Goal: Task Accomplishment & Management: Manage account settings

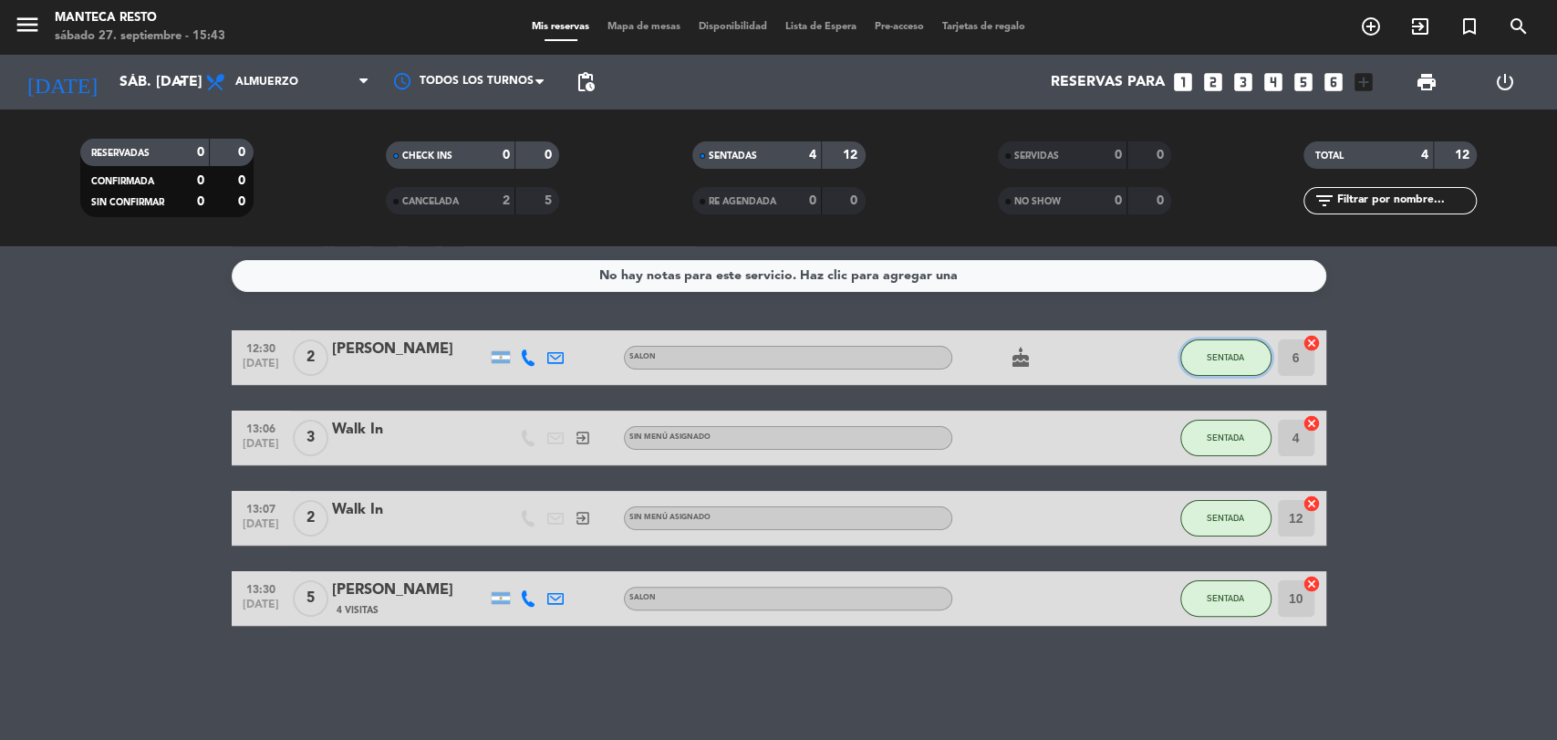
click at [1212, 371] on button "SENTADA" at bounding box center [1225, 357] width 91 height 36
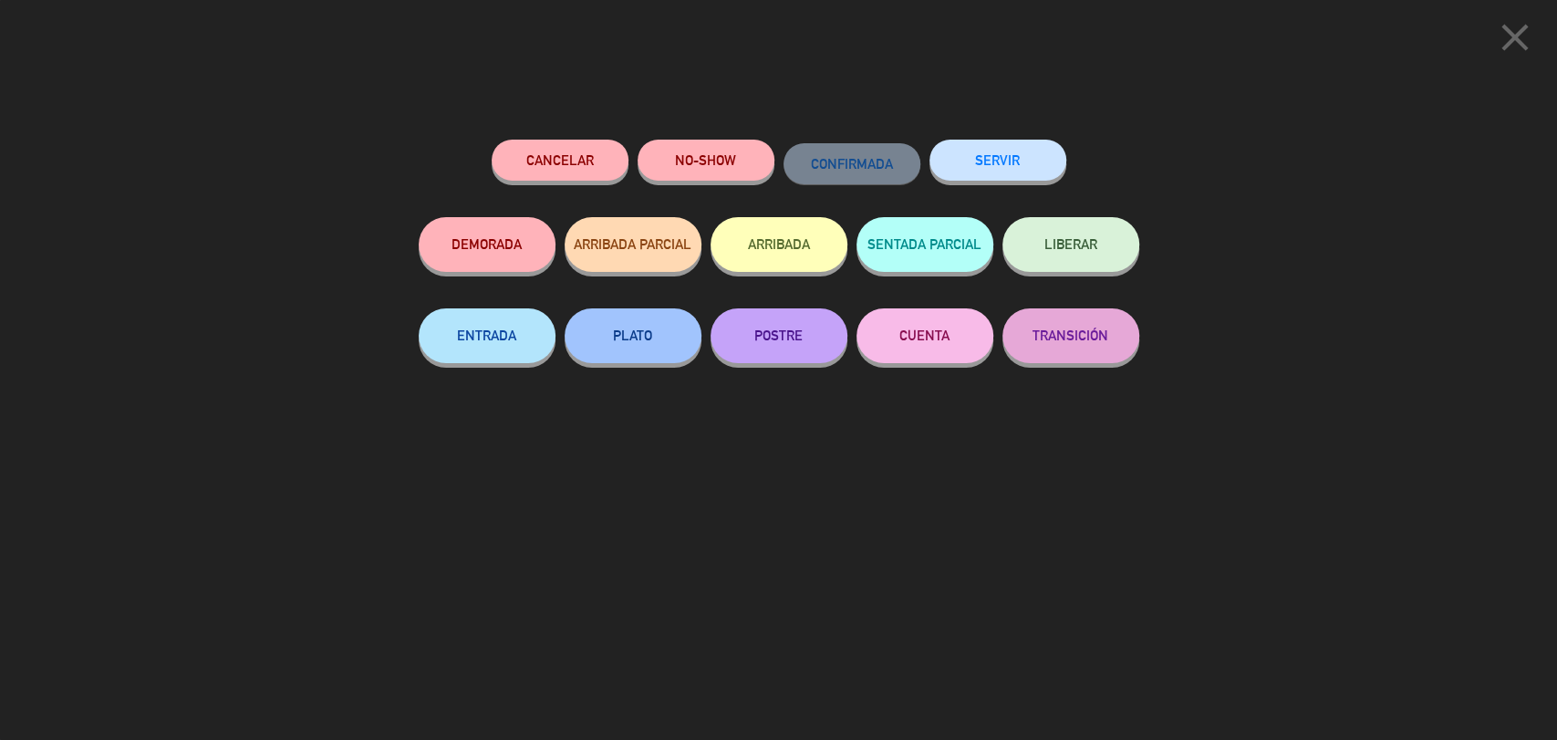
click at [1029, 175] on button "SERVIR" at bounding box center [997, 160] width 137 height 41
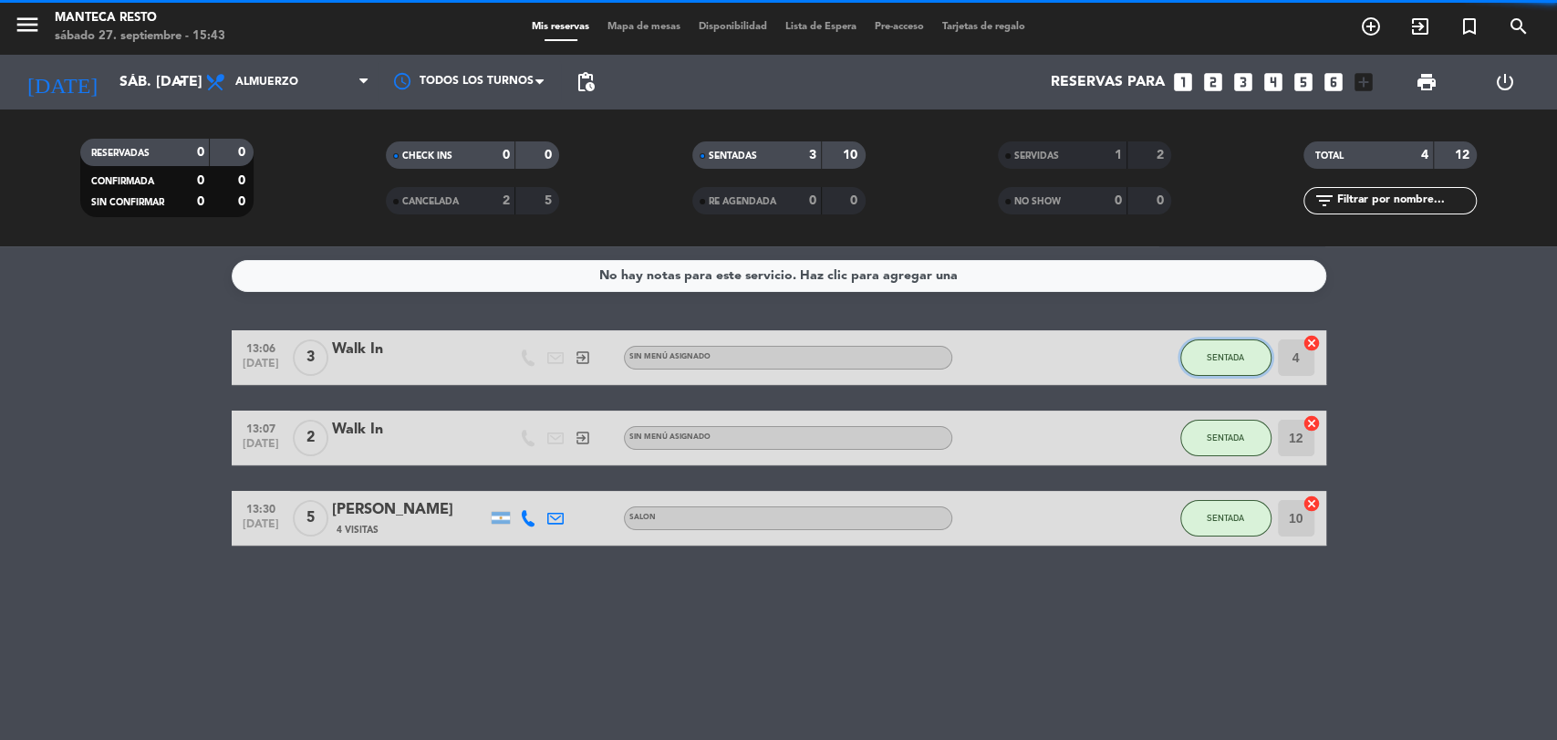
click at [1213, 362] on button "SENTADA" at bounding box center [1225, 357] width 91 height 36
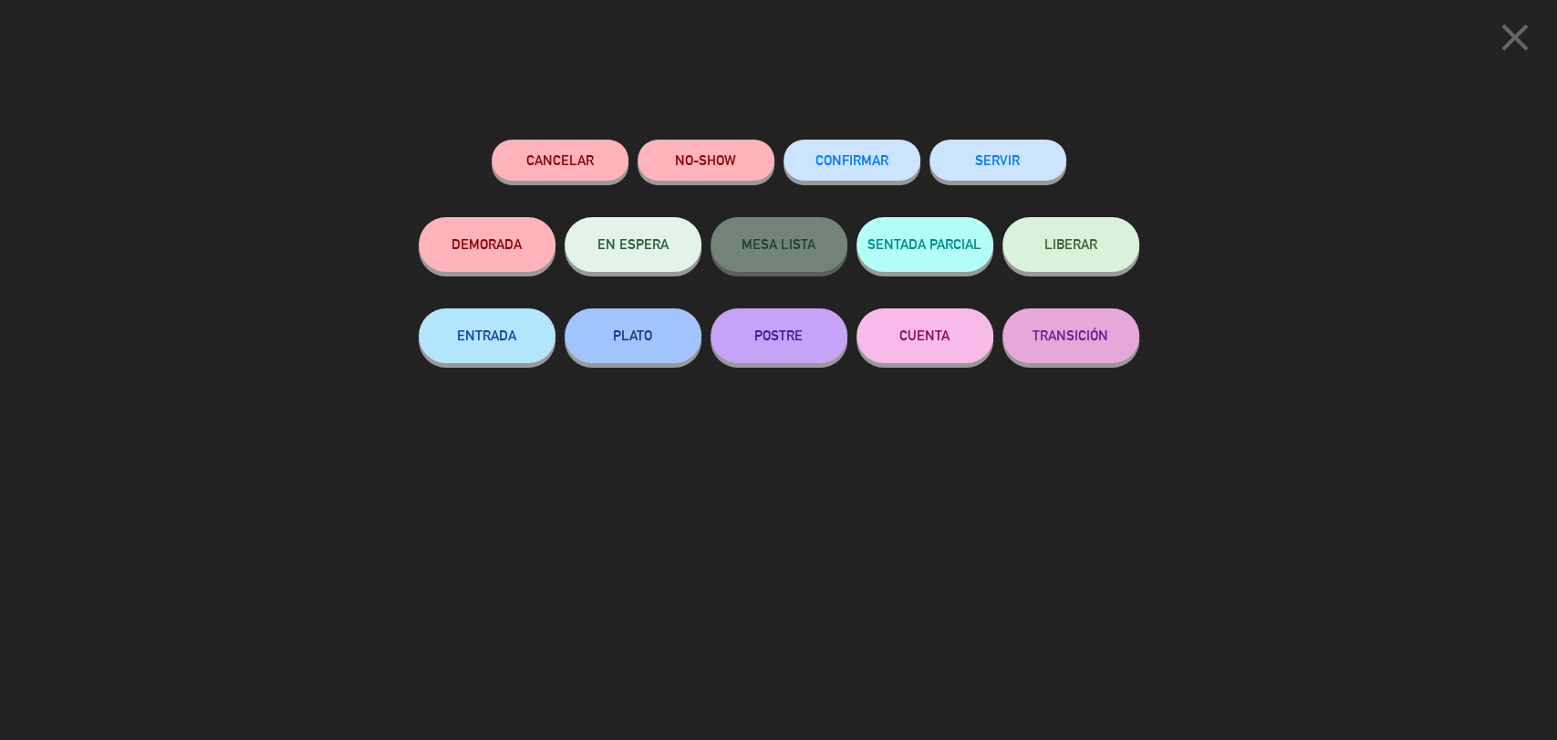
click at [1032, 185] on div "SERVIR" at bounding box center [997, 179] width 137 height 78
click at [1020, 169] on button "SERVIR" at bounding box center [997, 160] width 137 height 41
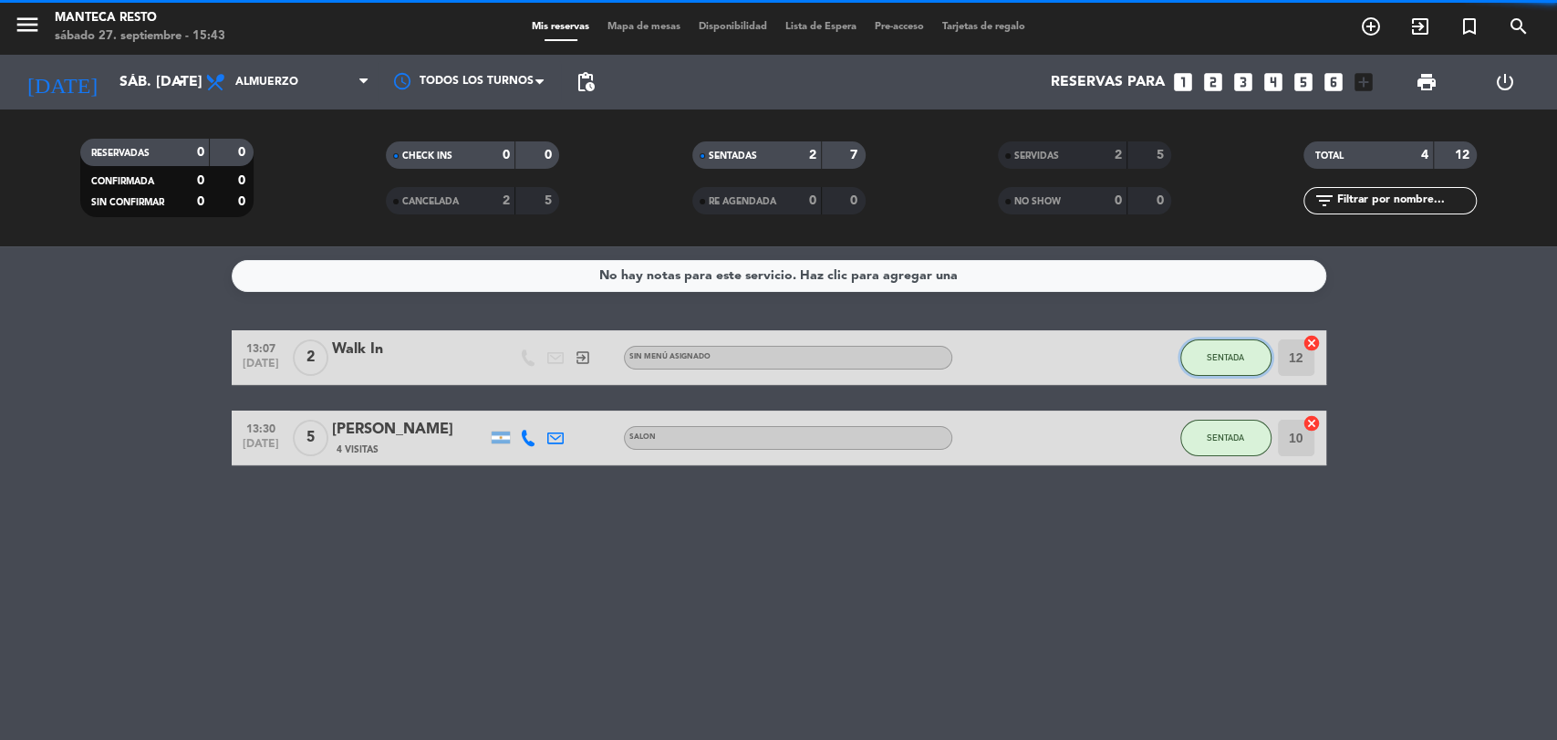
click at [1215, 352] on span "SENTADA" at bounding box center [1224, 357] width 37 height 10
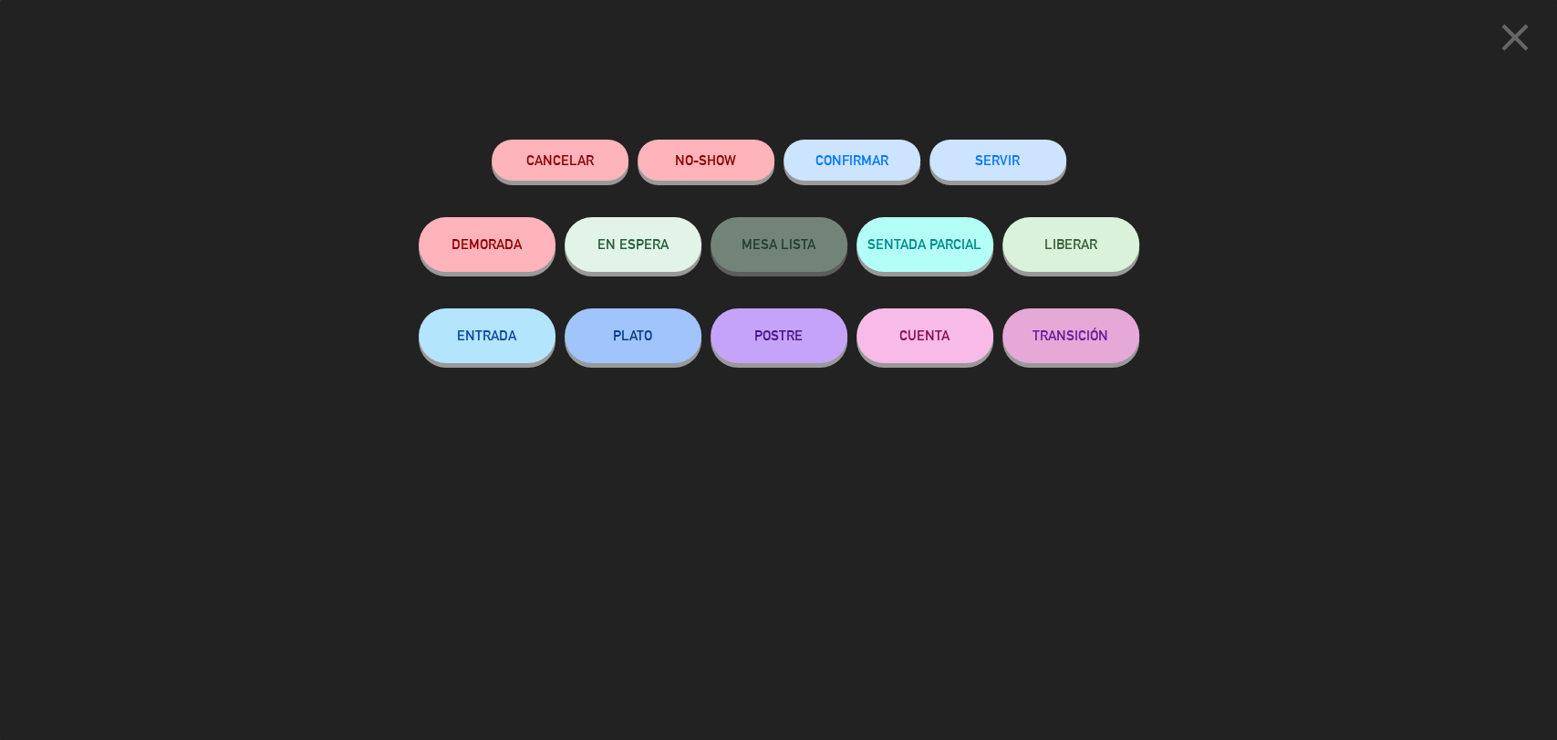
click at [995, 104] on div "close Cancelar NO-SHOW CONFIRMAR SERVIR DEMORADA EN ESPERA MESA LISTA SENTADA P…" at bounding box center [778, 370] width 1557 height 740
click at [996, 150] on button "SERVIR" at bounding box center [997, 160] width 137 height 41
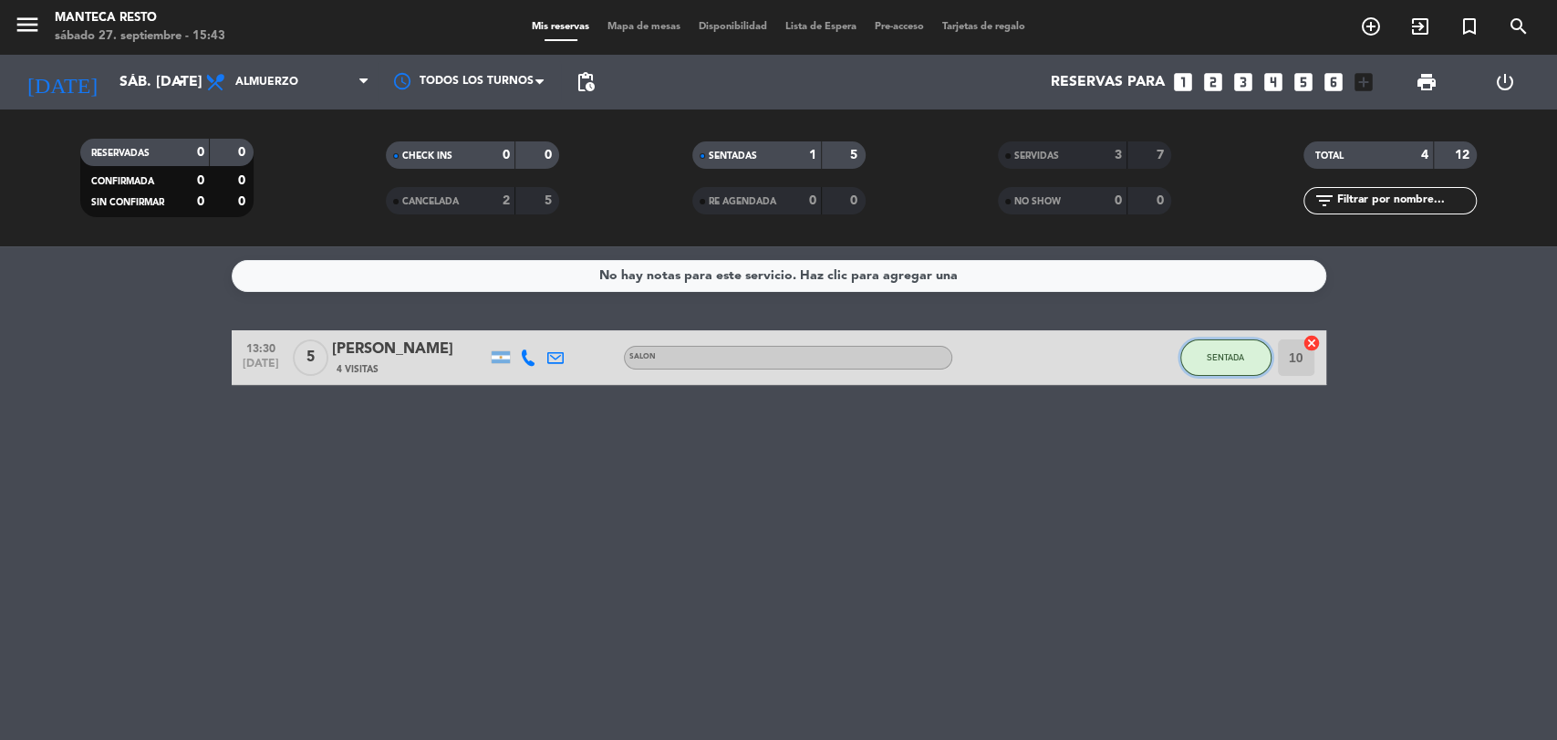
click at [1204, 354] on button "SENTADA" at bounding box center [1225, 357] width 91 height 36
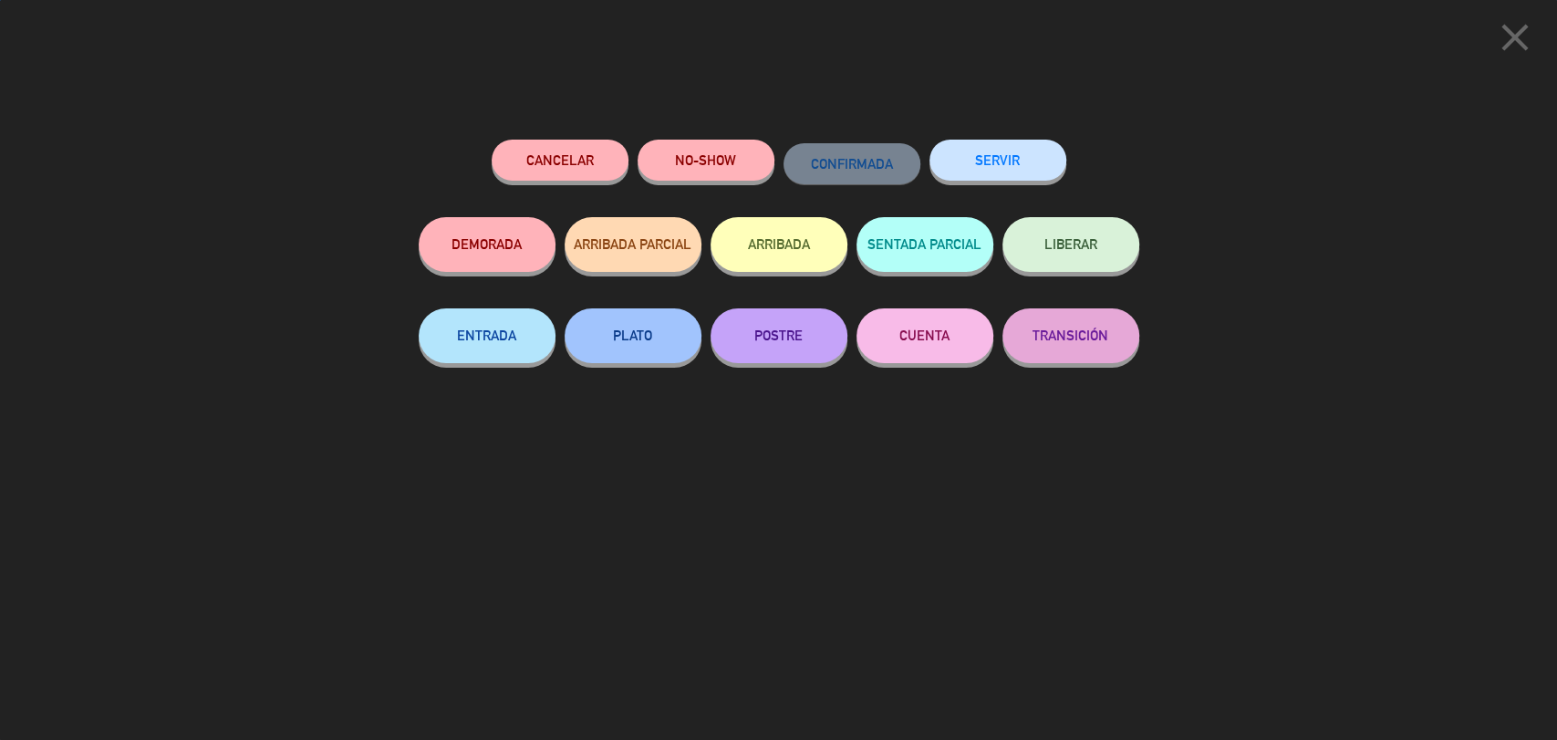
click at [1008, 173] on button "SERVIR" at bounding box center [997, 160] width 137 height 41
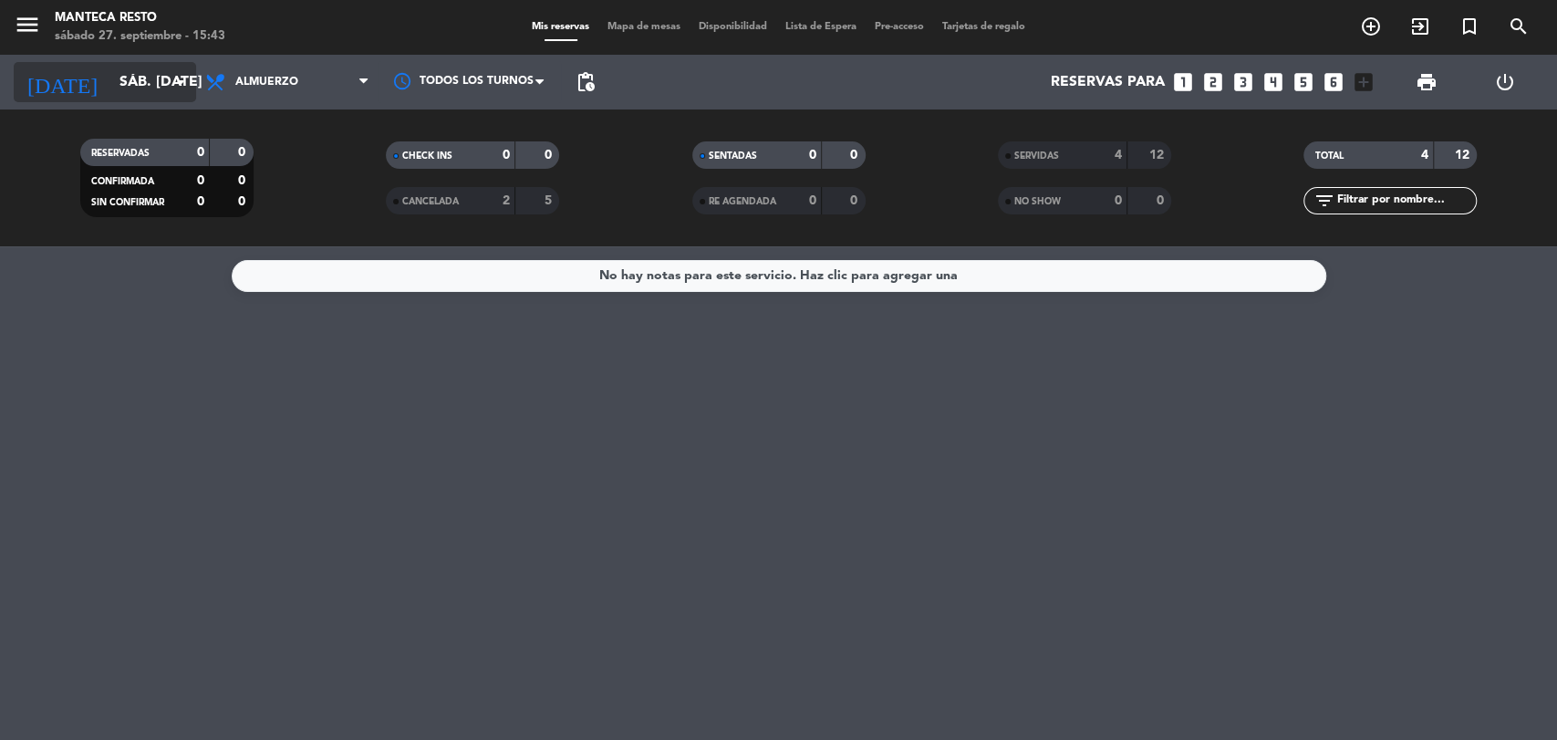
click at [184, 82] on icon "arrow_drop_down" at bounding box center [181, 82] width 22 height 22
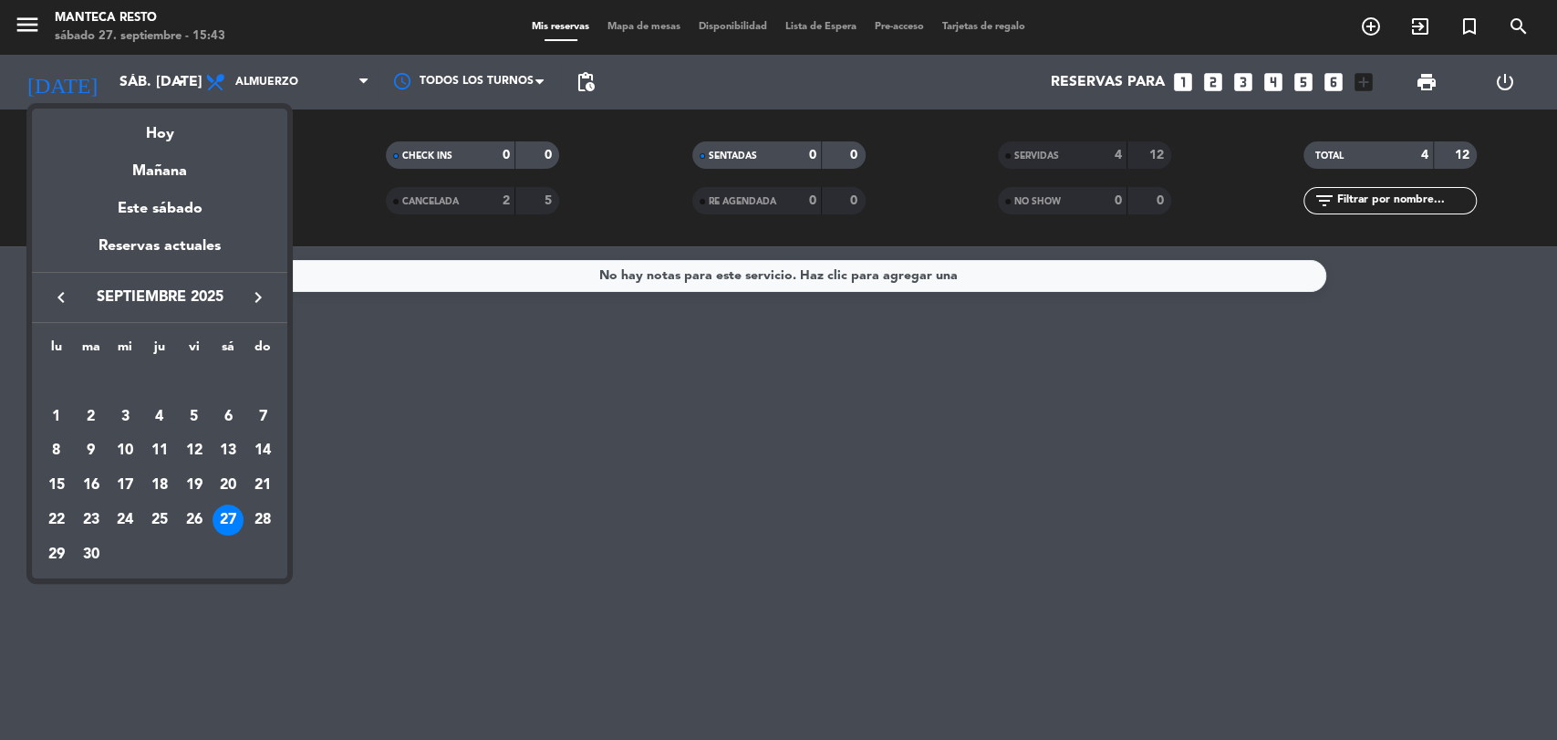
click at [261, 539] on table "lu ma [PERSON_NAME] vi sá do [DATE] 2 3 4 5 6 7 8 9 10 11 12 13 14 15 16 17 18 …" at bounding box center [159, 453] width 241 height 234
click at [260, 524] on div "28" at bounding box center [262, 519] width 31 height 31
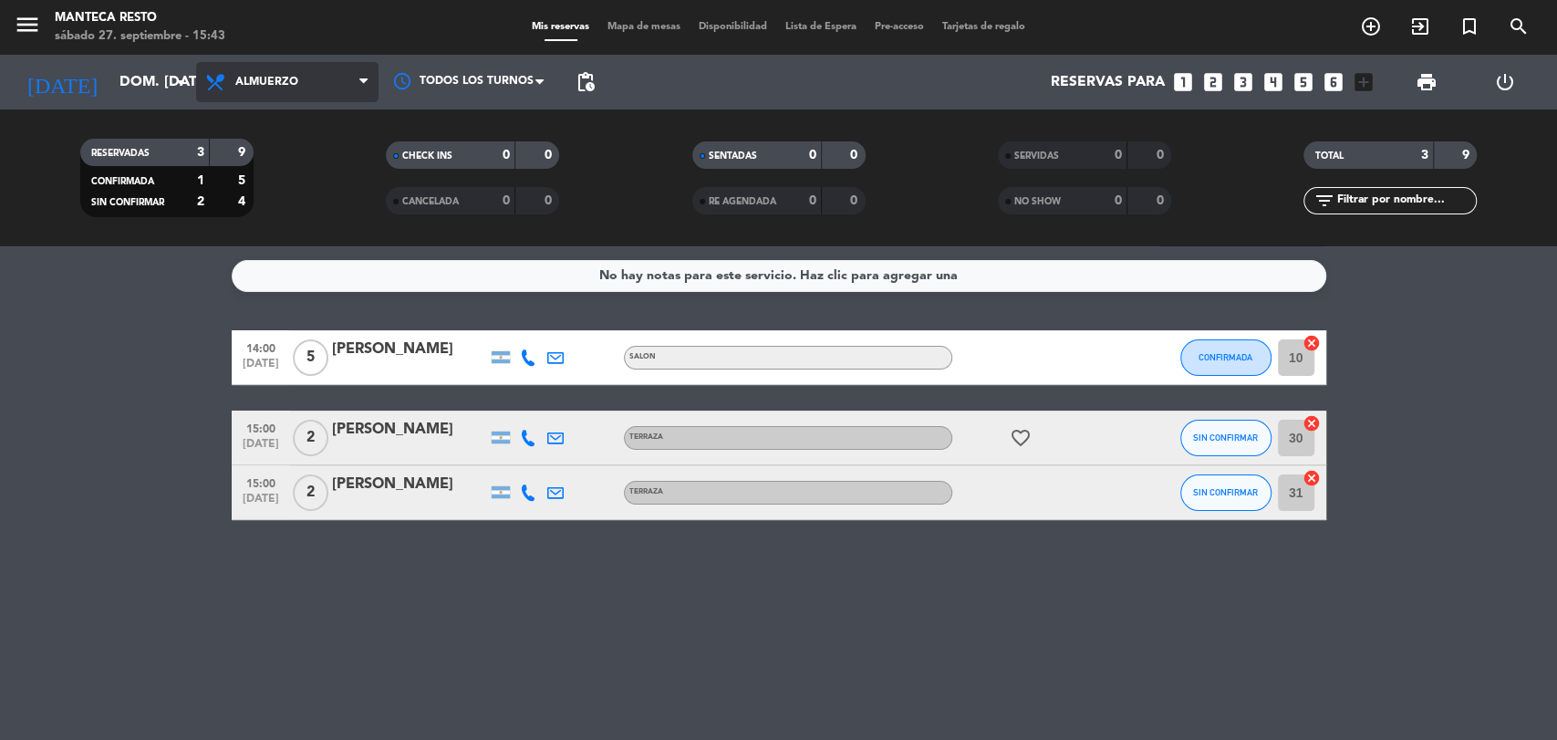
click at [227, 71] on icon at bounding box center [217, 82] width 26 height 22
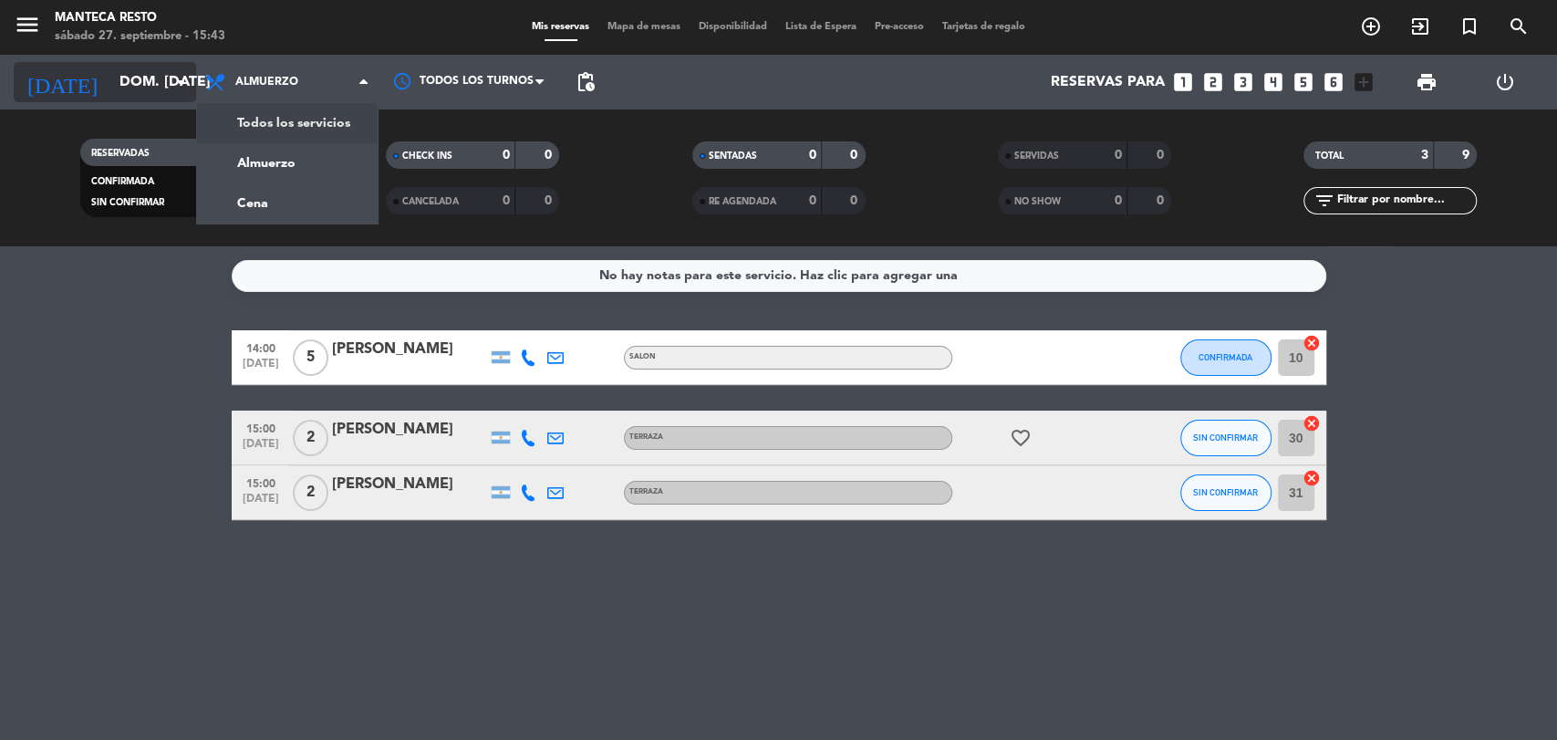
click at [154, 92] on input "dom. [DATE]" at bounding box center [206, 83] width 192 height 36
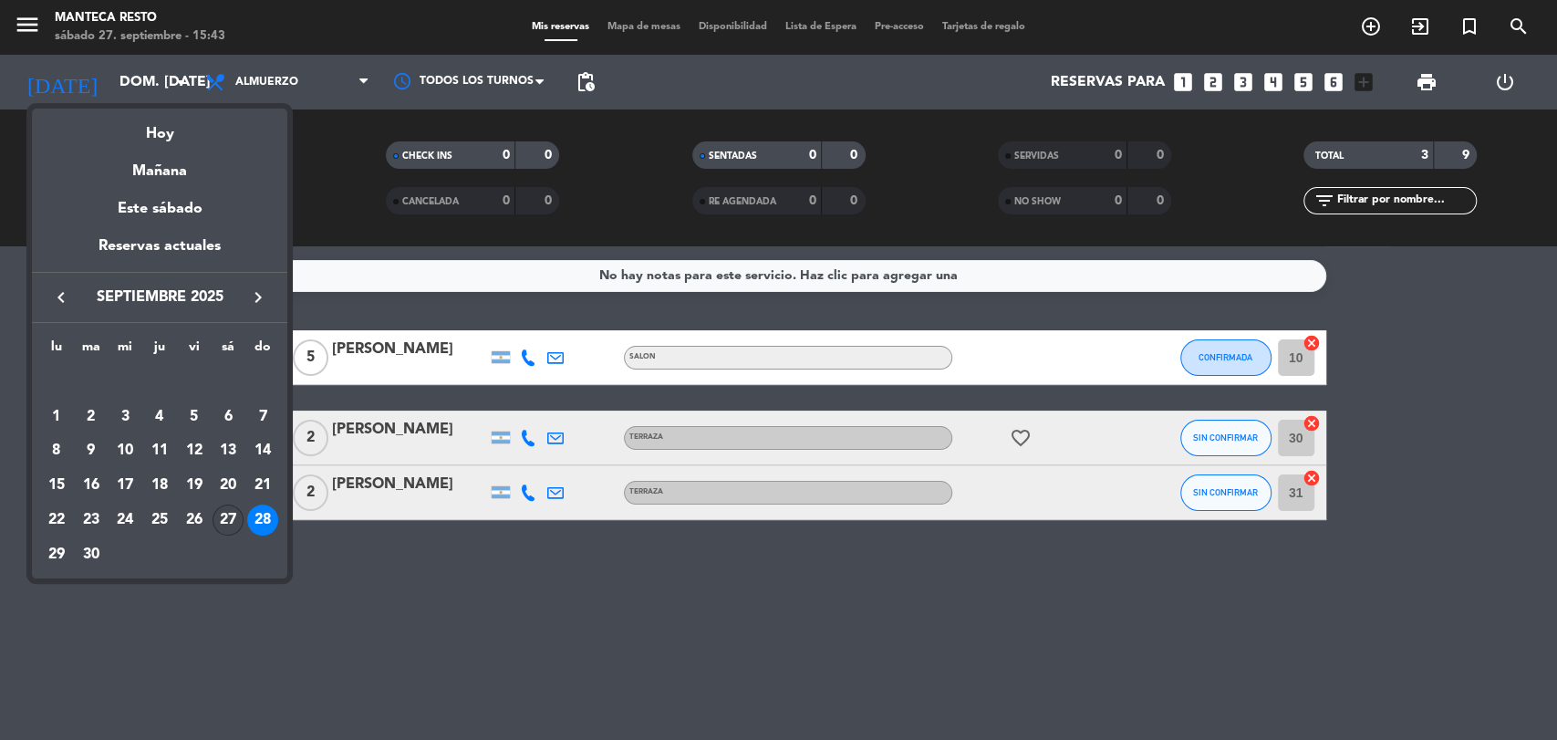
click at [230, 511] on div "27" at bounding box center [227, 519] width 31 height 31
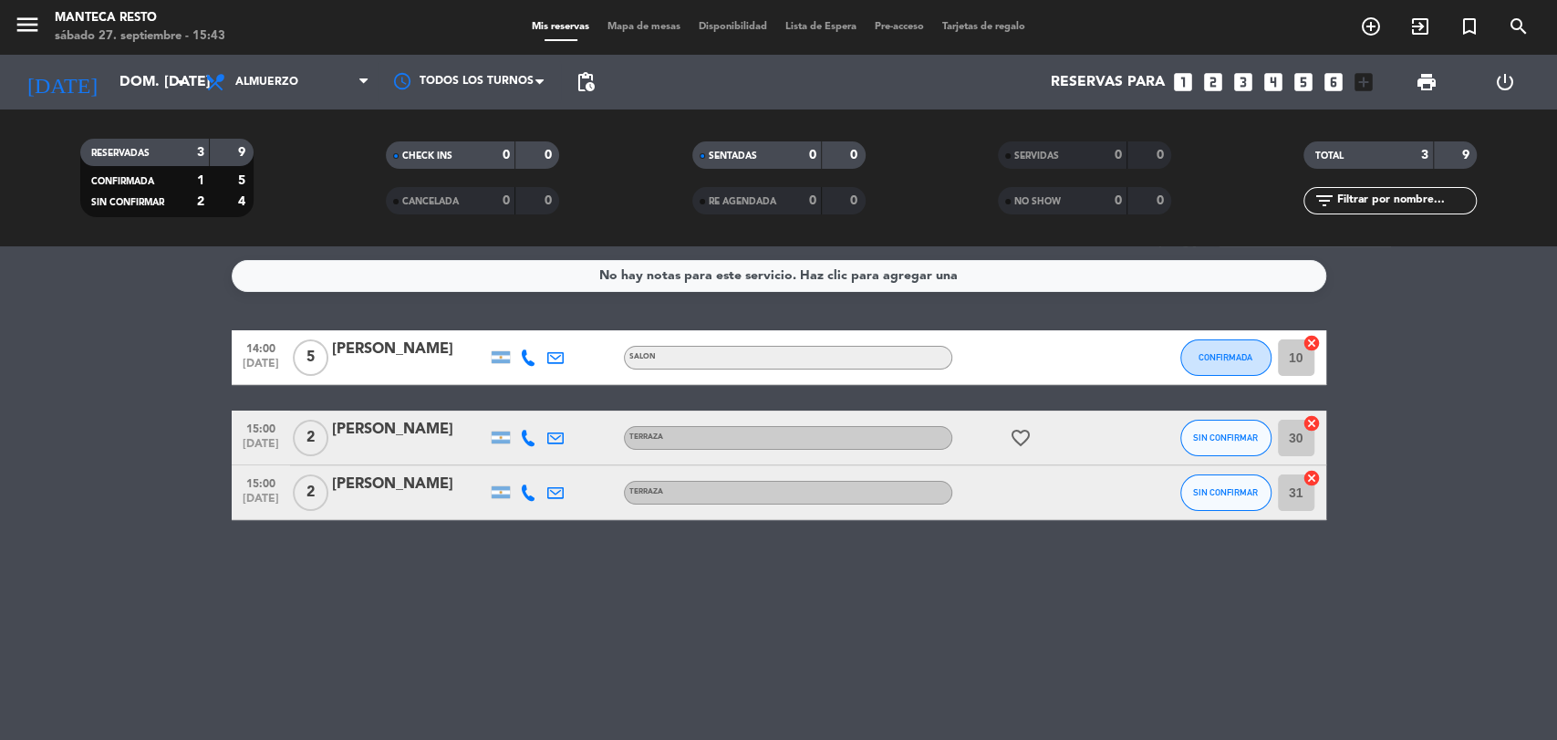
type input "sáb. [DATE]"
click at [322, 60] on div "Todos los servicios Almuerzo Cena Almuerzo Todos los servicios Almuerzo Cena" at bounding box center [287, 82] width 182 height 55
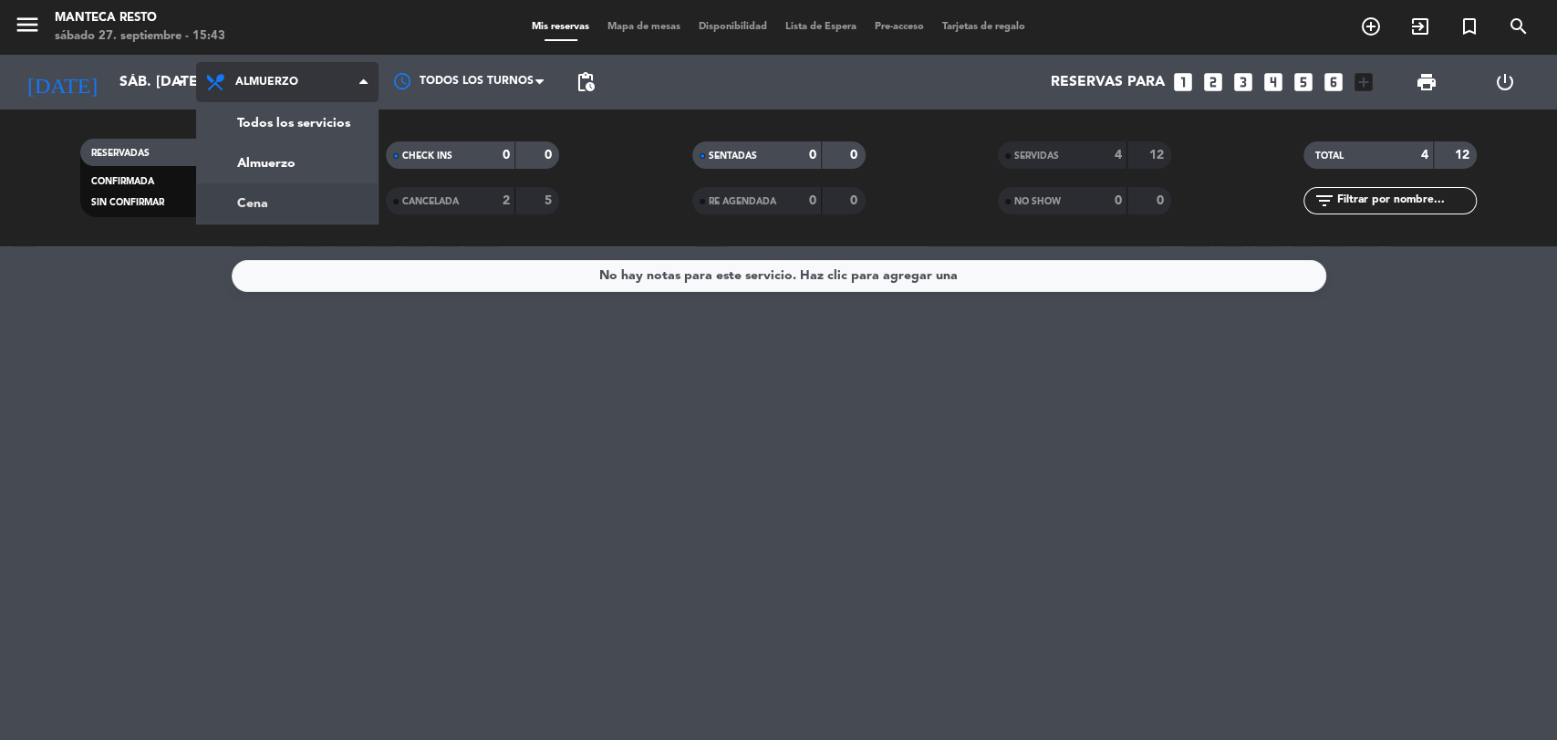
click at [329, 195] on div "menu Manteca Resto sábado 27. septiembre - 15:43 Mis reservas Mapa de mesas Dis…" at bounding box center [778, 123] width 1557 height 246
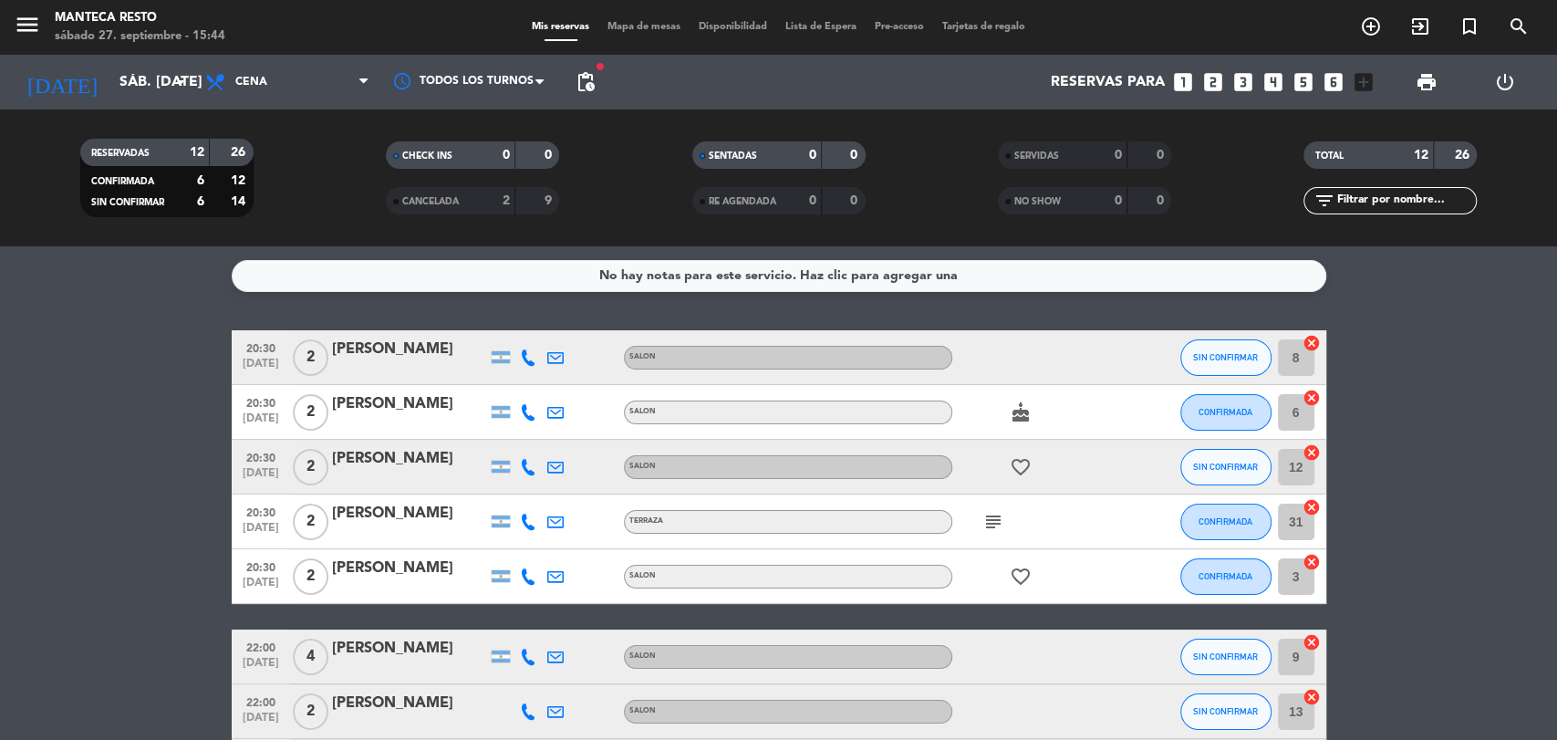
click at [524, 364] on icon at bounding box center [528, 357] width 16 height 16
click at [509, 326] on span "Copiar" at bounding box center [514, 326] width 38 height 19
click at [524, 411] on icon at bounding box center [528, 412] width 16 height 16
click at [508, 380] on span "Copiar" at bounding box center [514, 381] width 38 height 19
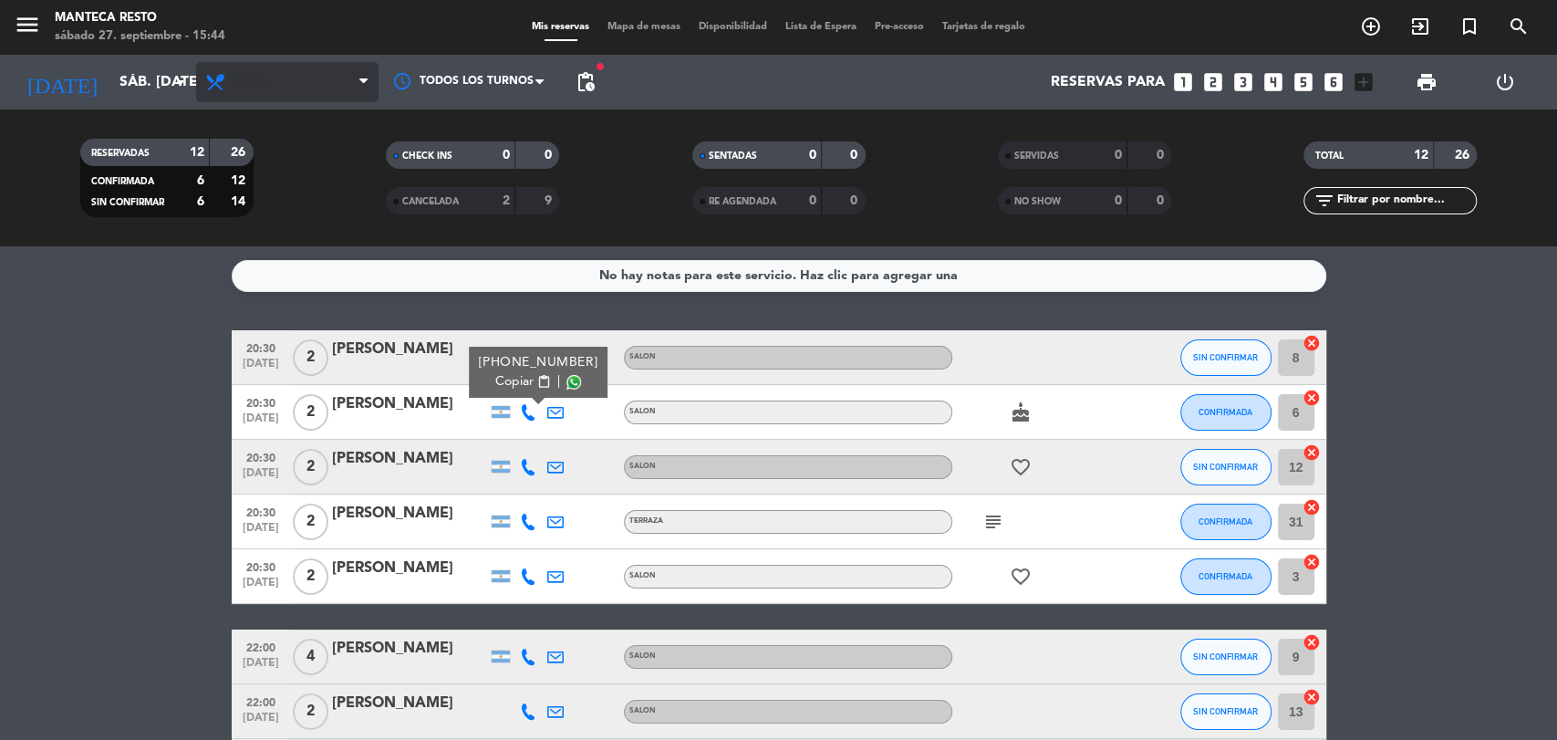
drag, startPoint x: 511, startPoint y: 376, endPoint x: 366, endPoint y: 68, distance: 339.8
click at [507, 374] on span "Copiar" at bounding box center [514, 381] width 38 height 19
click at [518, 388] on span "Copiar" at bounding box center [514, 381] width 38 height 19
drag, startPoint x: 525, startPoint y: 471, endPoint x: 527, endPoint y: 461, distance: 10.2
click at [525, 469] on icon at bounding box center [528, 467] width 16 height 16
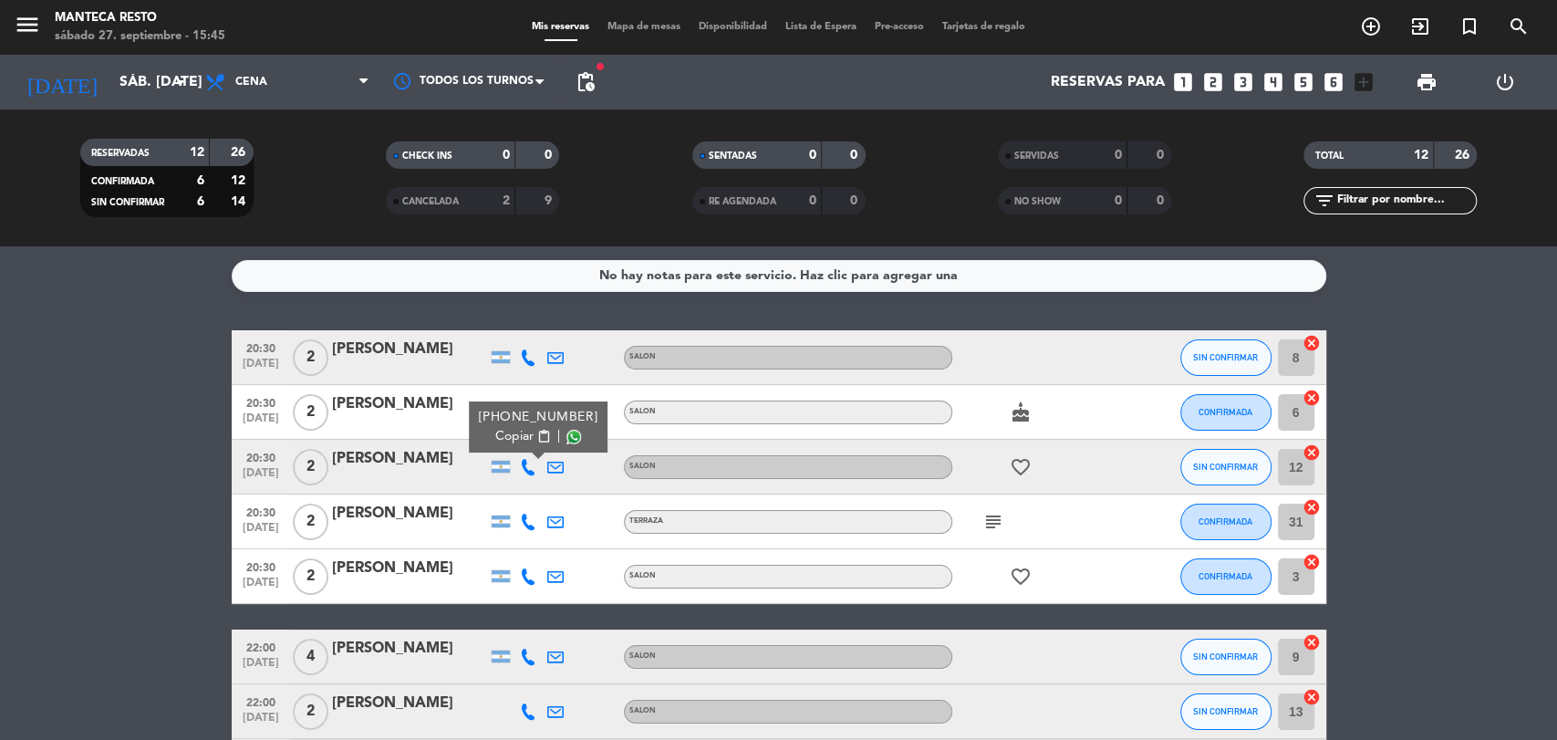
drag, startPoint x: 516, startPoint y: 423, endPoint x: 519, endPoint y: 440, distance: 16.6
click at [517, 424] on div "[PHONE_NUMBER]" at bounding box center [537, 417] width 119 height 19
click at [521, 443] on span "Copiar" at bounding box center [514, 436] width 38 height 19
click at [532, 525] on icon at bounding box center [528, 521] width 16 height 16
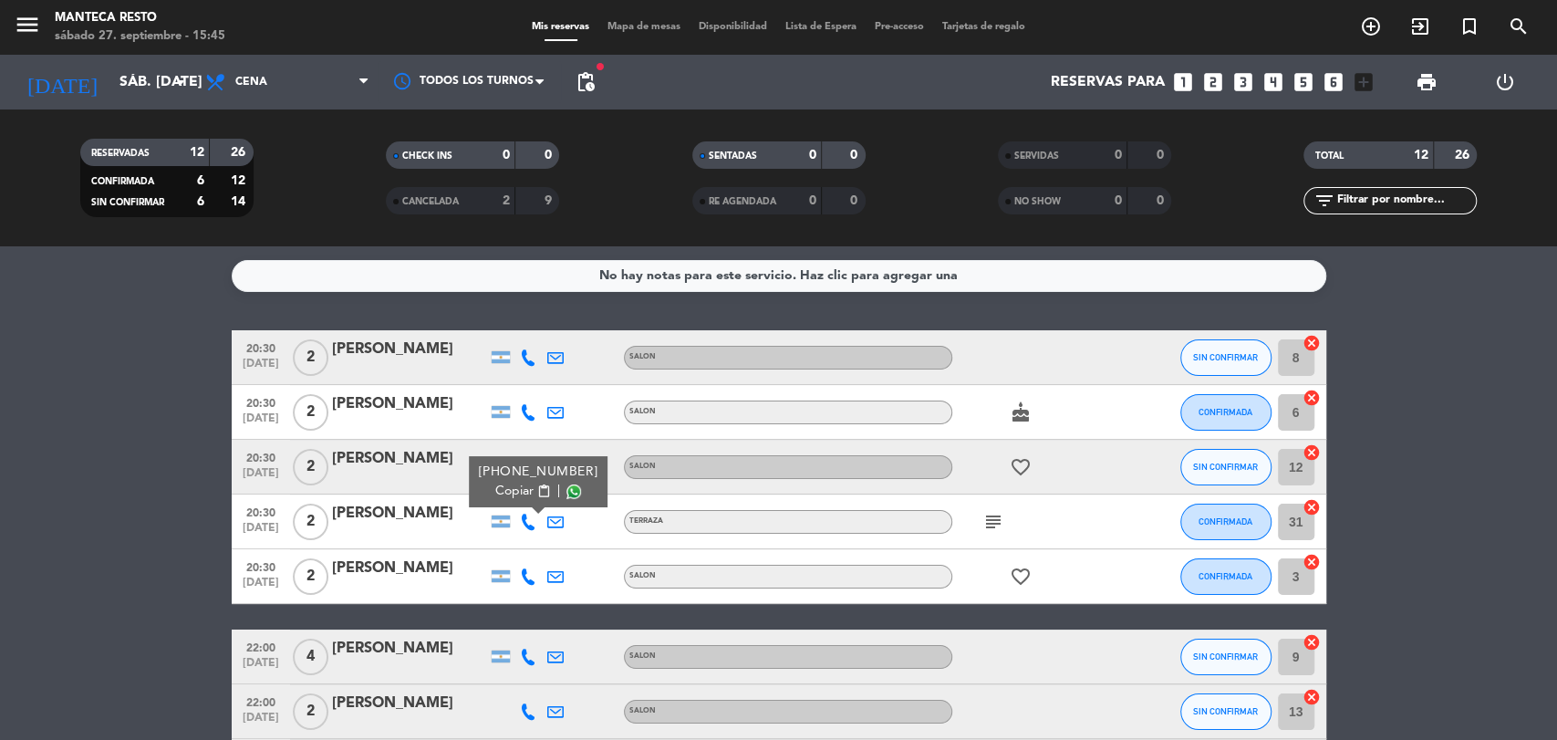
drag, startPoint x: 496, startPoint y: 491, endPoint x: 401, endPoint y: 351, distance: 169.4
click at [496, 491] on span "Copiar" at bounding box center [514, 490] width 38 height 19
drag, startPoint x: 519, startPoint y: 494, endPoint x: 382, endPoint y: 172, distance: 349.7
click at [518, 494] on span "Copiar" at bounding box center [514, 490] width 38 height 19
click at [558, 518] on icon at bounding box center [555, 521] width 16 height 16
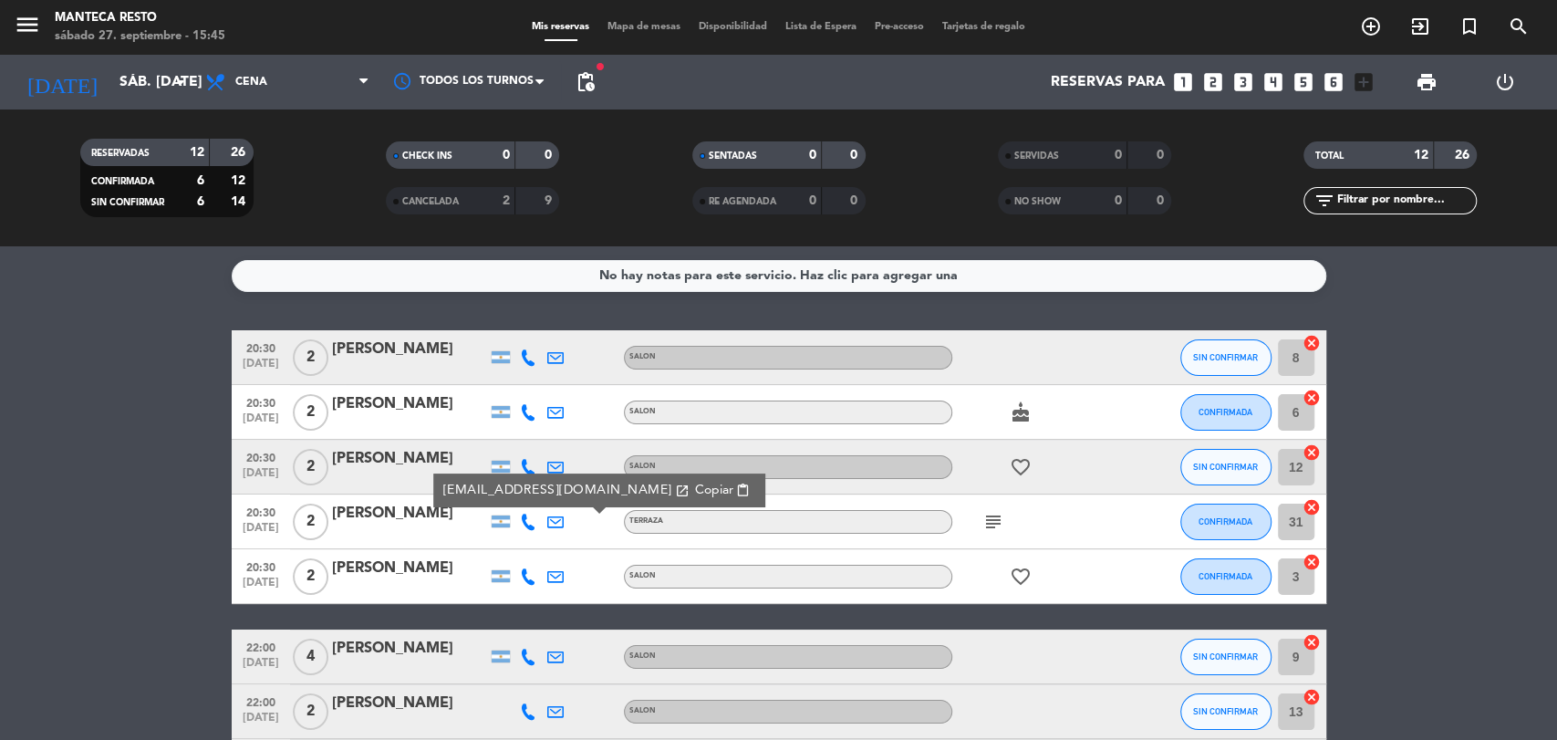
click at [694, 486] on span "Copiar" at bounding box center [713, 490] width 38 height 19
click at [520, 575] on icon at bounding box center [528, 576] width 16 height 16
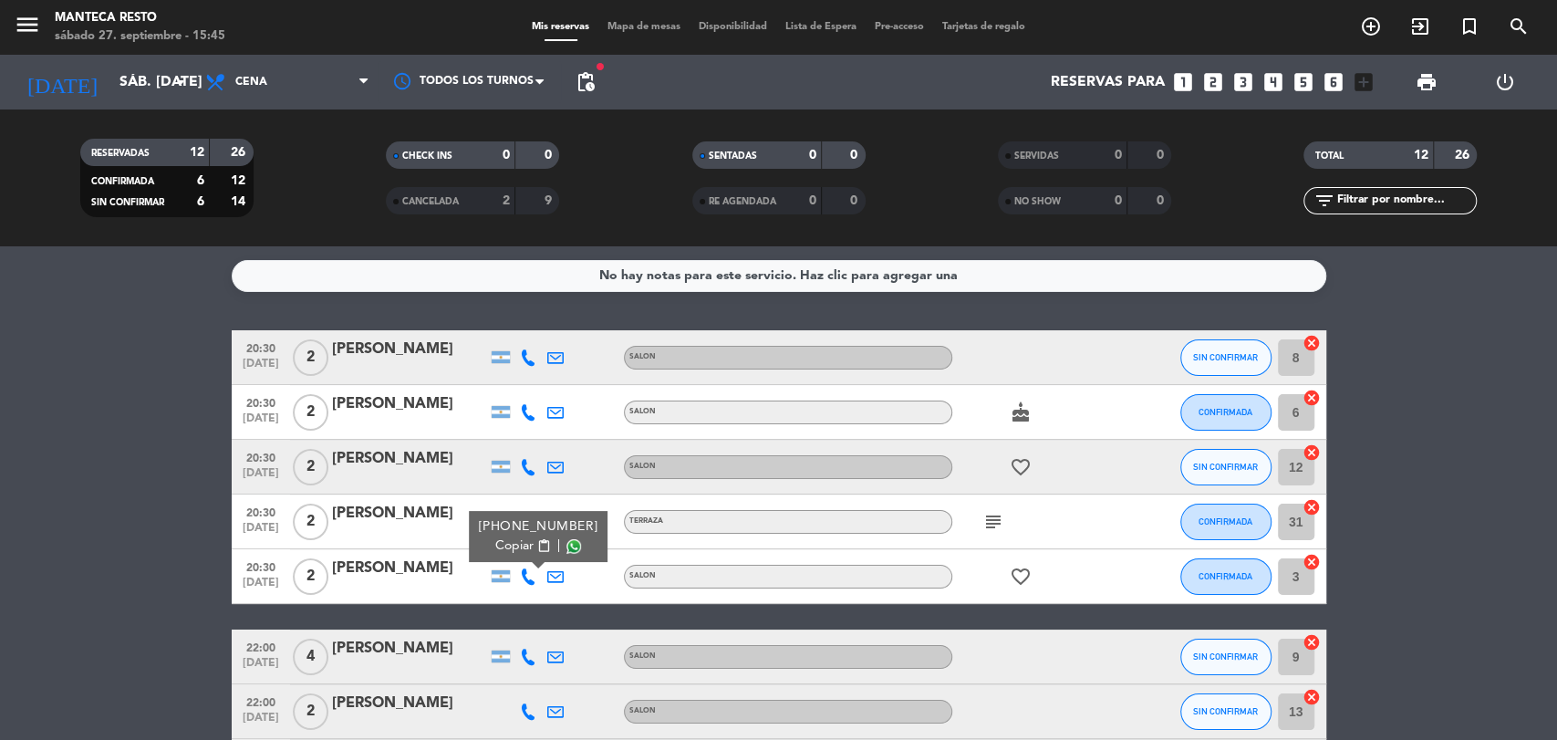
click at [512, 548] on span "Copiar" at bounding box center [514, 545] width 38 height 19
click at [992, 512] on icon "subject" at bounding box center [993, 522] width 22 height 22
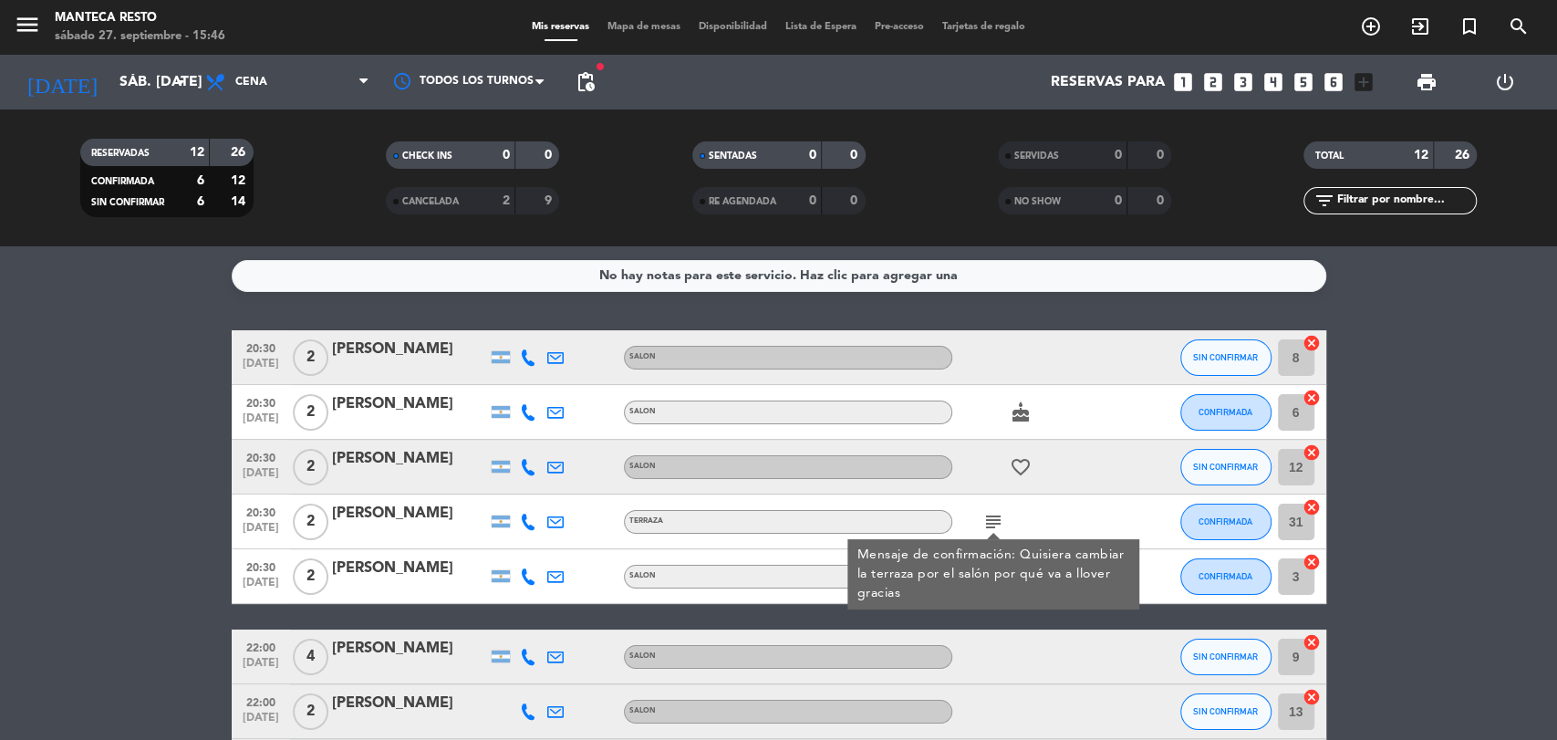
click at [636, 22] on span "Mapa de mesas" at bounding box center [643, 27] width 91 height 10
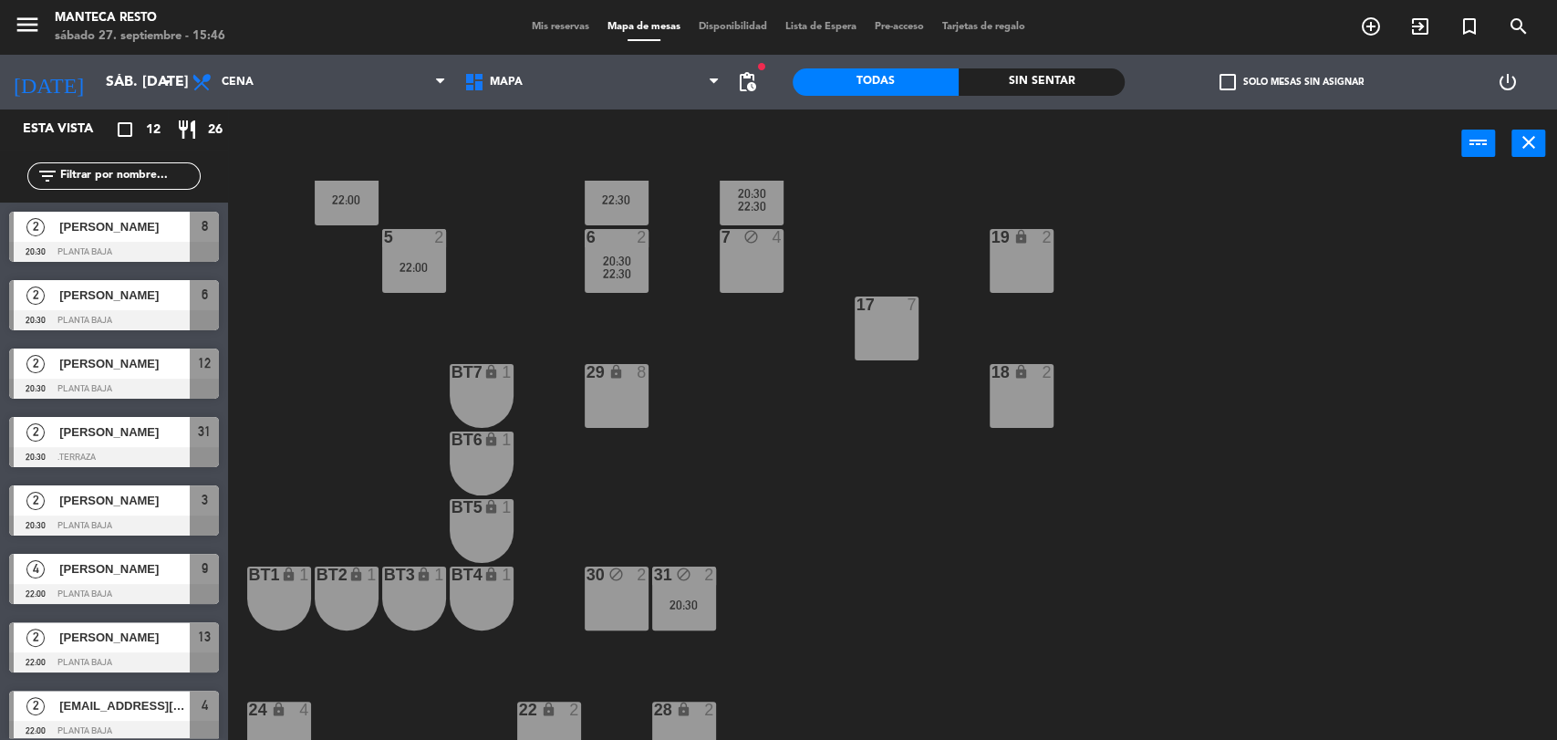
scroll to position [270, 0]
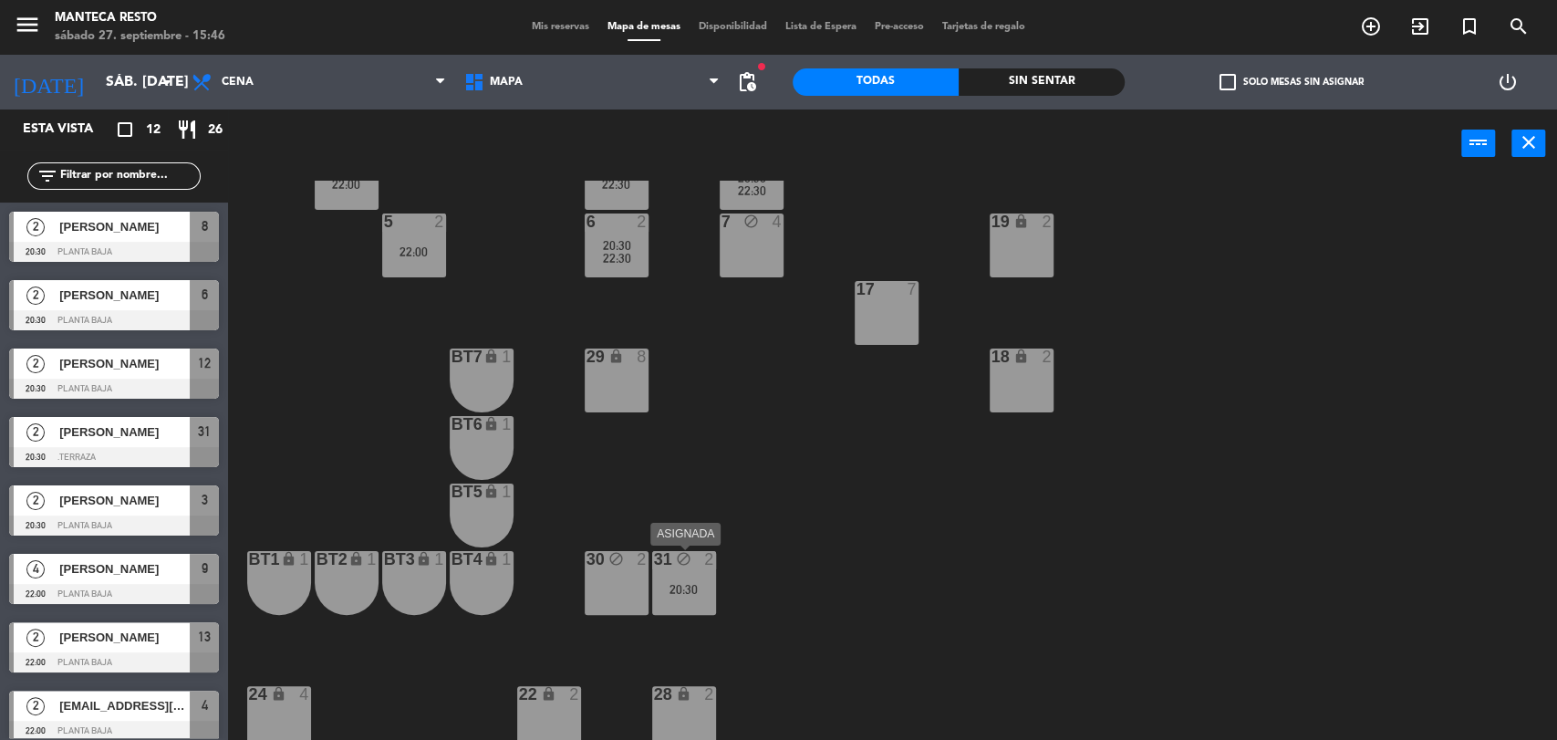
click at [706, 605] on div "31 block 2 20:30" at bounding box center [684, 583] width 64 height 64
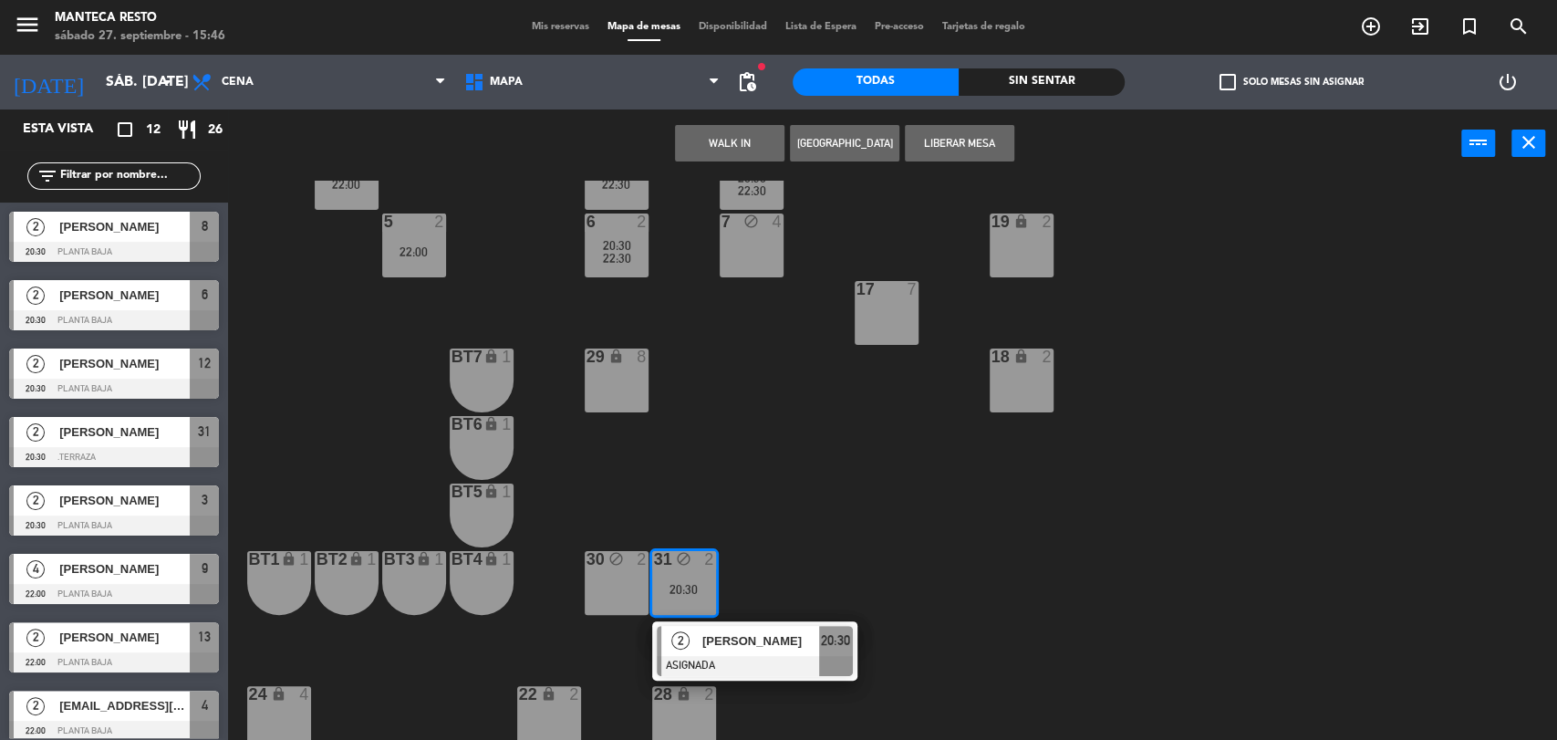
click at [719, 643] on span "[PERSON_NAME]" at bounding box center [760, 640] width 117 height 19
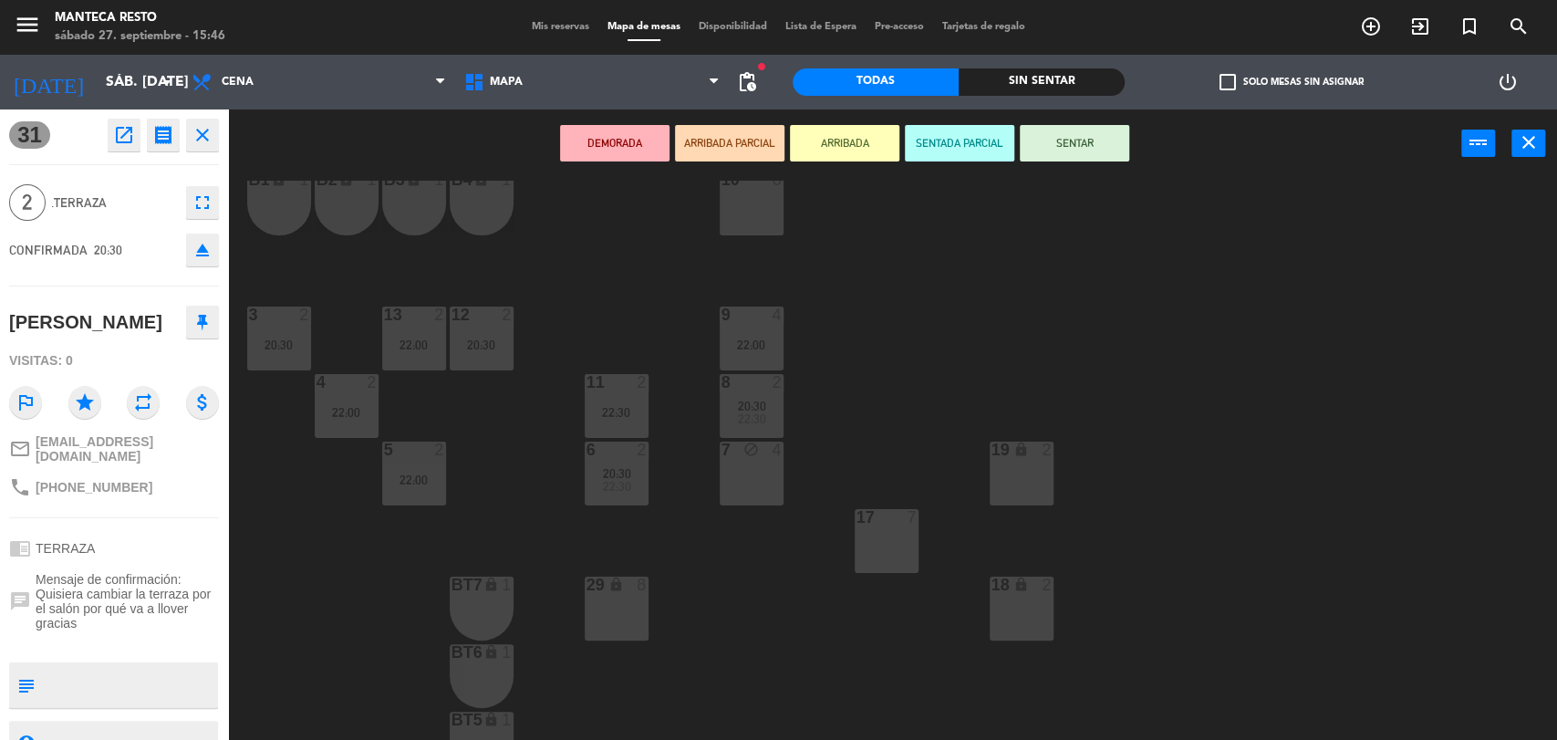
scroll to position [0, 0]
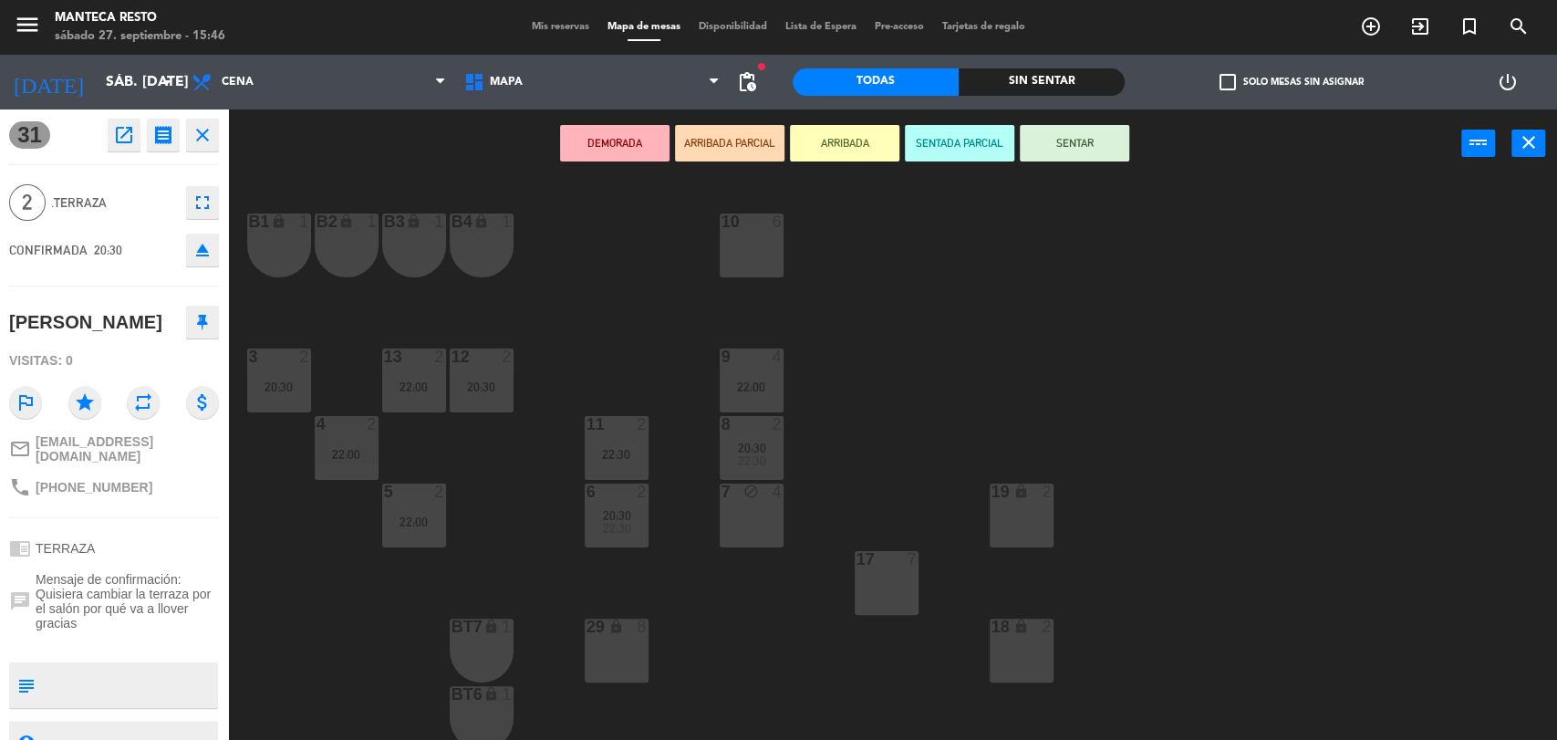
click at [626, 461] on div "11 2 22:30" at bounding box center [616, 448] width 64 height 64
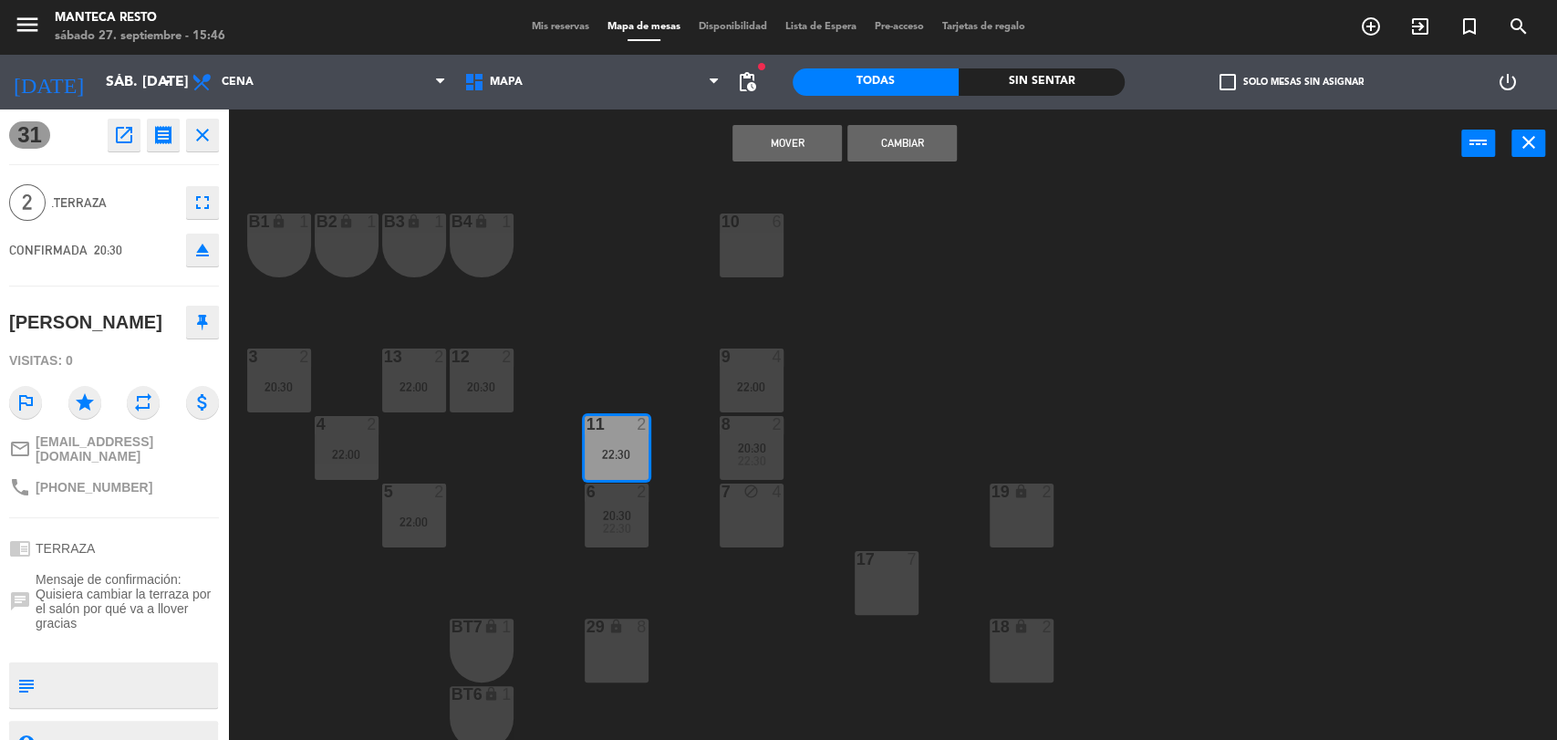
click at [797, 141] on button "Mover" at bounding box center [786, 143] width 109 height 36
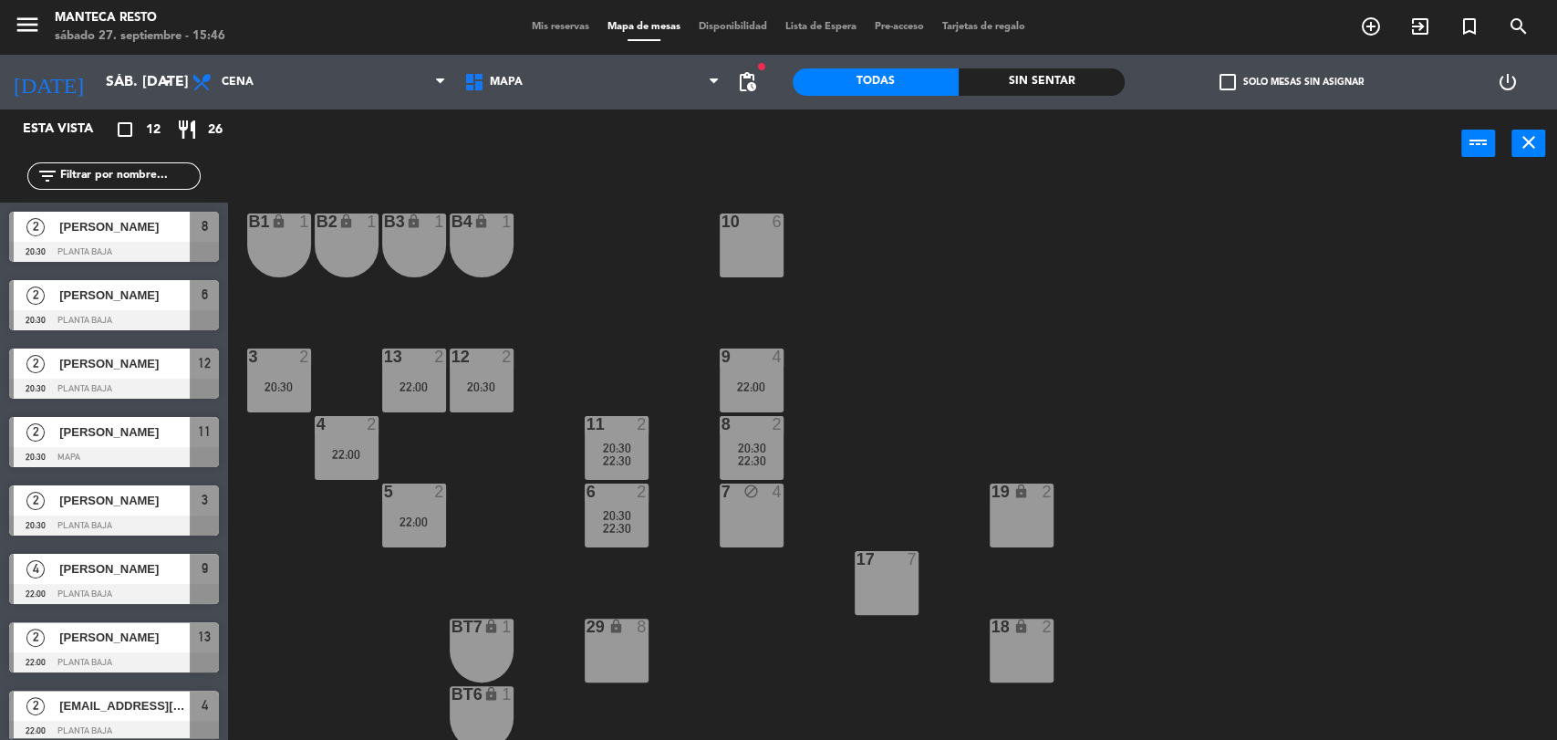
click at [407, 519] on div "22:00" at bounding box center [414, 521] width 64 height 13
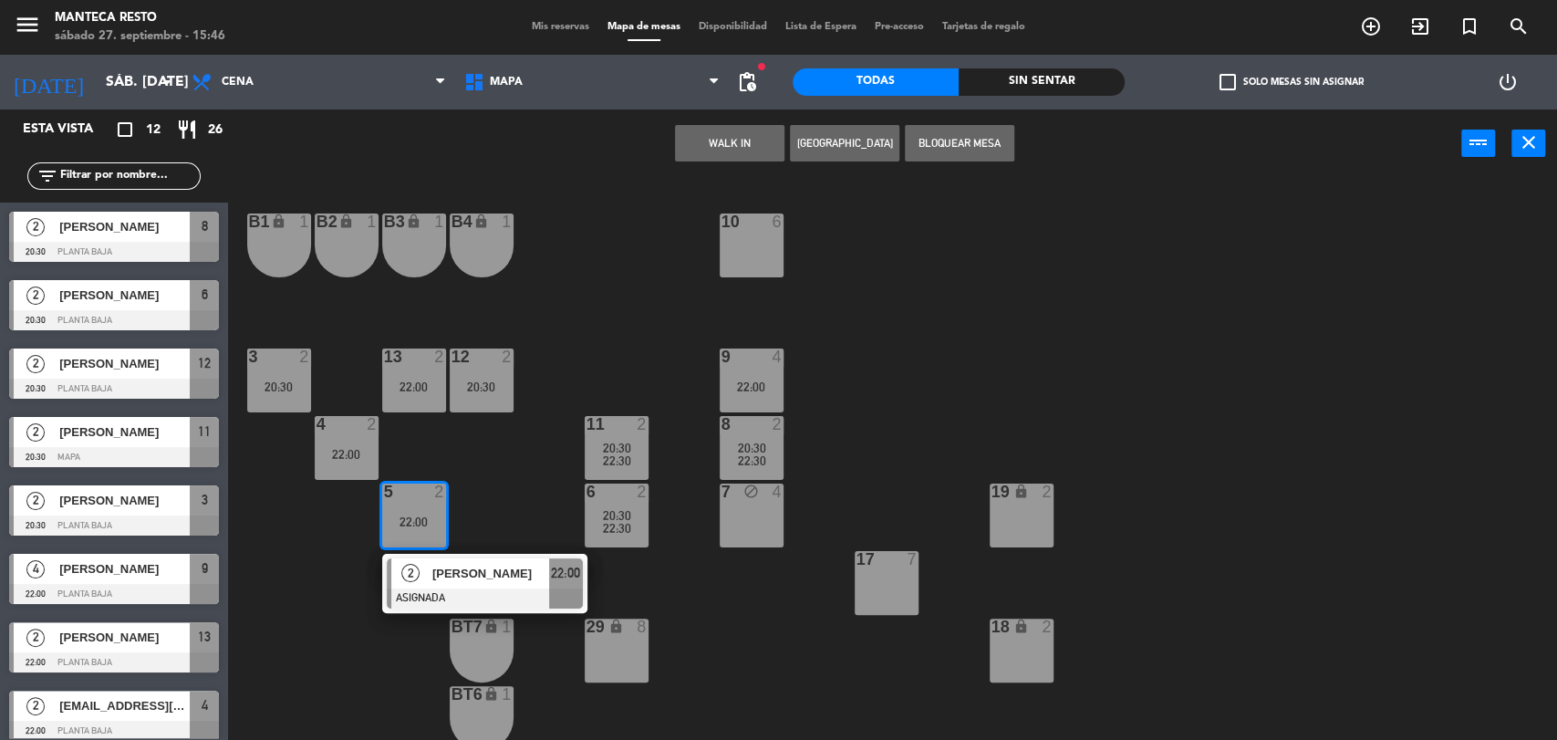
click at [459, 573] on span "[PERSON_NAME]" at bounding box center [490, 573] width 117 height 19
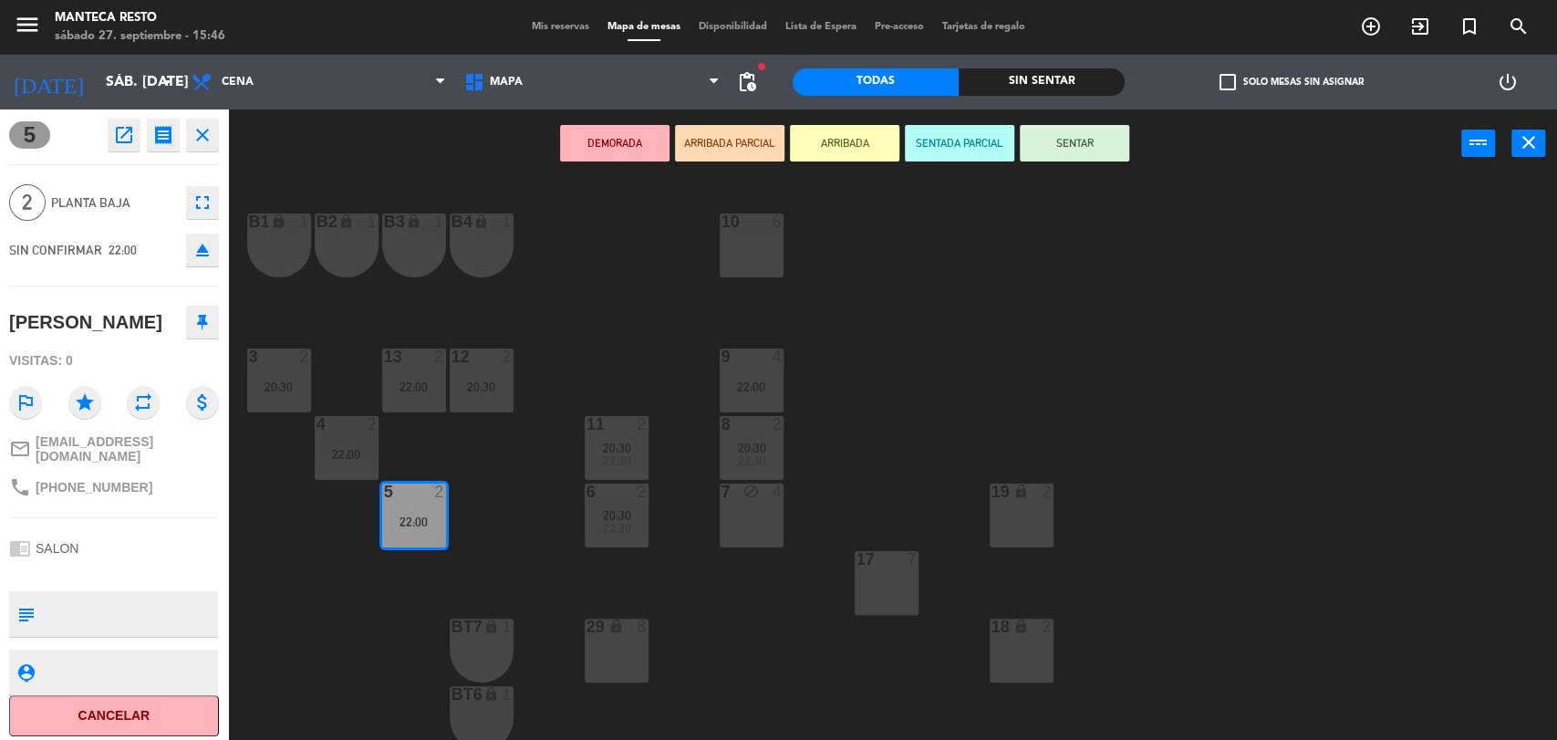
click at [481, 481] on div "10 6 B1 lock 1 B2 lock 1 B3 lock 1 B4 lock 1 3 2 20:30 12 2 20:30 9 4 22:00 13 …" at bounding box center [899, 462] width 1313 height 562
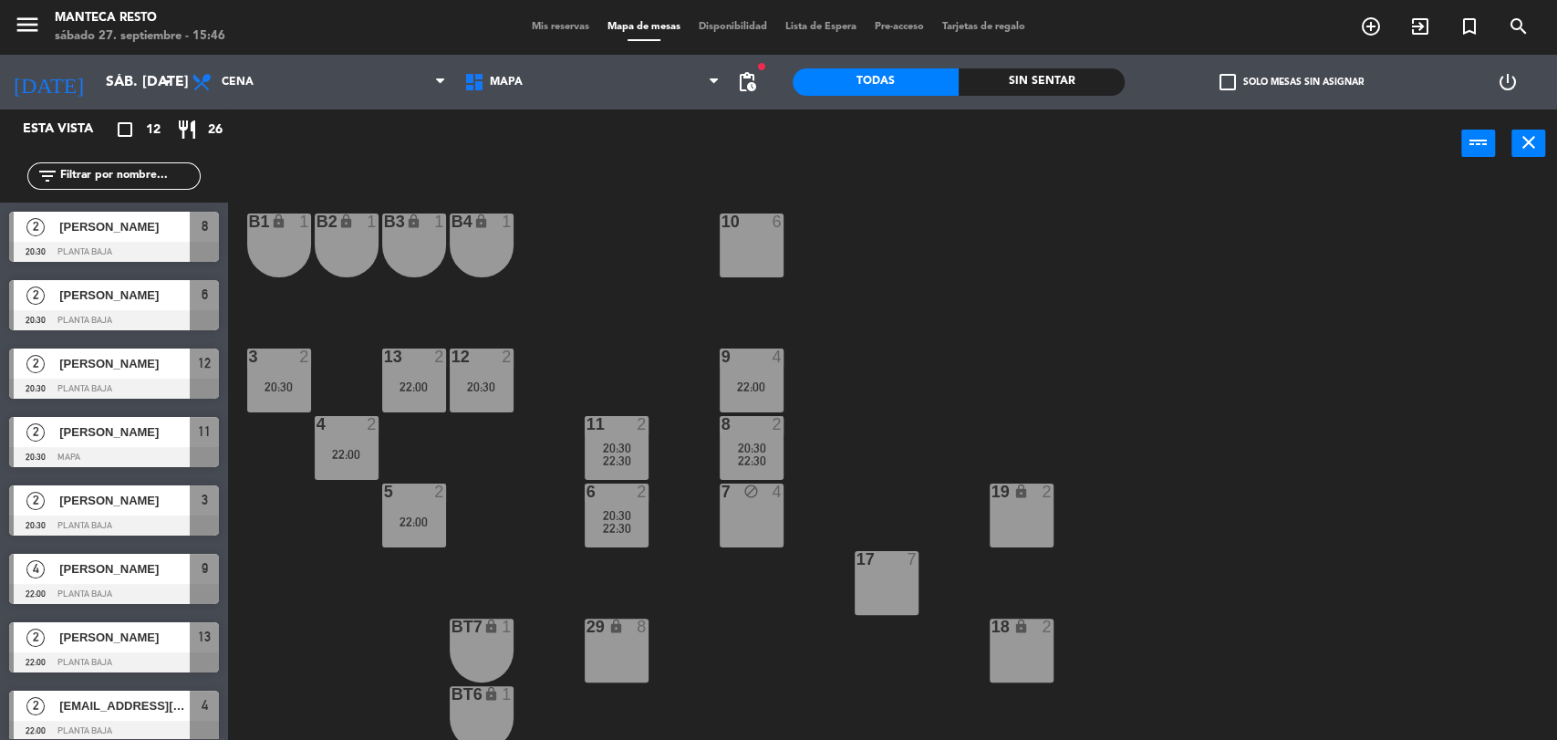
scroll to position [22, 0]
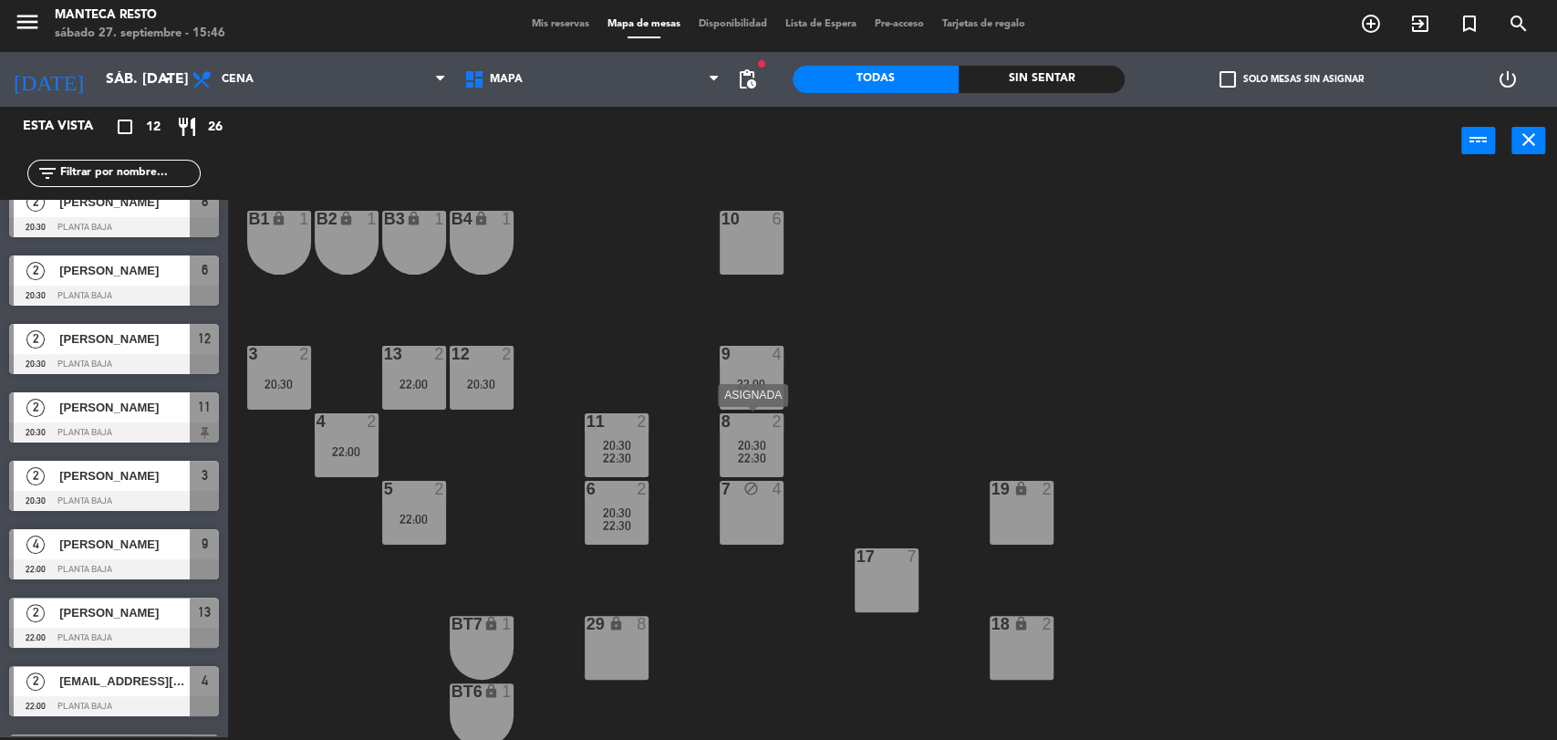
click at [726, 439] on div "20:30" at bounding box center [751, 445] width 64 height 13
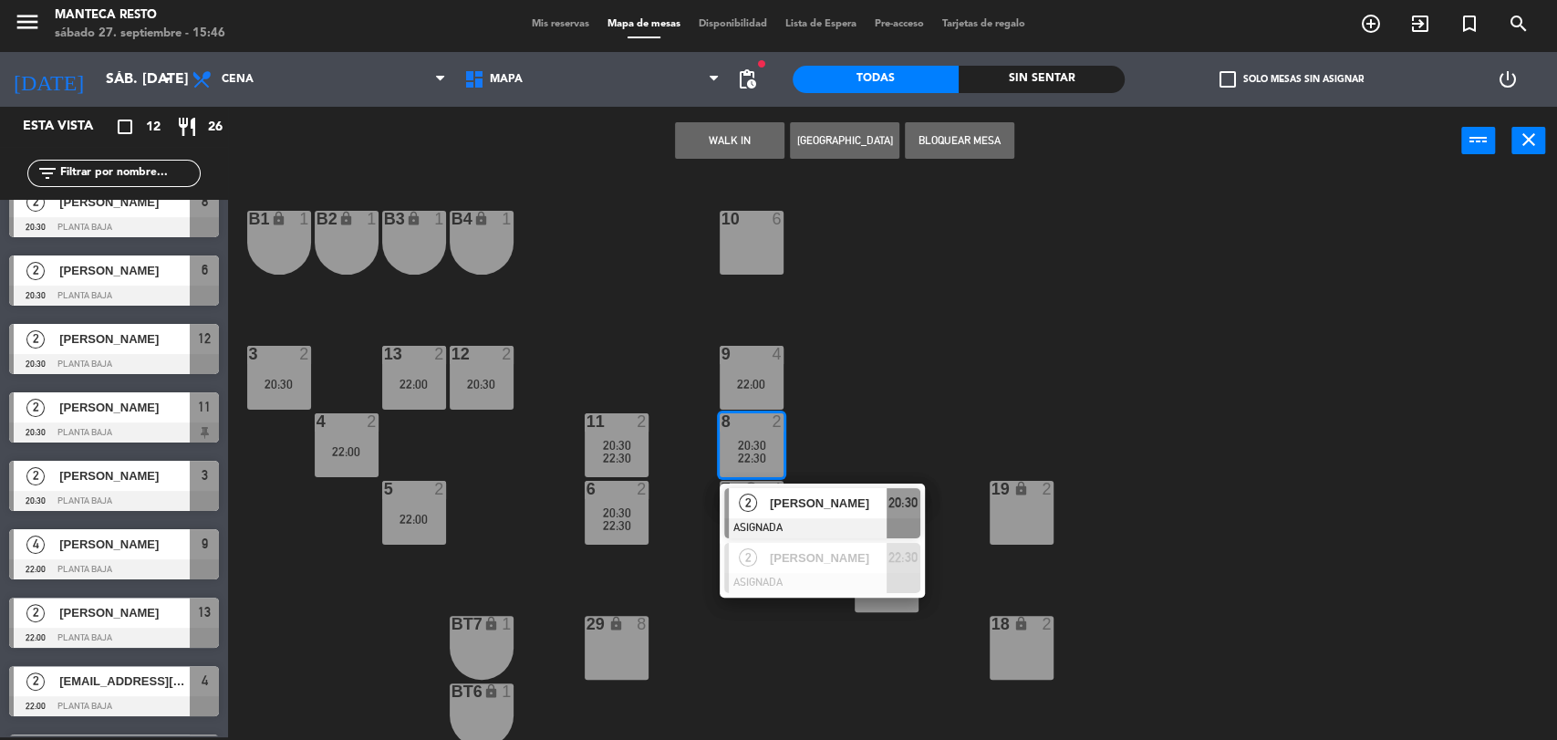
click at [903, 418] on div "10 6 B1 lock 1 B2 lock 1 B3 lock 1 B4 lock 1 3 2 20:30 12 2 20:30 9 4 22:00 13 …" at bounding box center [899, 459] width 1313 height 562
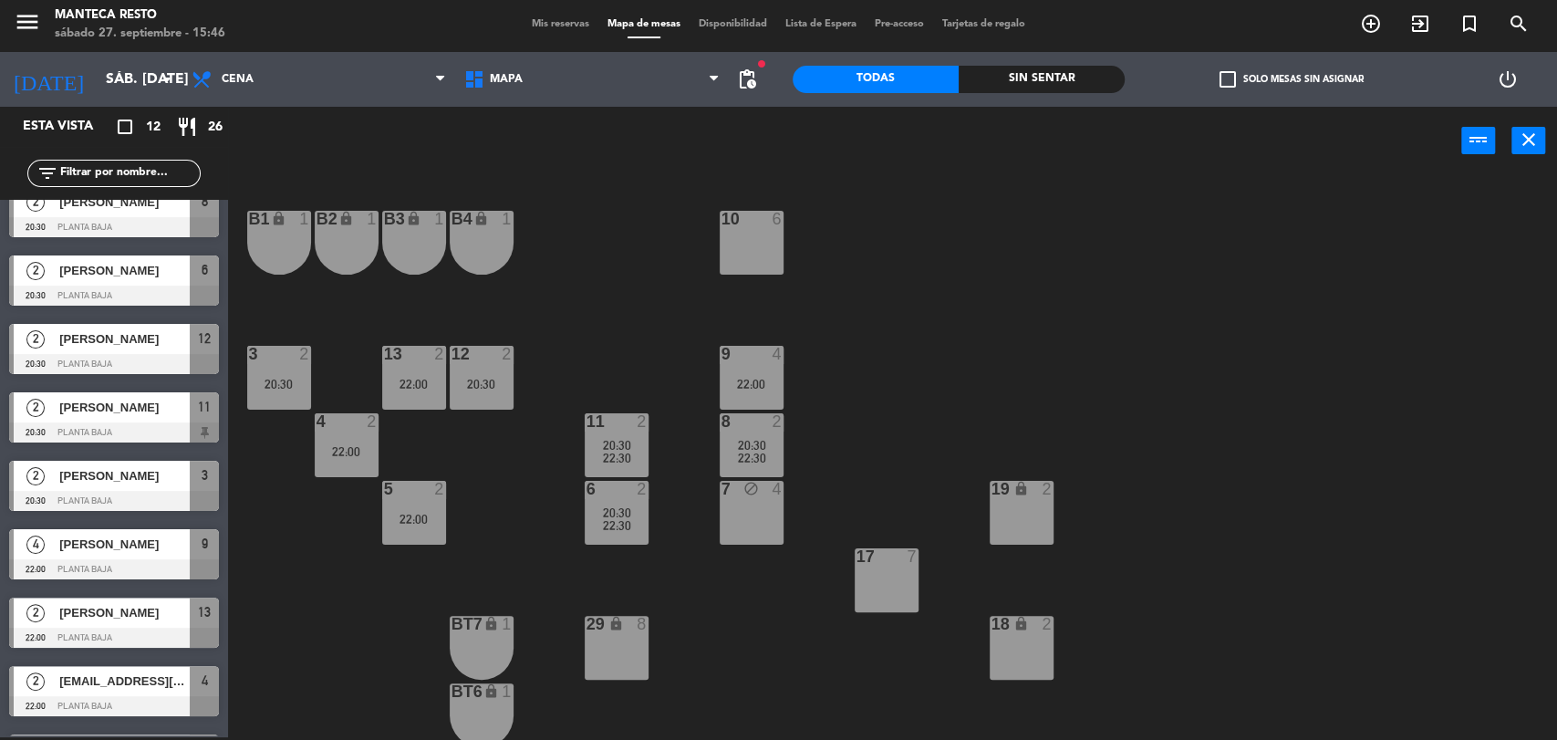
click at [562, 30] on div "Mis reservas Mapa de mesas Disponibilidad Lista de Espera Pre-acceso Tarjetas d…" at bounding box center [778, 24] width 512 height 16
click at [569, 19] on span "Mis reservas" at bounding box center [560, 24] width 76 height 10
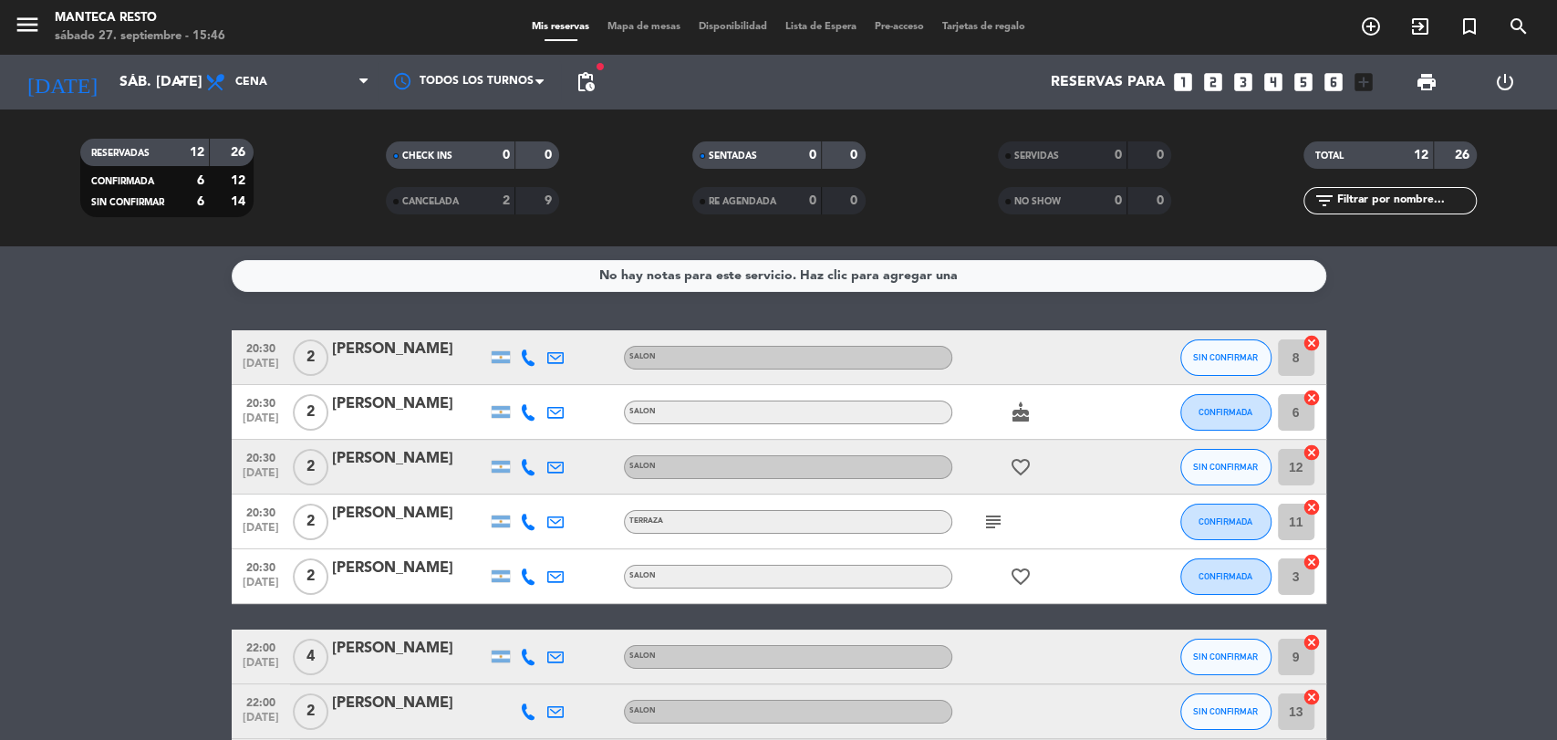
click at [533, 527] on icon at bounding box center [528, 521] width 16 height 16
click at [525, 582] on icon at bounding box center [528, 576] width 16 height 16
click at [530, 651] on icon at bounding box center [528, 656] width 16 height 16
click at [500, 615] on div "[PHONE_NUMBER]" at bounding box center [537, 606] width 119 height 19
click at [495, 622] on span "Copiar" at bounding box center [514, 625] width 38 height 19
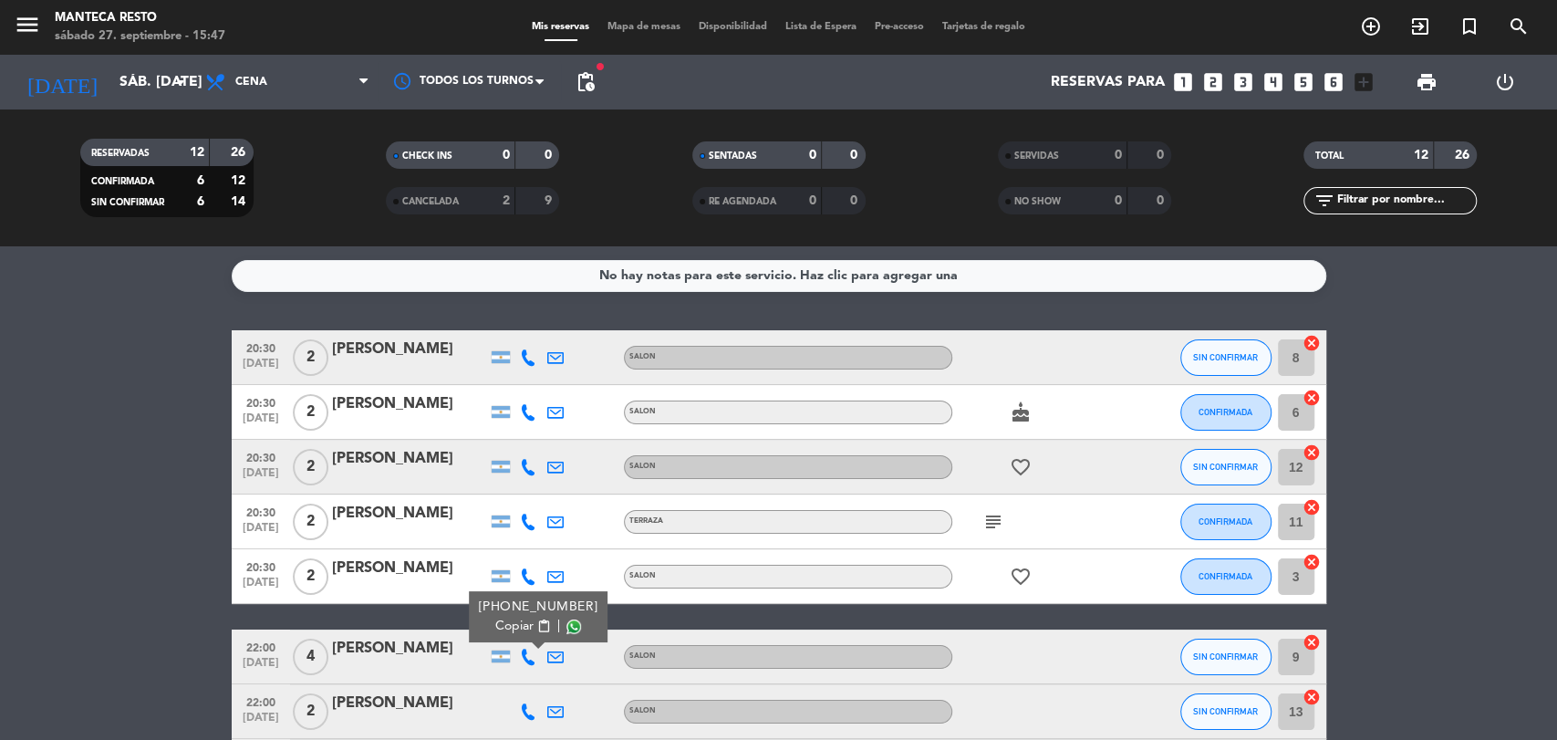
click at [522, 718] on icon at bounding box center [528, 711] width 16 height 16
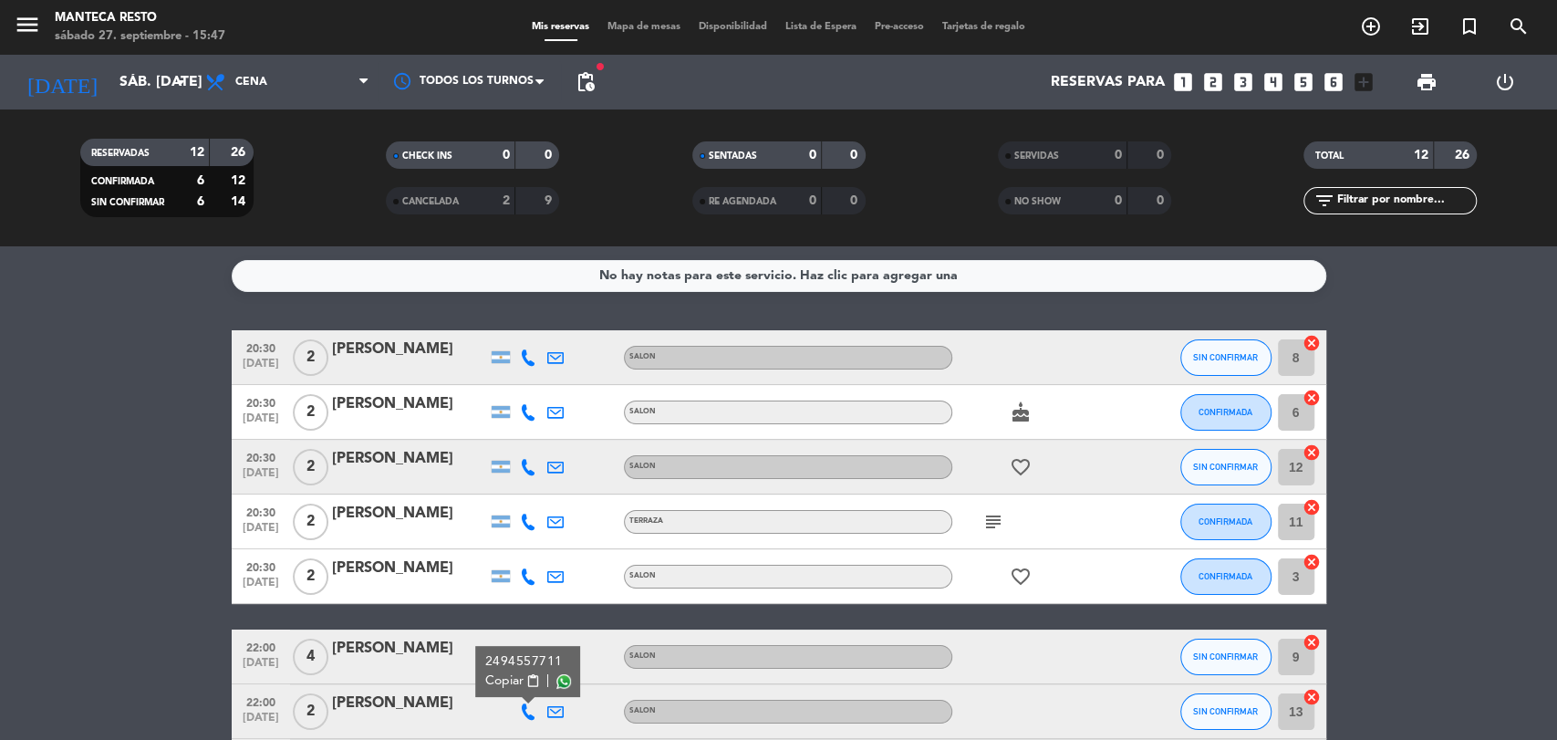
click at [525, 698] on div at bounding box center [527, 701] width 13 height 6
click at [522, 688] on button "Copiar content_paste" at bounding box center [512, 680] width 56 height 19
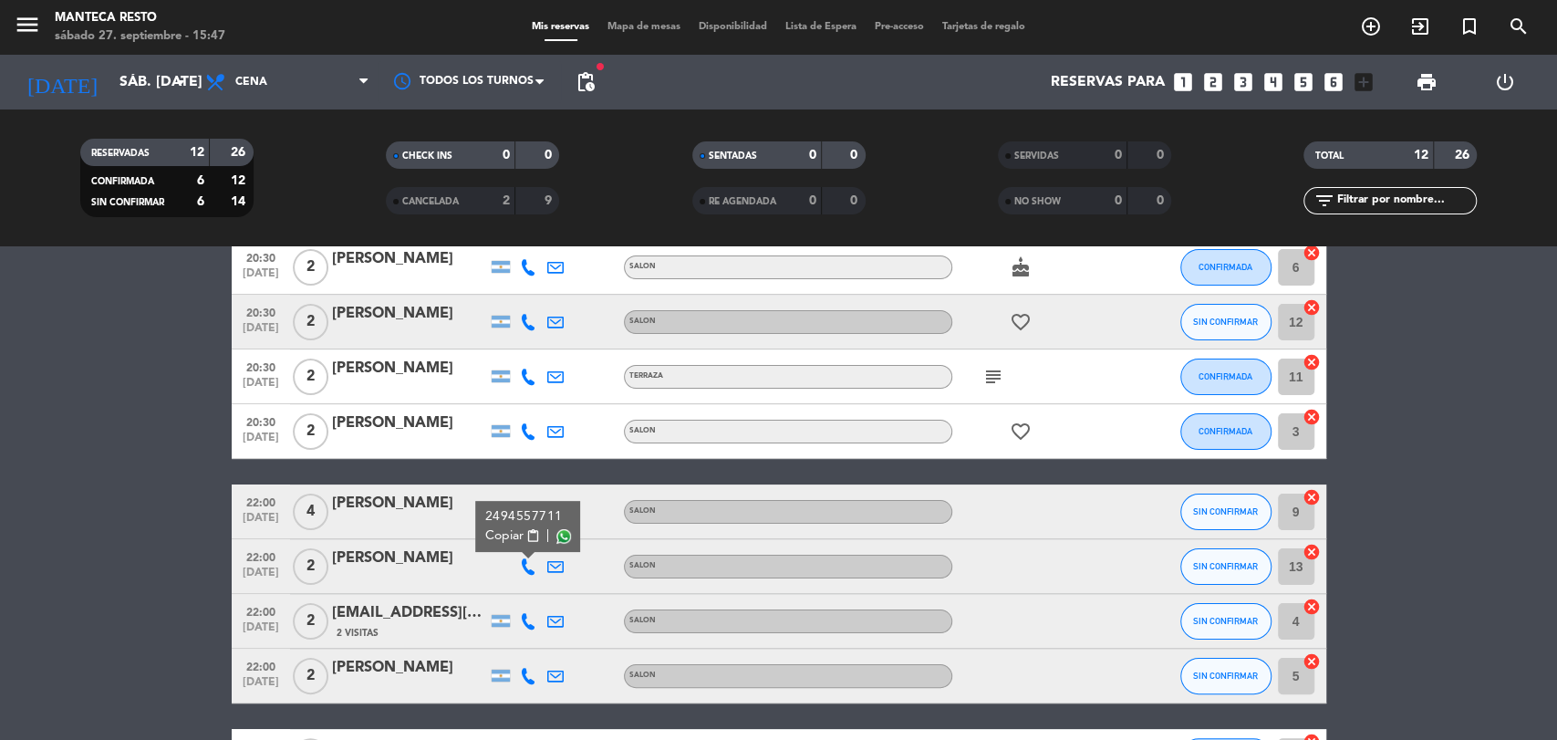
scroll to position [146, 0]
click at [524, 618] on icon at bounding box center [528, 620] width 16 height 16
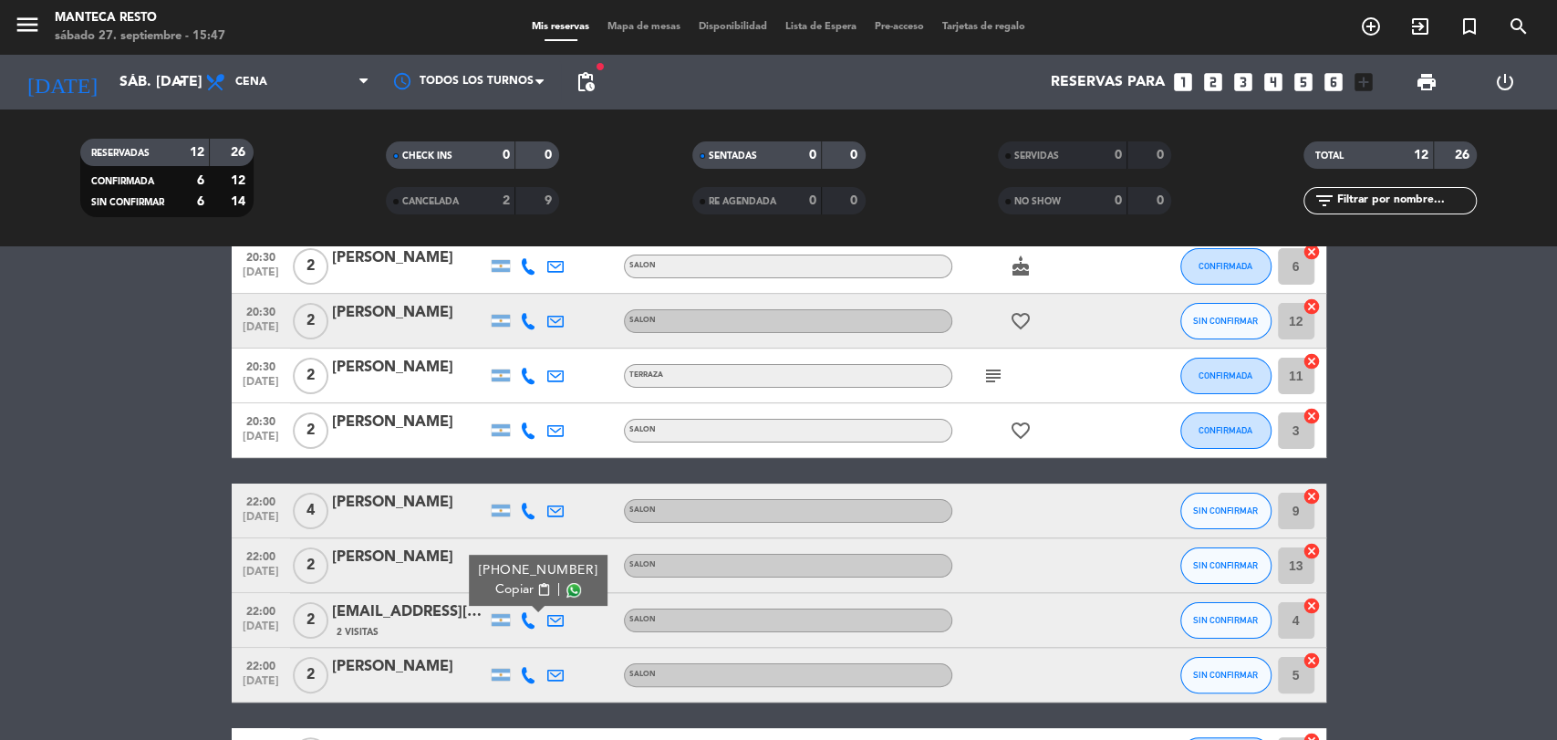
click at [512, 588] on span "Copiar" at bounding box center [514, 589] width 38 height 19
click at [532, 668] on icon at bounding box center [528, 675] width 16 height 16
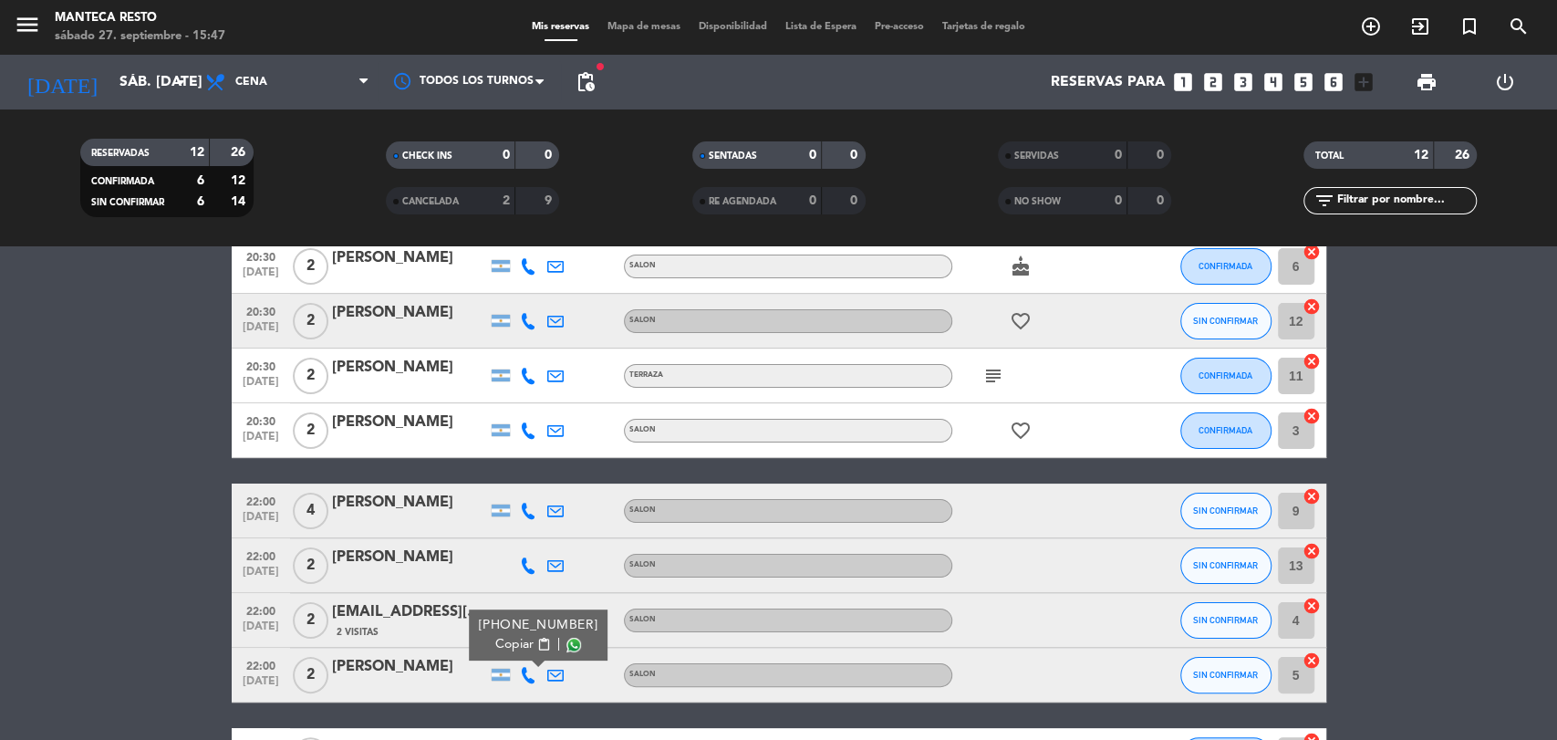
click at [536, 644] on span "content_paste" at bounding box center [543, 644] width 14 height 14
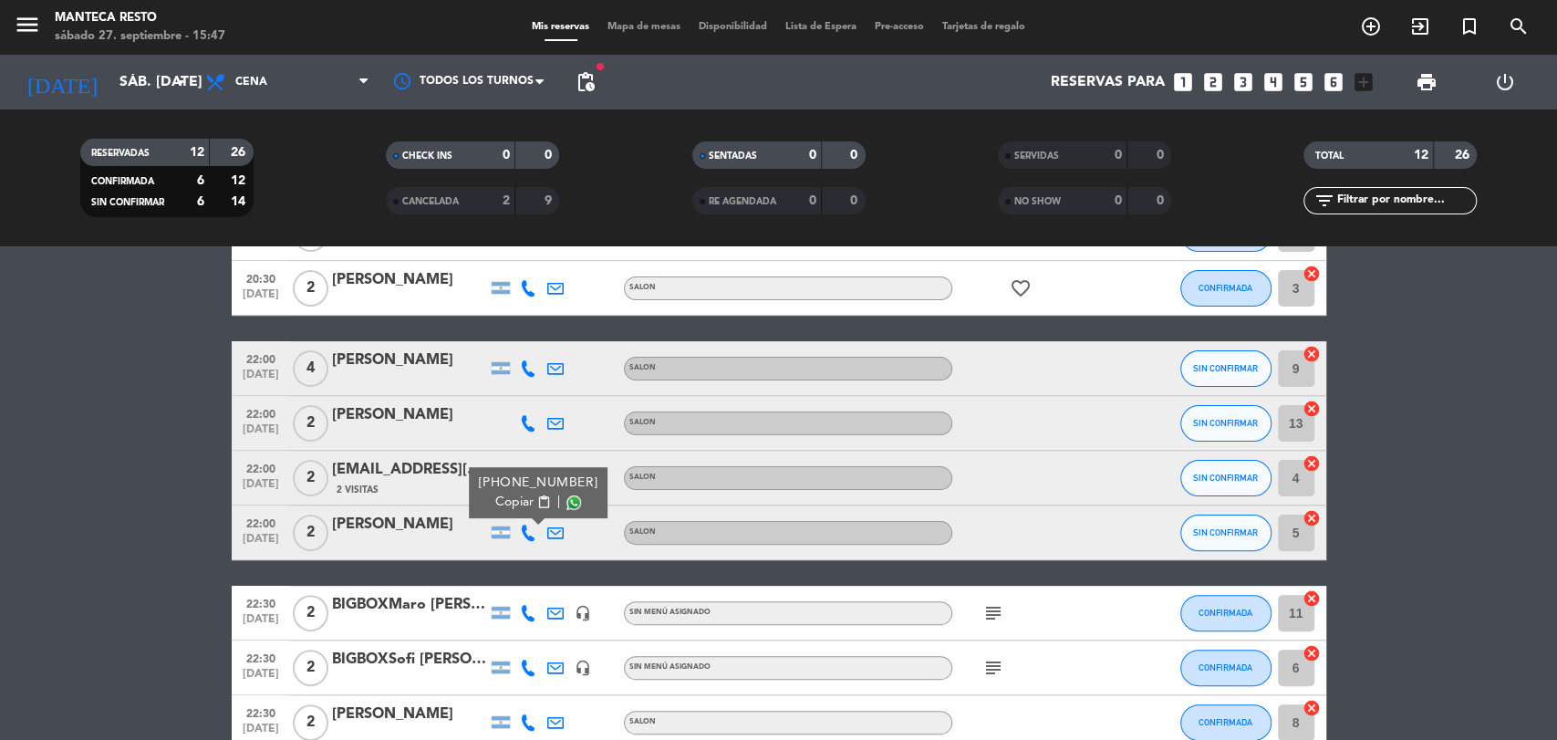
scroll to position [389, 0]
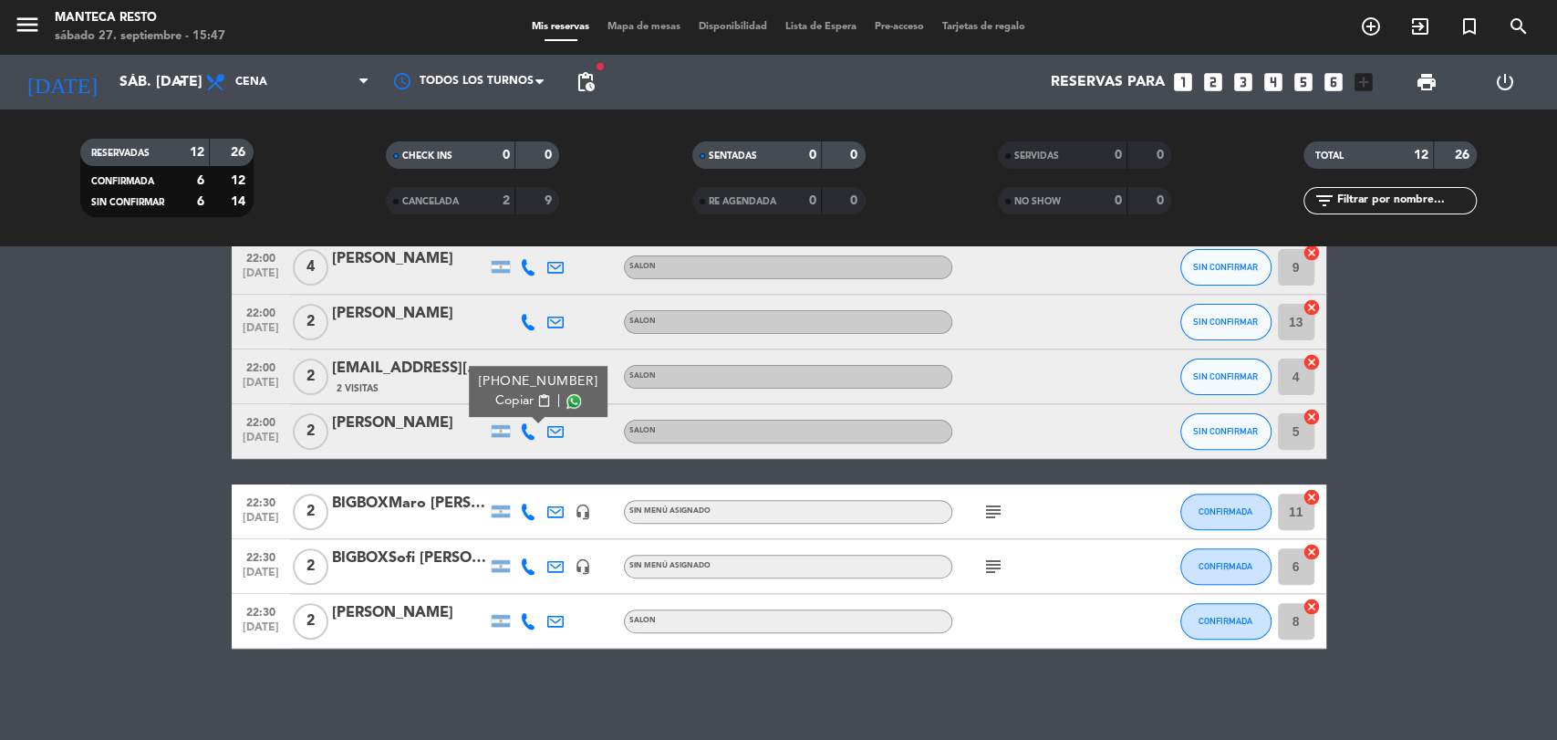
click at [525, 512] on icon at bounding box center [528, 511] width 16 height 16
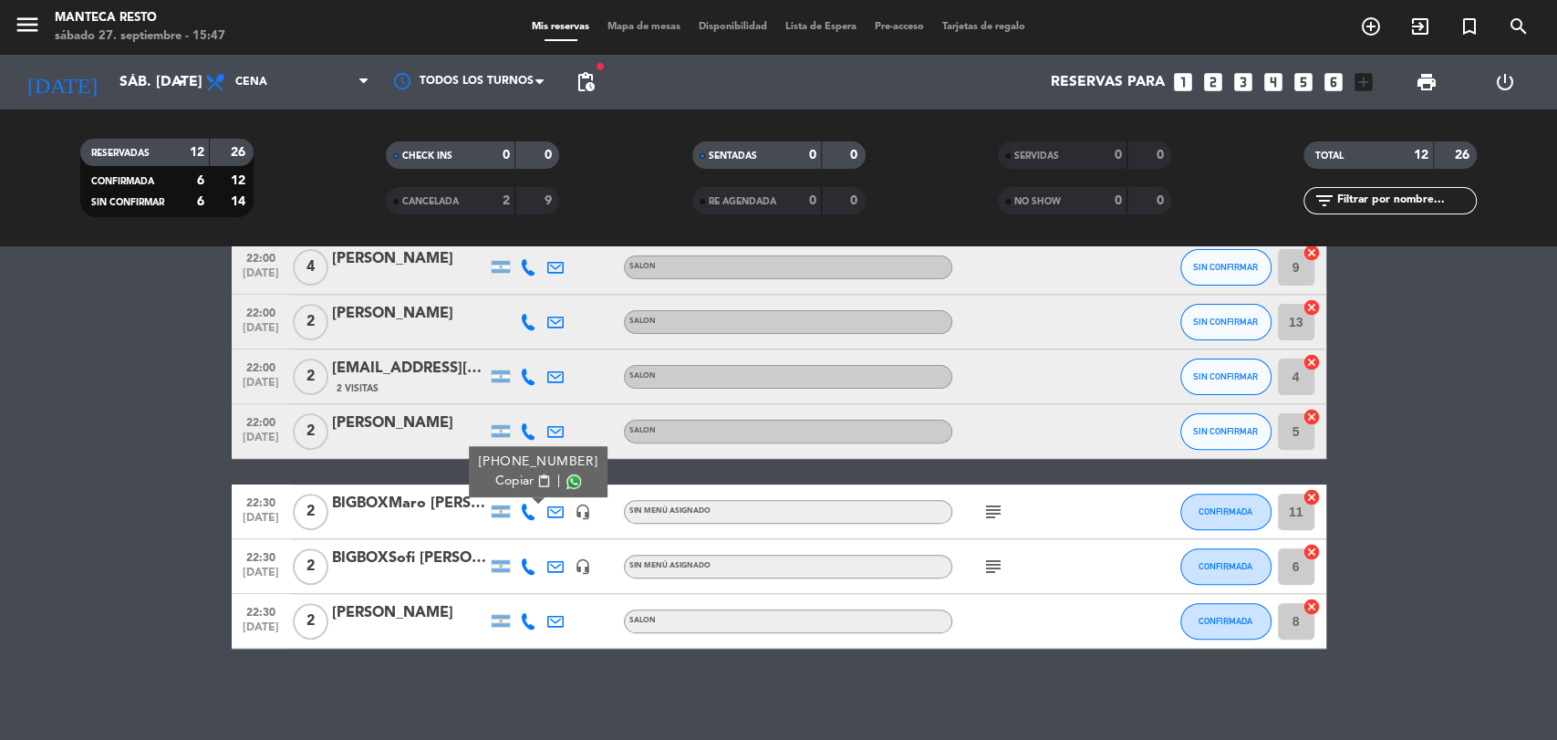
click at [526, 491] on div "[PHONE_NUMBER] Copiar content_paste |" at bounding box center [538, 471] width 139 height 51
click at [505, 480] on span "Copiar" at bounding box center [514, 480] width 38 height 19
click at [524, 571] on icon at bounding box center [528, 566] width 16 height 16
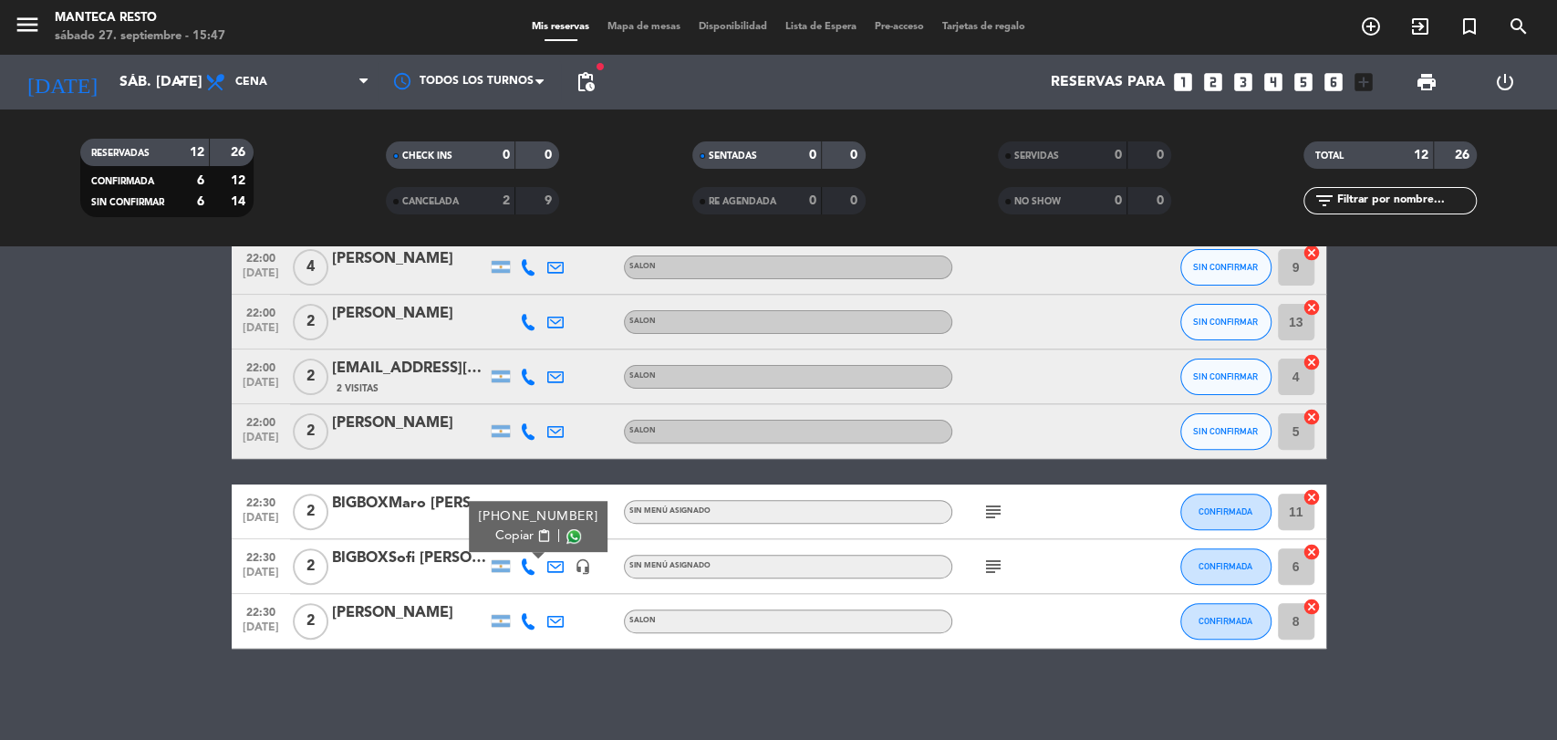
click at [503, 536] on span "Copiar" at bounding box center [514, 535] width 38 height 19
click at [517, 611] on div at bounding box center [527, 621] width 27 height 54
click at [520, 618] on icon at bounding box center [528, 621] width 16 height 16
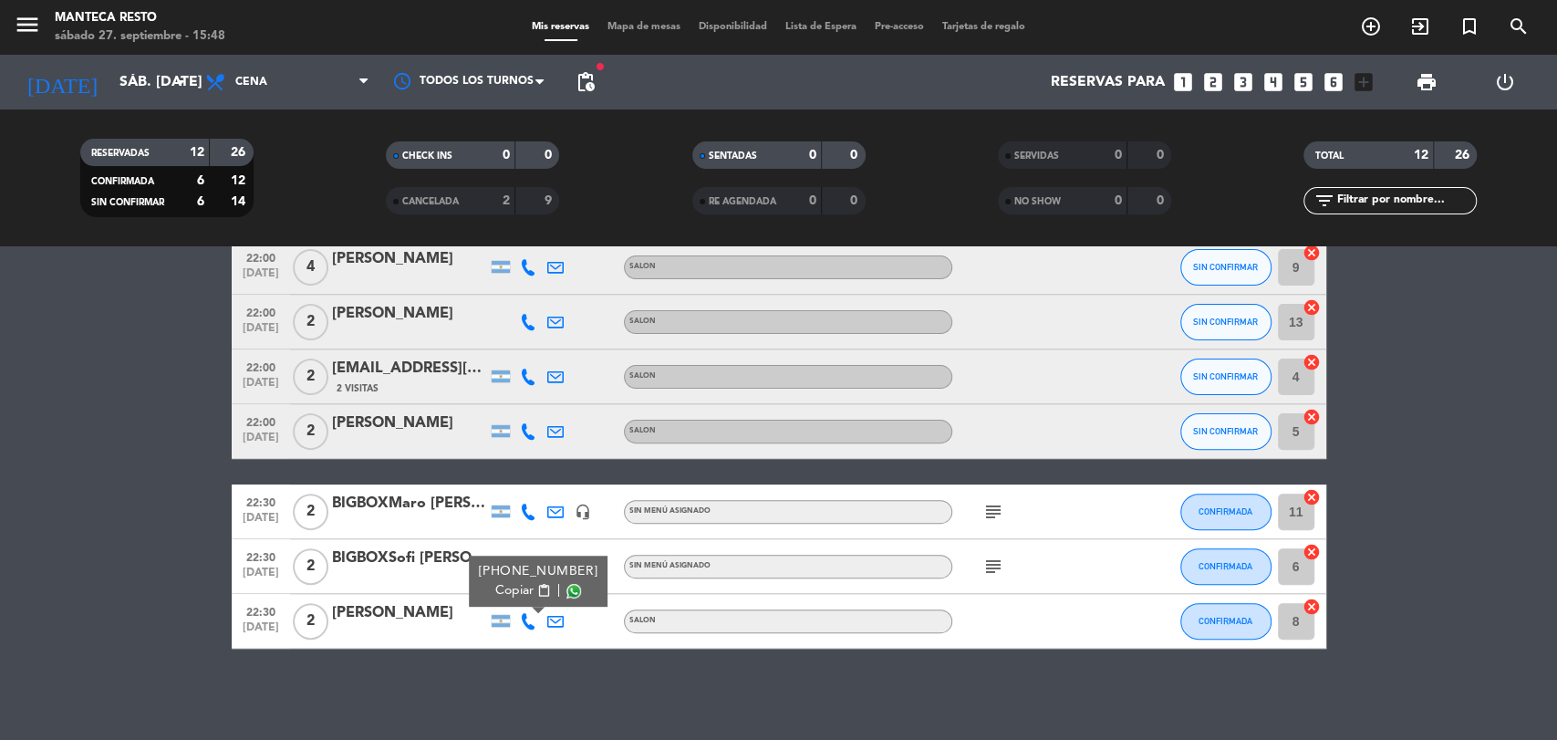
click at [495, 592] on span "Copiar" at bounding box center [514, 590] width 38 height 19
drag, startPoint x: 131, startPoint y: 653, endPoint x: 444, endPoint y: 588, distance: 319.4
click at [131, 652] on div "No hay notas para este servicio. Haz clic para agregar una 20:30 [DATE] 2 [PERS…" at bounding box center [778, 492] width 1557 height 493
click at [533, 521] on div at bounding box center [527, 511] width 27 height 54
click at [530, 512] on icon at bounding box center [528, 511] width 16 height 16
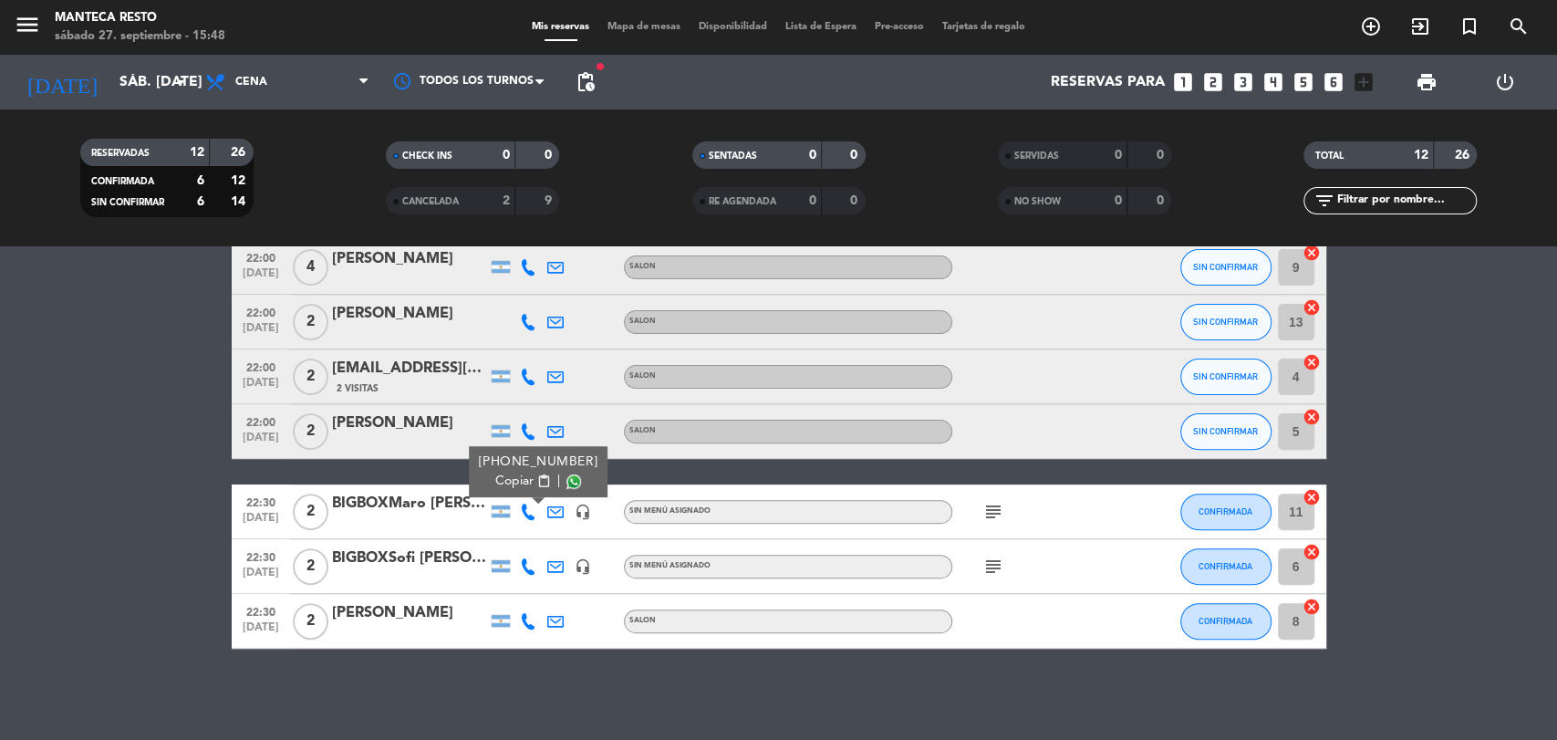
click at [523, 560] on icon at bounding box center [528, 566] width 16 height 16
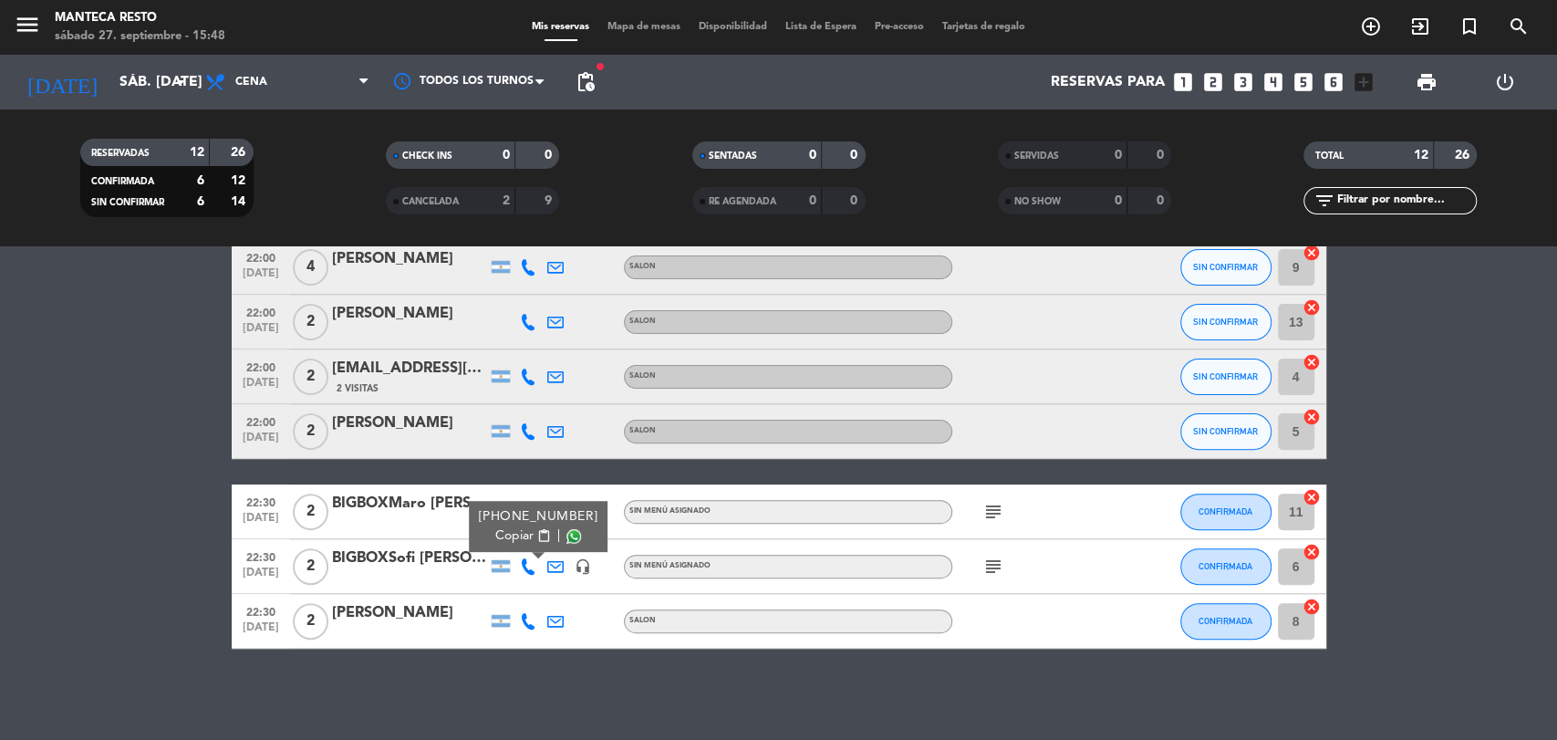
click at [531, 434] on icon at bounding box center [528, 431] width 16 height 16
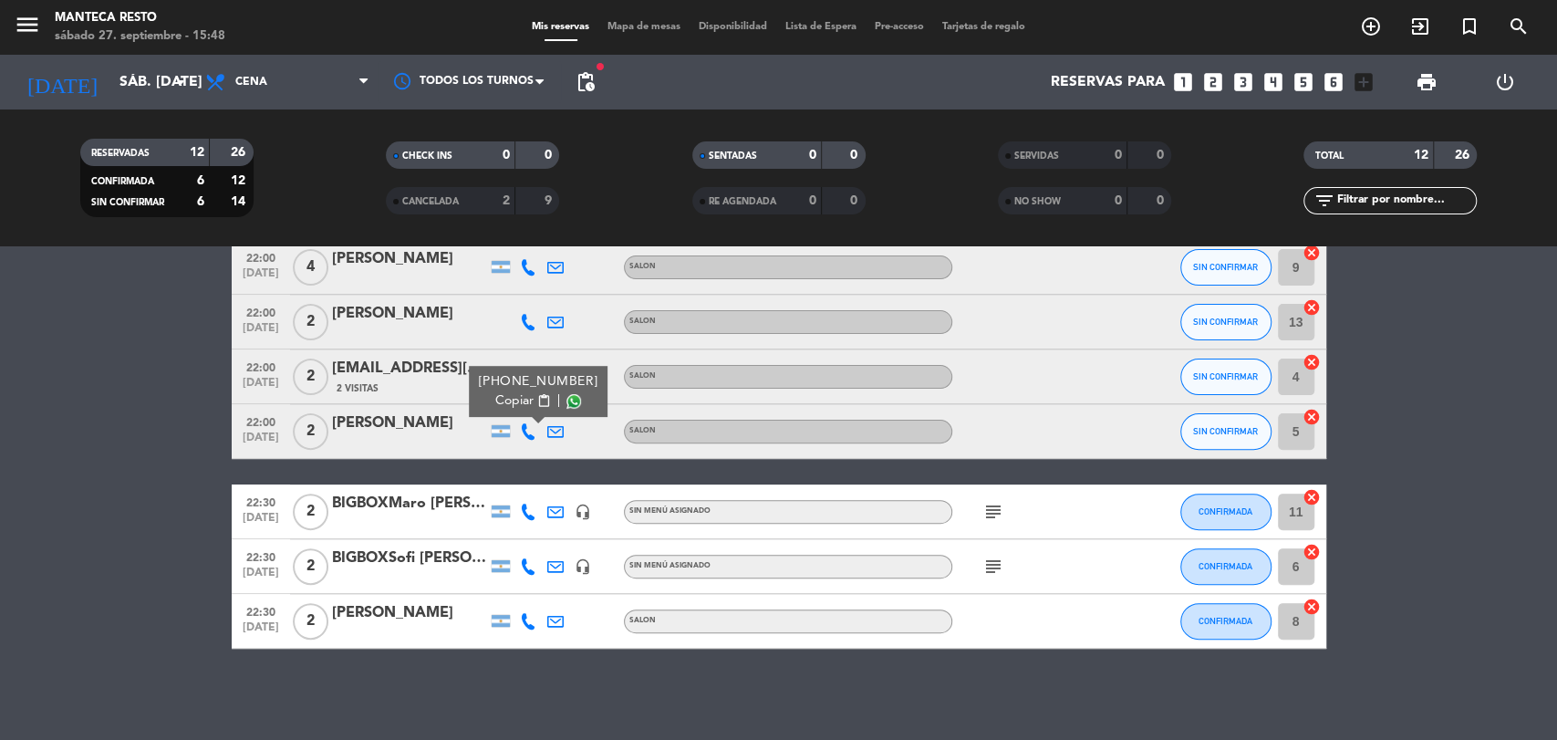
click at [398, 431] on div "[PERSON_NAME]" at bounding box center [409, 423] width 155 height 24
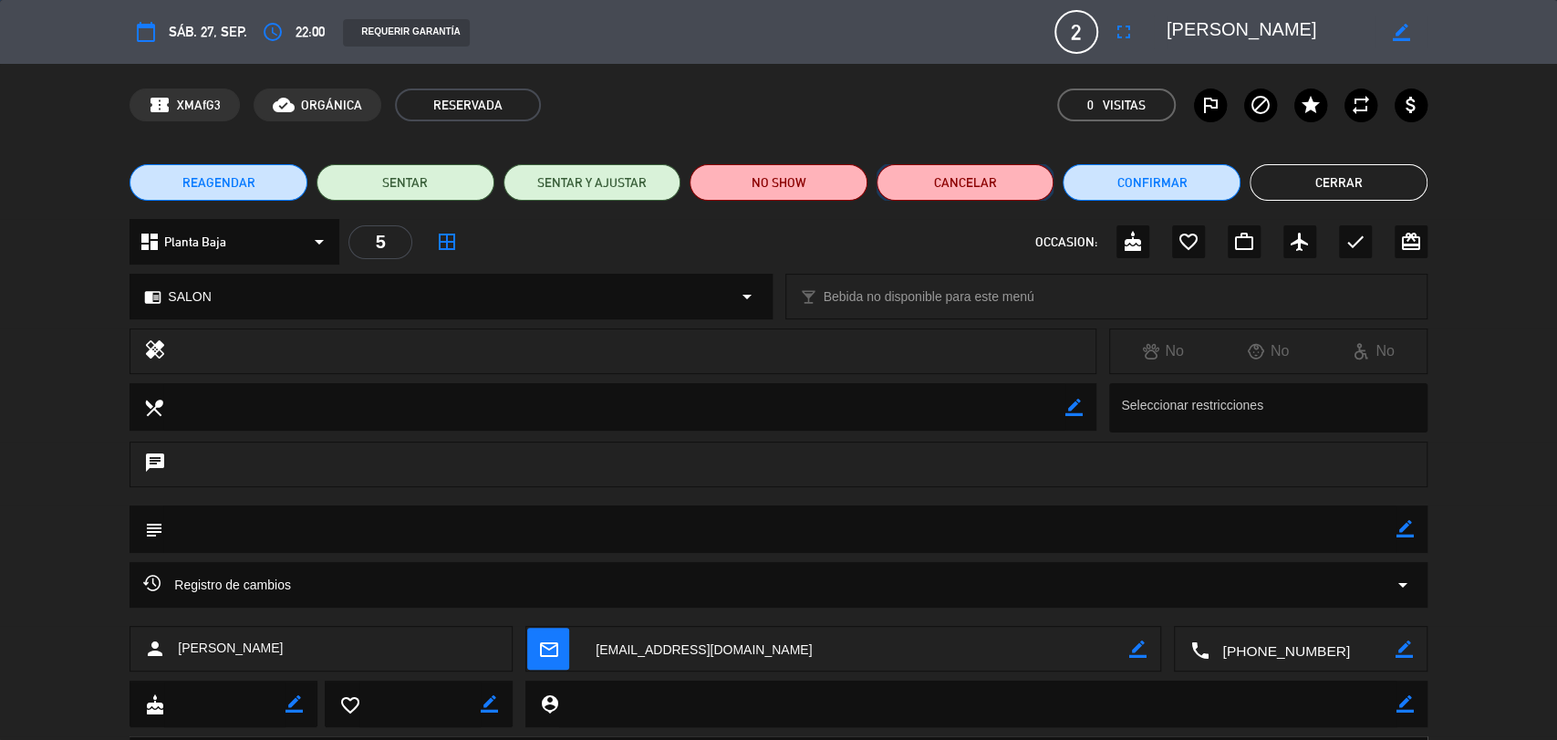
click at [995, 179] on button "Cancelar" at bounding box center [965, 182] width 178 height 36
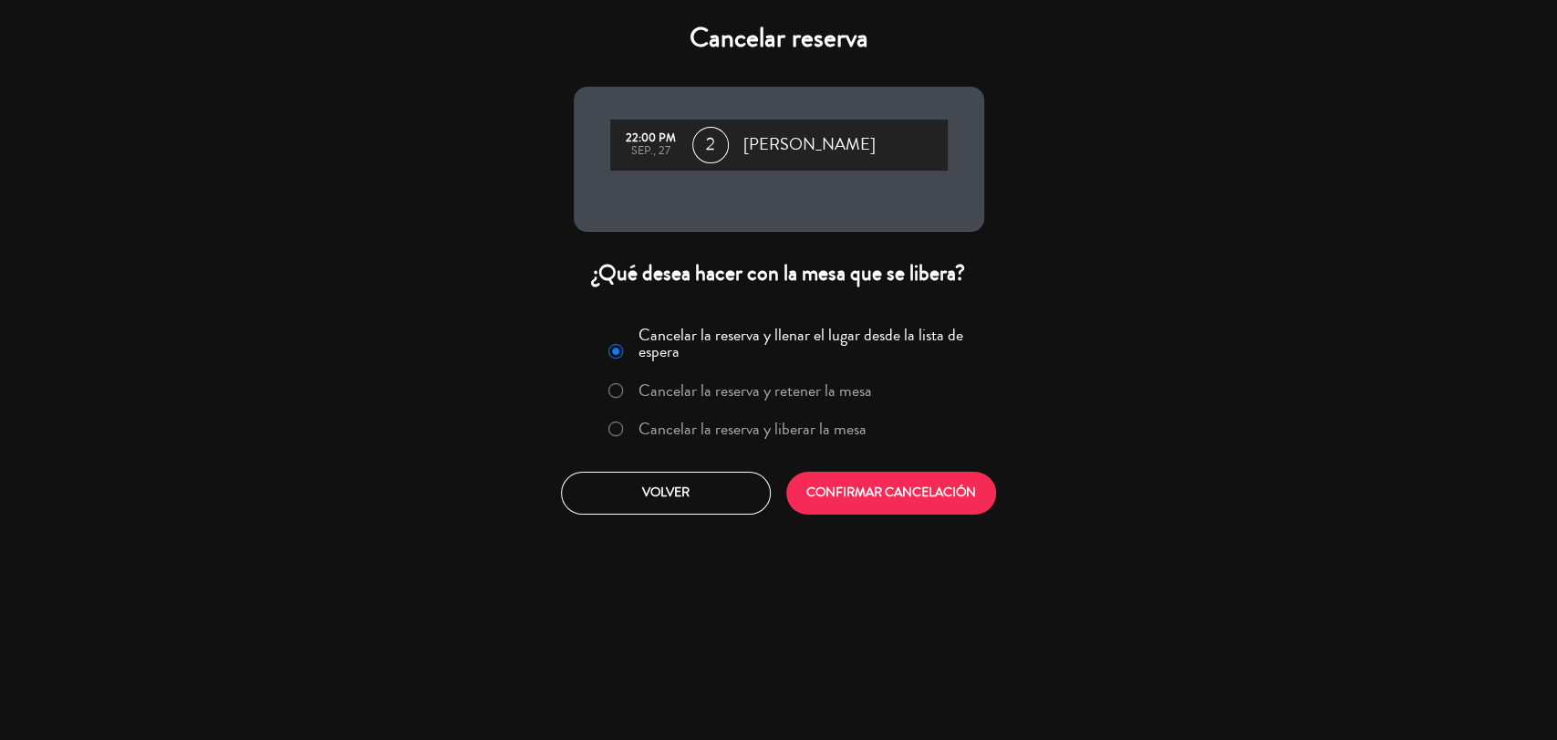
click at [776, 444] on div "Cancelar la reserva y llenar el lugar desde la lista de espera Cancelar la rese…" at bounding box center [778, 385] width 387 height 133
click at [759, 427] on label "Cancelar la reserva y liberar la mesa" at bounding box center [752, 428] width 228 height 16
click at [920, 481] on button "CONFIRMAR CANCELACIÓN" at bounding box center [891, 492] width 210 height 43
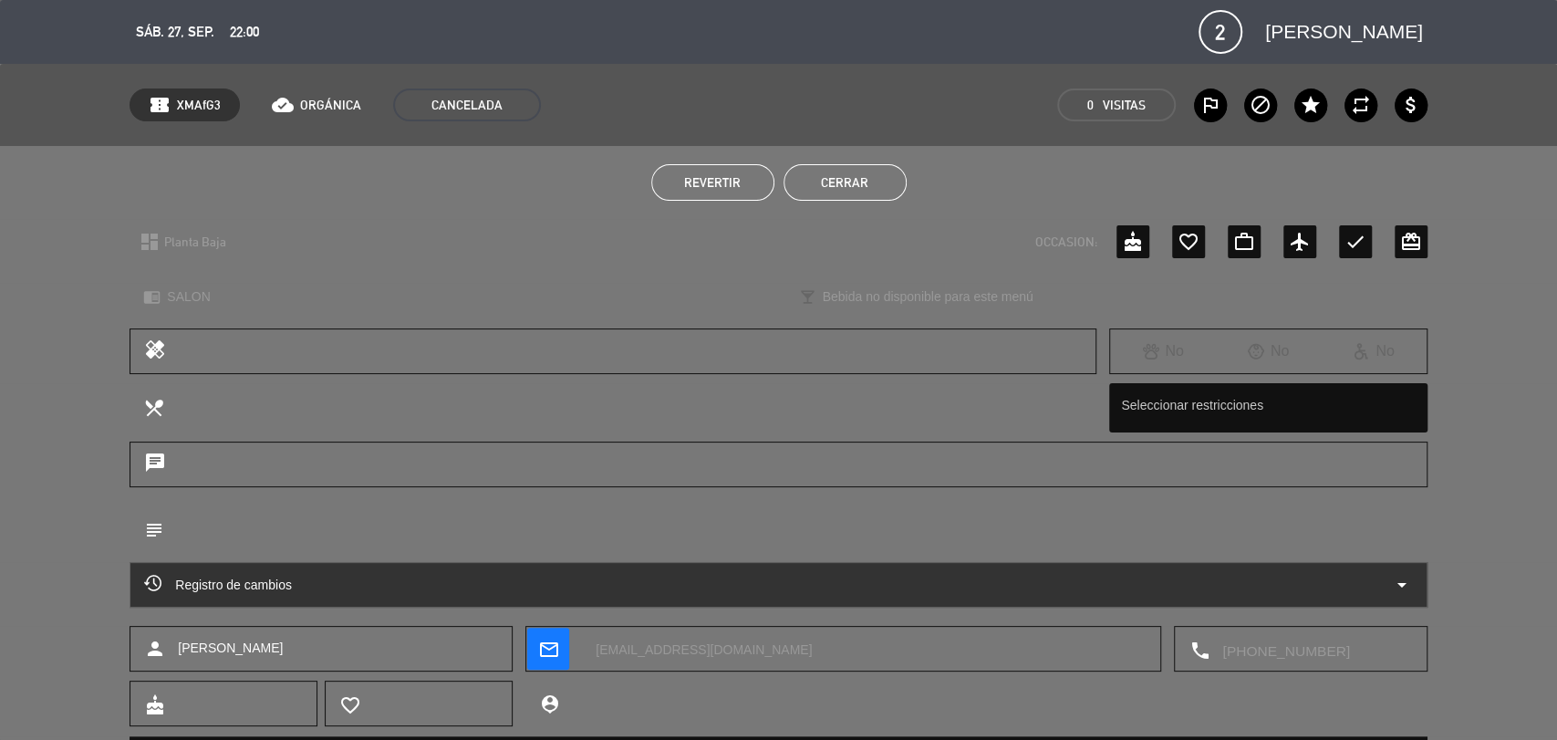
click at [831, 171] on button "Cerrar" at bounding box center [844, 182] width 123 height 36
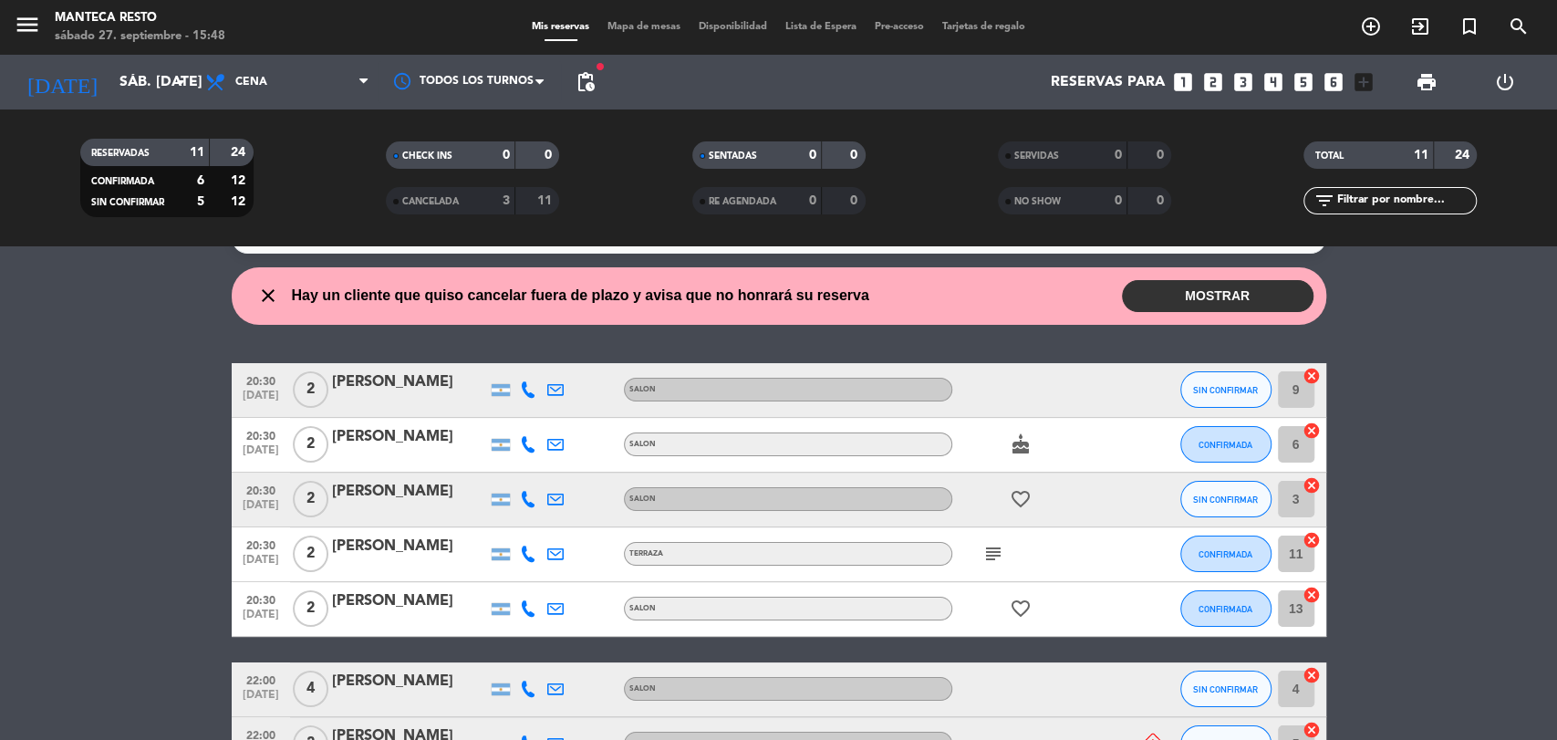
scroll to position [0, 0]
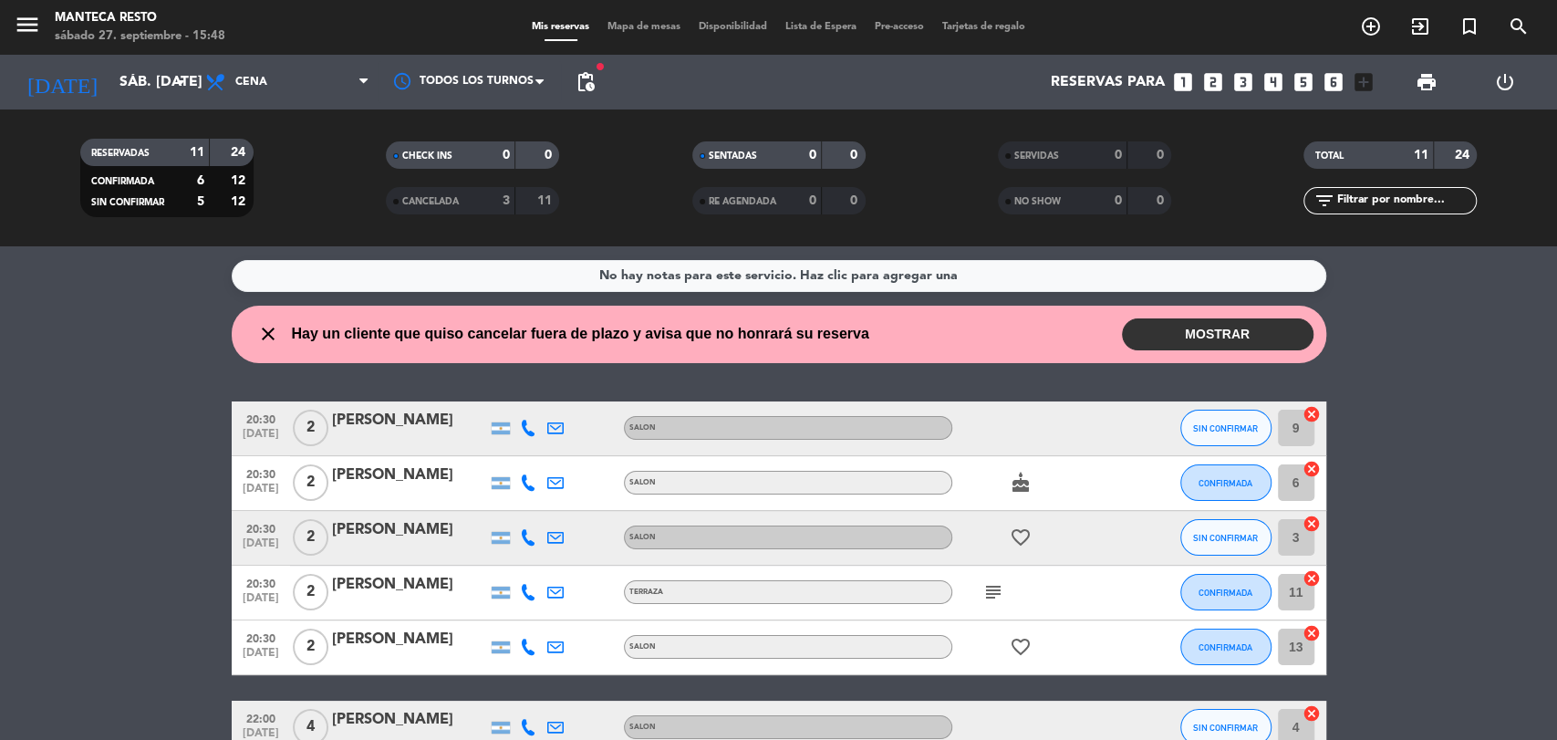
click at [1191, 323] on button "MOSTRAR" at bounding box center [1217, 334] width 191 height 32
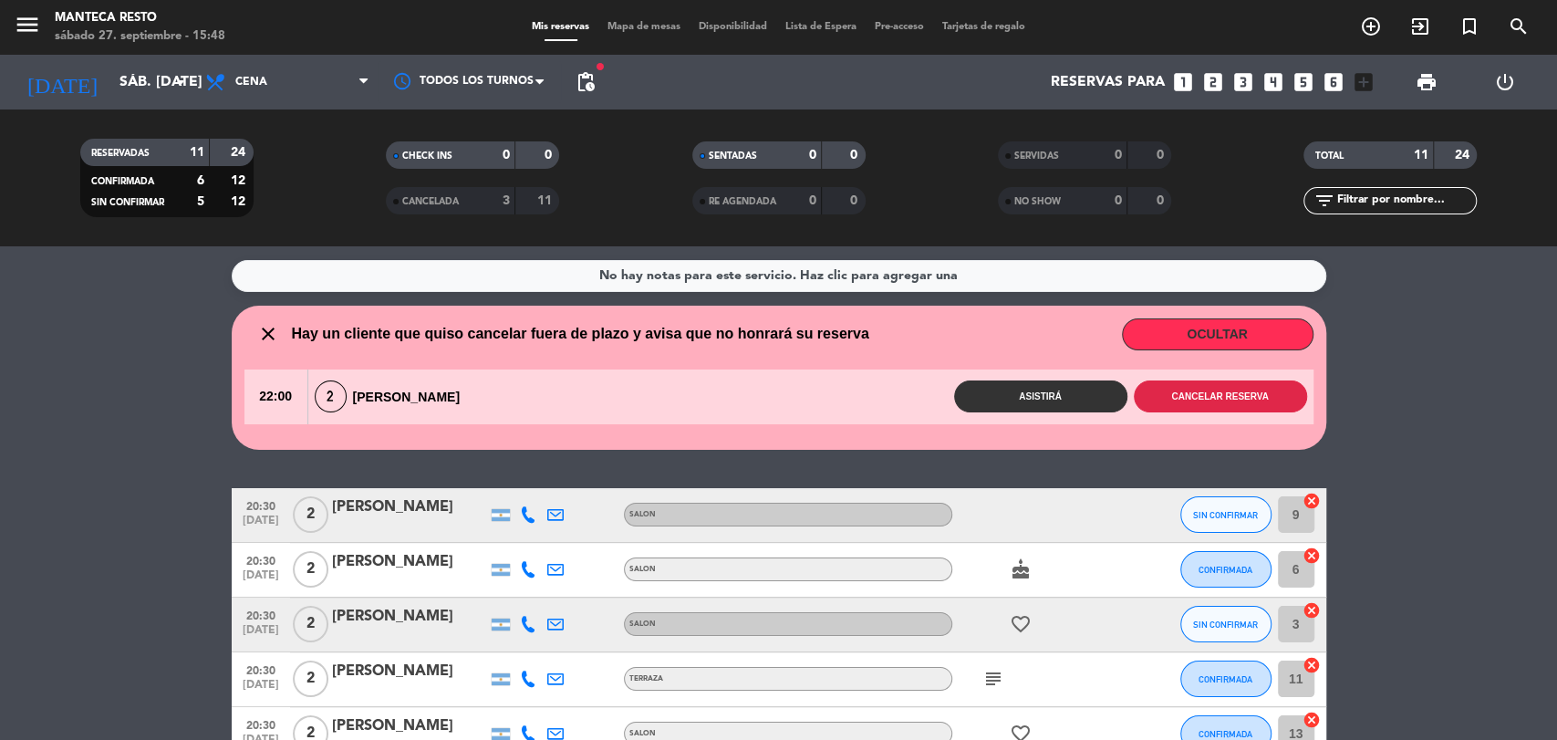
click at [1194, 400] on button "Cancelar reserva" at bounding box center [1219, 396] width 173 height 32
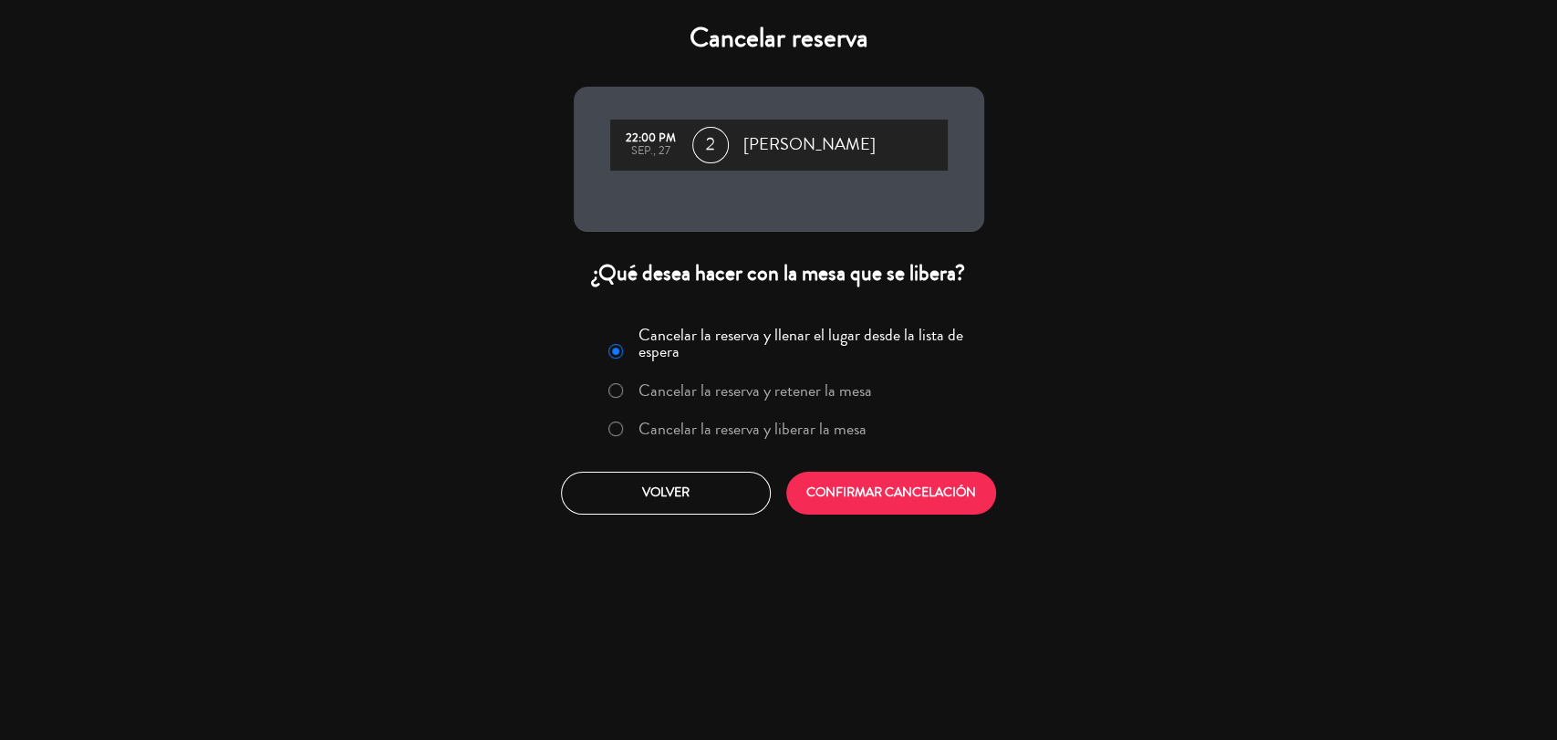
click at [812, 441] on label "Cancelar la reserva y liberar la mesa" at bounding box center [737, 429] width 277 height 33
click at [856, 479] on button "CONFIRMAR CANCELACIÓN" at bounding box center [891, 492] width 210 height 43
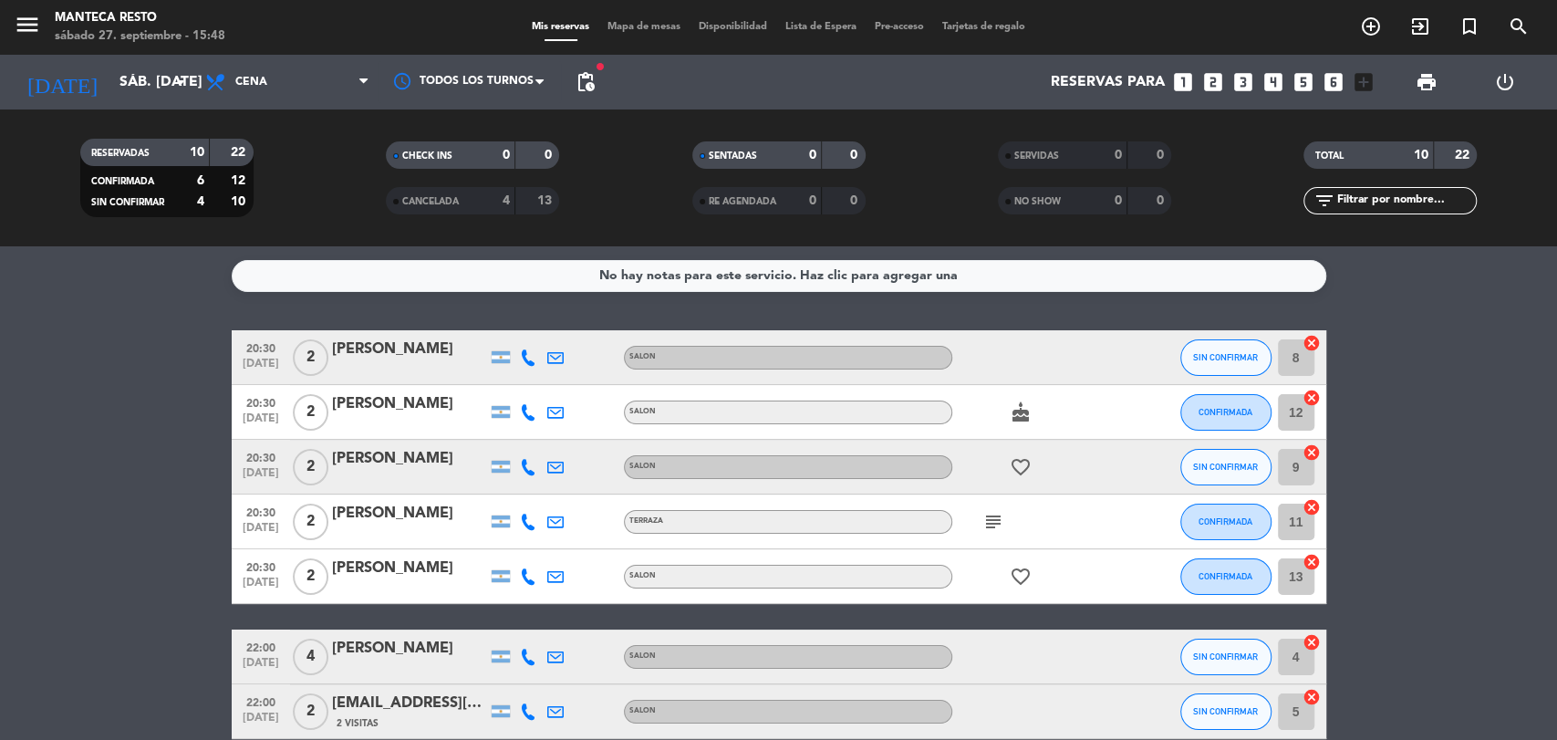
click at [525, 354] on icon at bounding box center [528, 357] width 16 height 16
click at [534, 425] on div at bounding box center [527, 412] width 27 height 54
click at [534, 410] on icon at bounding box center [528, 412] width 16 height 16
click at [536, 471] on div at bounding box center [527, 467] width 27 height 54
click at [520, 461] on icon at bounding box center [528, 467] width 16 height 16
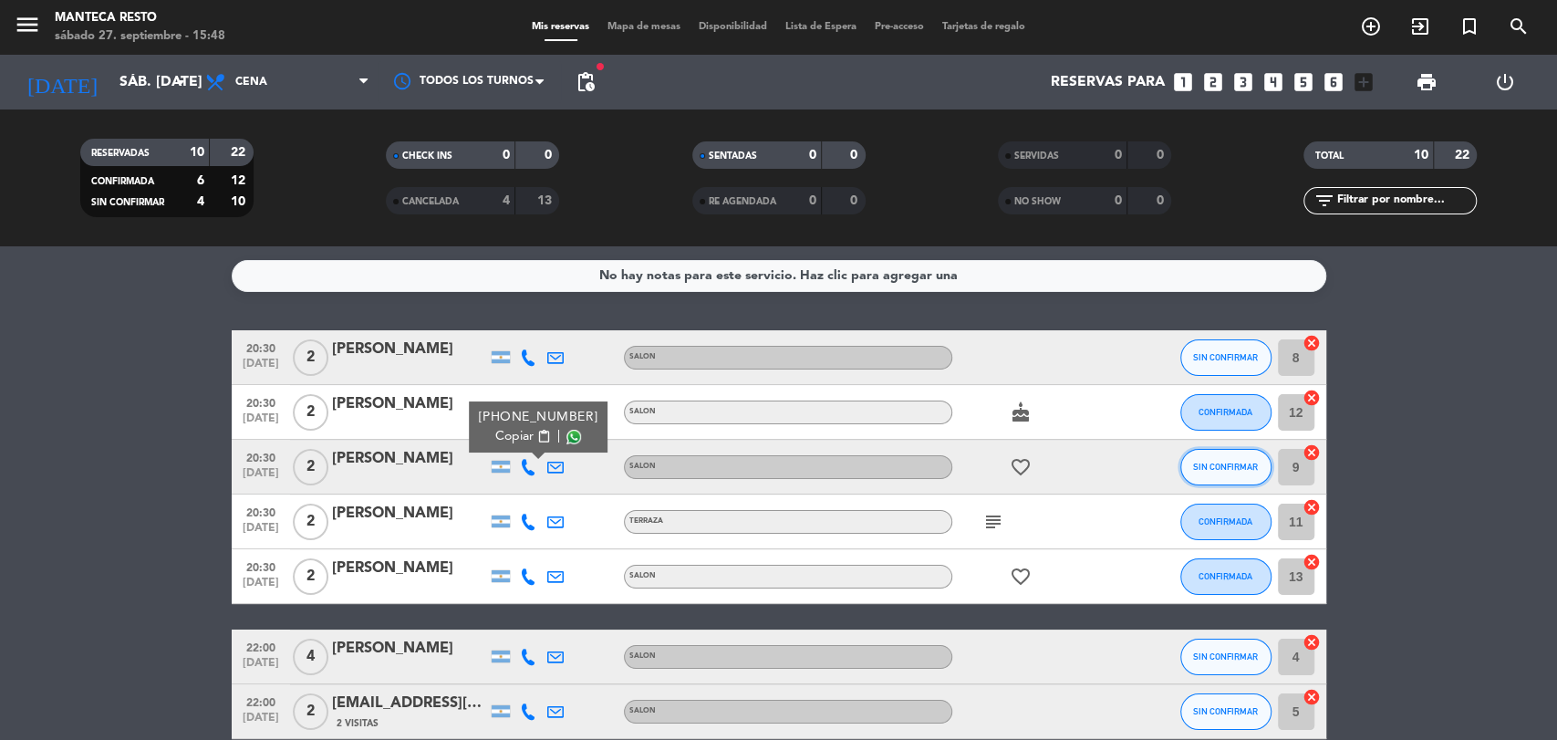
click at [1214, 464] on span "SIN CONFIRMAR" at bounding box center [1225, 466] width 65 height 10
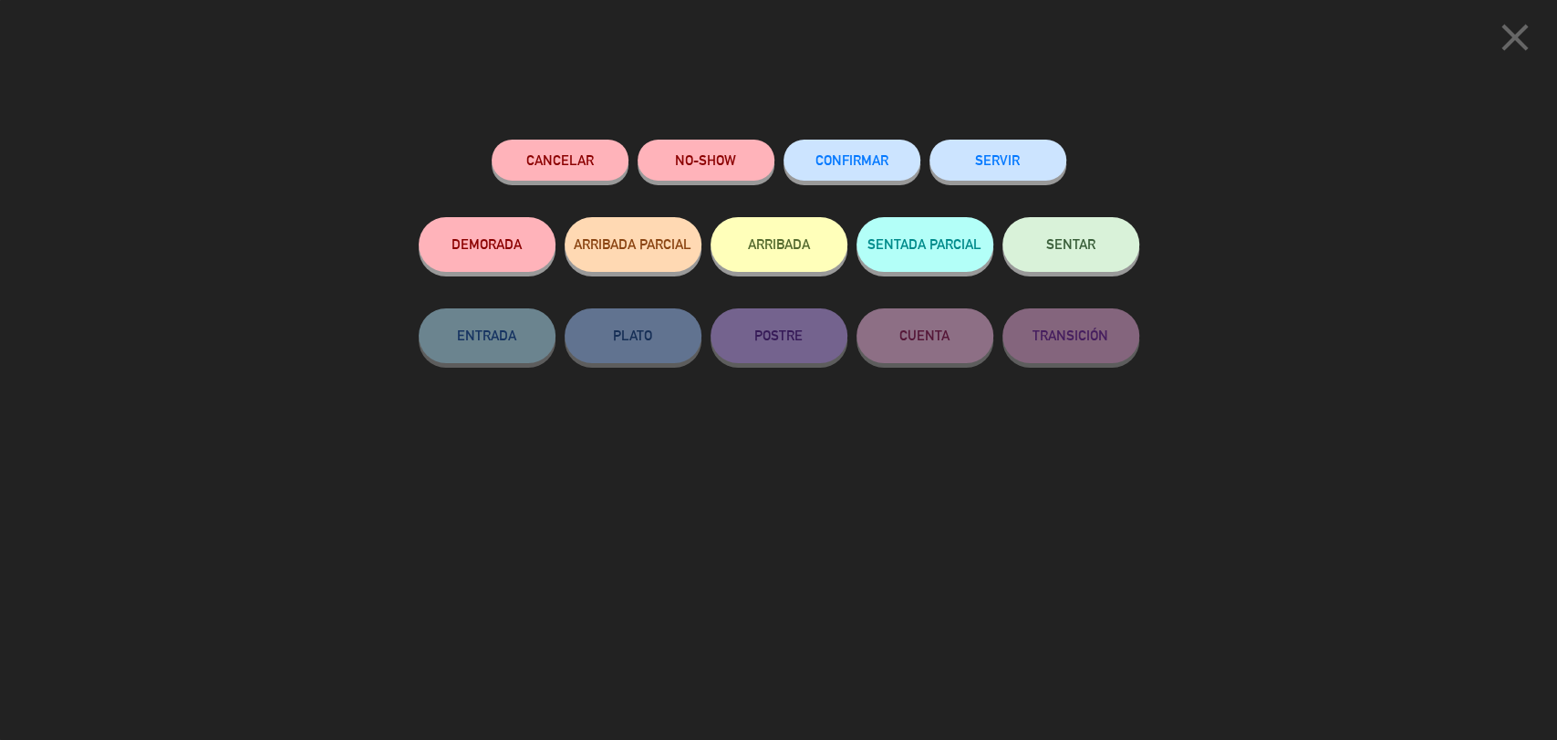
click at [912, 133] on div "Cancelar NO-SHOW CONFIRMAR SERVIR DEMORADA ARRIBADA PARCIAL ARRIBADA SENTADA PA…" at bounding box center [779, 433] width 746 height 613
click at [880, 149] on button "CONFIRMAR" at bounding box center [851, 160] width 137 height 41
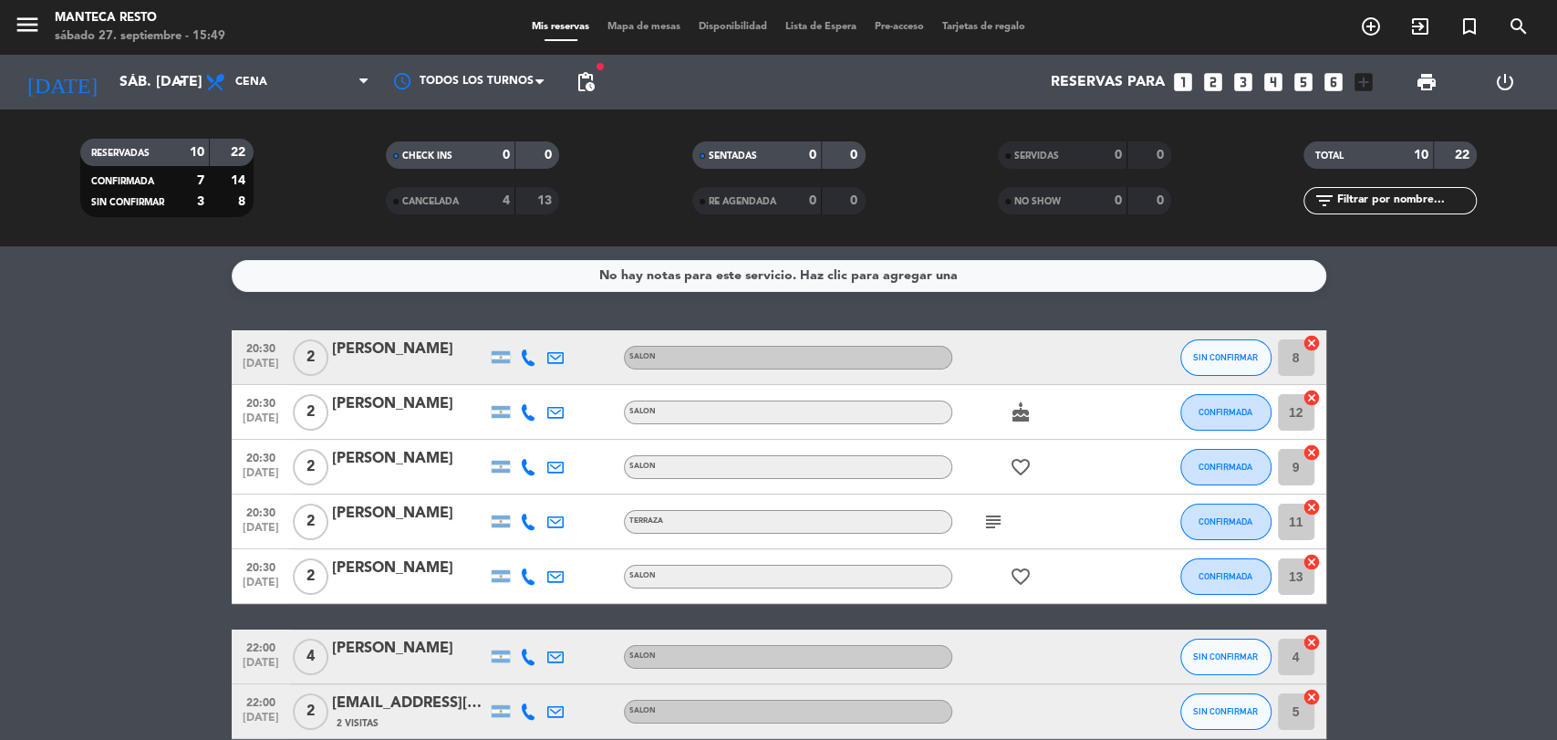
click at [520, 359] on icon at bounding box center [528, 357] width 16 height 16
click at [520, 404] on icon at bounding box center [528, 412] width 16 height 16
click at [526, 452] on div at bounding box center [527, 467] width 27 height 54
click at [526, 469] on icon at bounding box center [528, 467] width 16 height 16
click at [526, 527] on icon at bounding box center [528, 521] width 16 height 16
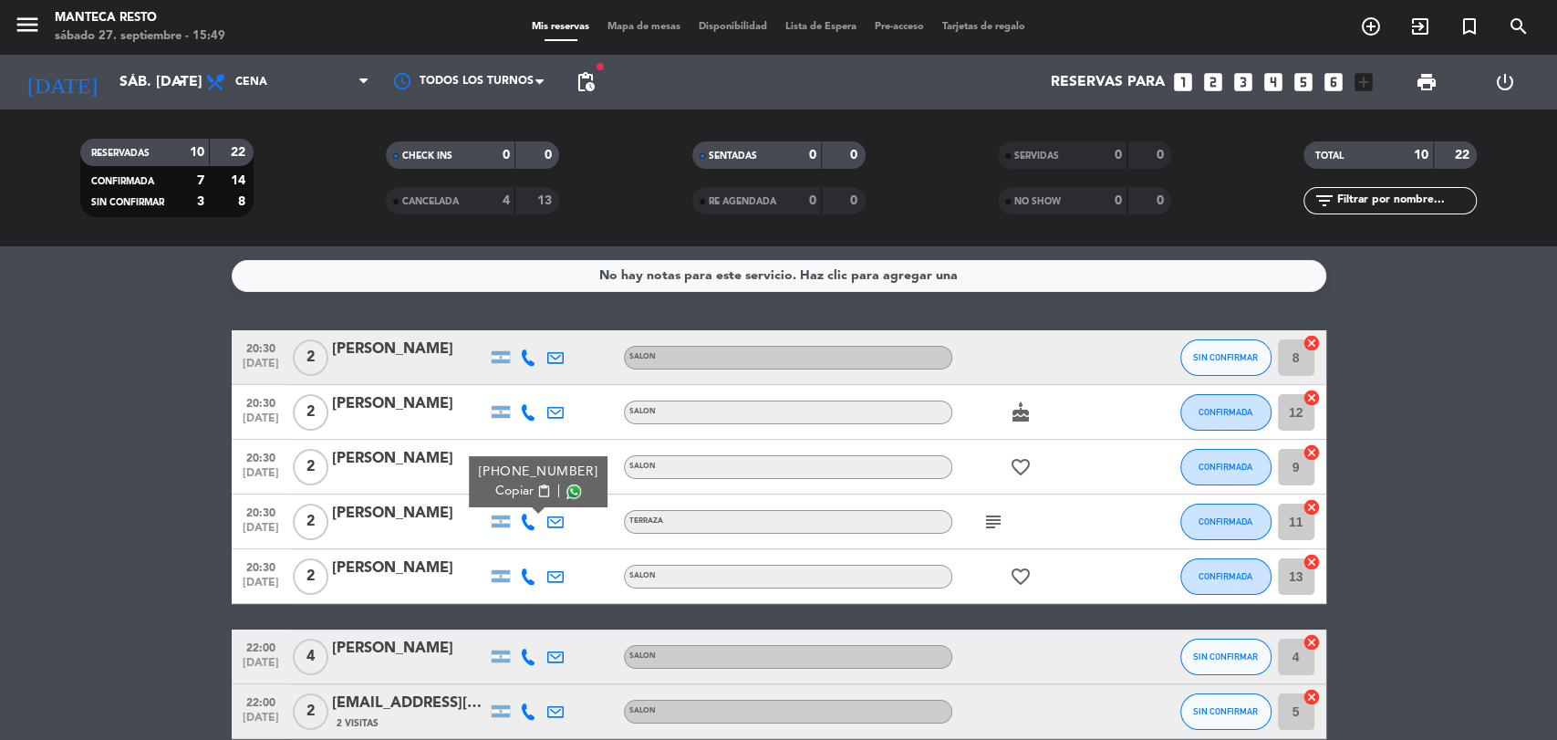
click at [526, 585] on div at bounding box center [527, 576] width 27 height 54
click at [526, 578] on icon at bounding box center [528, 576] width 16 height 16
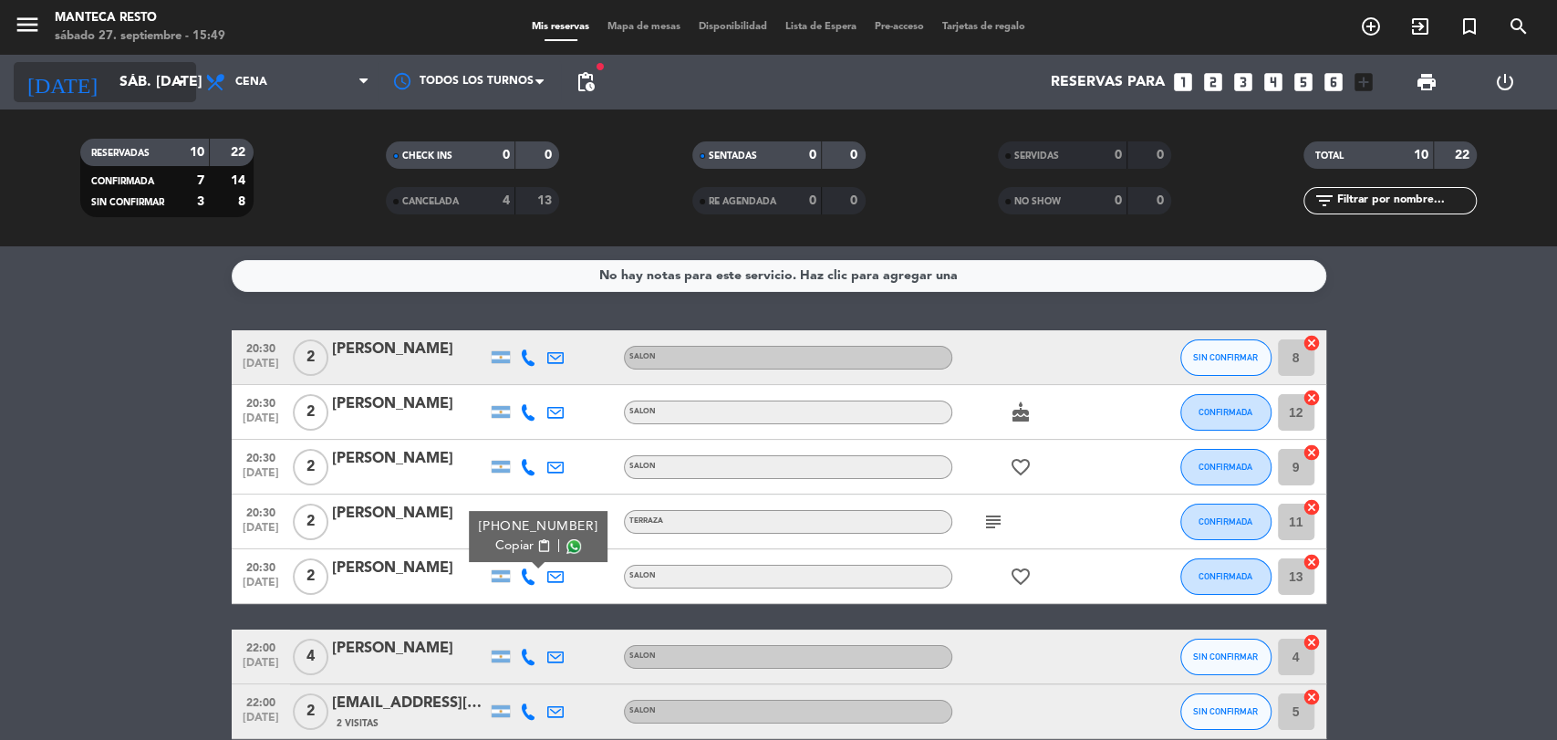
click at [181, 74] on icon "arrow_drop_down" at bounding box center [181, 82] width 22 height 22
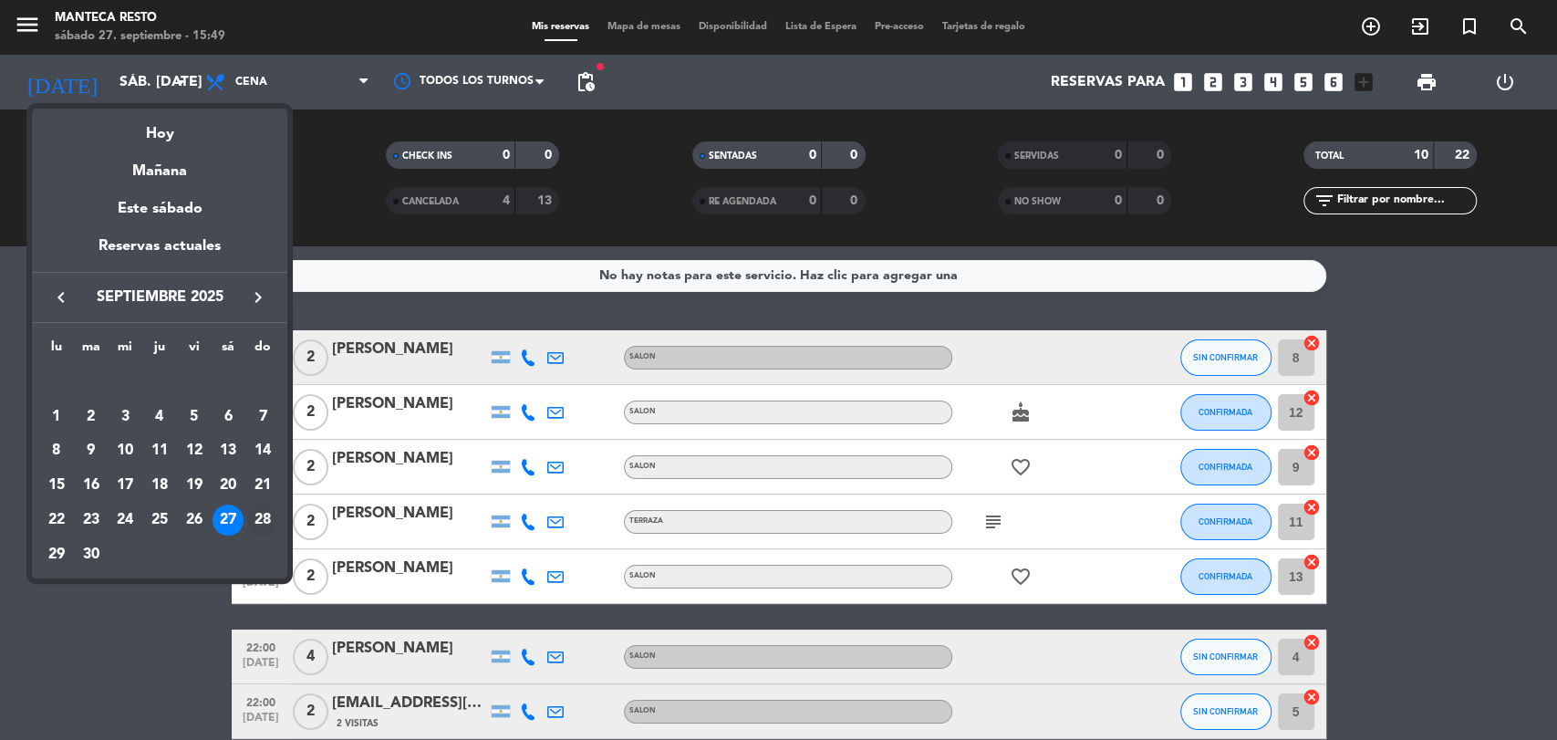
click at [253, 522] on div "28" at bounding box center [262, 519] width 31 height 31
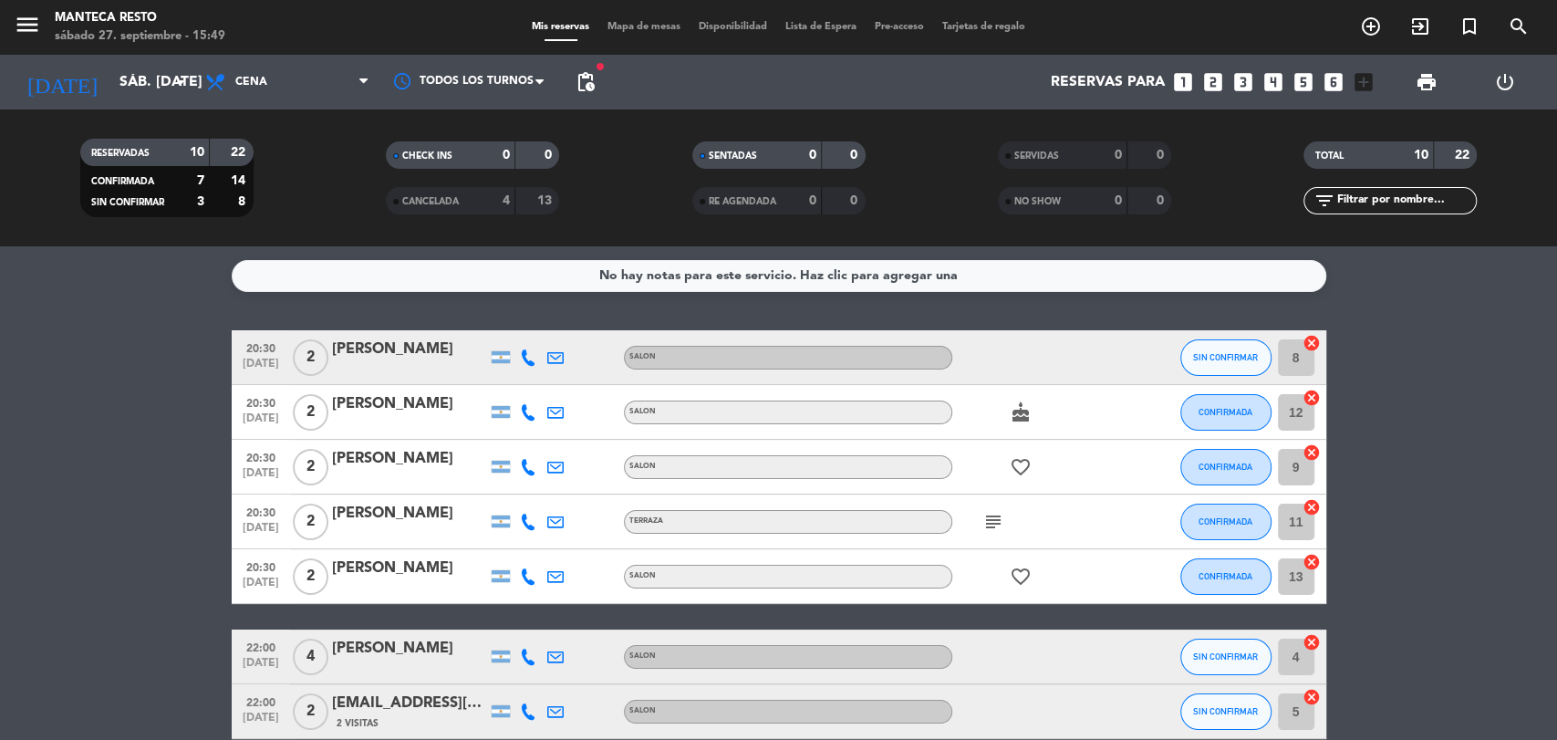
type input "dom. [DATE]"
drag, startPoint x: 330, startPoint y: 113, endPoint x: 323, endPoint y: 91, distance: 23.1
click at [329, 110] on div "RESERVADAS 10 22 CONFIRMADA 7 14 SIN CONFIRMAR 3 8 CHECK INS 0 0 CANCELADA 4 13…" at bounding box center [778, 177] width 1557 height 137
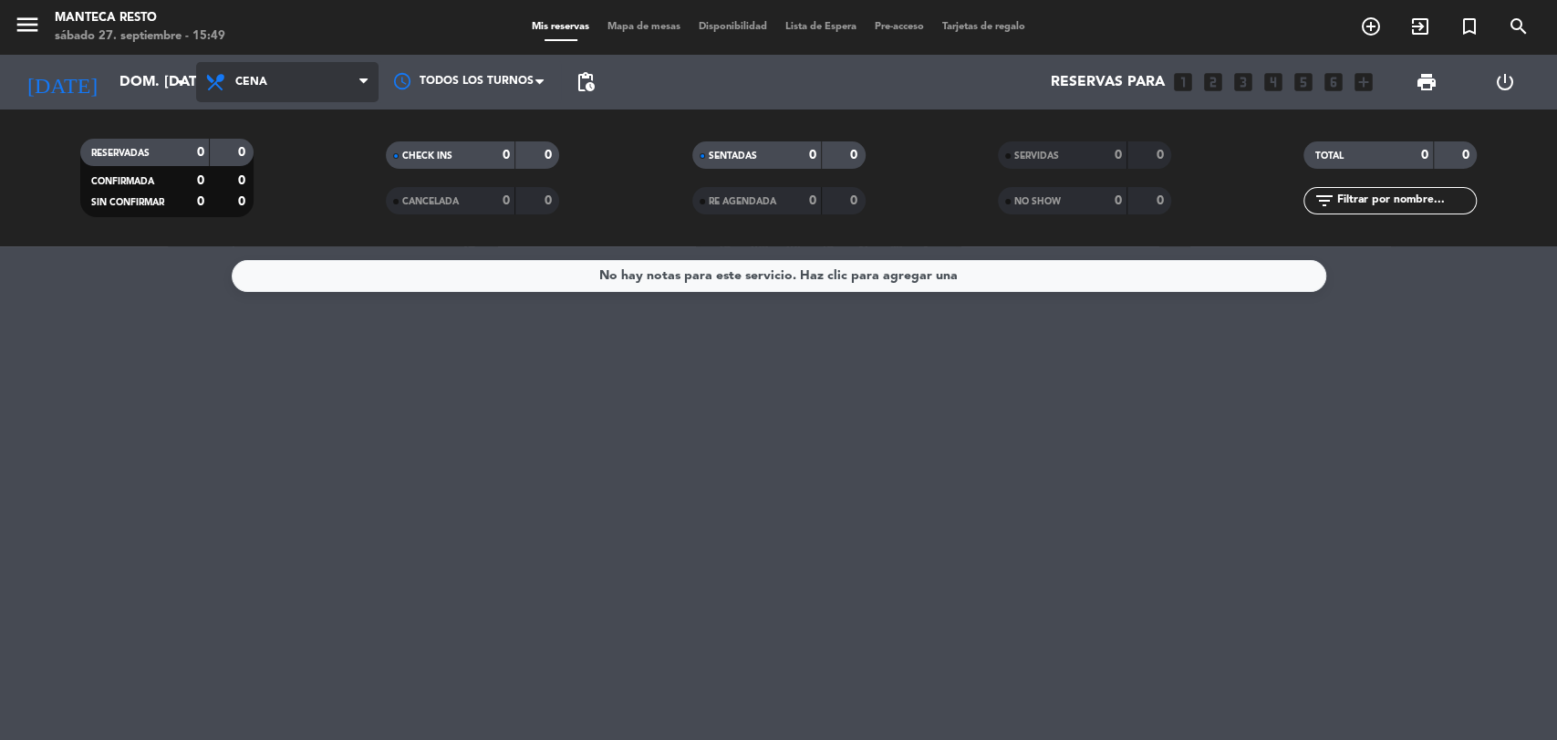
click at [314, 87] on span "Cena" at bounding box center [287, 82] width 182 height 40
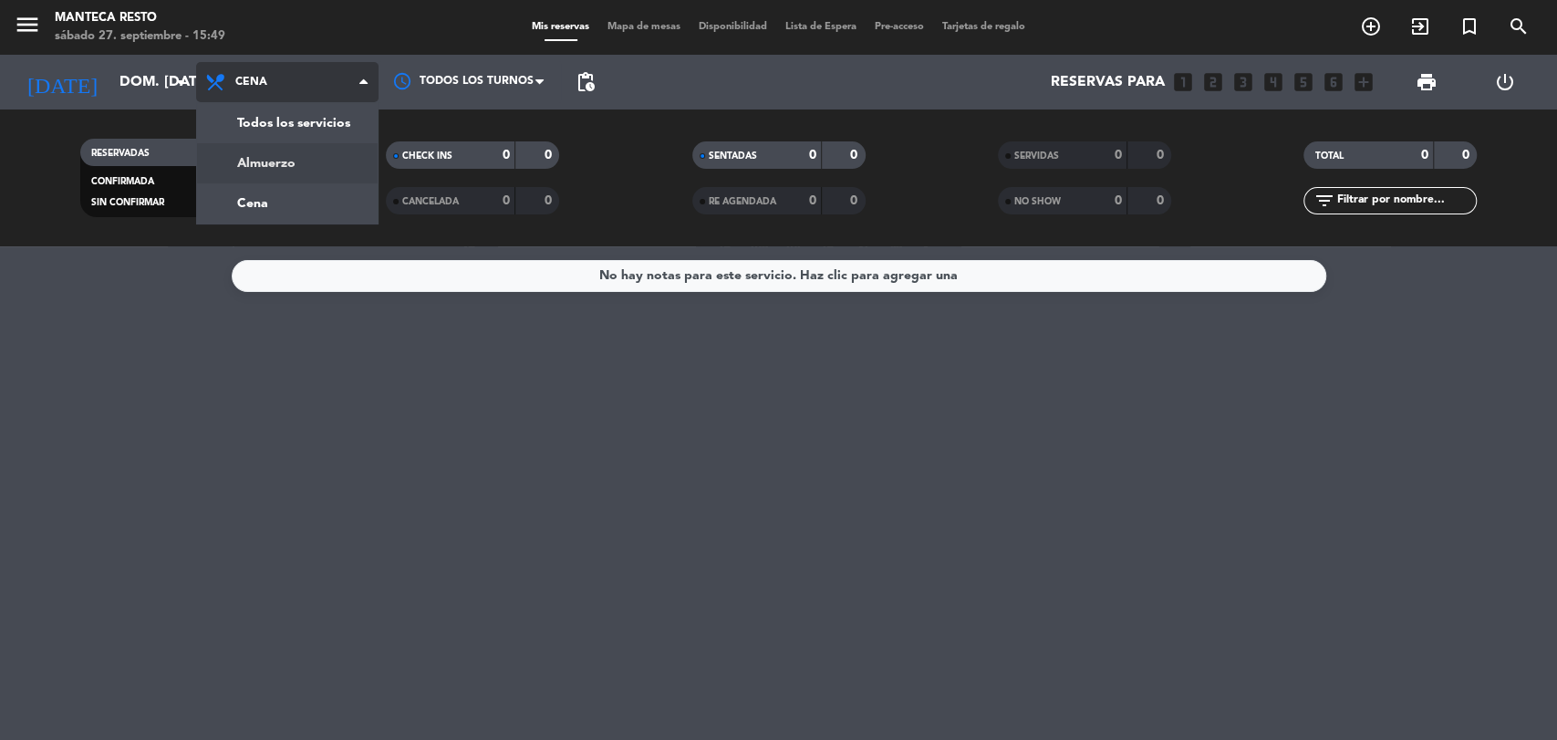
click at [319, 170] on div "menu Manteca Resto sábado 27. septiembre - 15:49 Mis reservas Mapa de mesas Dis…" at bounding box center [778, 123] width 1557 height 246
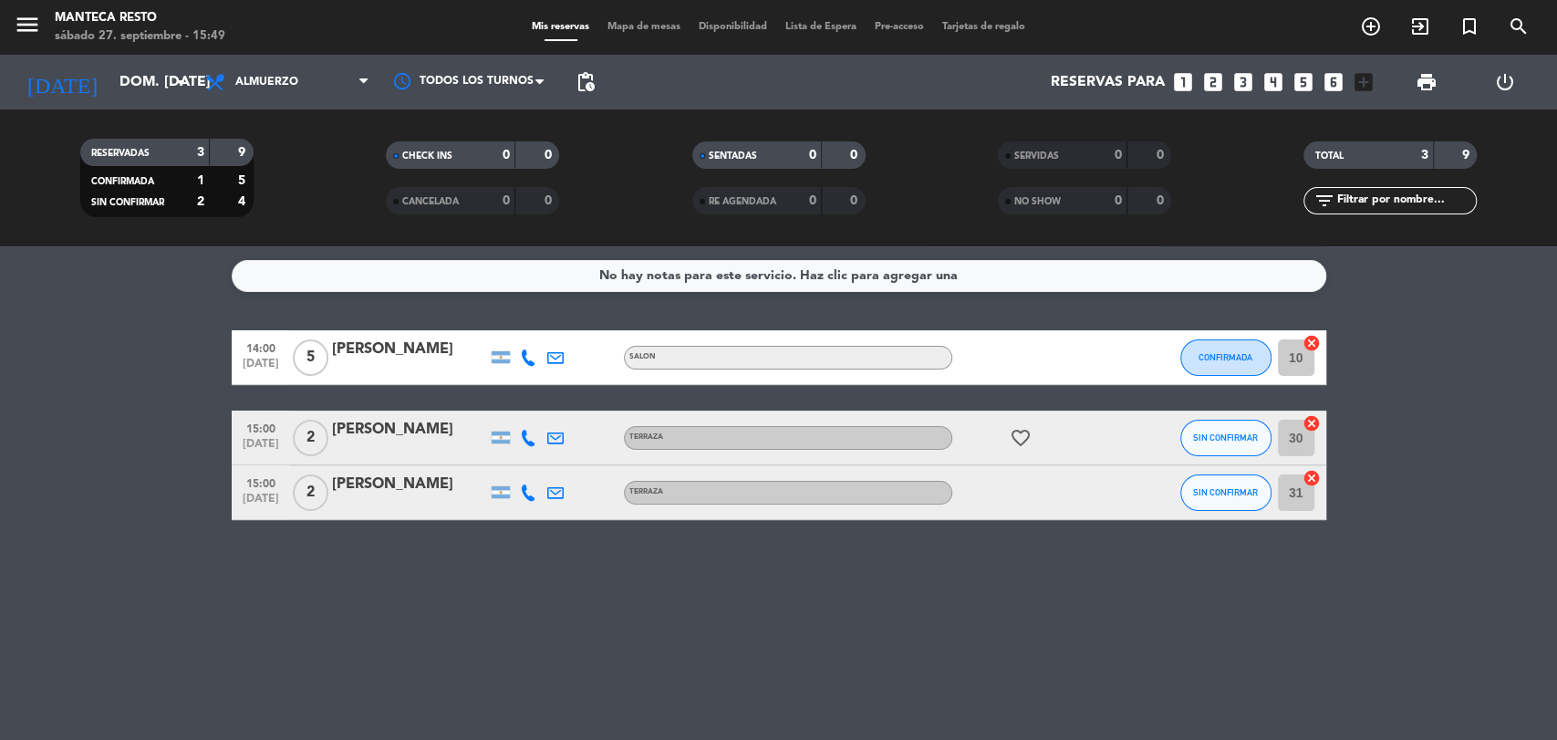
click at [403, 508] on div at bounding box center [409, 504] width 155 height 15
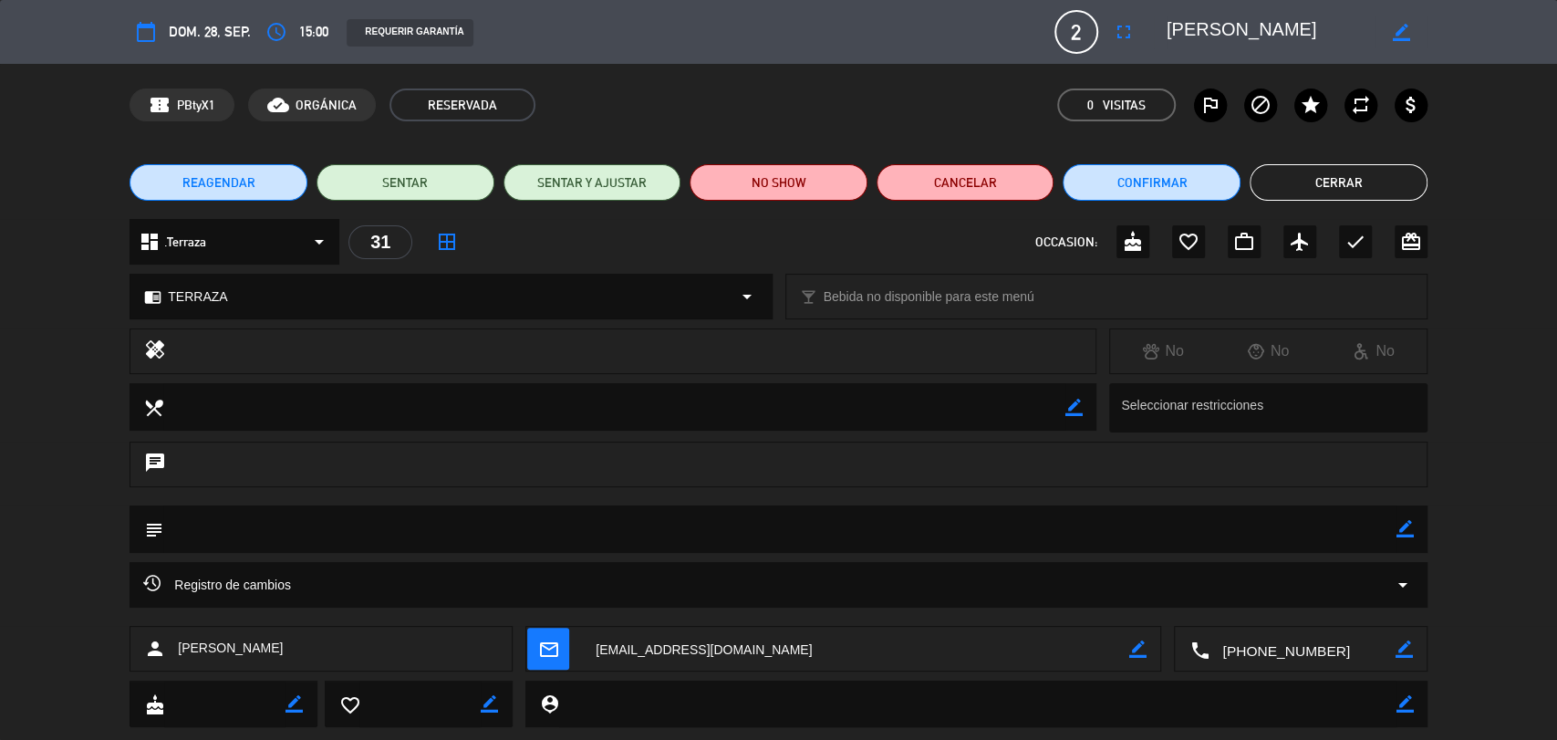
click at [306, 37] on span "15:00" at bounding box center [313, 31] width 29 height 23
click at [292, 36] on button "access_time" at bounding box center [276, 32] width 33 height 33
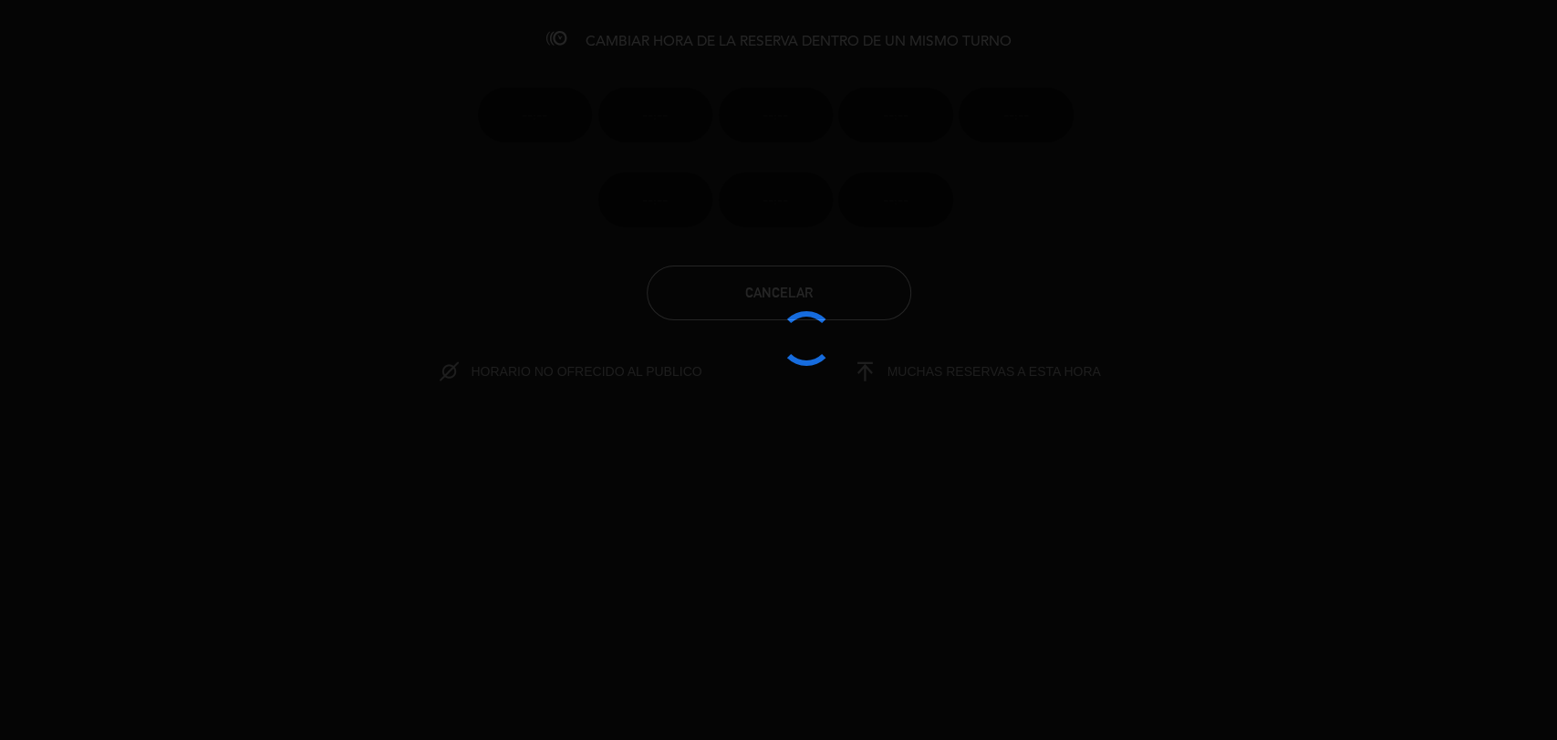
click at [279, 31] on div at bounding box center [778, 370] width 1557 height 740
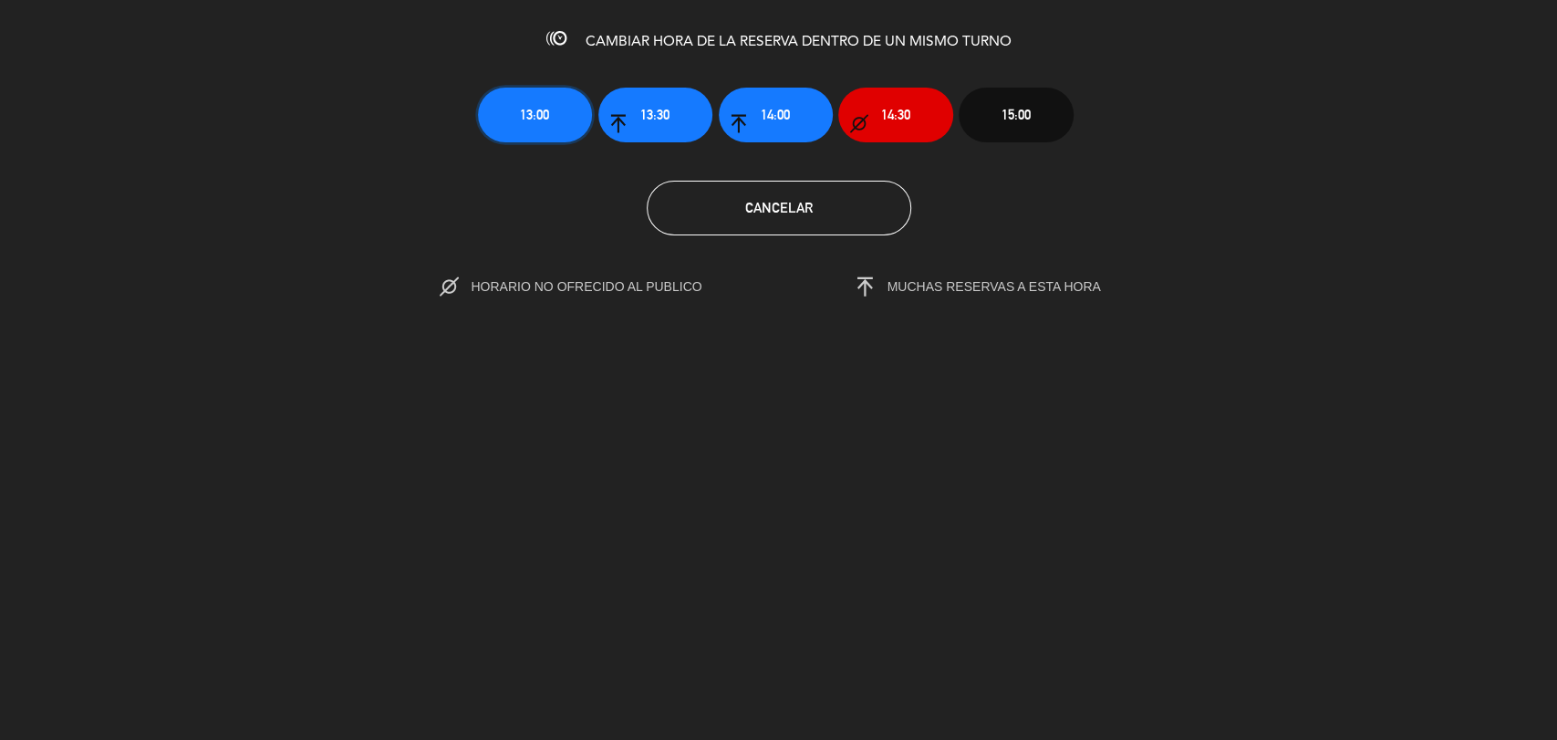
click at [556, 119] on button "13:00" at bounding box center [535, 115] width 114 height 55
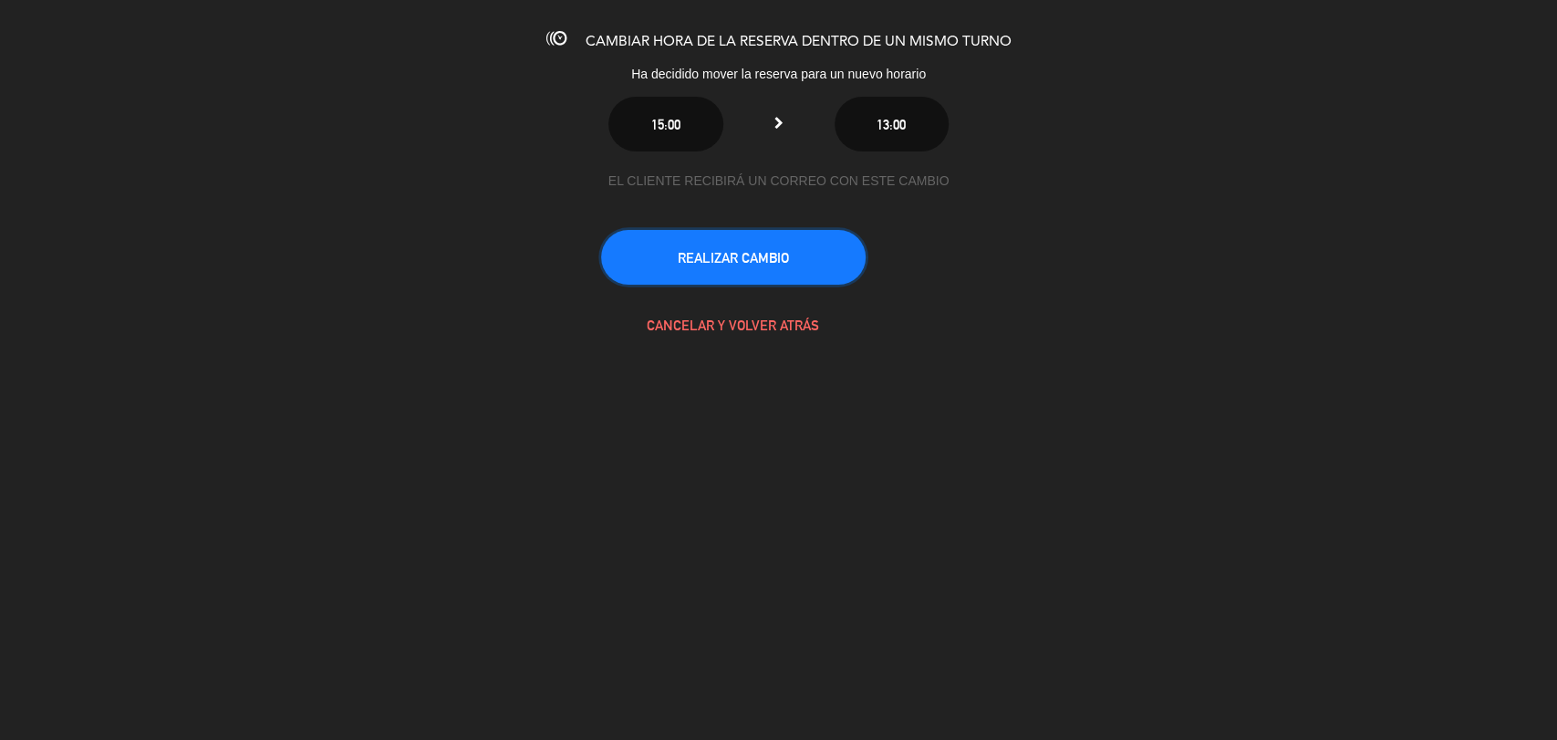
click at [754, 237] on button "REALIZAR CAMBIO" at bounding box center [733, 257] width 264 height 55
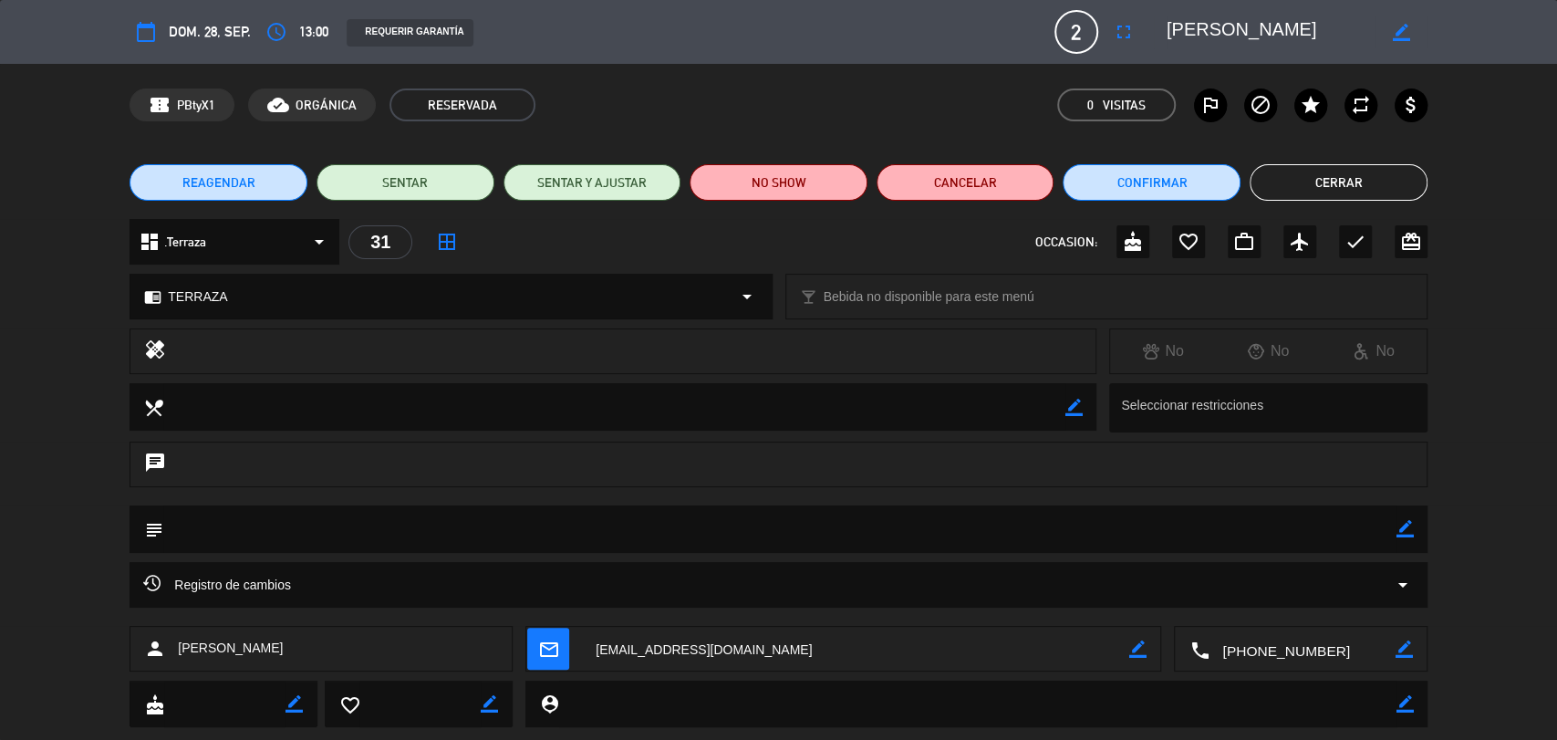
click at [1321, 156] on div "REAGENDAR SENTAR SENTAR Y AJUSTAR NO SHOW Cancelar Confirmar Cerrar" at bounding box center [778, 182] width 1557 height 73
click at [1319, 167] on button "Cerrar" at bounding box center [1338, 182] width 178 height 36
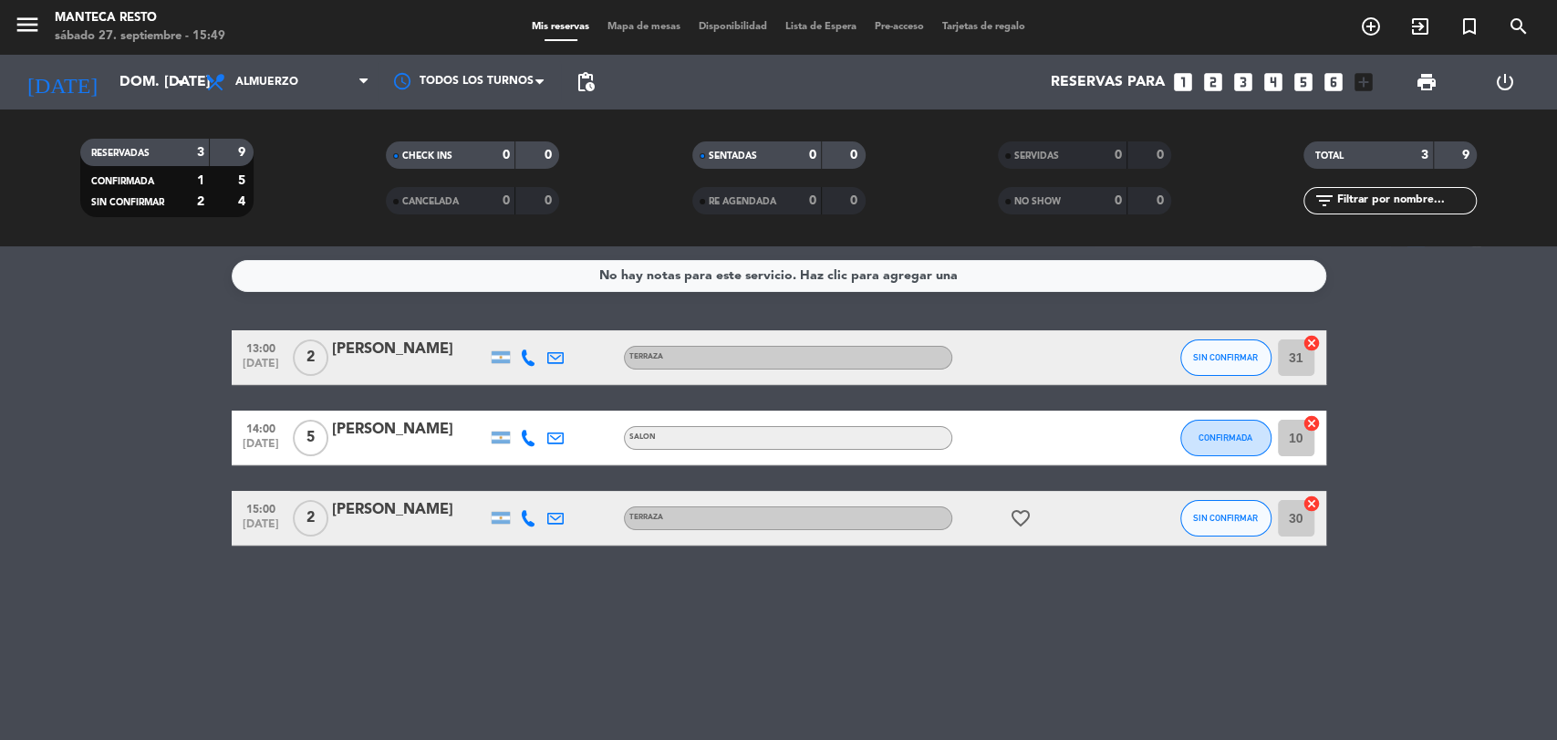
click at [646, 35] on div "Mis reservas Mapa de mesas Disponibilidad Lista de Espera Pre-acceso Tarjetas d…" at bounding box center [778, 27] width 512 height 16
click at [647, 29] on span "Mapa de mesas" at bounding box center [643, 27] width 91 height 10
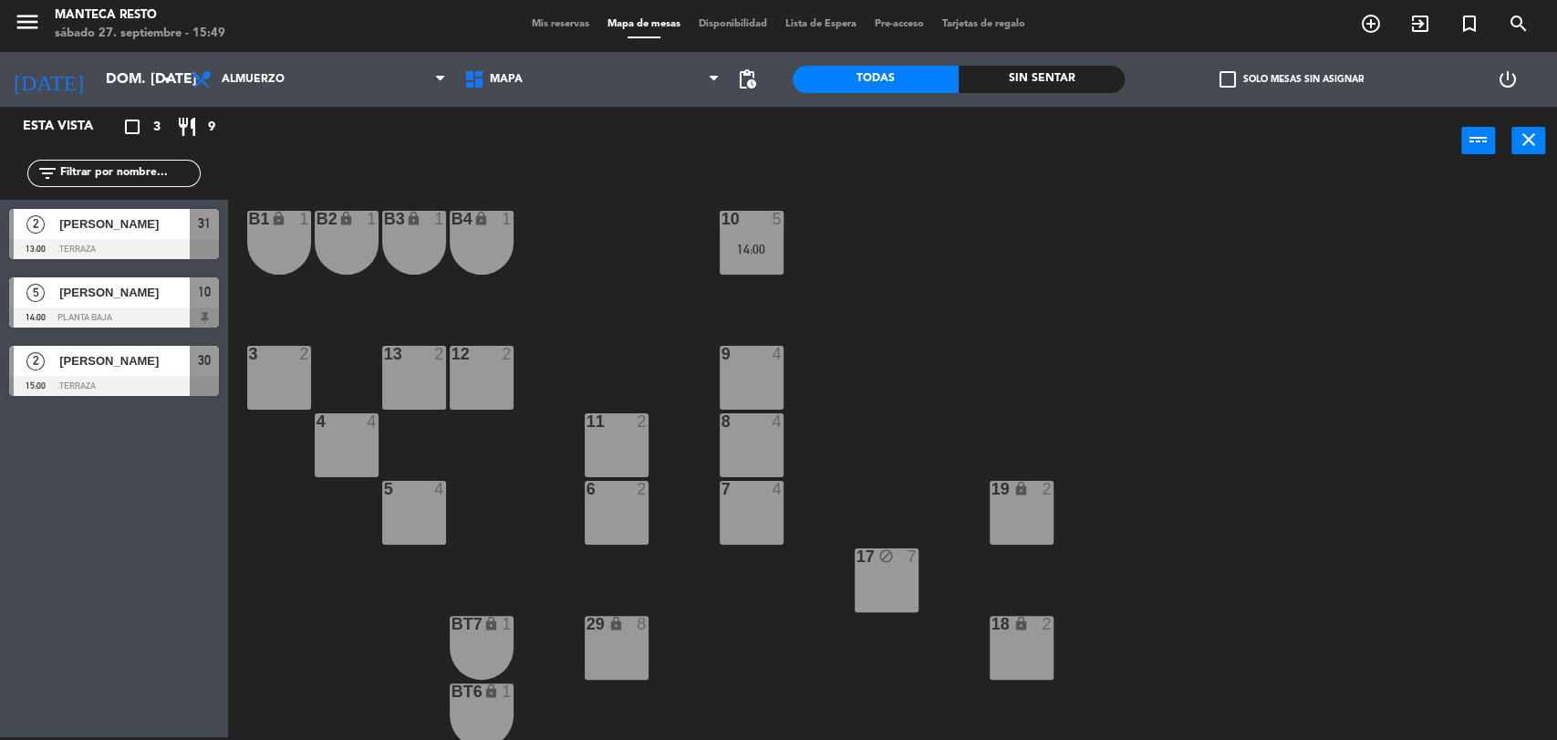
scroll to position [270, 0]
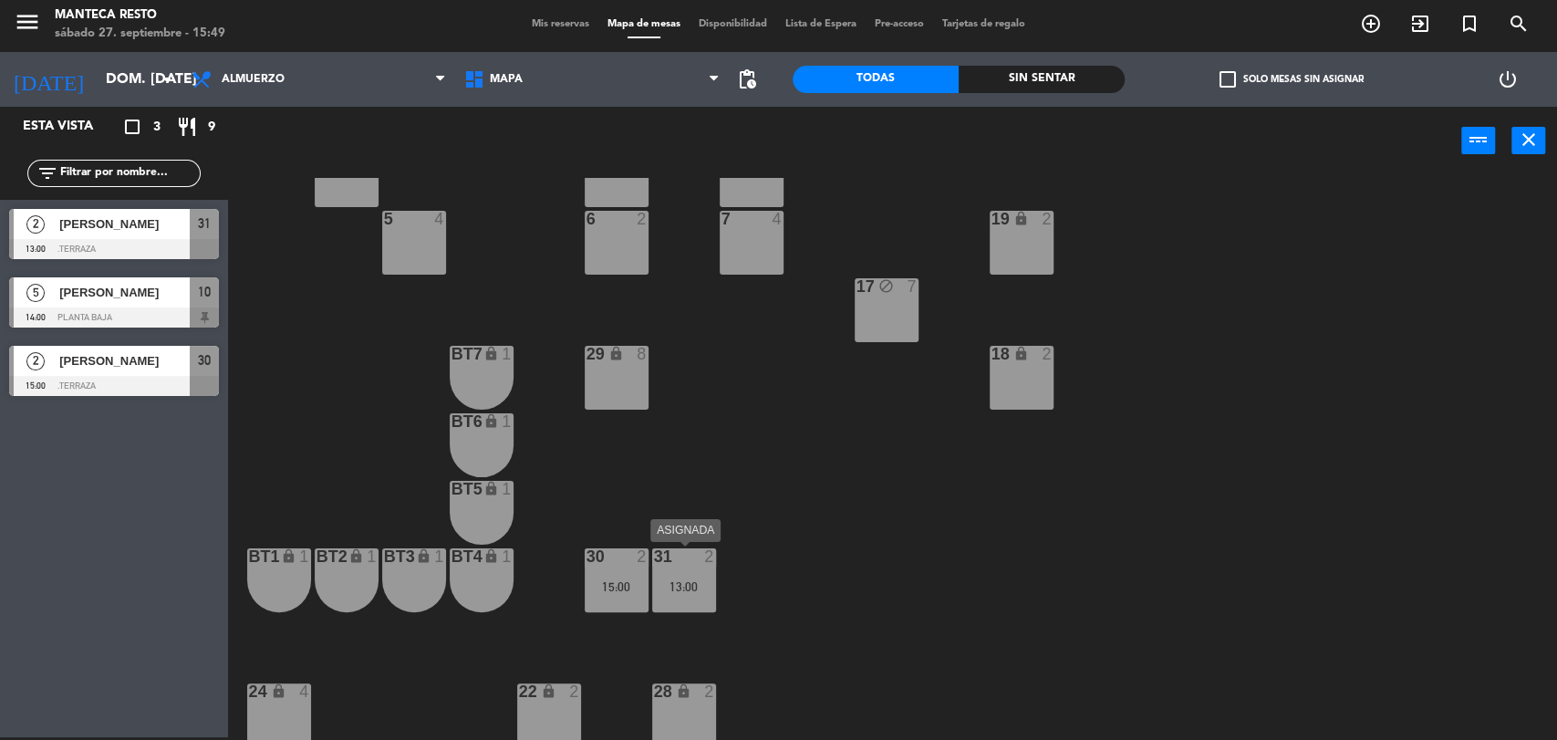
click at [711, 604] on div "31 2 13:00" at bounding box center [684, 580] width 64 height 64
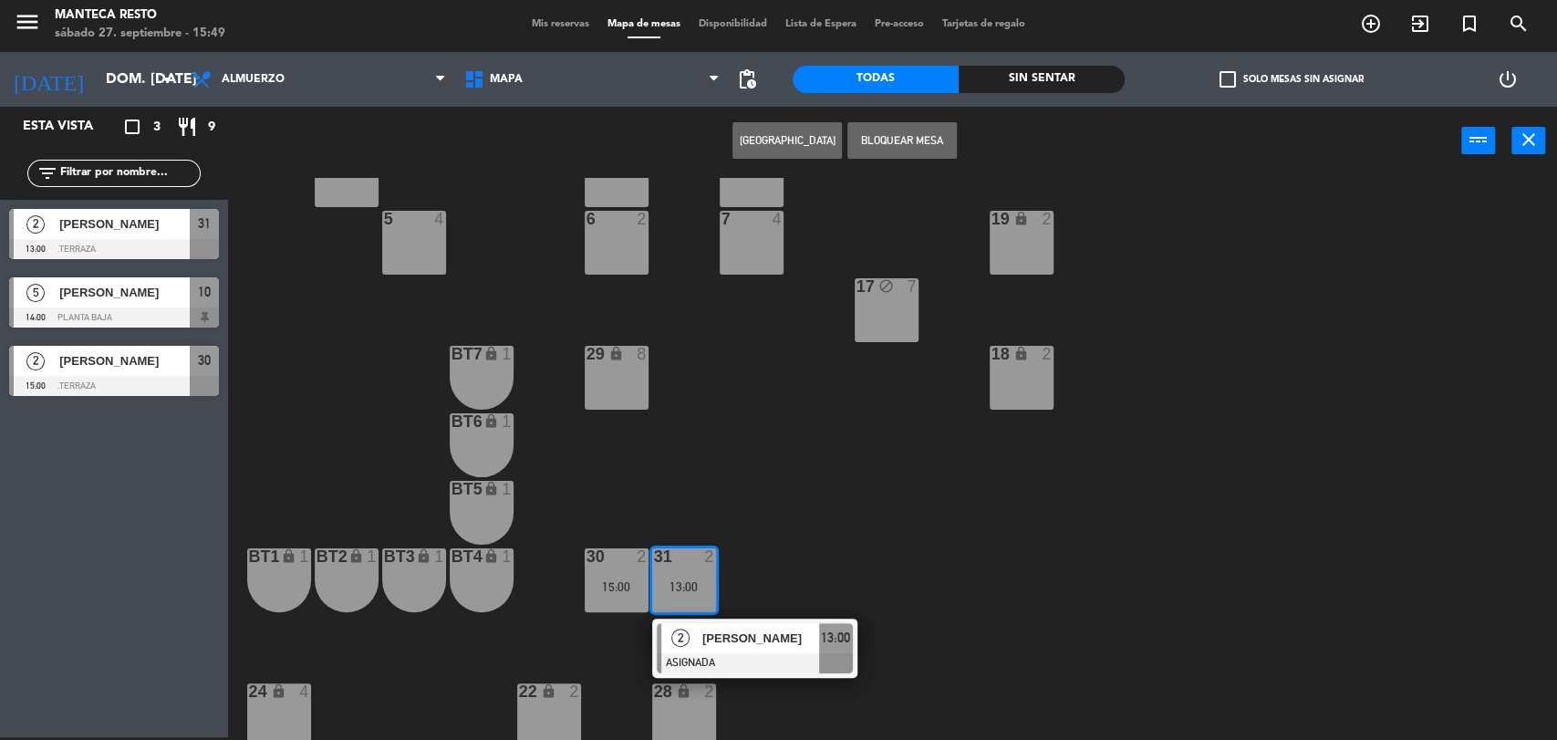
click at [887, 150] on button "Bloquear Mesa" at bounding box center [901, 140] width 109 height 36
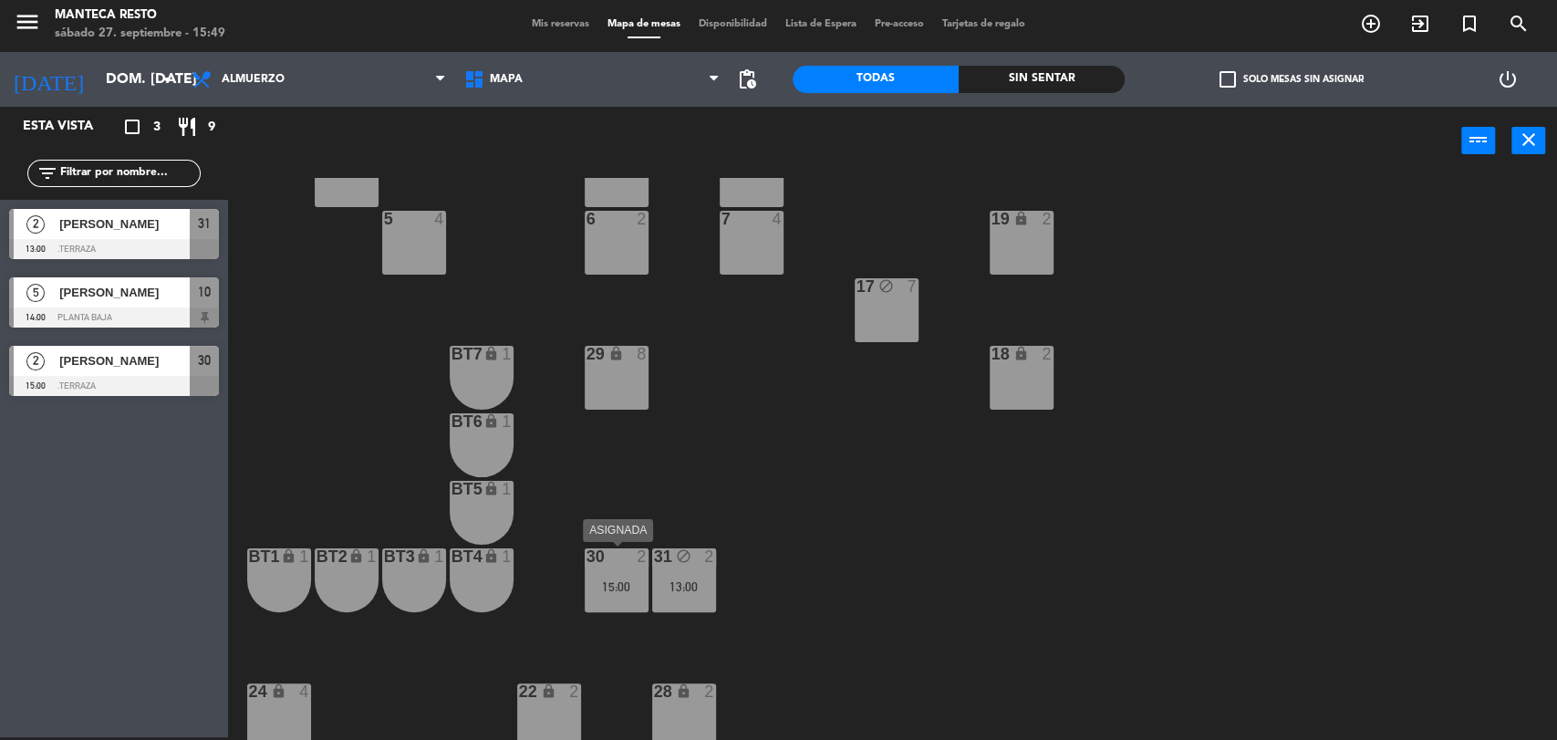
click at [595, 580] on div "15:00" at bounding box center [616, 586] width 64 height 13
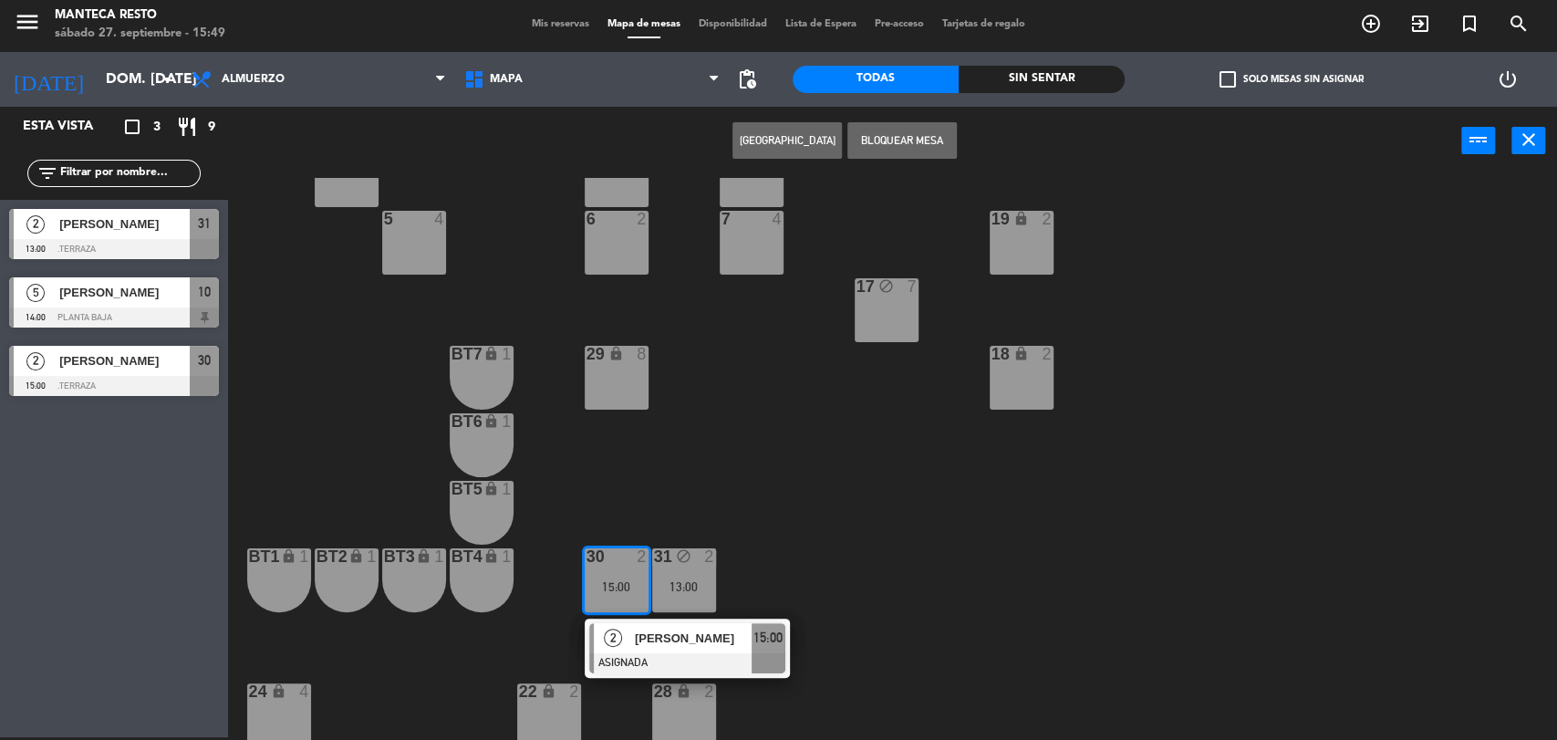
click at [928, 148] on button "Bloquear Mesa" at bounding box center [901, 140] width 109 height 36
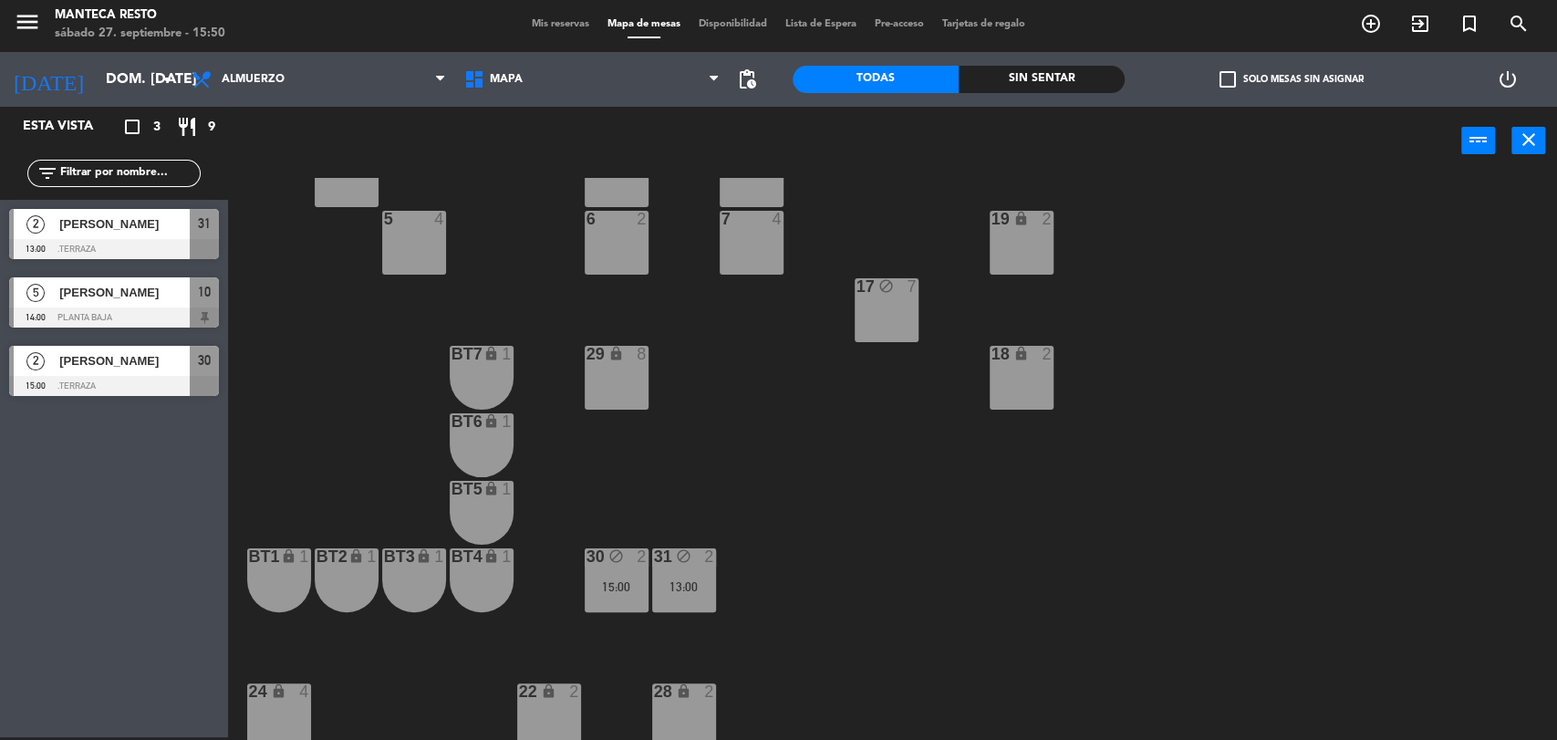
click at [570, 19] on span "Mis reservas" at bounding box center [560, 24] width 76 height 10
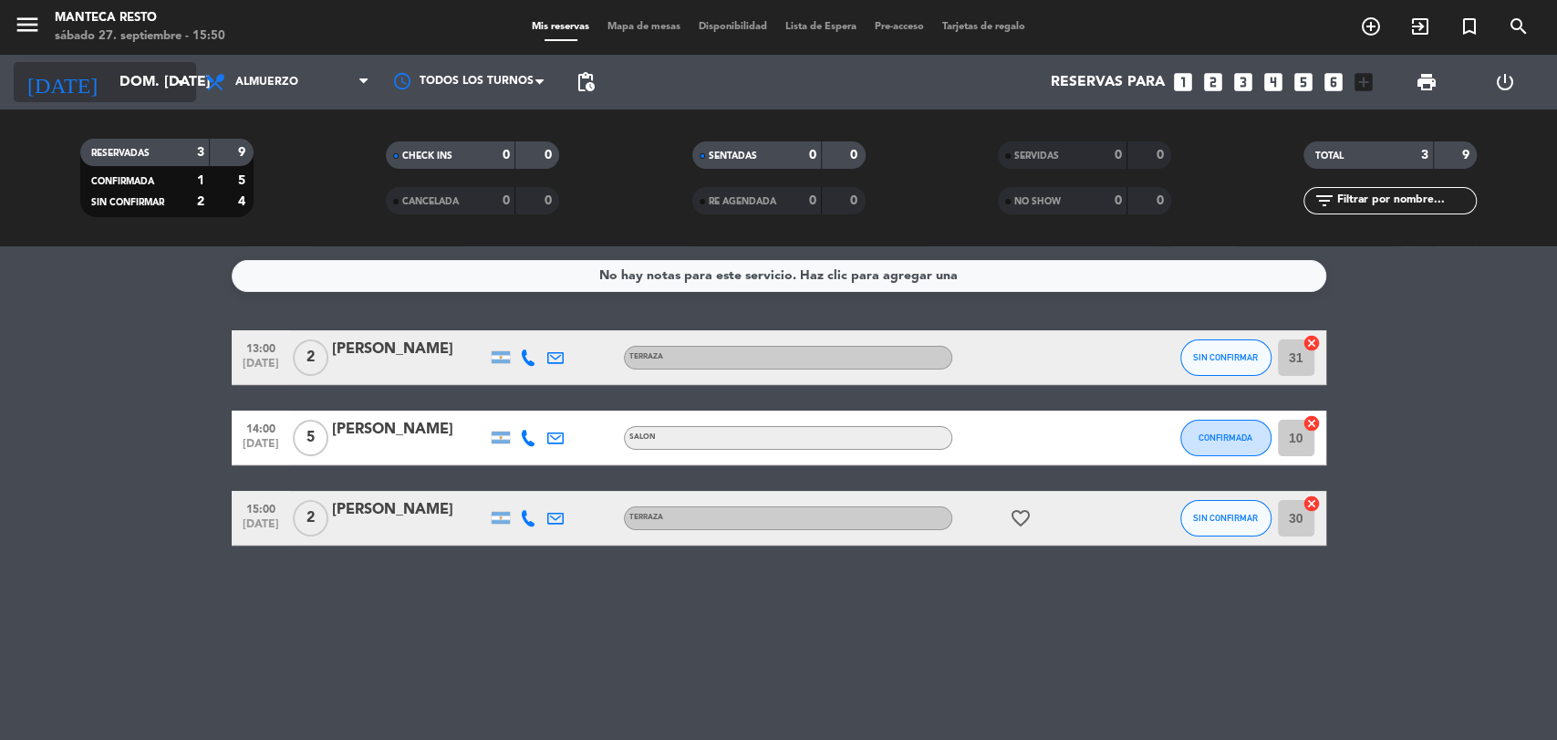
click at [164, 82] on input "dom. [DATE]" at bounding box center [206, 83] width 192 height 36
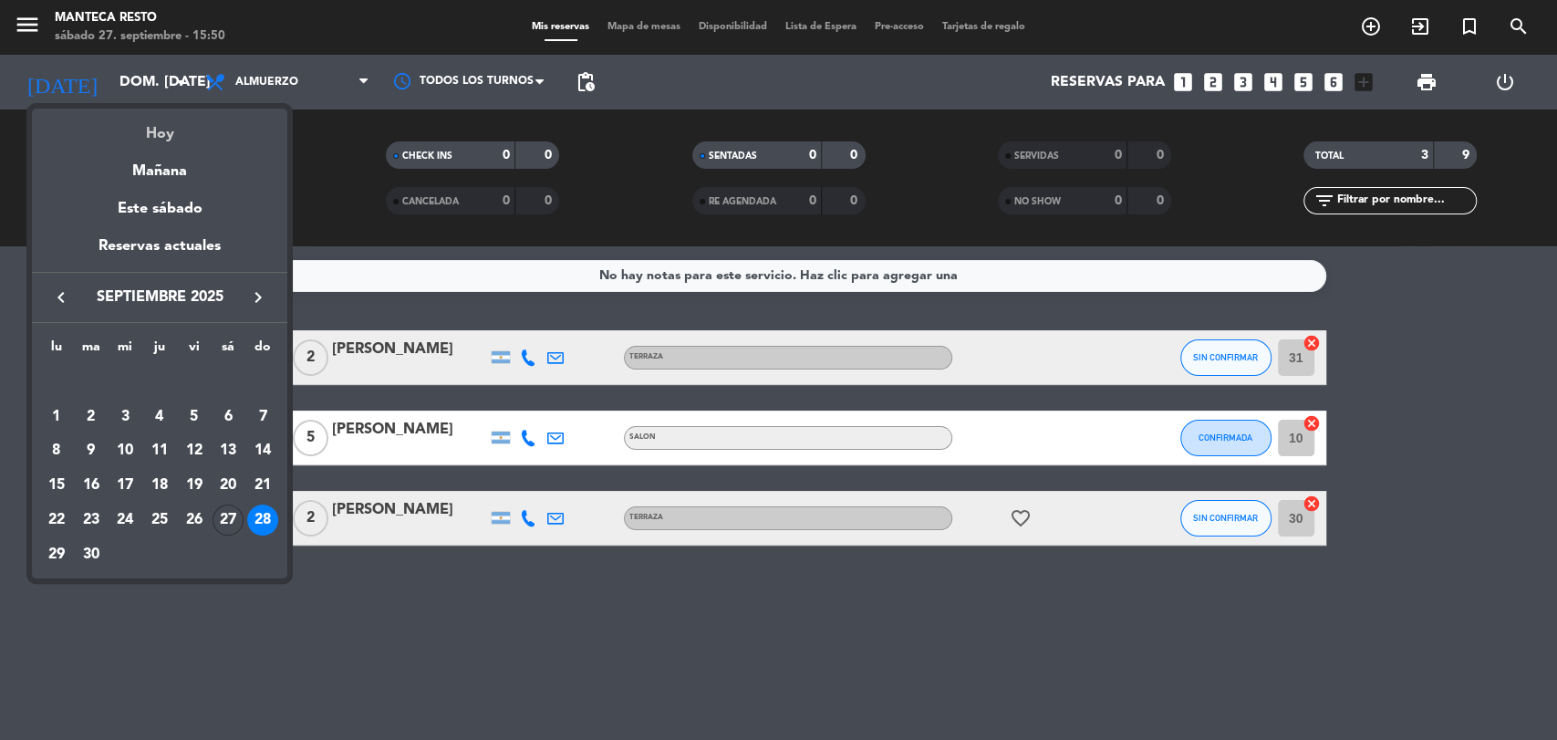
click at [174, 128] on div "Hoy" at bounding box center [159, 127] width 255 height 37
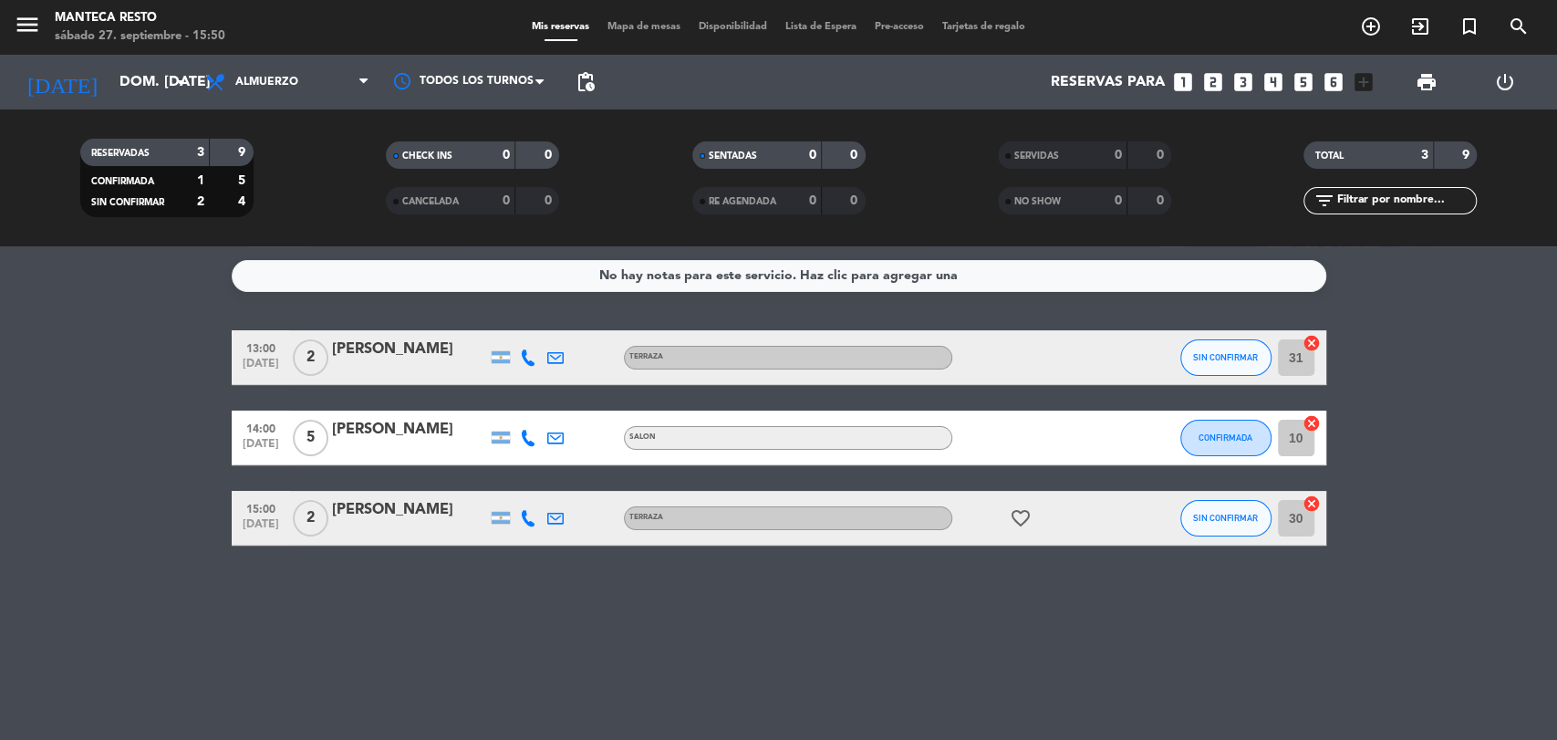
type input "sáb. [DATE]"
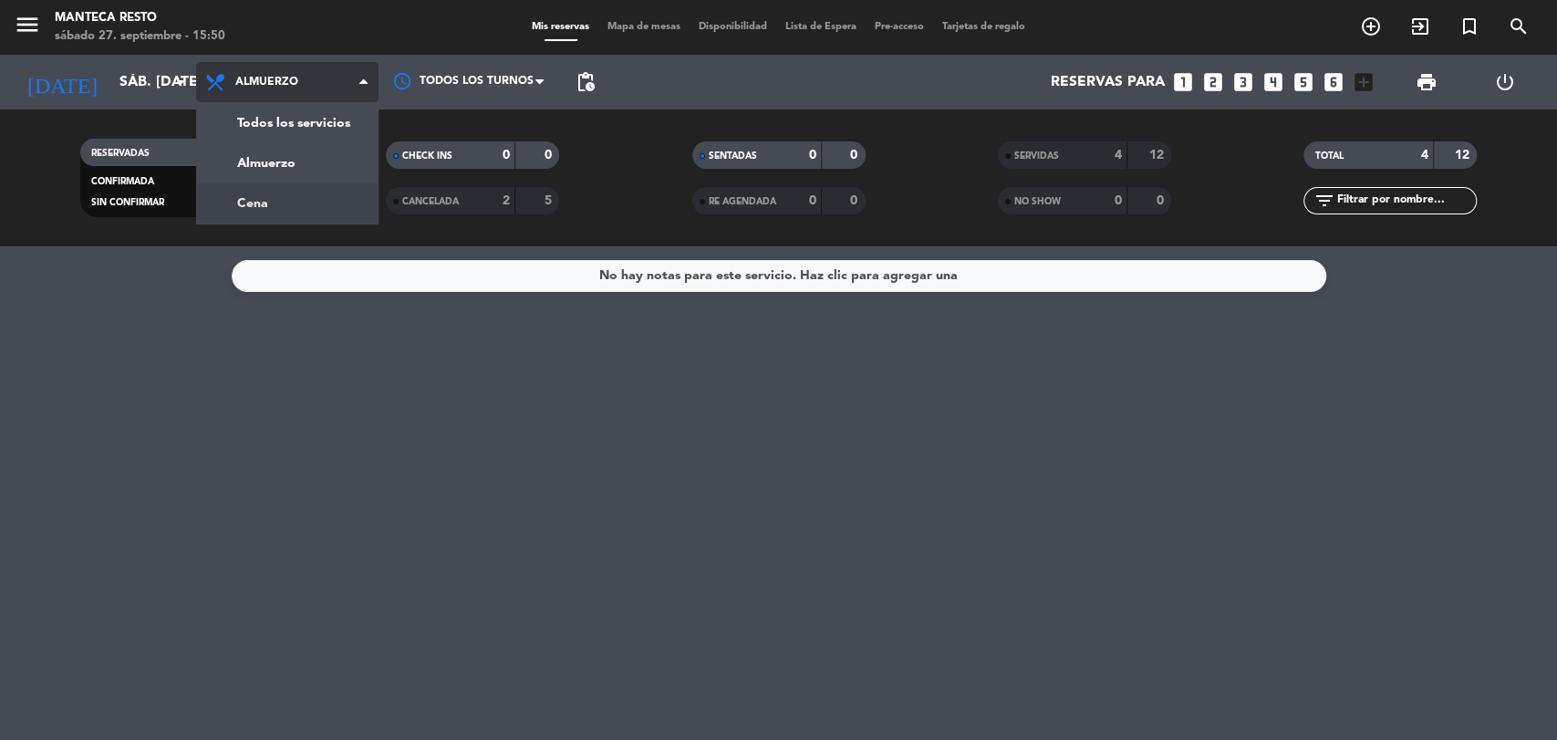
click at [330, 191] on div "menu Manteca Resto sábado 27. septiembre - 15:50 Mis reservas Mapa de mesas Dis…" at bounding box center [778, 123] width 1557 height 246
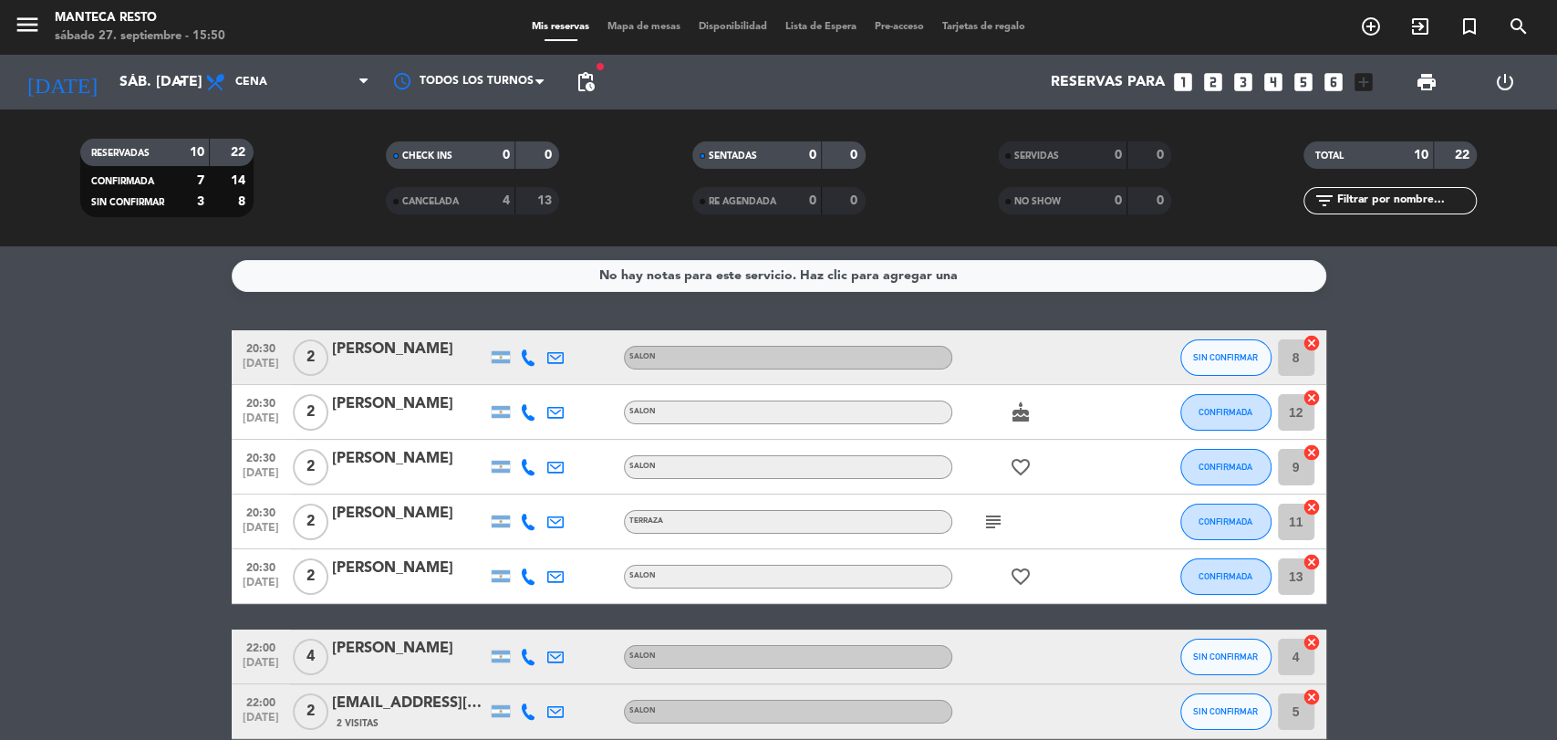
click at [524, 352] on icon at bounding box center [528, 357] width 16 height 16
click at [527, 415] on icon at bounding box center [528, 412] width 16 height 16
click at [525, 454] on div at bounding box center [527, 467] width 27 height 54
click at [525, 465] on icon at bounding box center [528, 467] width 16 height 16
click at [521, 520] on icon at bounding box center [528, 521] width 16 height 16
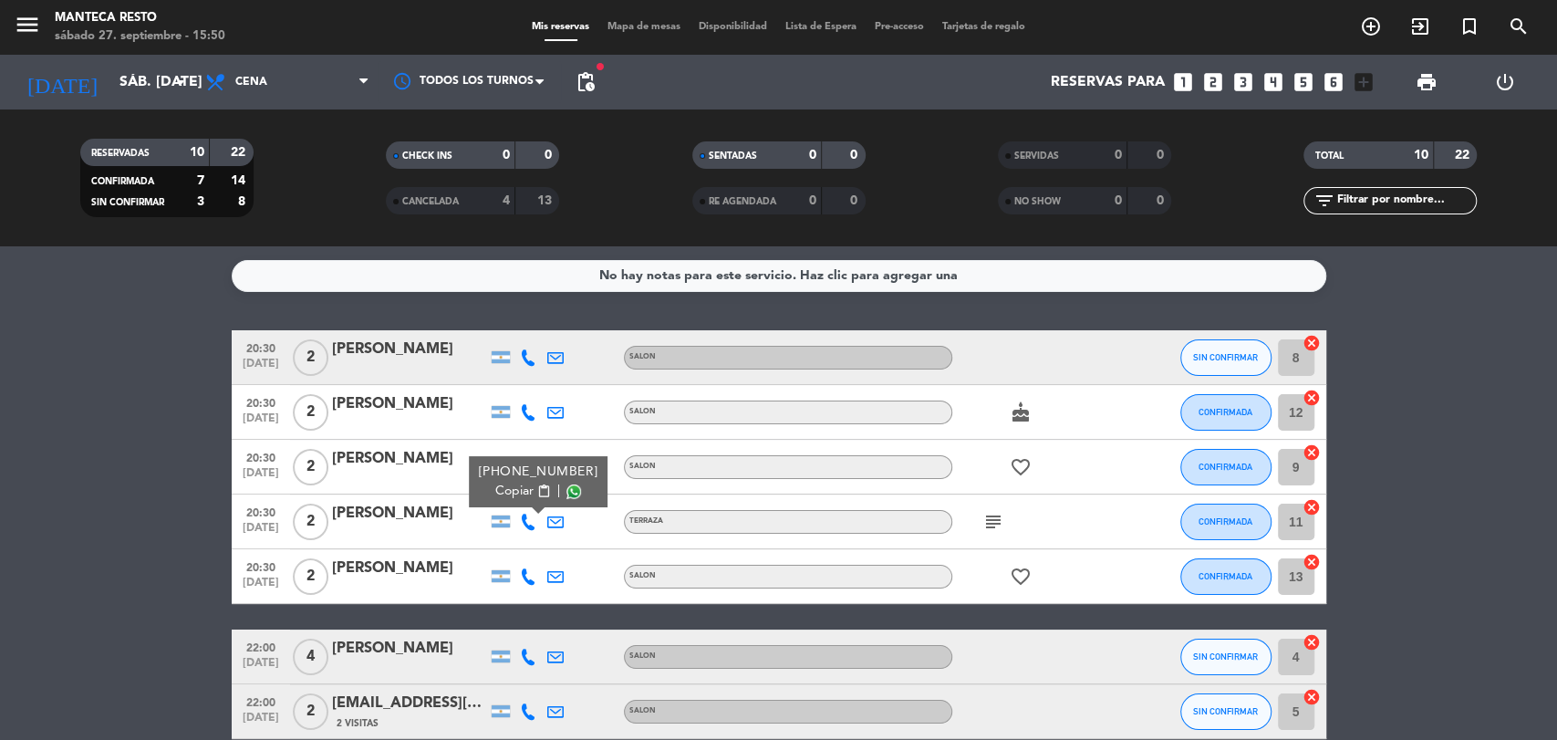
click at [515, 578] on div at bounding box center [527, 576] width 27 height 54
click at [529, 572] on icon at bounding box center [528, 576] width 16 height 16
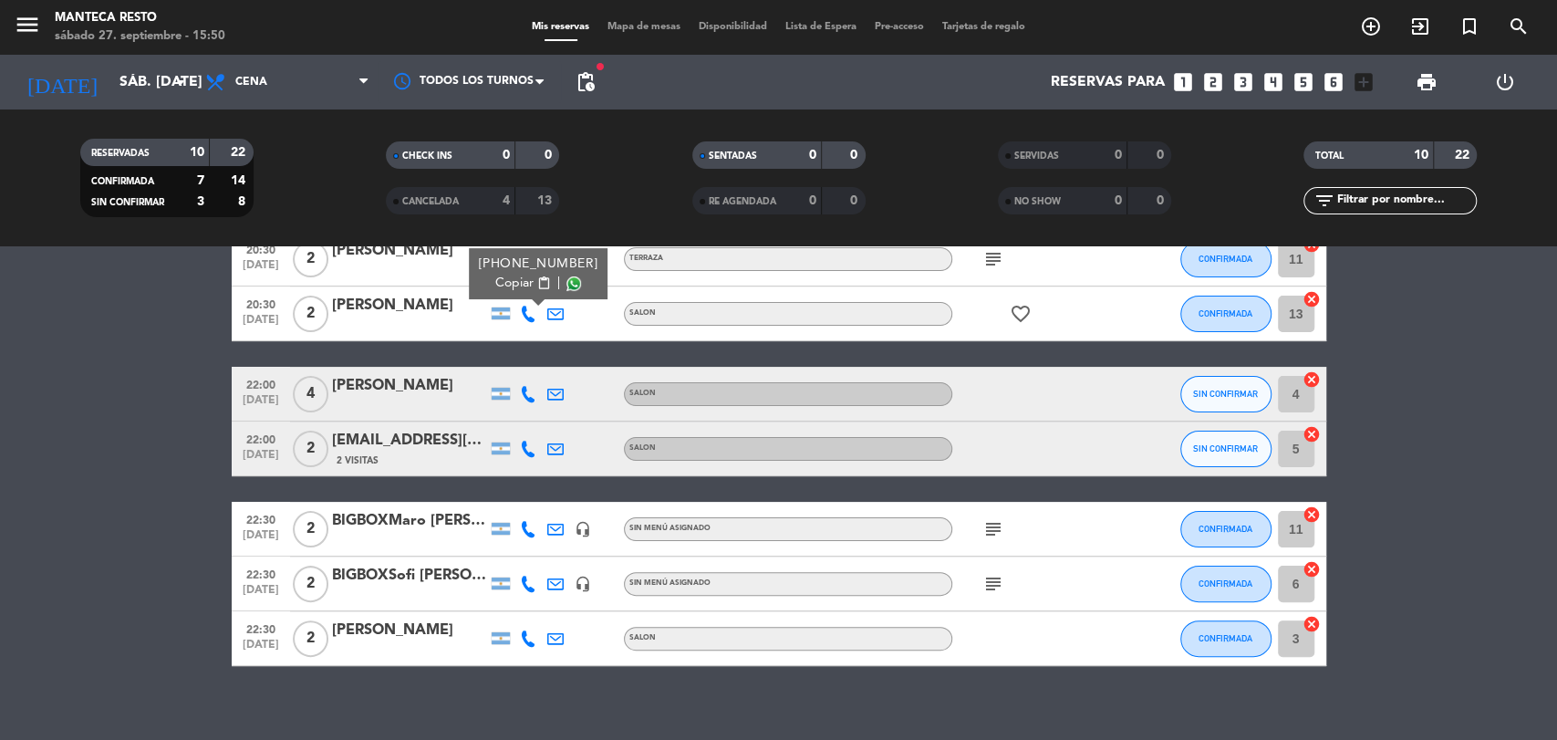
scroll to position [270, 0]
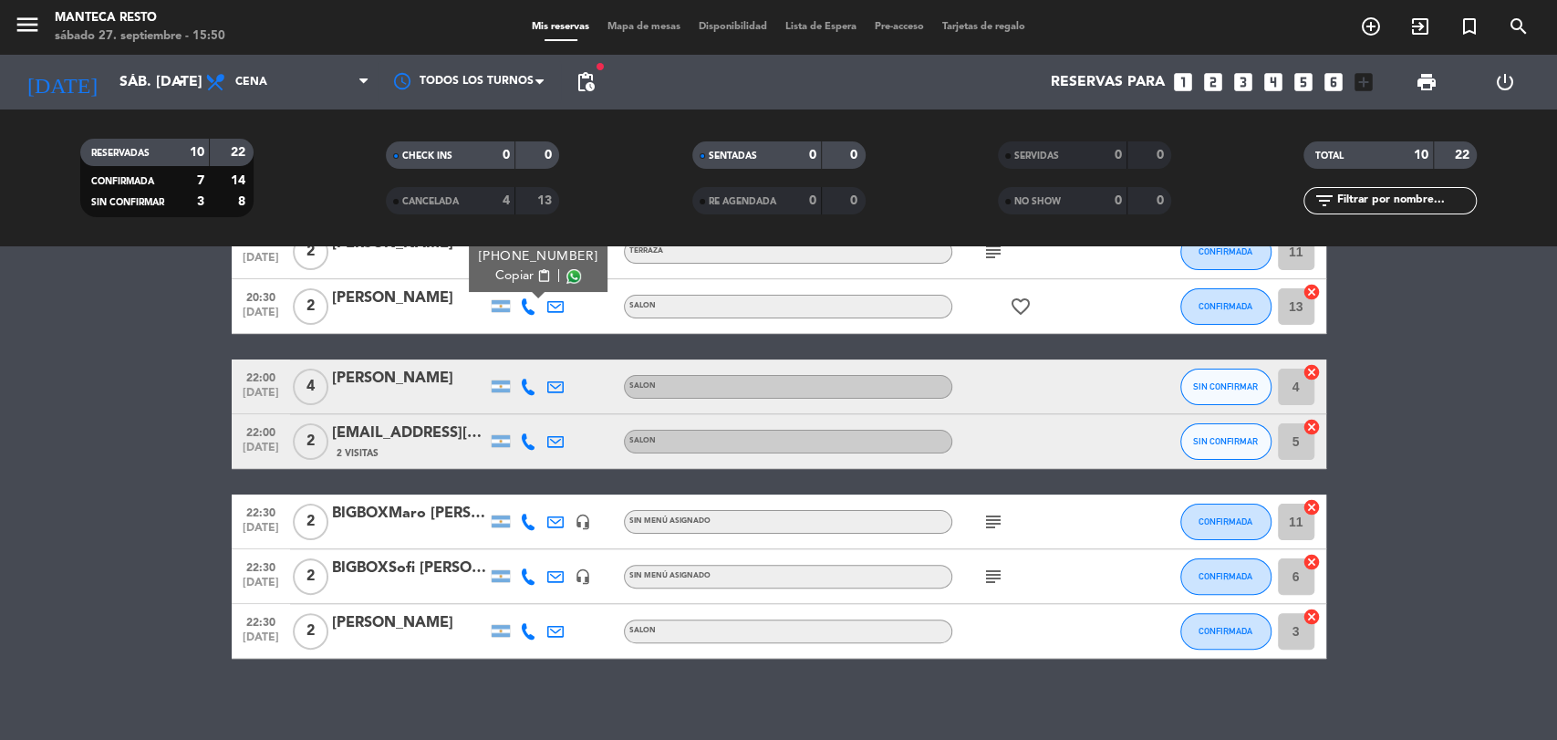
click at [522, 378] on icon at bounding box center [528, 386] width 16 height 16
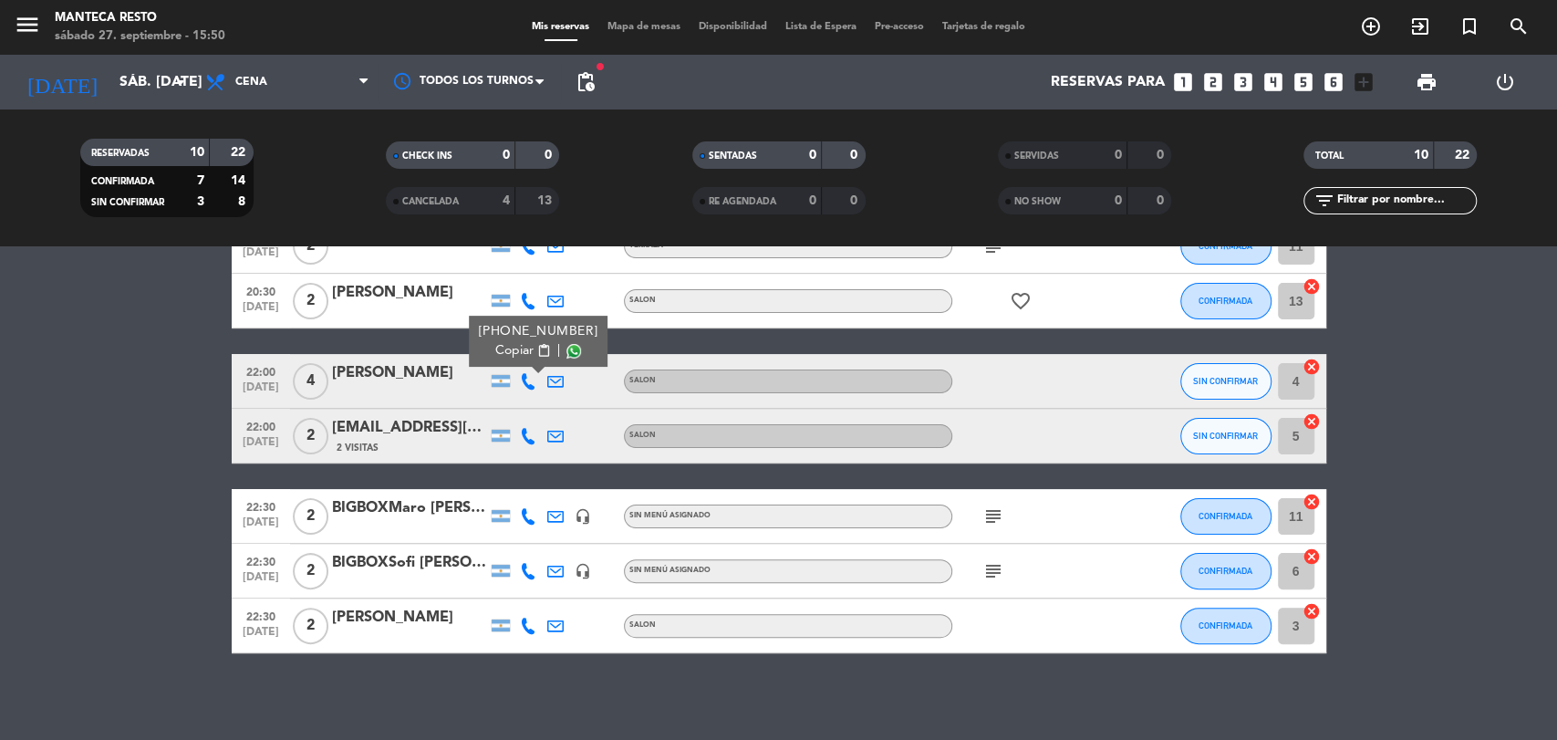
scroll to position [280, 0]
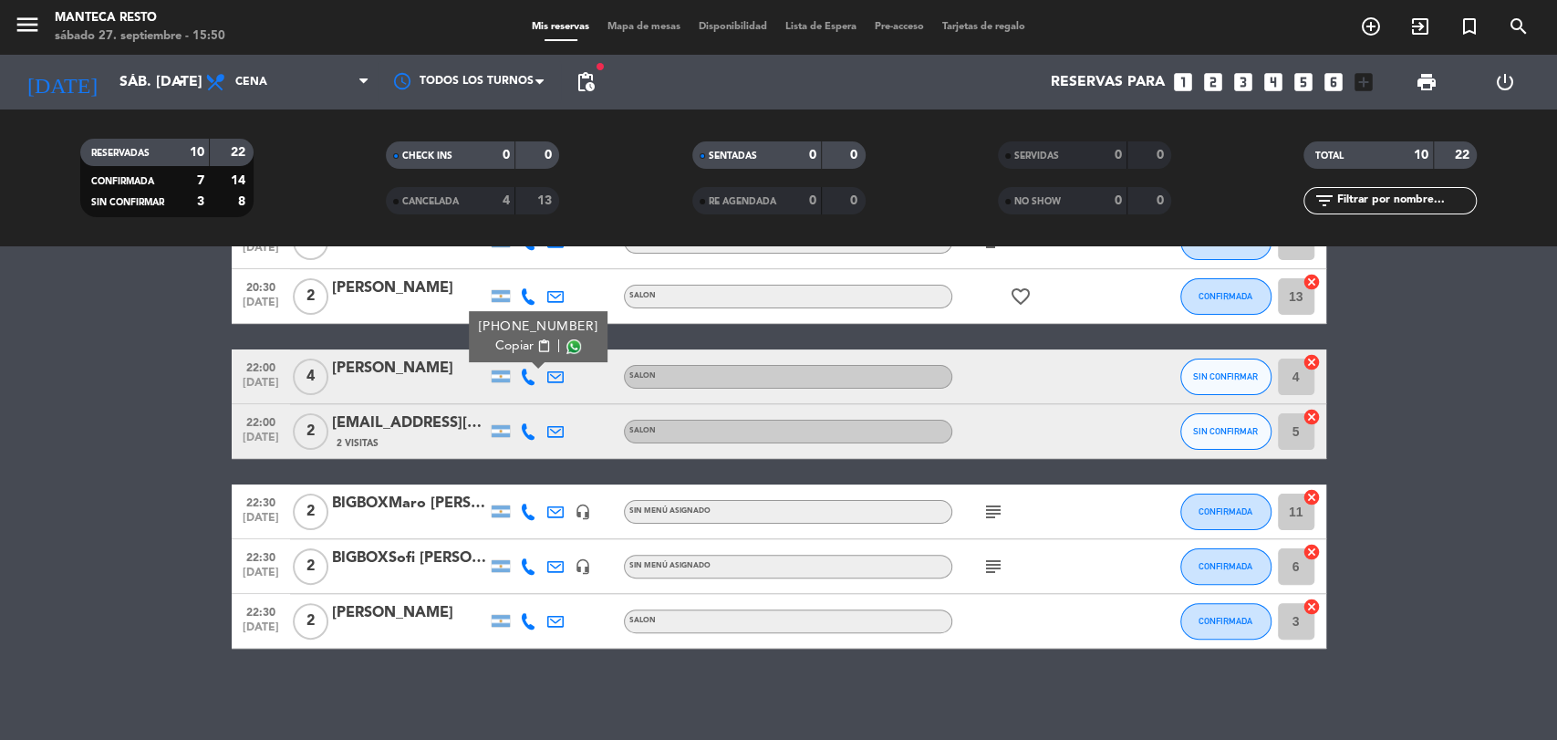
click at [357, 381] on div at bounding box center [409, 388] width 155 height 15
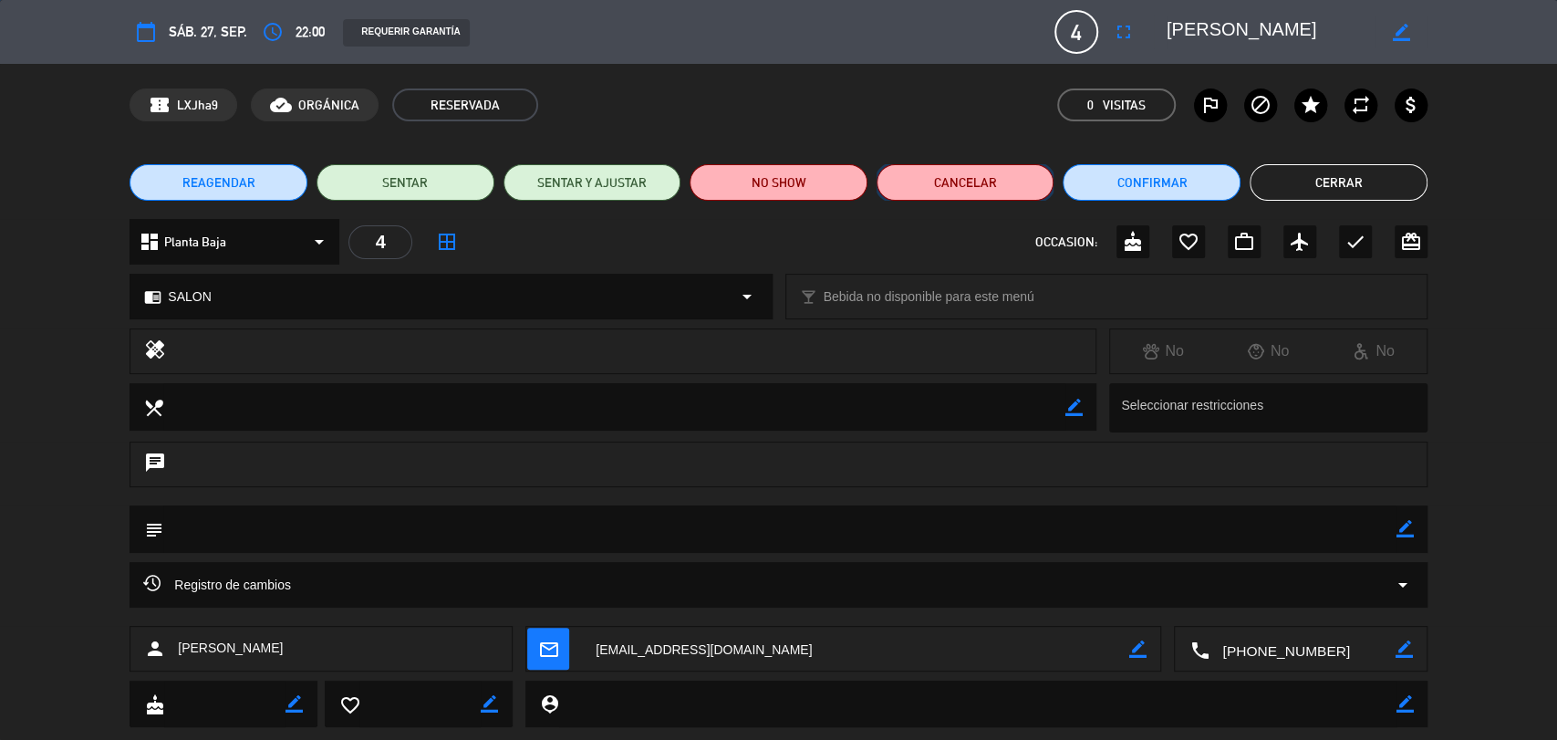
click at [985, 188] on button "Cancelar" at bounding box center [965, 182] width 178 height 36
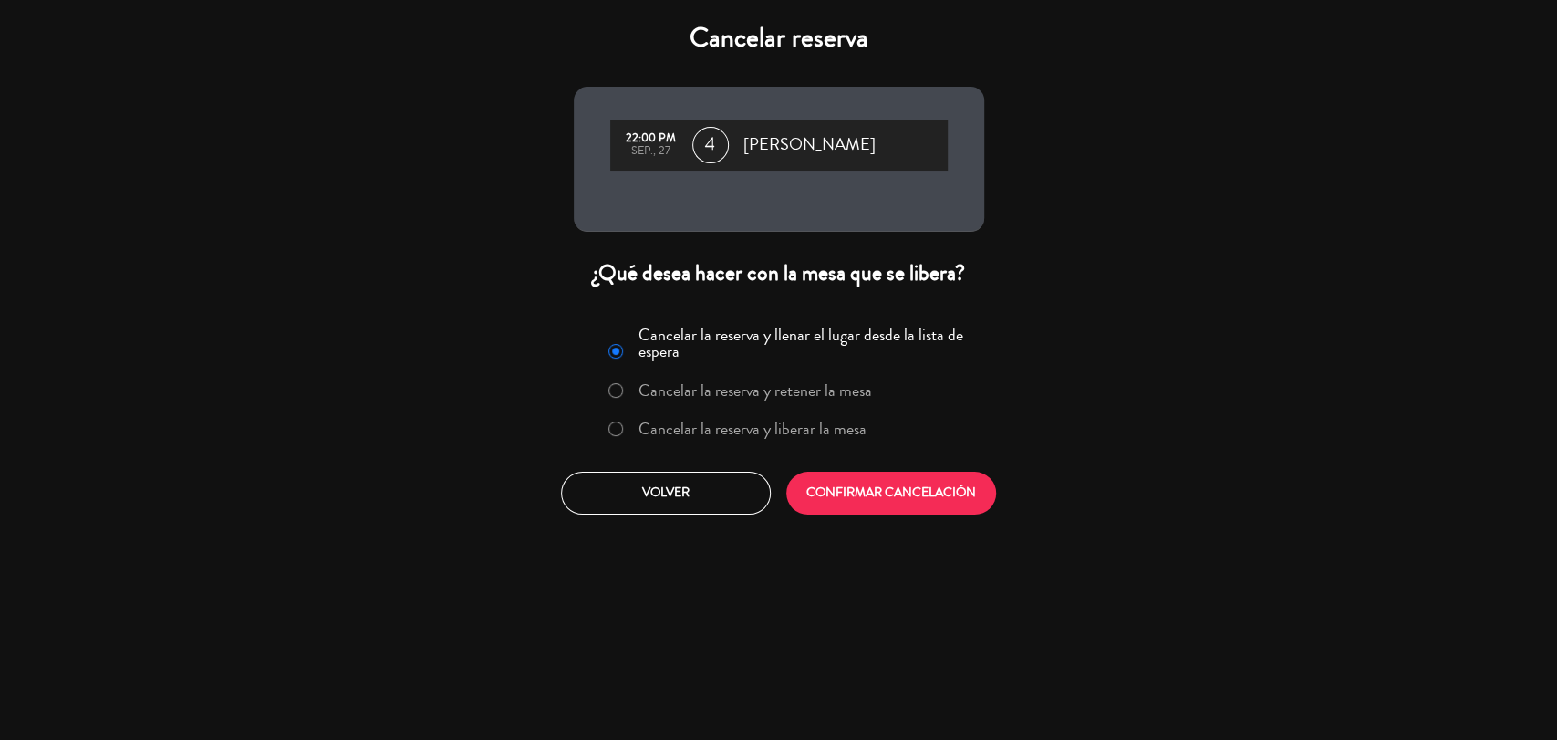
click at [837, 432] on label "Cancelar la reserva y liberar la mesa" at bounding box center [752, 428] width 228 height 16
click at [861, 479] on button "CONFIRMAR CANCELACIÓN" at bounding box center [891, 492] width 210 height 43
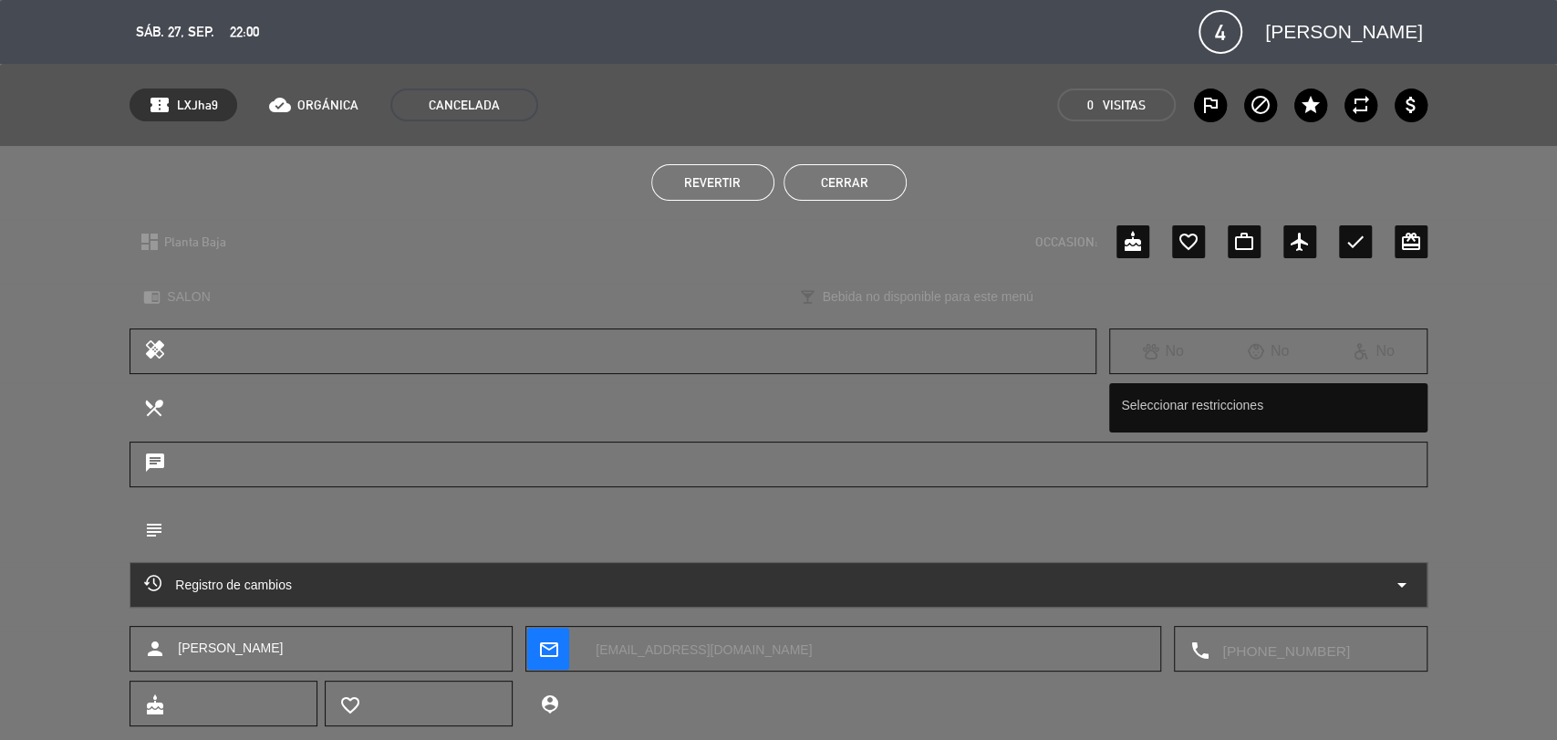
click at [850, 188] on button "Cerrar" at bounding box center [844, 182] width 123 height 36
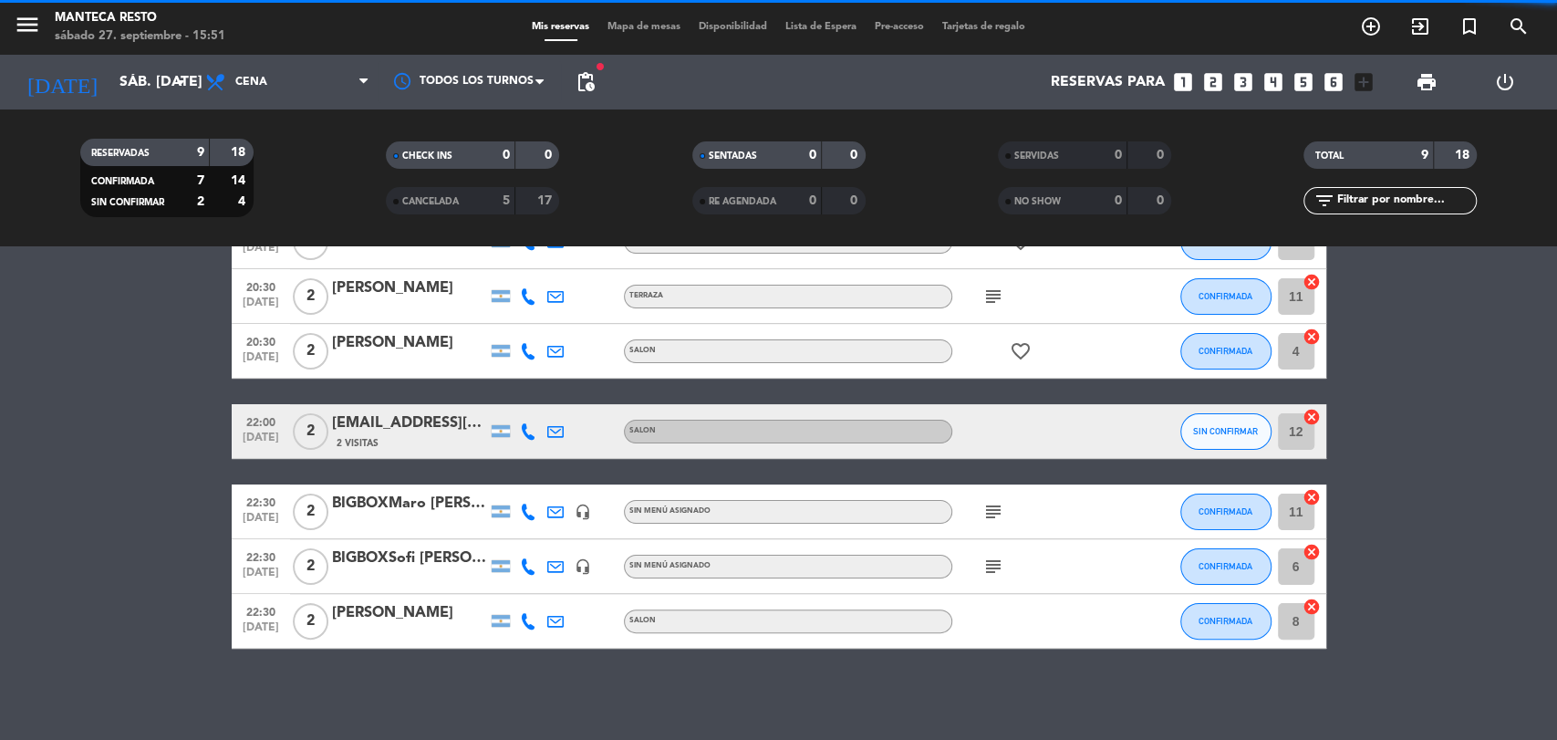
scroll to position [226, 0]
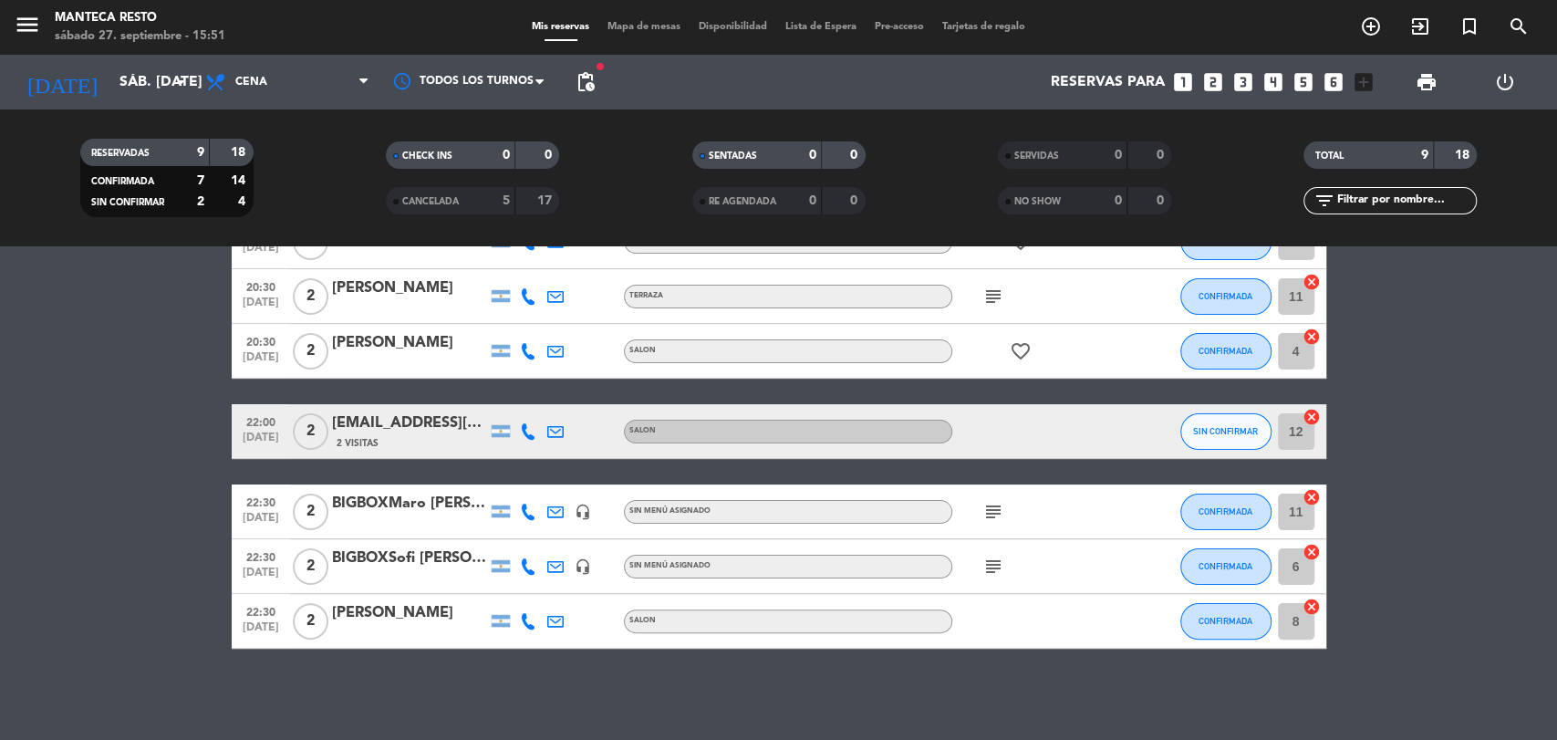
click at [529, 432] on icon at bounding box center [528, 431] width 16 height 16
click at [539, 512] on div at bounding box center [527, 511] width 27 height 54
click at [525, 499] on div at bounding box center [527, 511] width 27 height 54
click at [523, 508] on icon at bounding box center [528, 511] width 16 height 16
click at [521, 565] on icon at bounding box center [528, 566] width 16 height 16
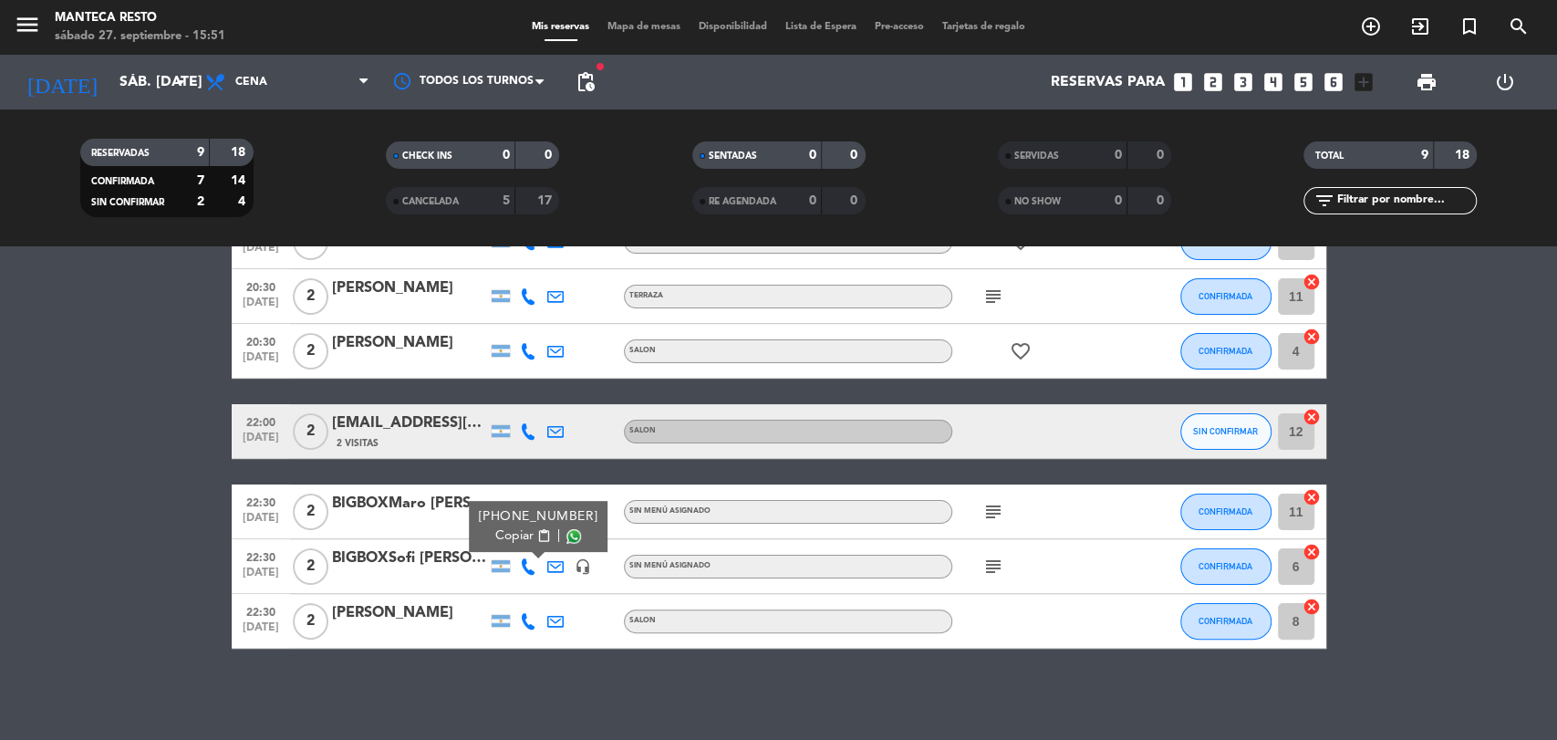
drag, startPoint x: 518, startPoint y: 615, endPoint x: 625, endPoint y: 611, distance: 106.8
click at [598, 611] on div "22:30 [DATE] 2 [PERSON_NAME] SALON CONFIRMADA 8 cancel" at bounding box center [779, 621] width 1094 height 55
drag, startPoint x: 625, startPoint y: 611, endPoint x: 1279, endPoint y: 581, distance: 655.4
click at [1369, 575] on bookings-row "20:30 [DATE] 2 [PERSON_NAME] SALON SIN CONFIRMAR 3 cancel 20:30 [DATE] 2 [PERSO…" at bounding box center [778, 376] width 1557 height 543
drag, startPoint x: 963, startPoint y: 567, endPoint x: 983, endPoint y: 567, distance: 20.1
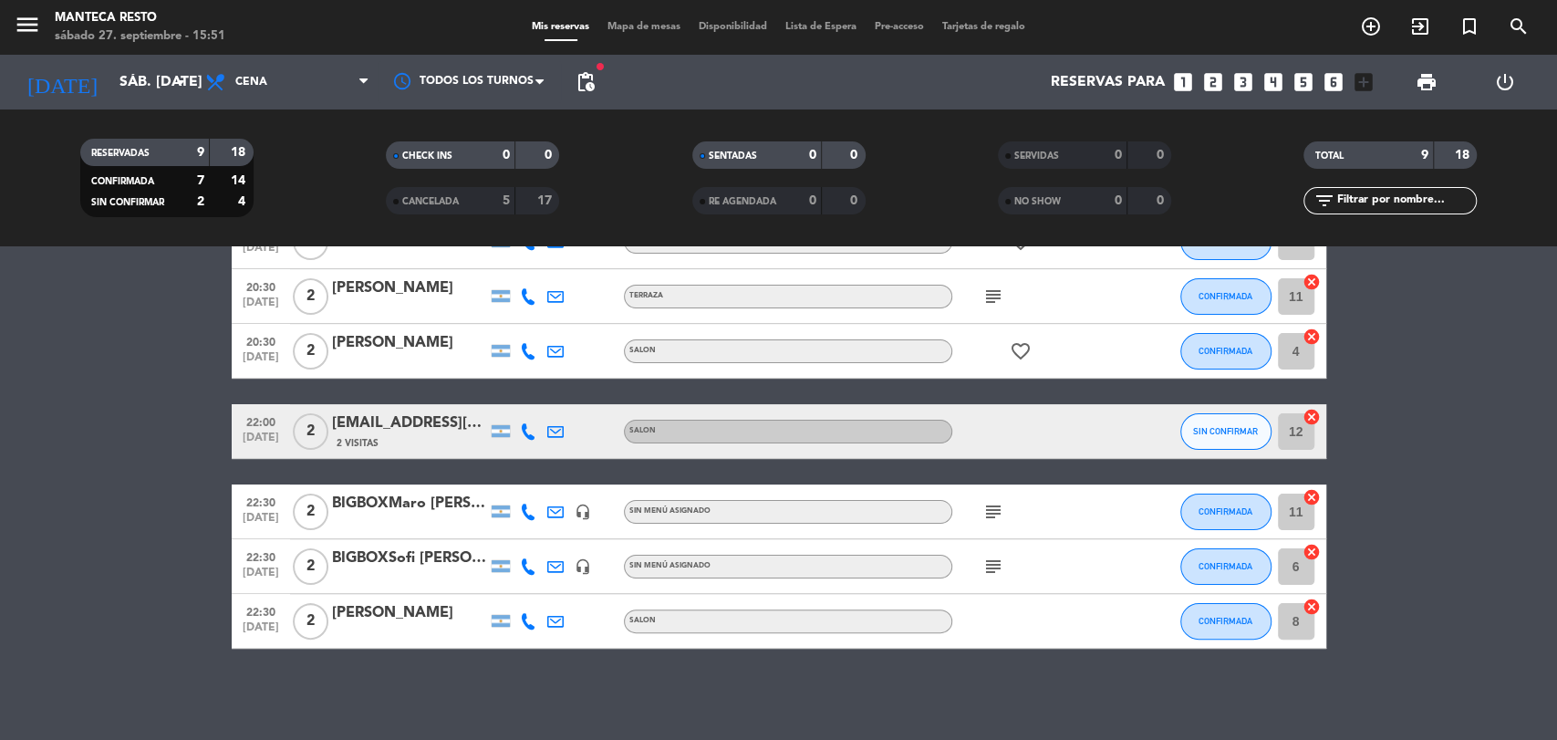
click at [970, 567] on div "subject" at bounding box center [1034, 566] width 164 height 54
click at [988, 567] on icon "subject" at bounding box center [993, 566] width 22 height 22
click at [626, 25] on span "Mapa de mesas" at bounding box center [643, 27] width 91 height 10
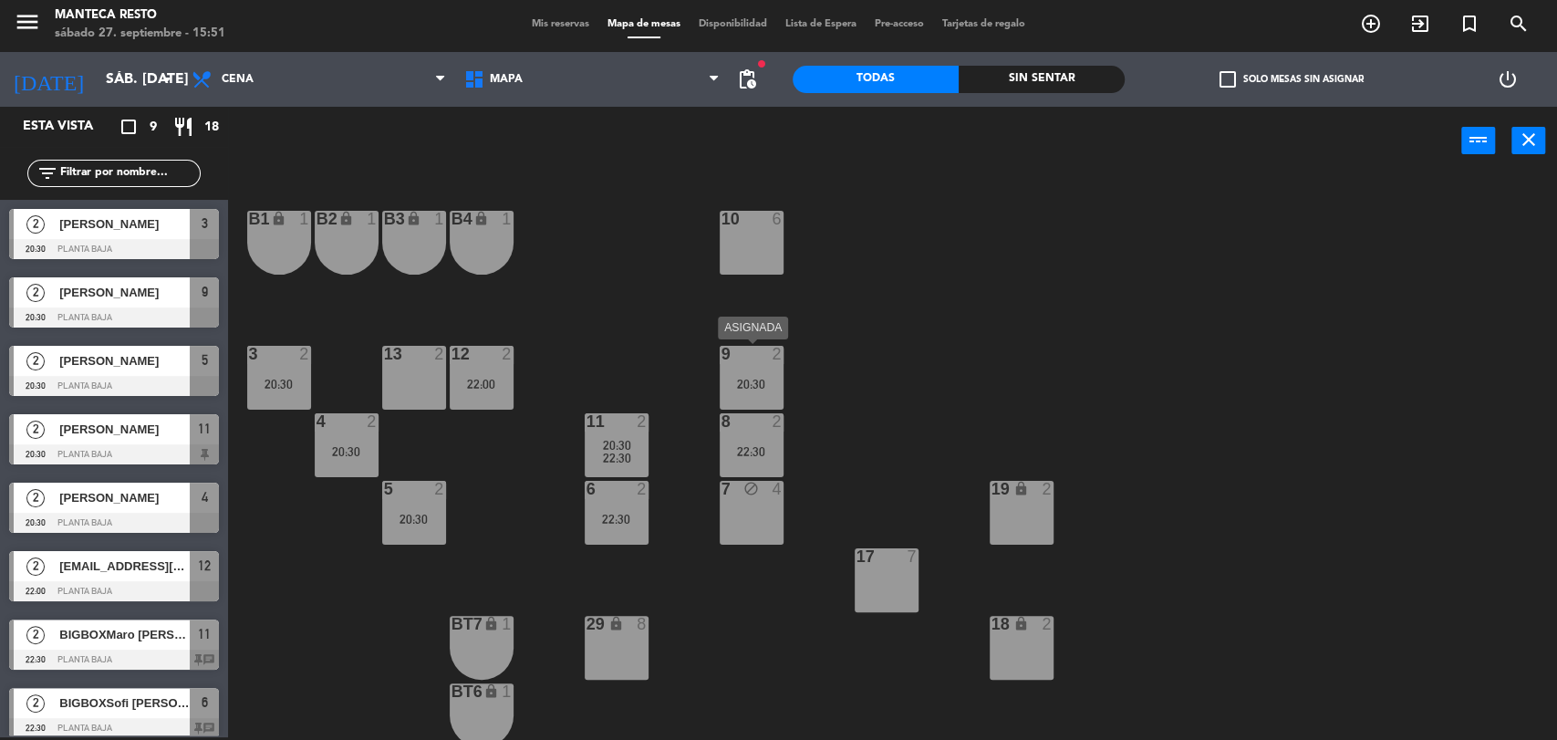
click at [775, 388] on div "20:30" at bounding box center [751, 384] width 64 height 13
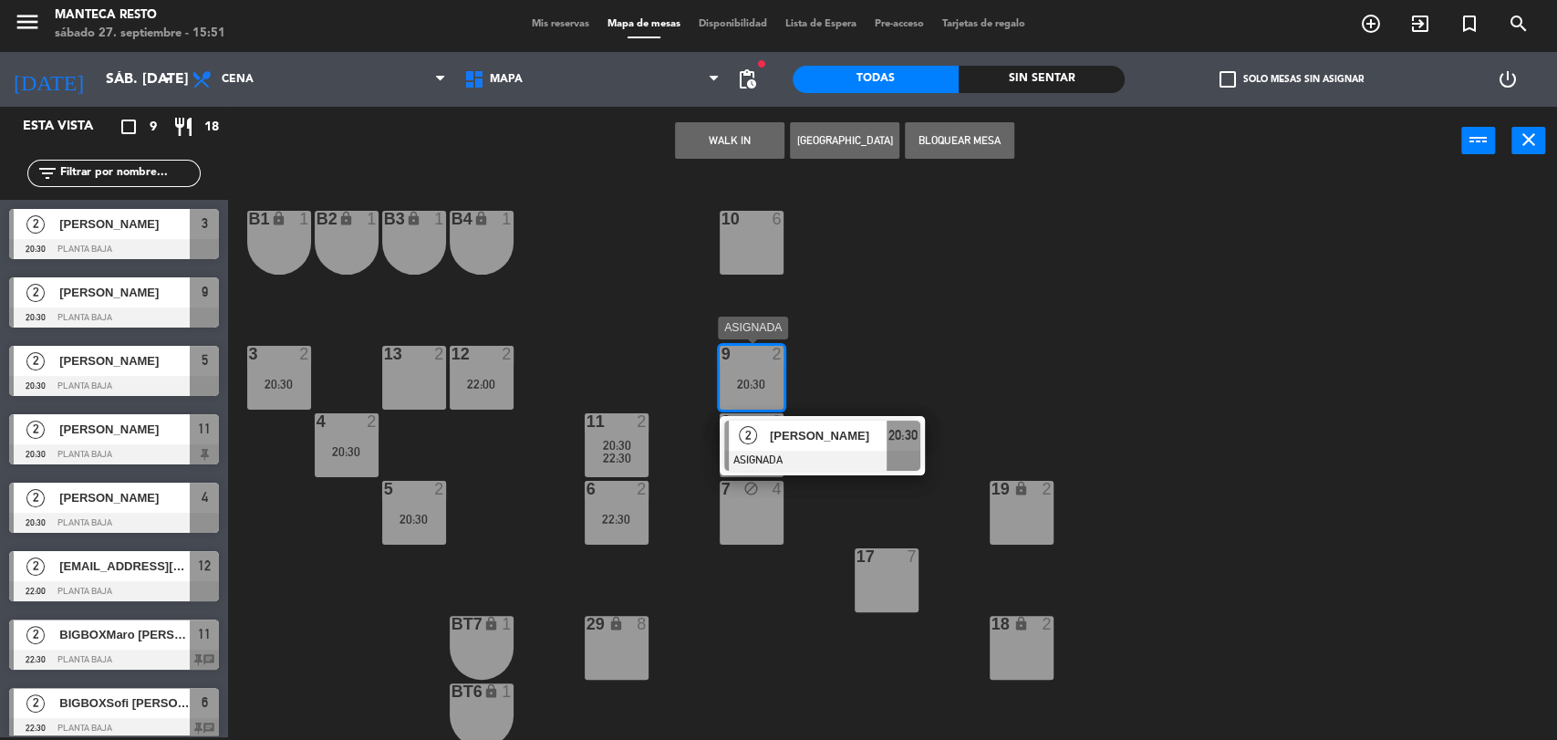
click at [785, 448] on div "[PERSON_NAME]" at bounding box center [827, 435] width 119 height 30
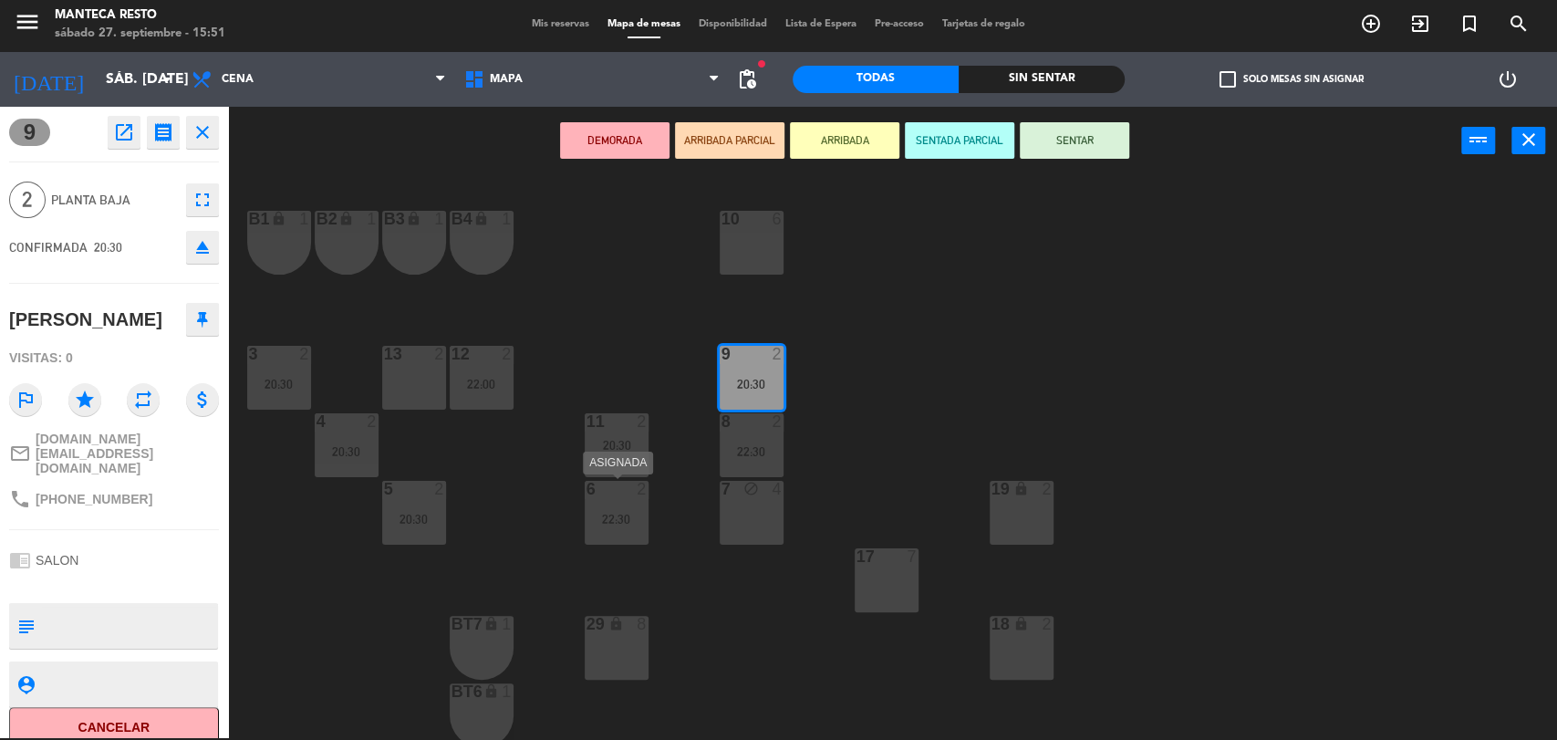
click at [599, 533] on div "6 2 22:30" at bounding box center [616, 513] width 64 height 64
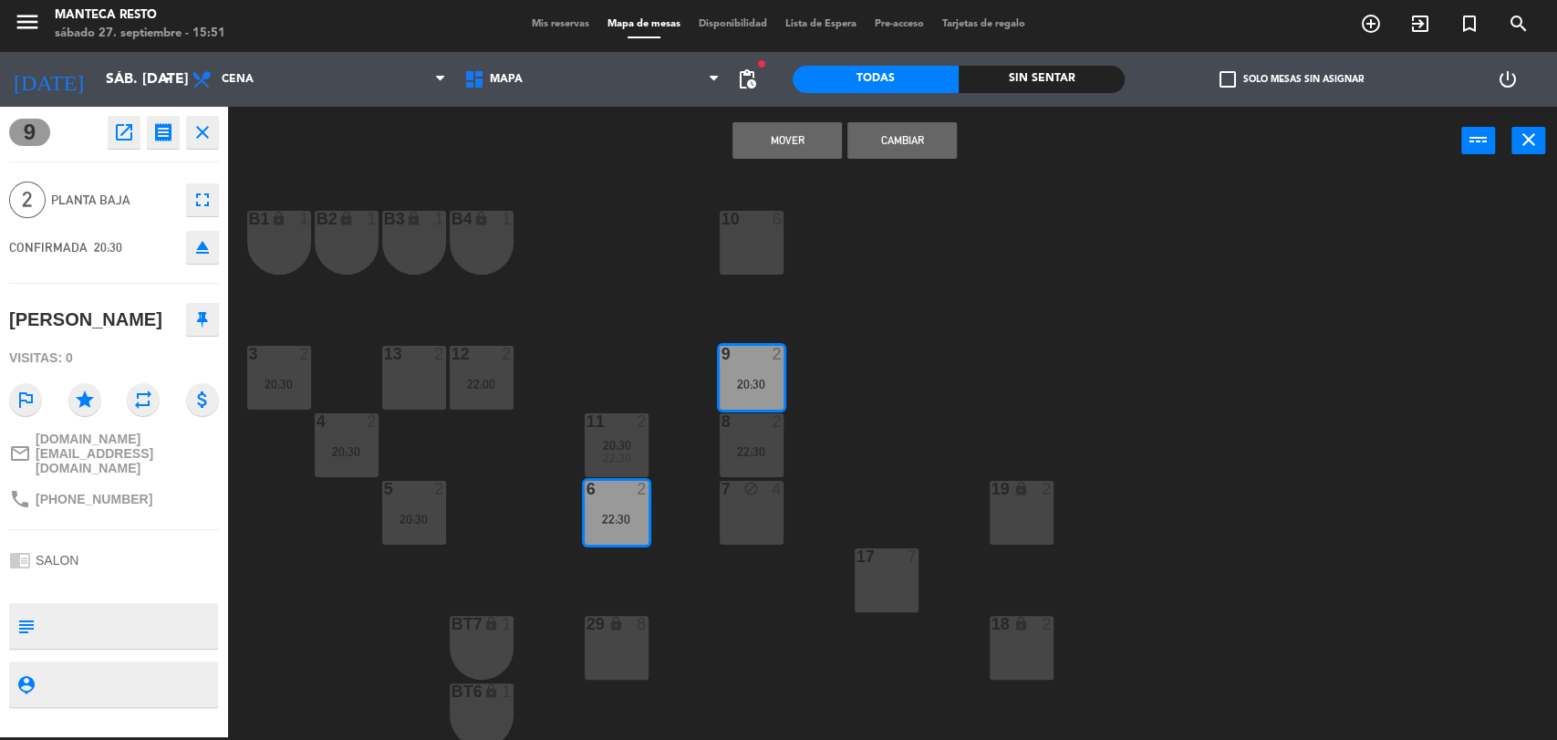
click at [793, 150] on button "Mover" at bounding box center [786, 140] width 109 height 36
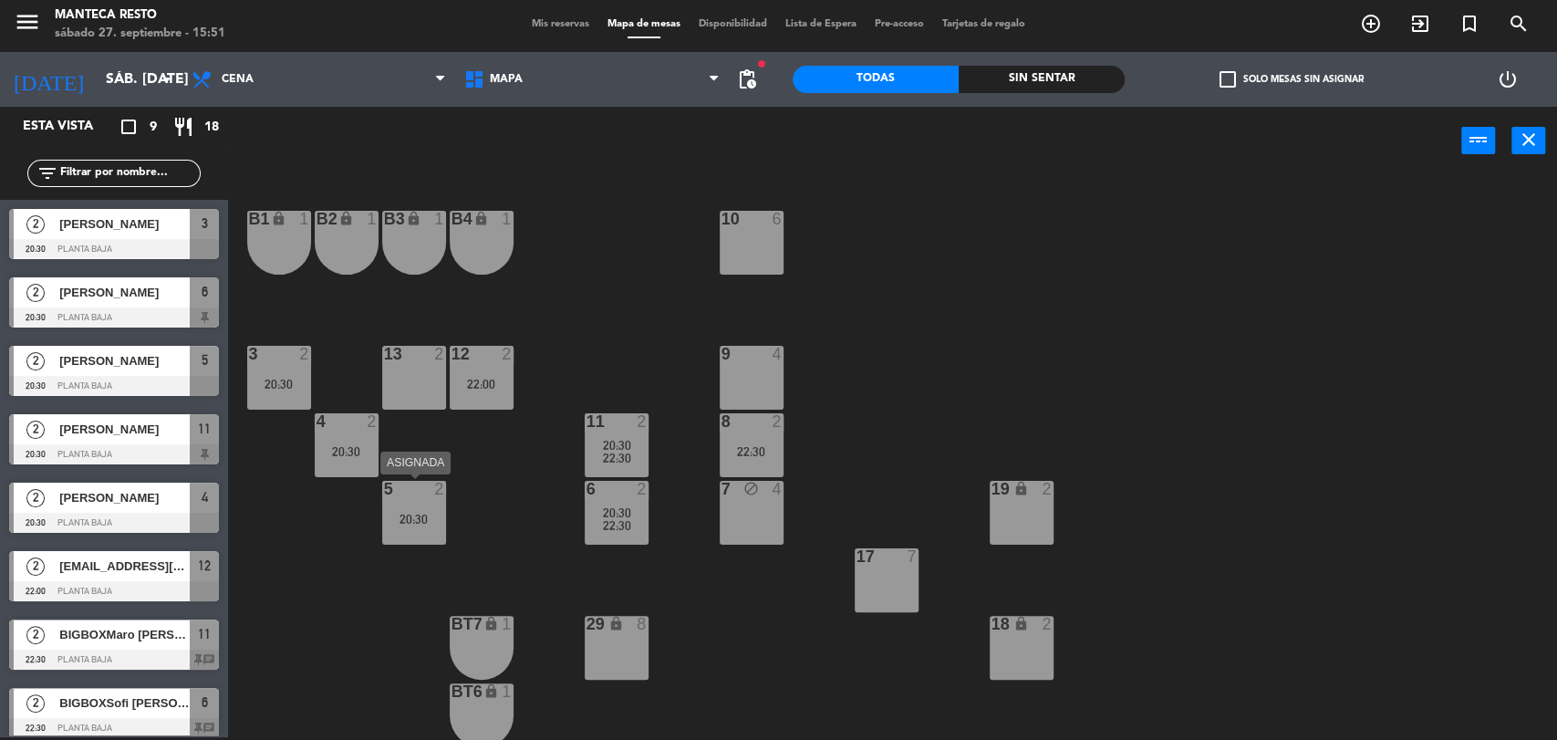
click at [426, 522] on div "20:30" at bounding box center [414, 518] width 64 height 13
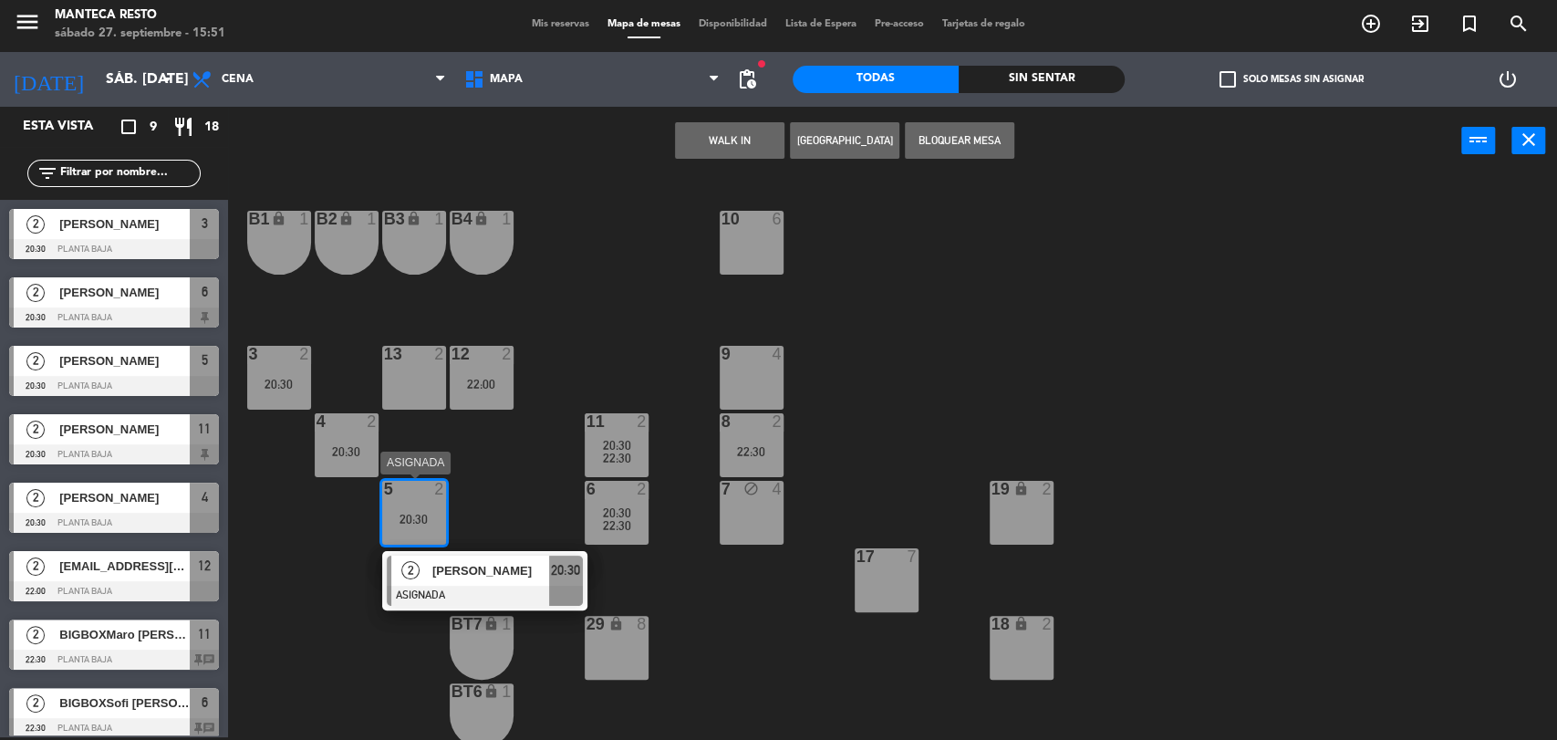
drag, startPoint x: 498, startPoint y: 591, endPoint x: 486, endPoint y: 533, distance: 59.5
click at [499, 590] on div "2 [PERSON_NAME] ASIGNADA 20:30" at bounding box center [484, 580] width 233 height 59
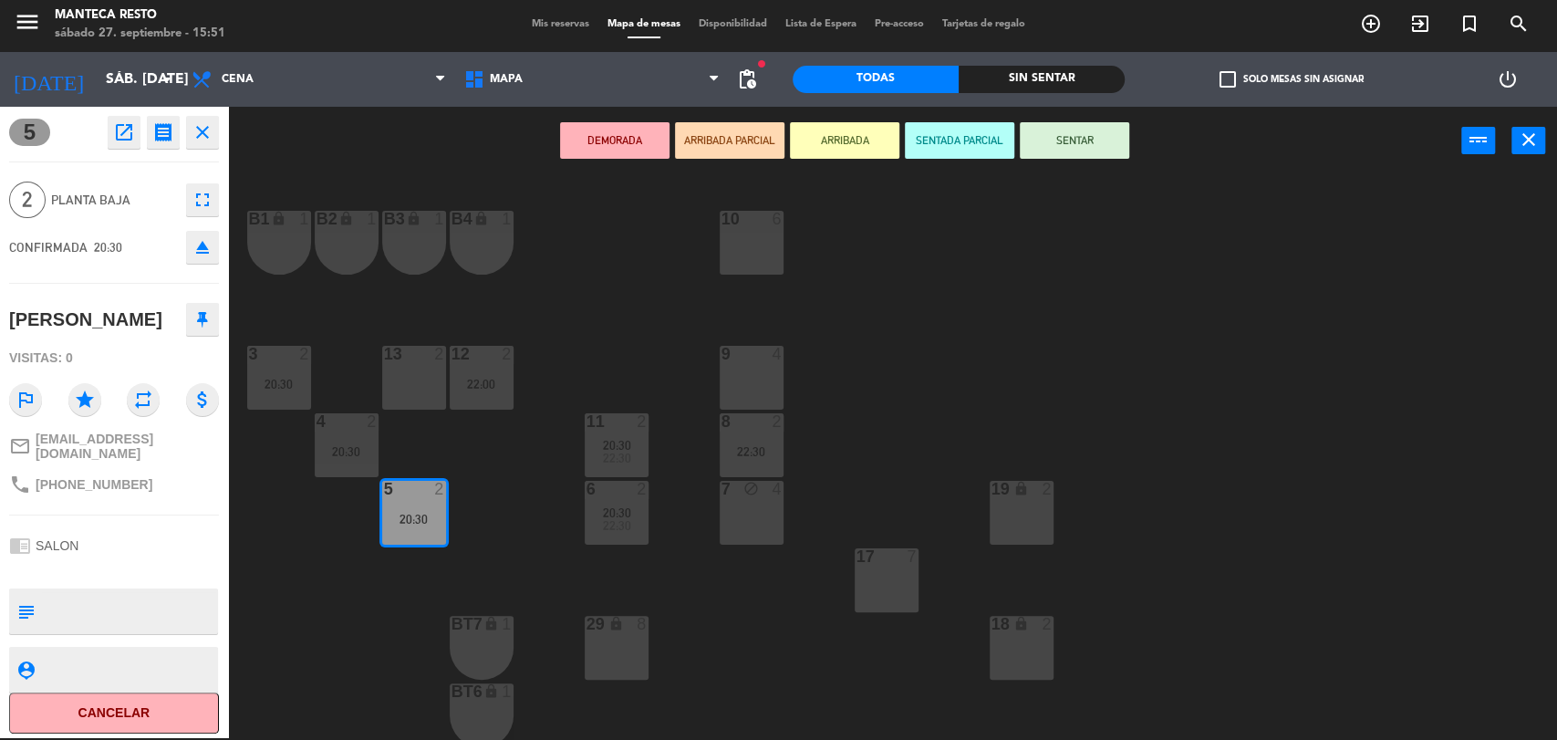
click at [421, 357] on div at bounding box center [413, 354] width 30 height 16
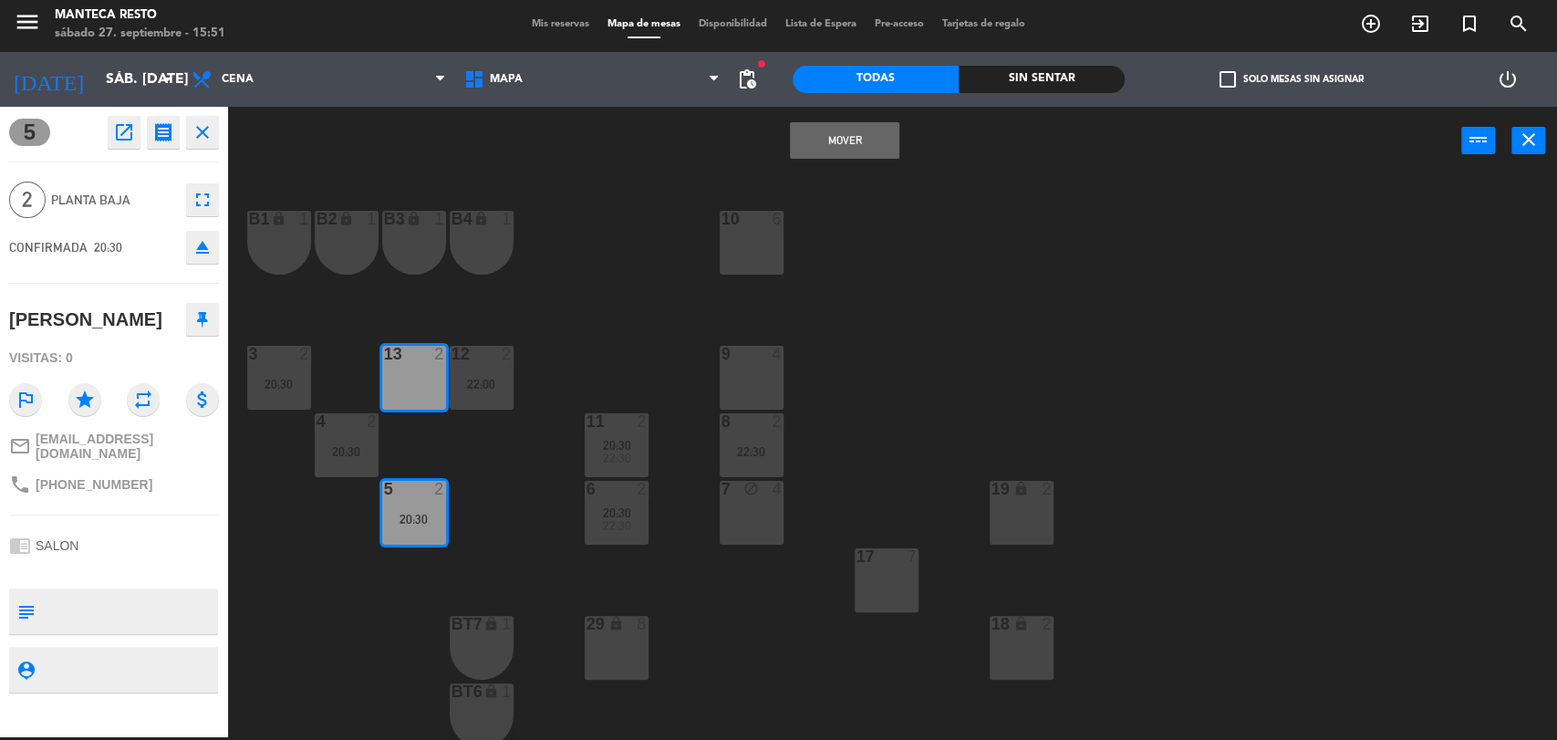
click at [892, 142] on button "Mover" at bounding box center [844, 140] width 109 height 36
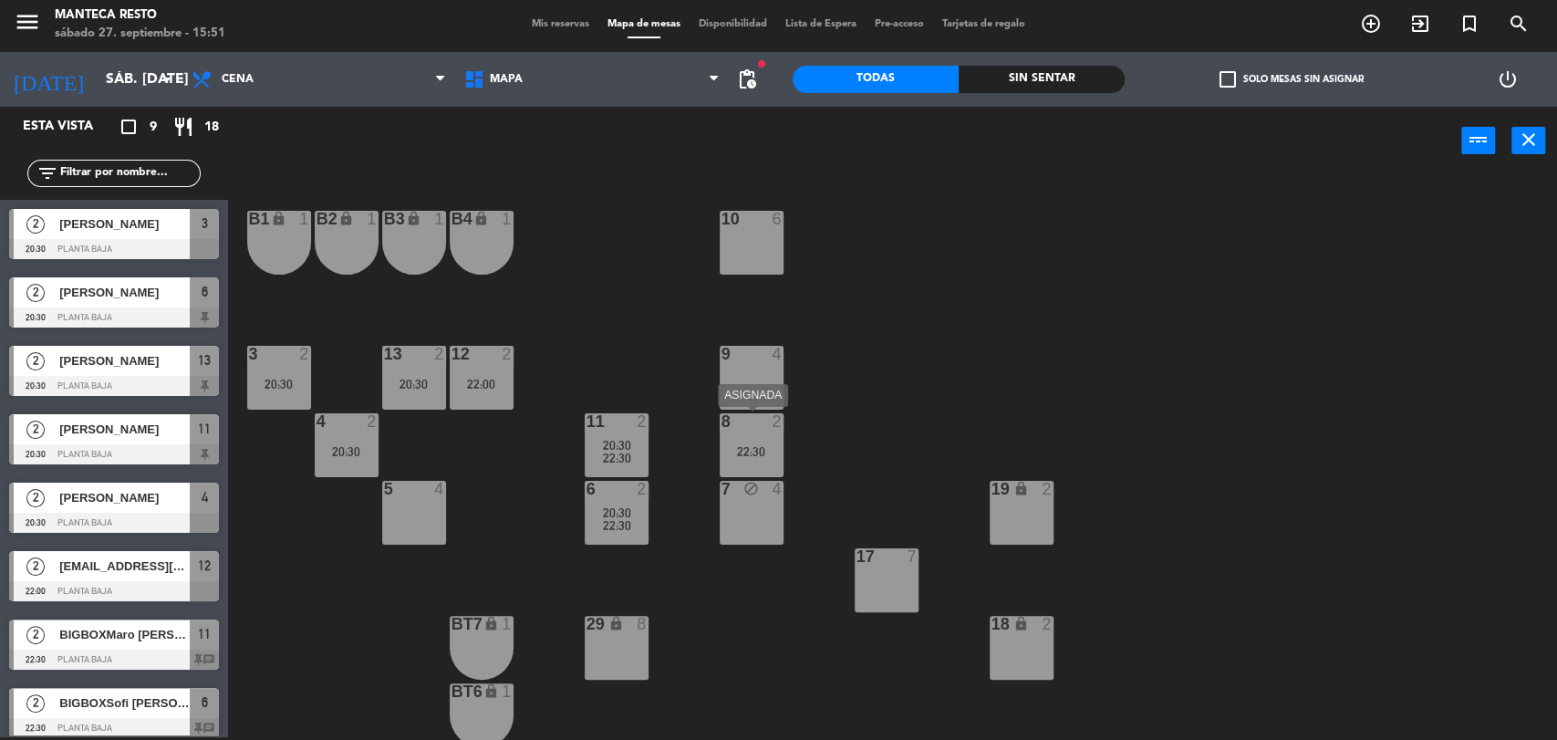
click at [763, 467] on div "8 2 22:30" at bounding box center [751, 445] width 64 height 64
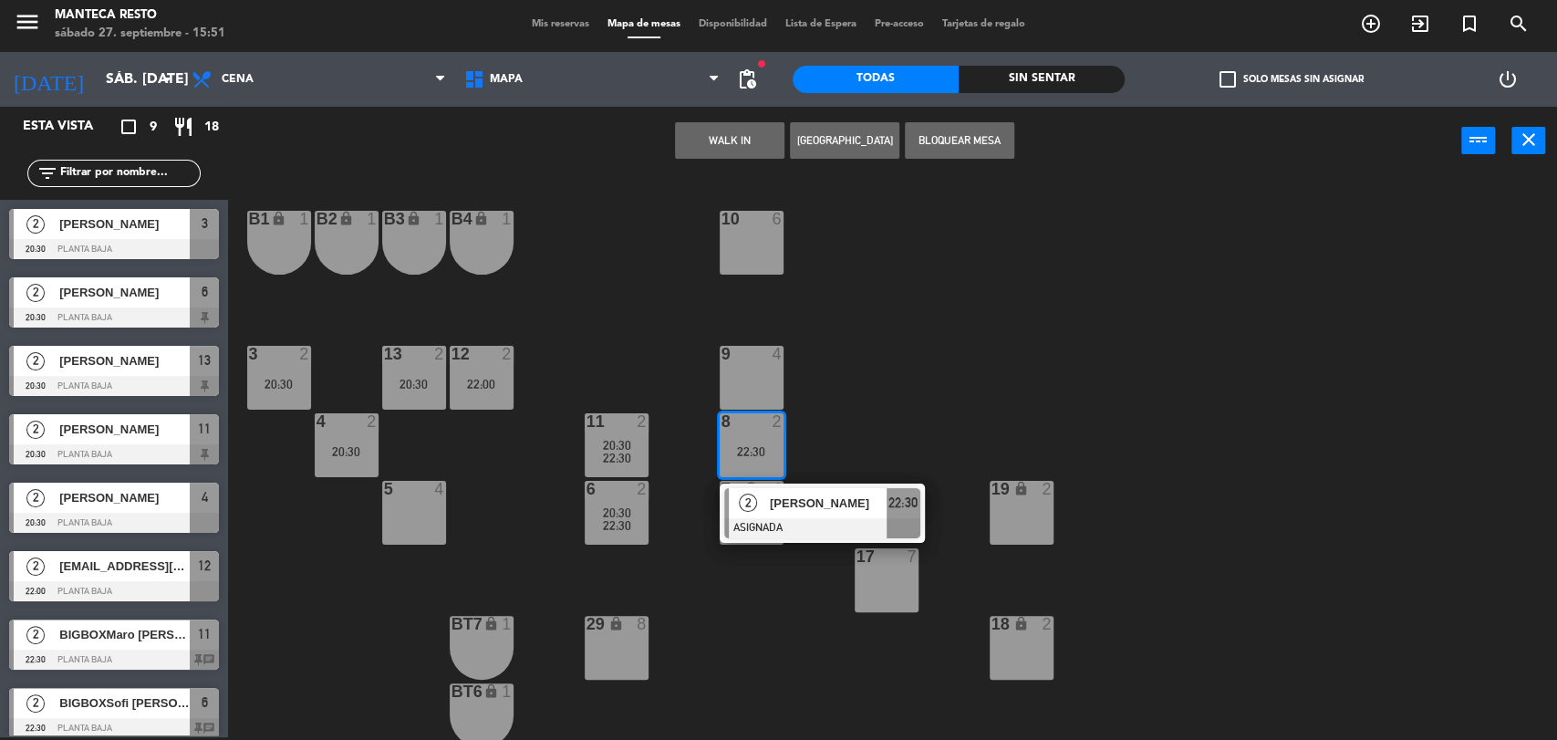
click at [776, 508] on span "[PERSON_NAME]" at bounding box center [828, 502] width 117 height 19
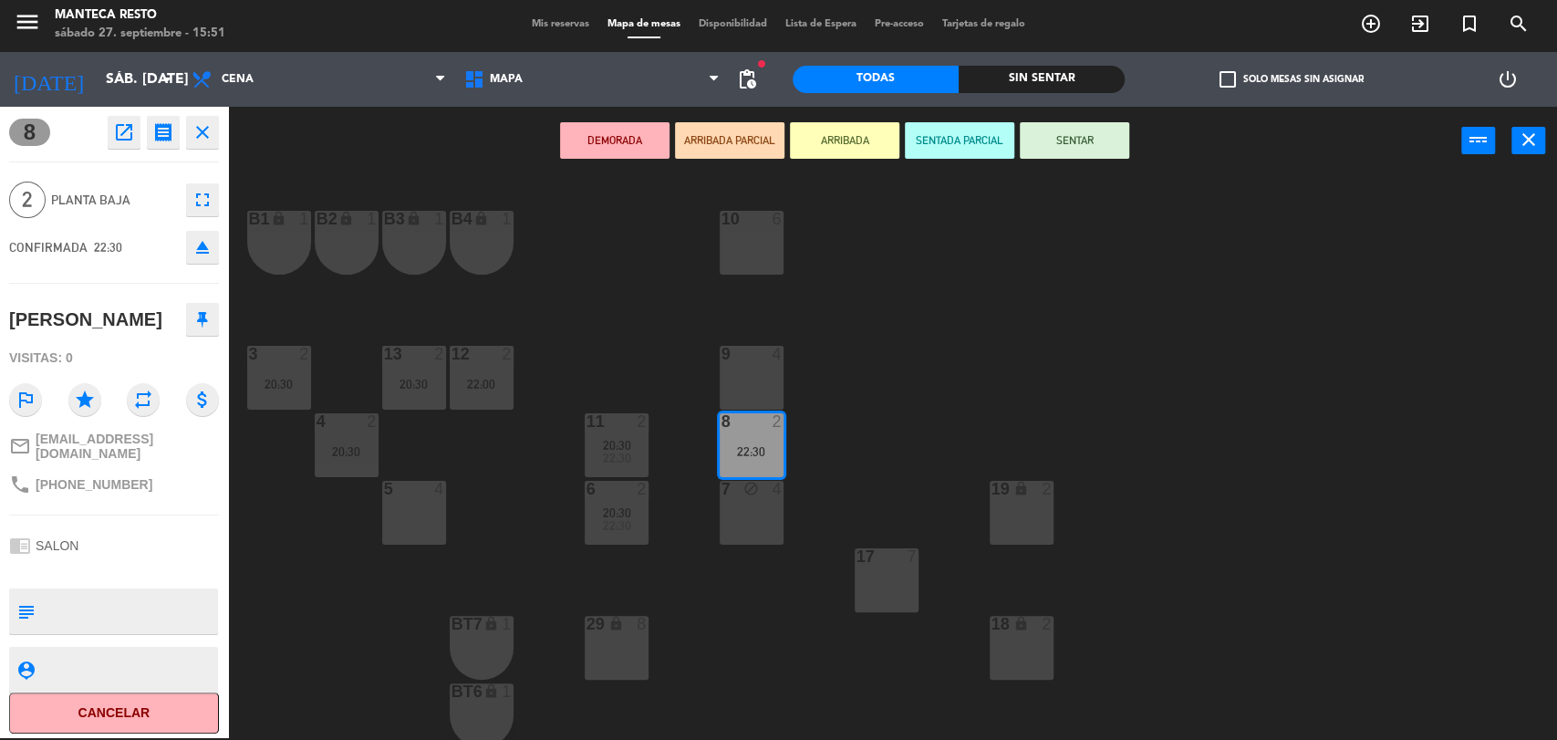
click at [446, 513] on div "10 6 B1 lock 1 B2 lock 1 B3 lock 1 B4 lock 1 3 2 20:30 12 2 22:00 9 4 13 2 20:3…" at bounding box center [899, 459] width 1313 height 562
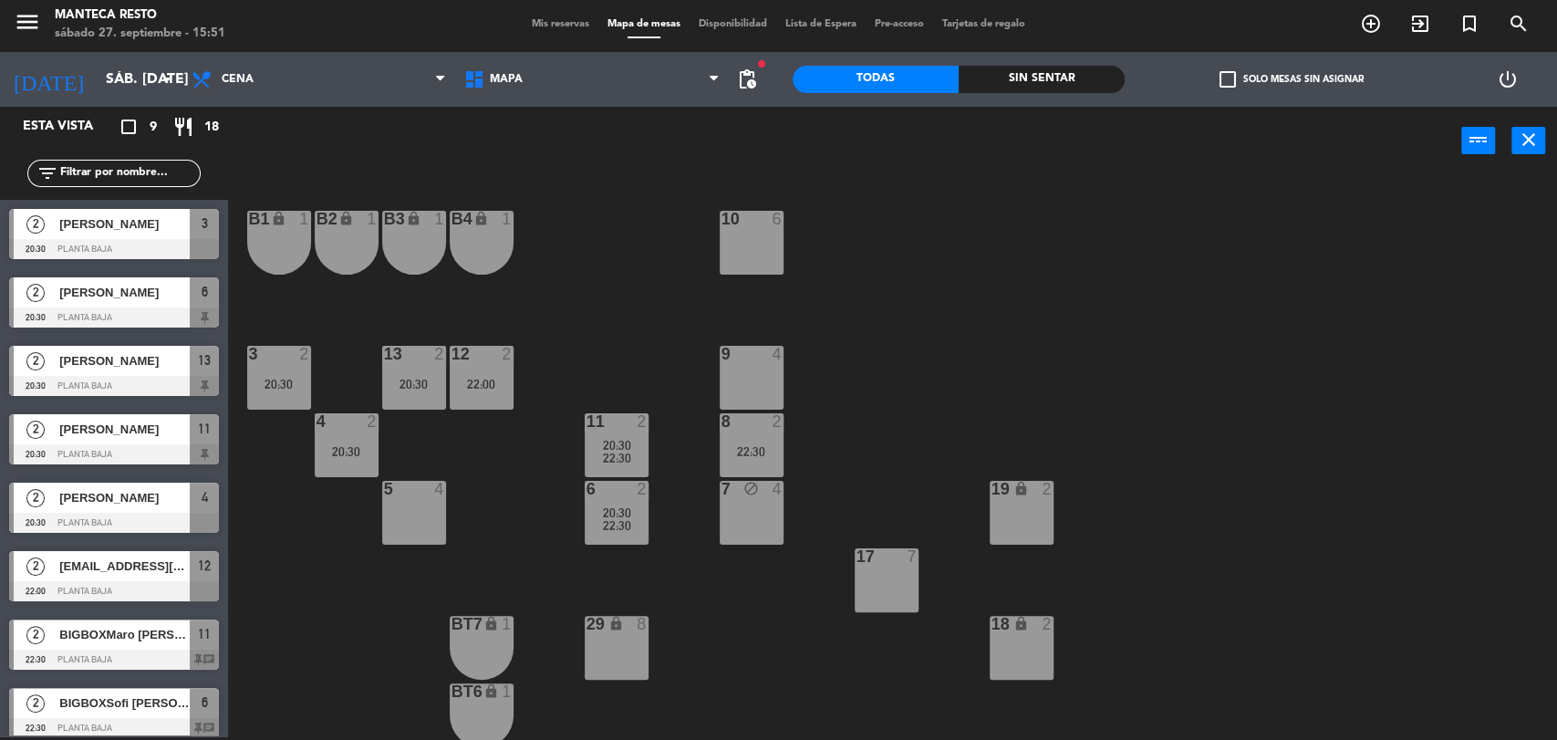
scroll to position [80, 0]
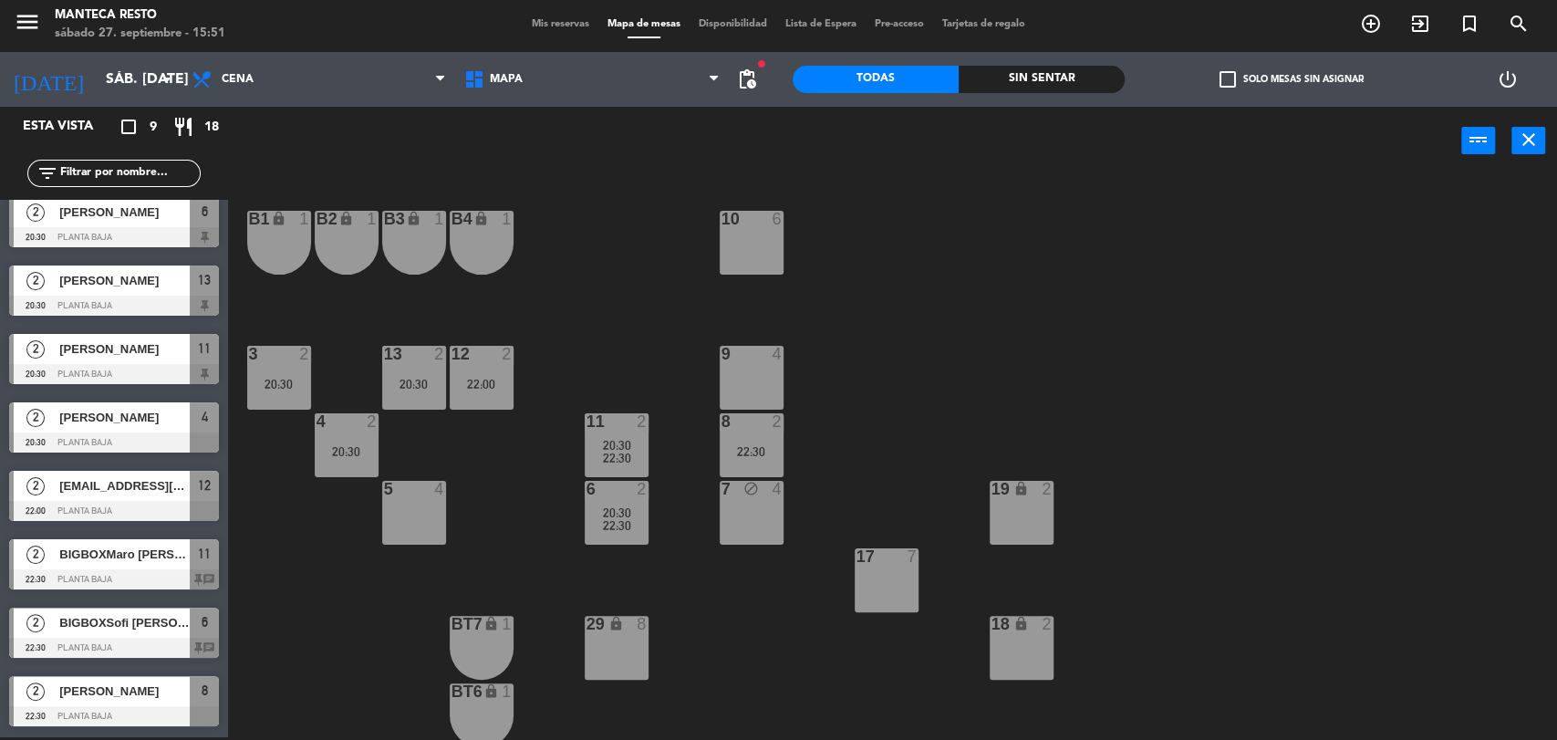
click at [771, 445] on div "22:30" at bounding box center [751, 451] width 64 height 13
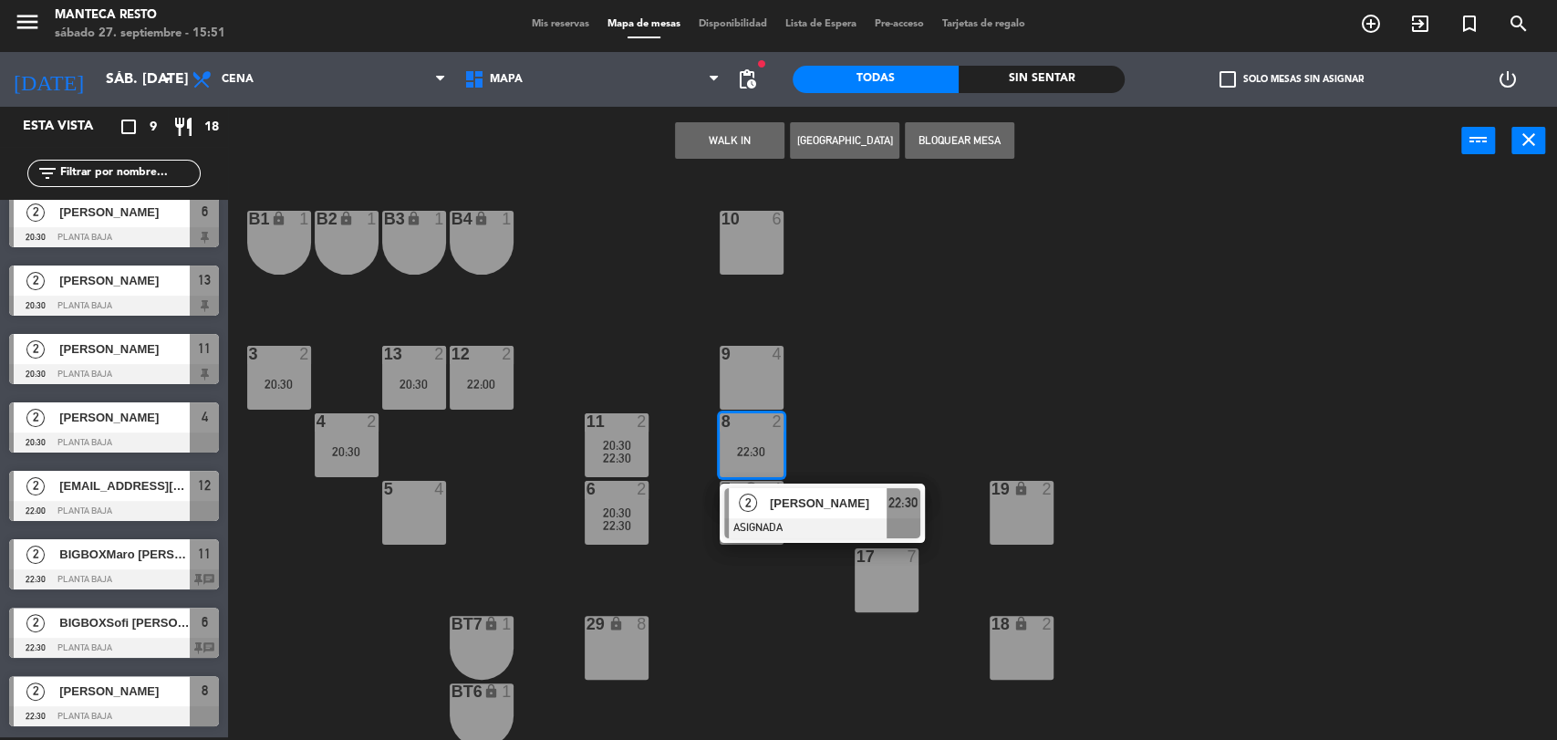
click at [537, 513] on div "10 6 B1 lock 1 B2 lock 1 B3 lock 1 B4 lock 1 3 2 20:30 12 2 22:00 9 4 13 2 20:3…" at bounding box center [899, 459] width 1313 height 562
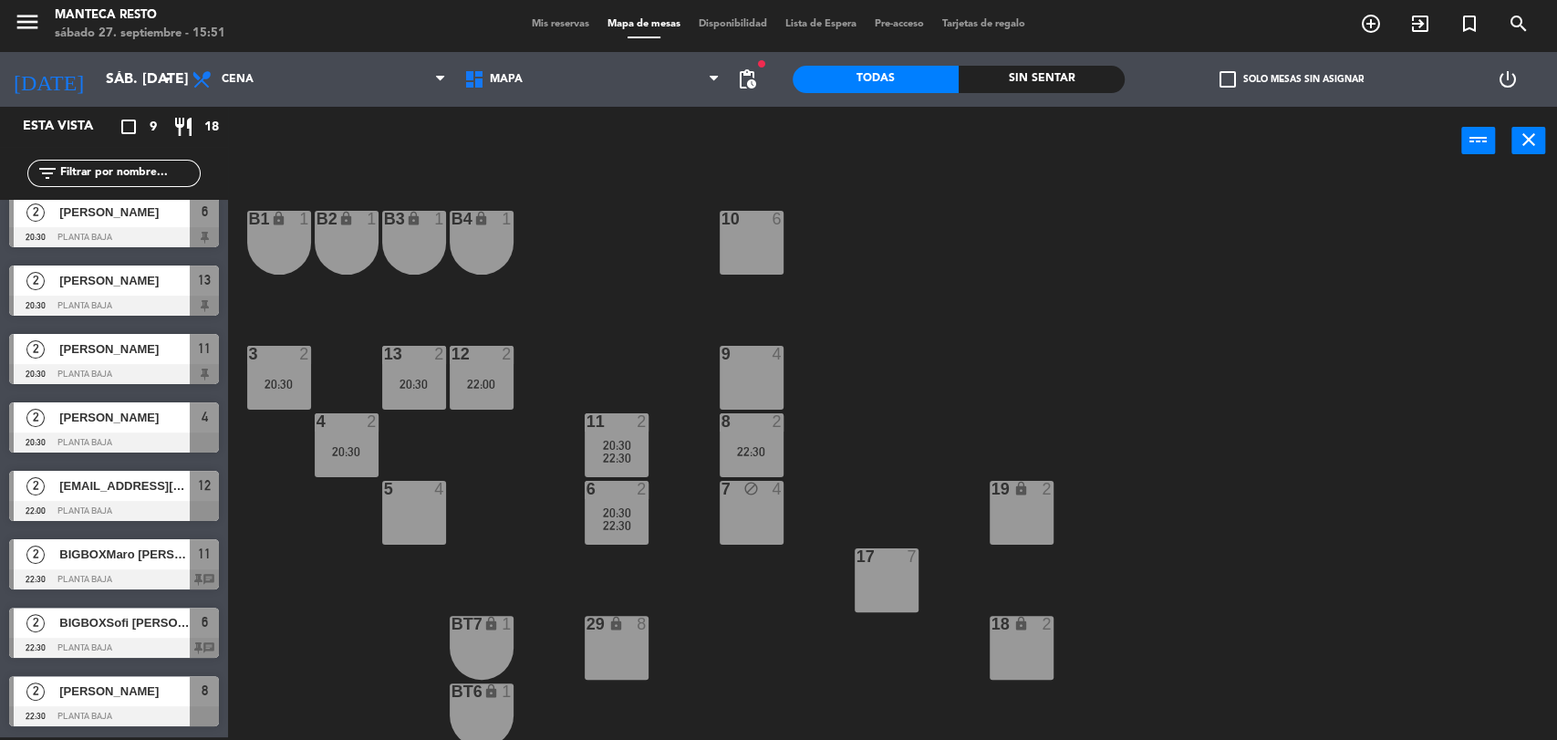
click at [398, 390] on div "13 2 20:30" at bounding box center [414, 378] width 64 height 64
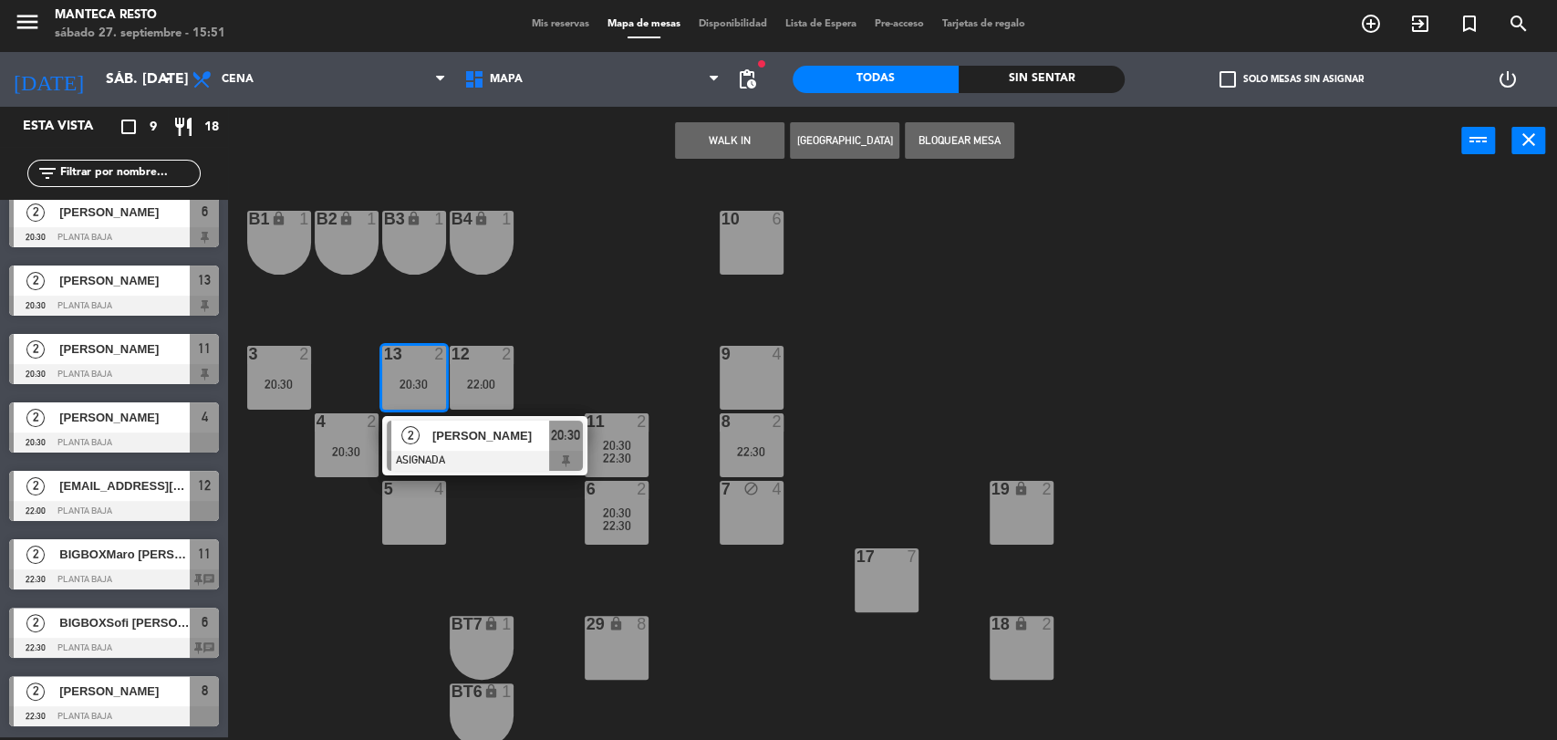
click at [480, 397] on div "12 2 22:00" at bounding box center [482, 378] width 64 height 64
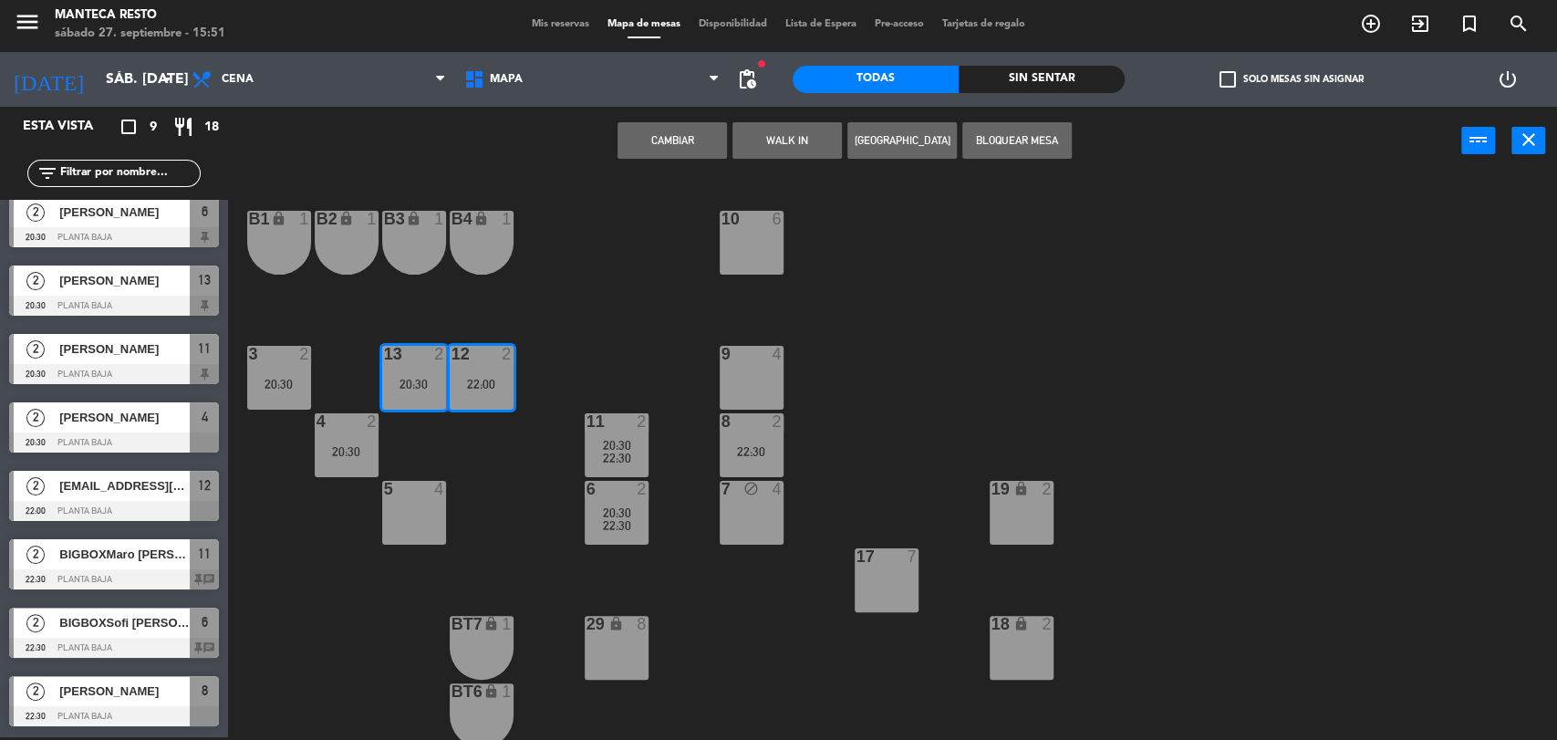
click at [689, 147] on button "Cambiar" at bounding box center [671, 140] width 109 height 36
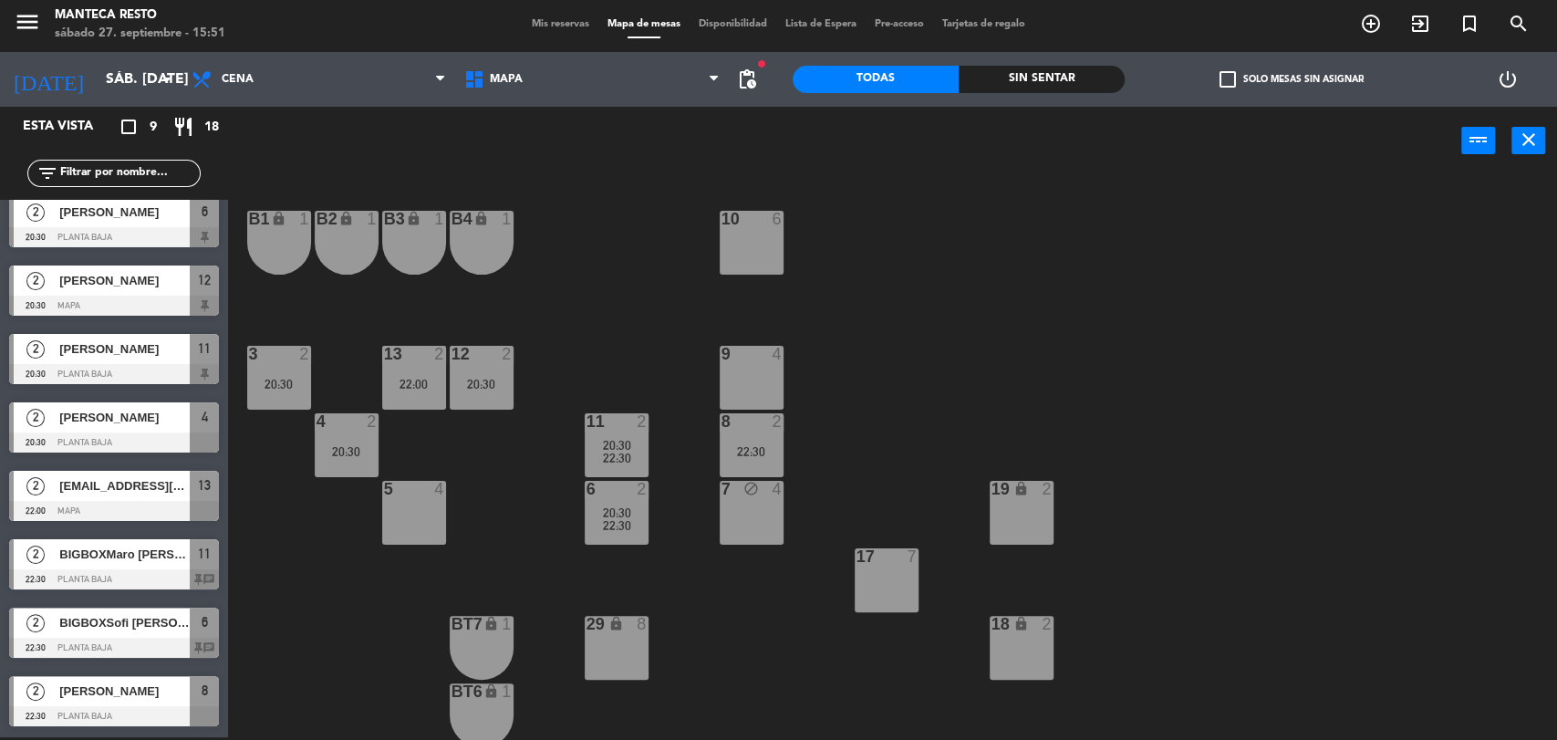
click at [758, 439] on div "8 2 22:30" at bounding box center [751, 445] width 64 height 64
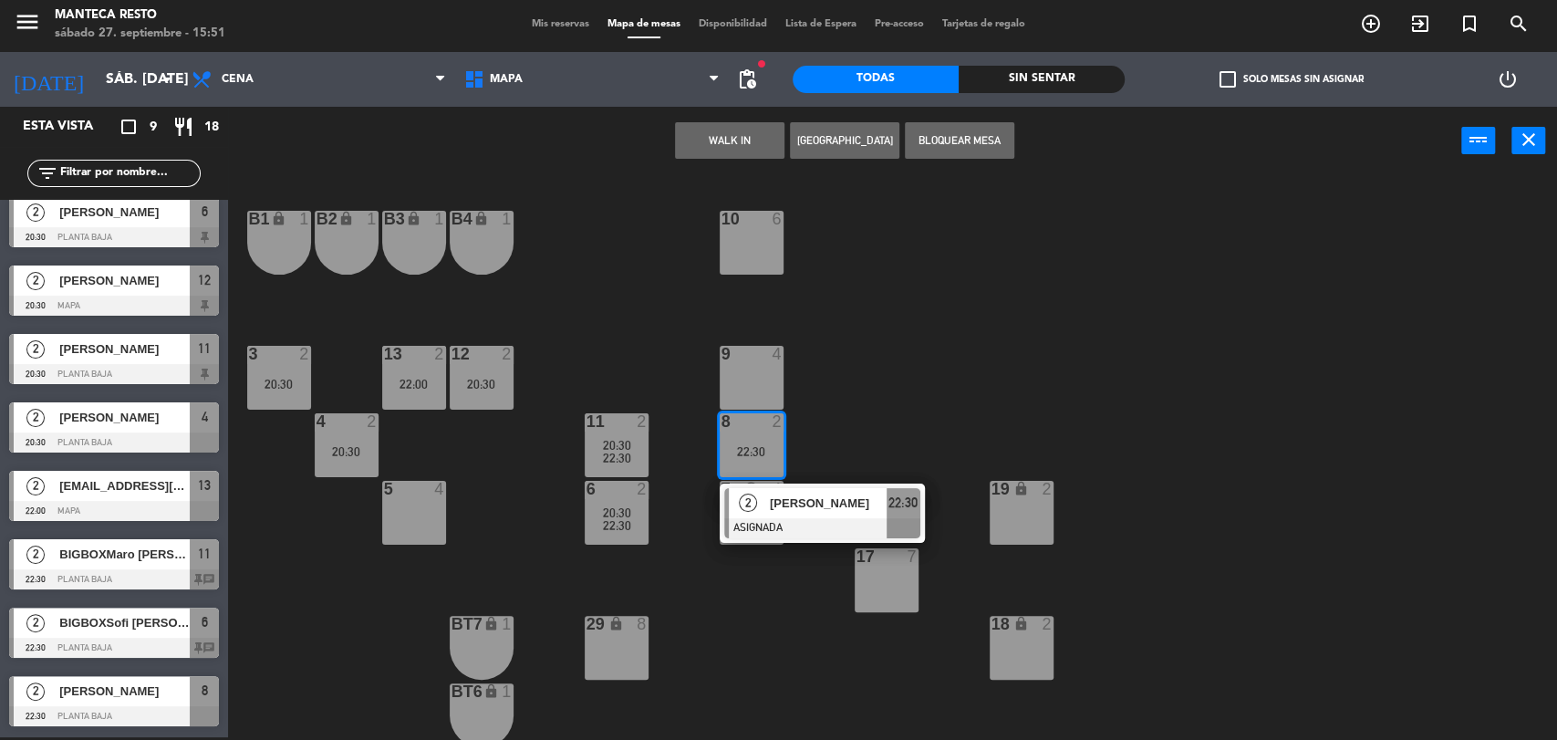
click at [797, 518] on div at bounding box center [822, 528] width 196 height 20
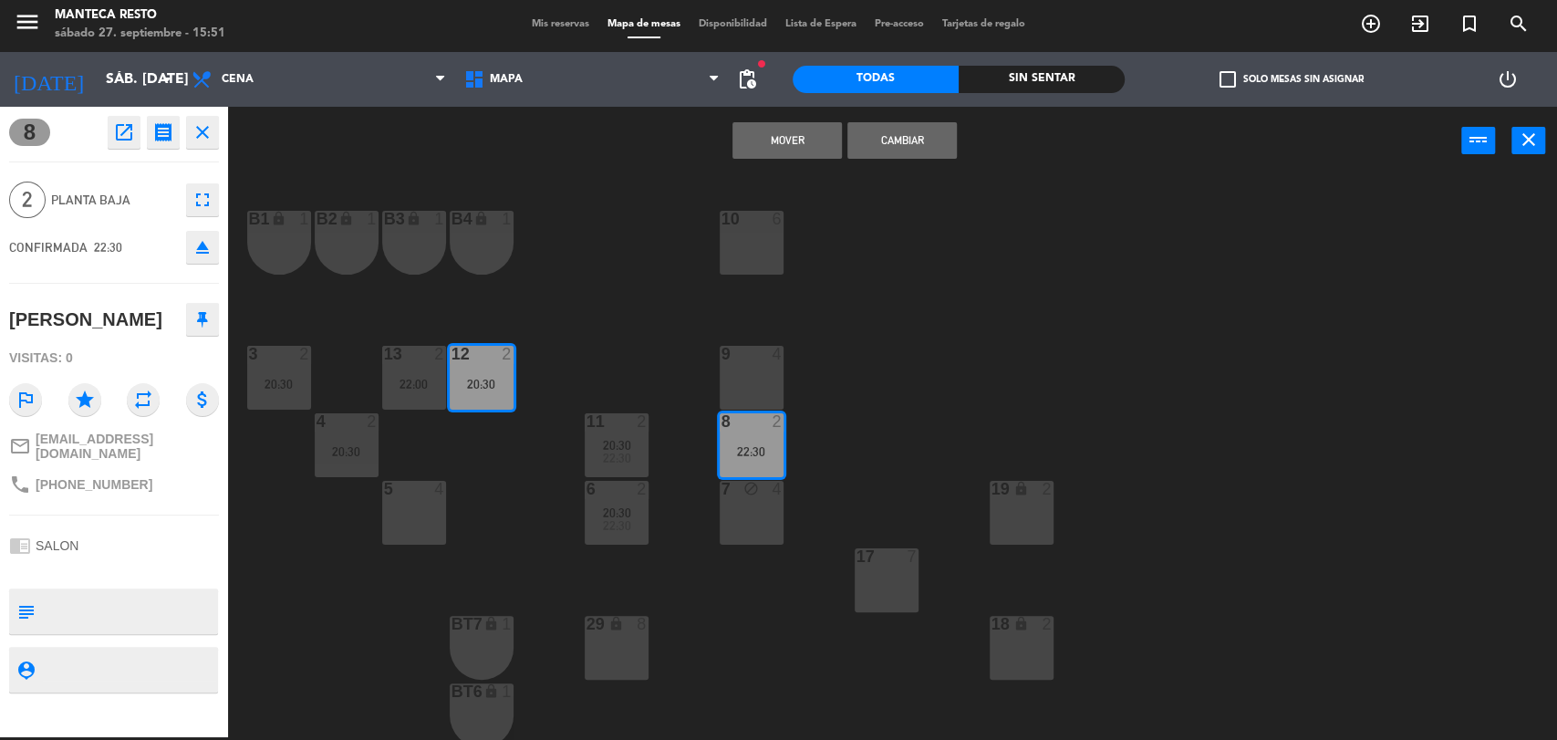
click at [787, 148] on button "Mover" at bounding box center [786, 140] width 109 height 36
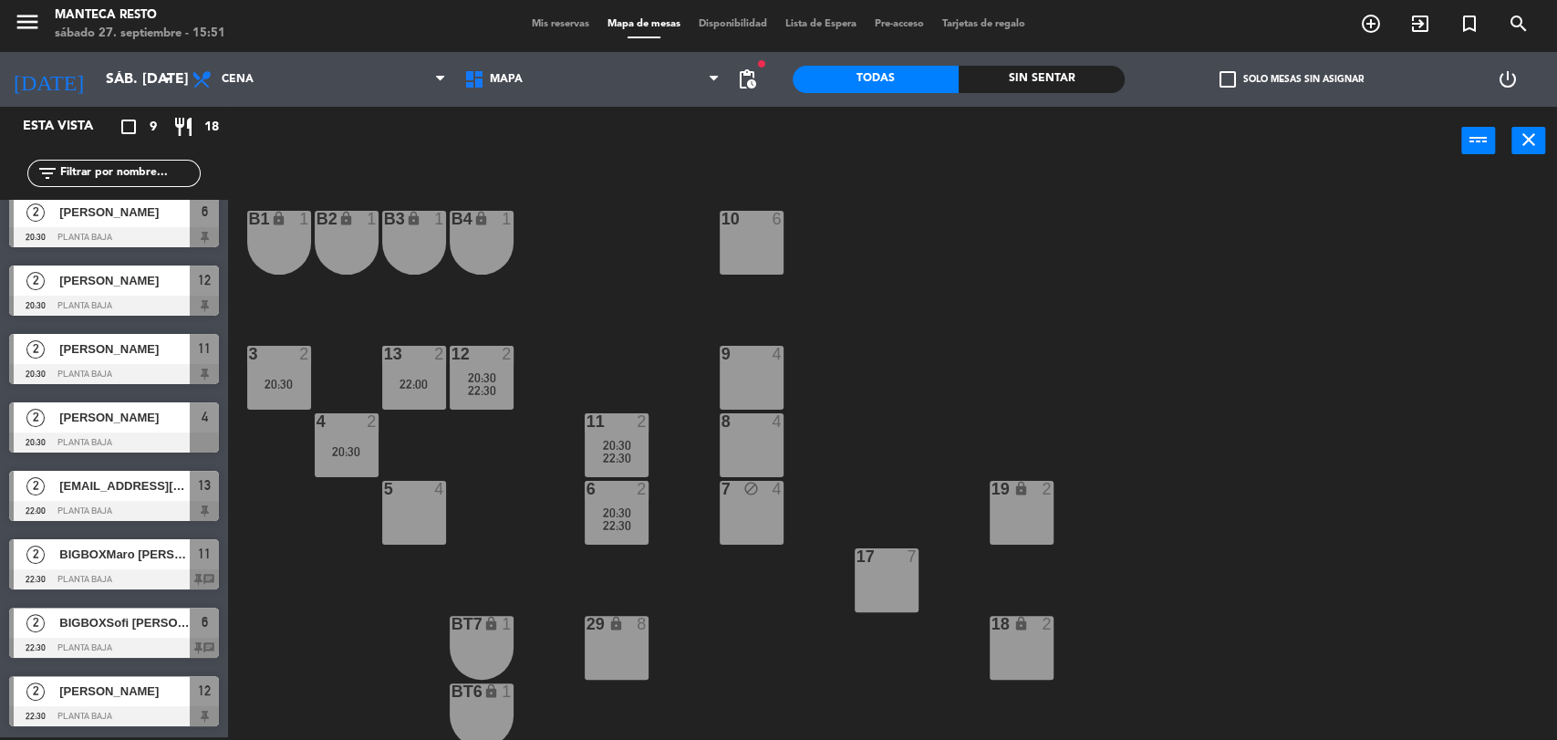
click at [573, 19] on span "Mis reservas" at bounding box center [560, 24] width 76 height 10
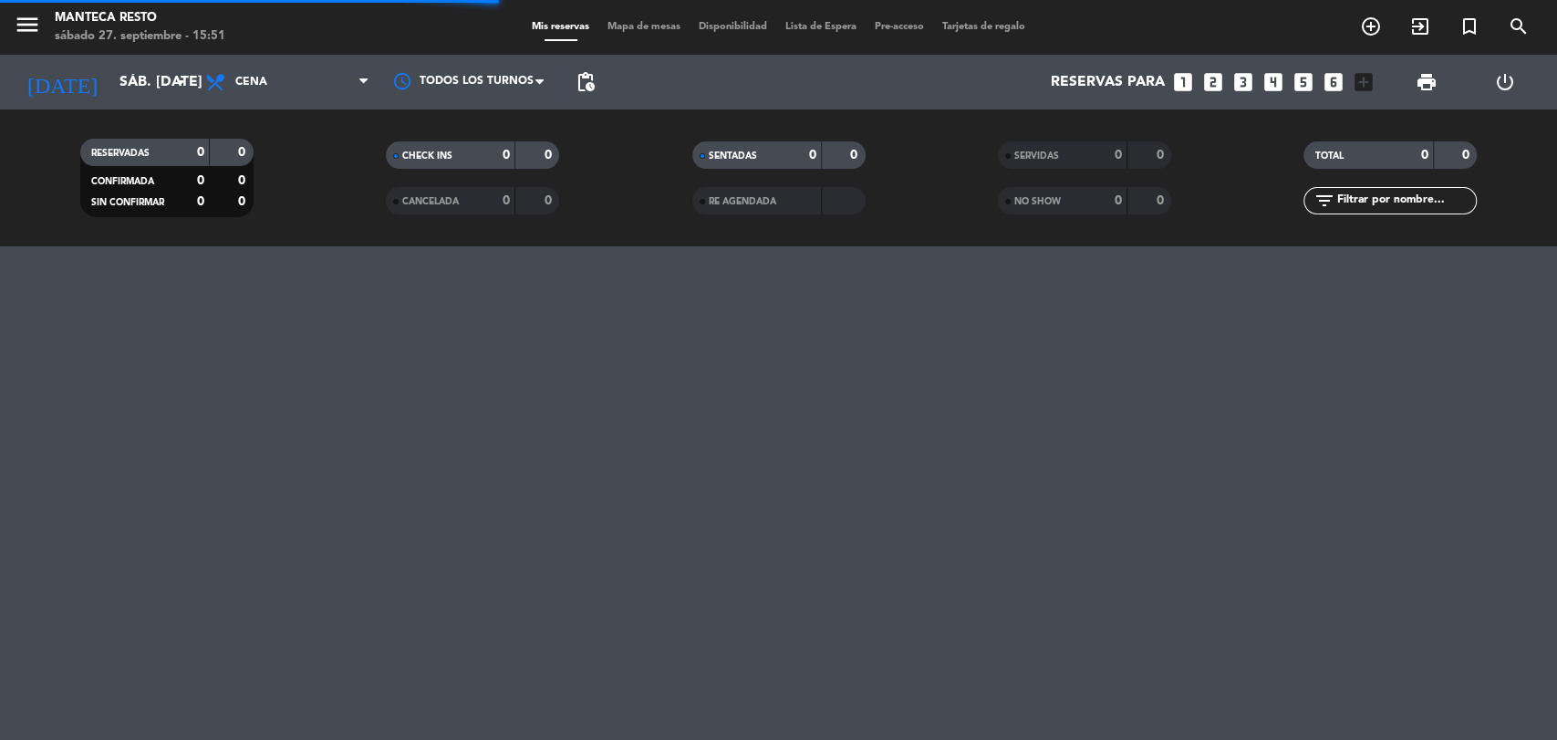
click at [653, 22] on span "Mapa de mesas" at bounding box center [643, 27] width 91 height 10
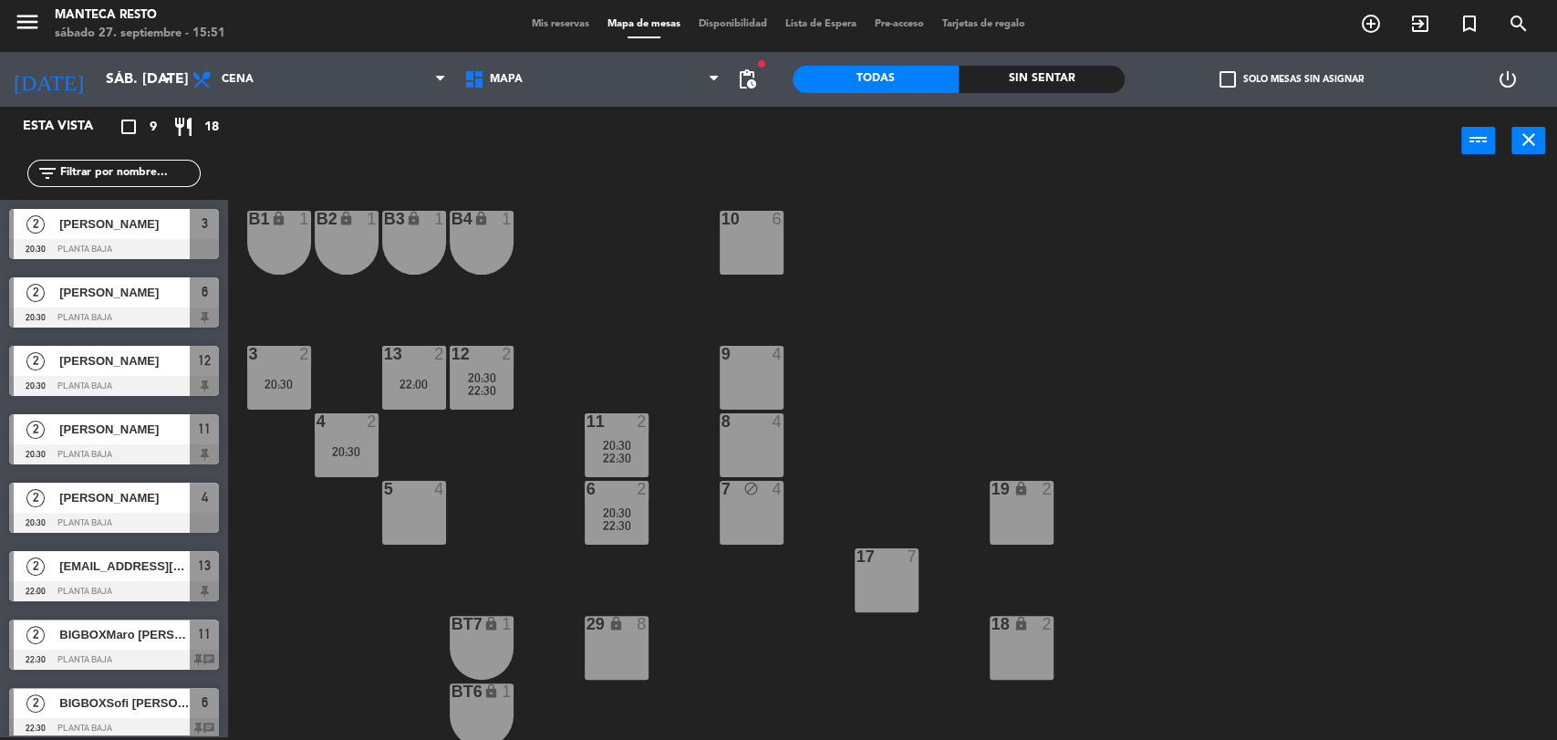
click at [558, 25] on span "Mis reservas" at bounding box center [560, 24] width 76 height 10
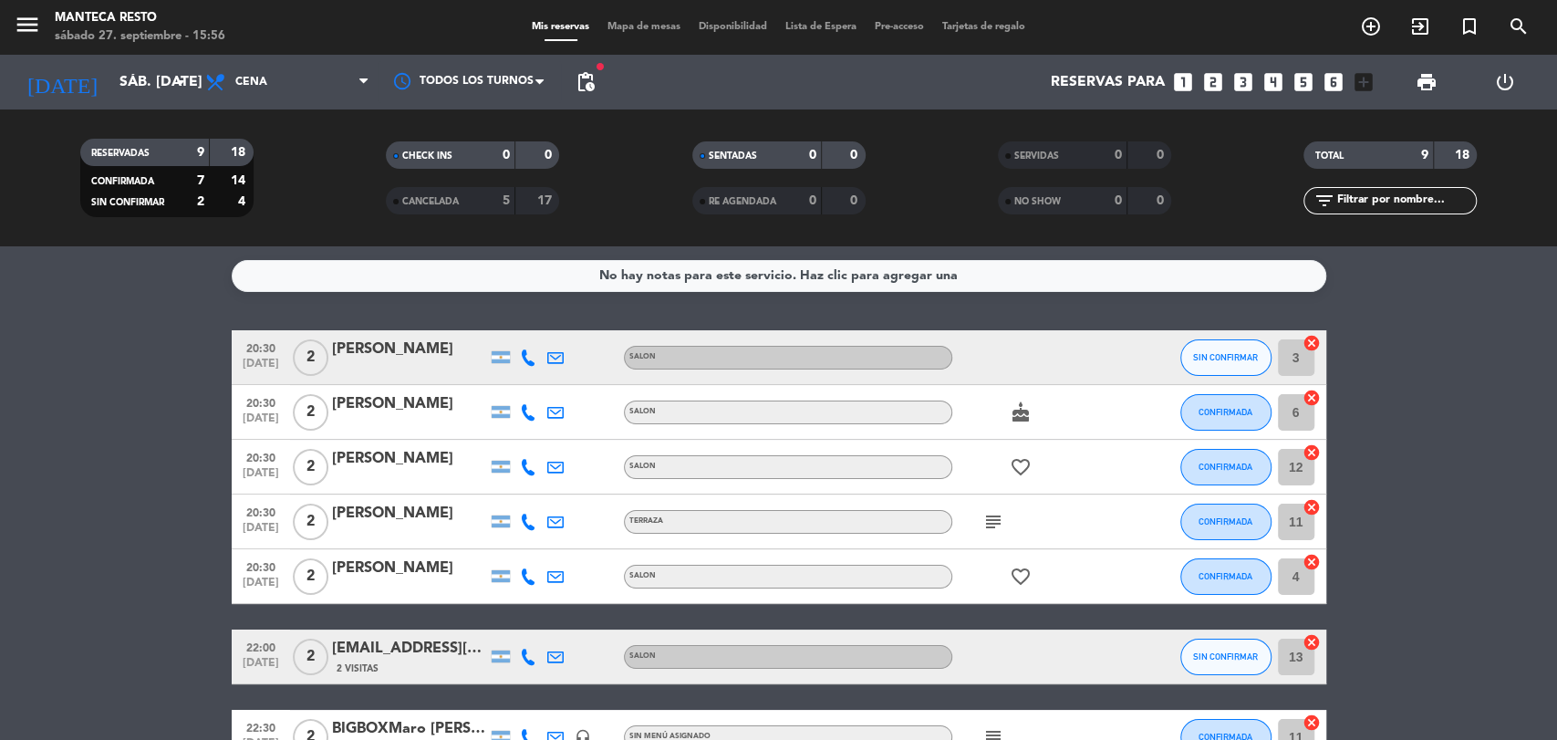
click at [104, 508] on bookings-row "20:30 [DATE] 2 [PERSON_NAME] SALON SIN CONFIRMAR 3 cancel 20:30 [DATE] 2 [PERSO…" at bounding box center [778, 601] width 1557 height 543
